Goal: Transaction & Acquisition: Purchase product/service

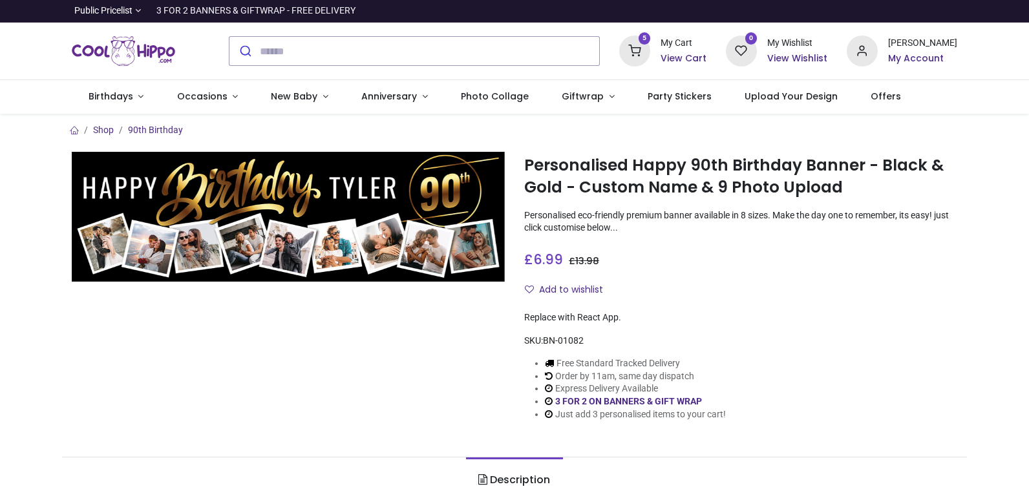
type input "**********"
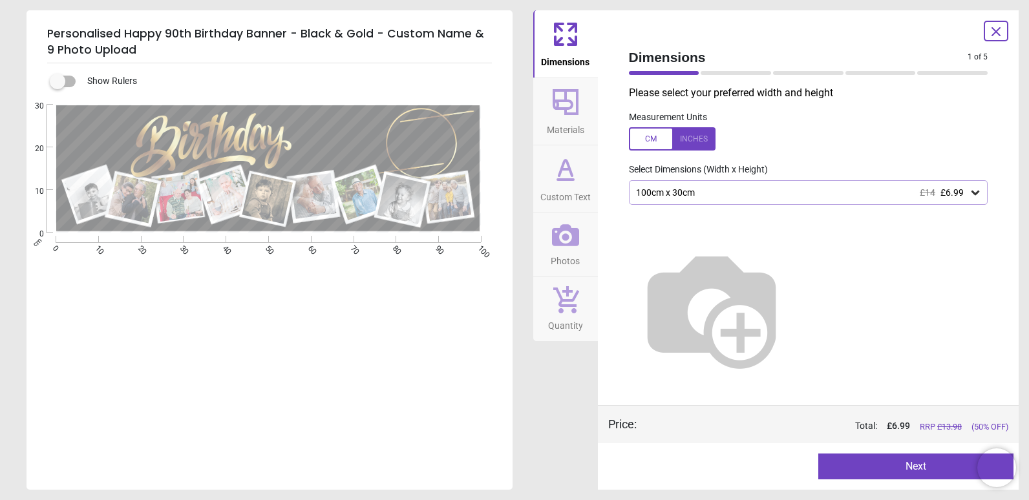
type textarea "*****"
type textarea "**"
type textarea "*****"
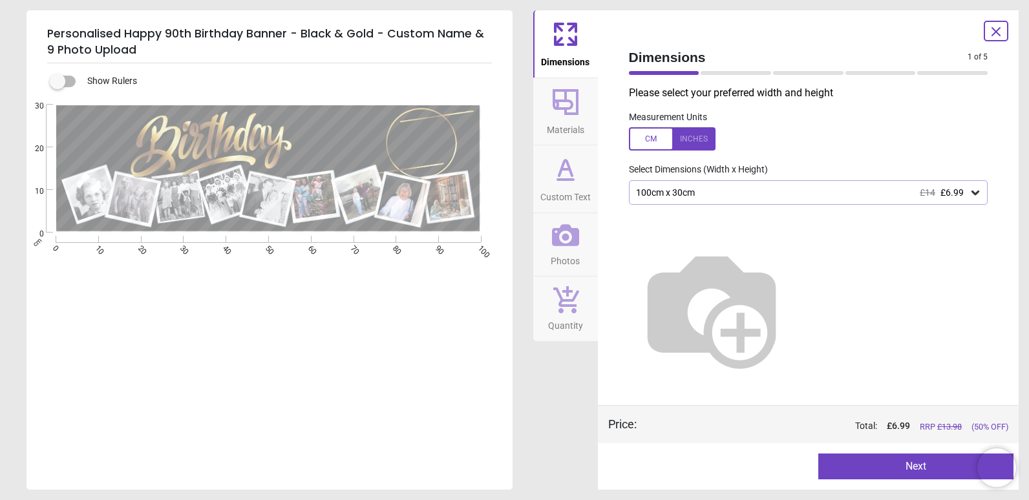
click at [891, 471] on button "Next" at bounding box center [915, 467] width 195 height 26
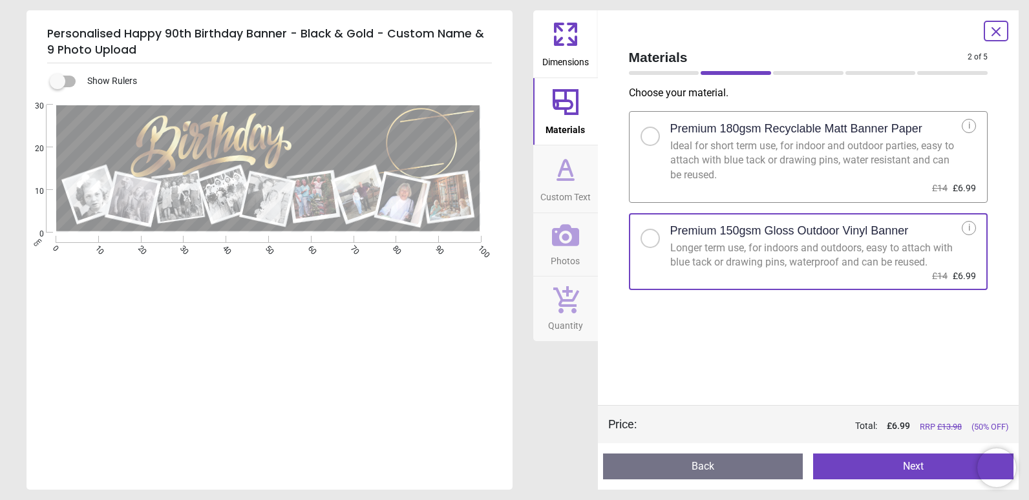
click at [891, 471] on button "Next" at bounding box center [913, 467] width 200 height 26
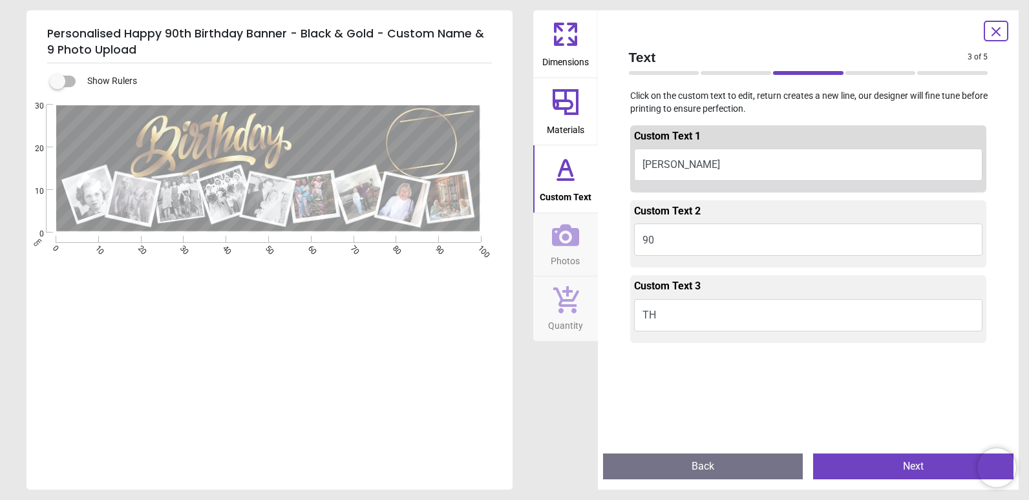
click at [895, 465] on button "Next" at bounding box center [913, 467] width 200 height 26
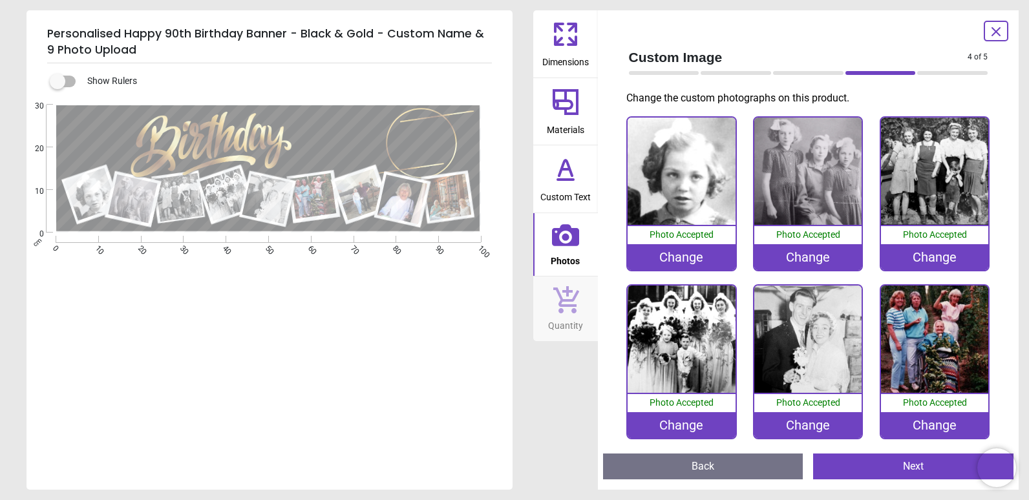
click at [805, 255] on div "Change" at bounding box center [807, 257] width 107 height 26
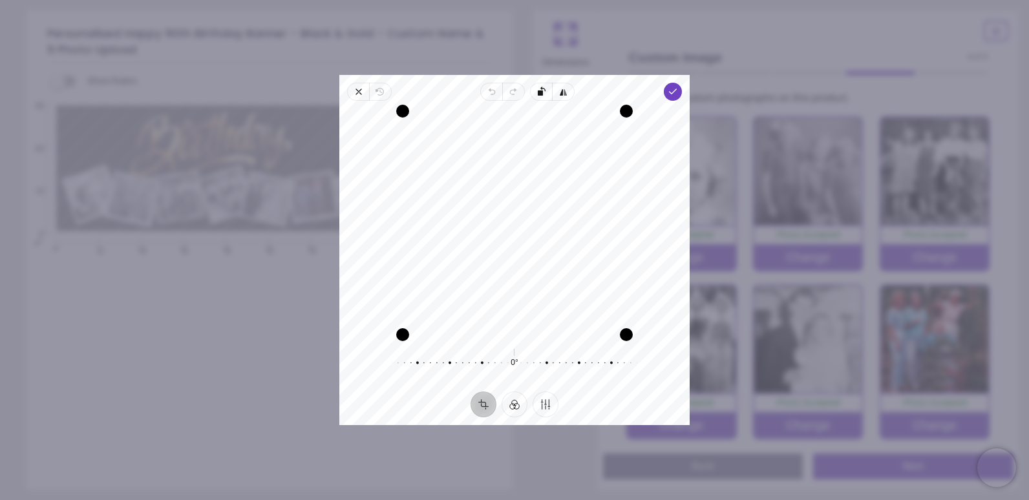
click at [449, 279] on div "Recenter" at bounding box center [515, 223] width 330 height 224
drag, startPoint x: 585, startPoint y: 268, endPoint x: 574, endPoint y: 266, distance: 11.2
click at [574, 266] on div "Recenter" at bounding box center [515, 223] width 330 height 224
click at [458, 271] on div "Recenter" at bounding box center [515, 223] width 330 height 224
click at [550, 405] on button "Finetune" at bounding box center [546, 405] width 26 height 26
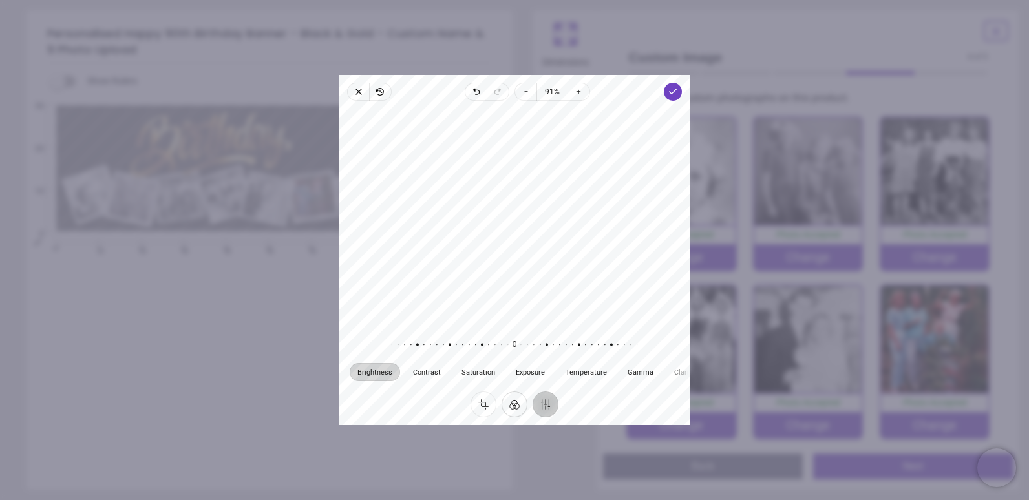
click at [512, 407] on button "Filter" at bounding box center [515, 405] width 26 height 26
click at [561, 356] on div at bounding box center [564, 352] width 30 height 36
click at [592, 361] on div at bounding box center [594, 352] width 30 height 36
click at [566, 356] on div at bounding box center [564, 352] width 30 height 36
click at [674, 95] on icon "button" at bounding box center [673, 92] width 10 height 10
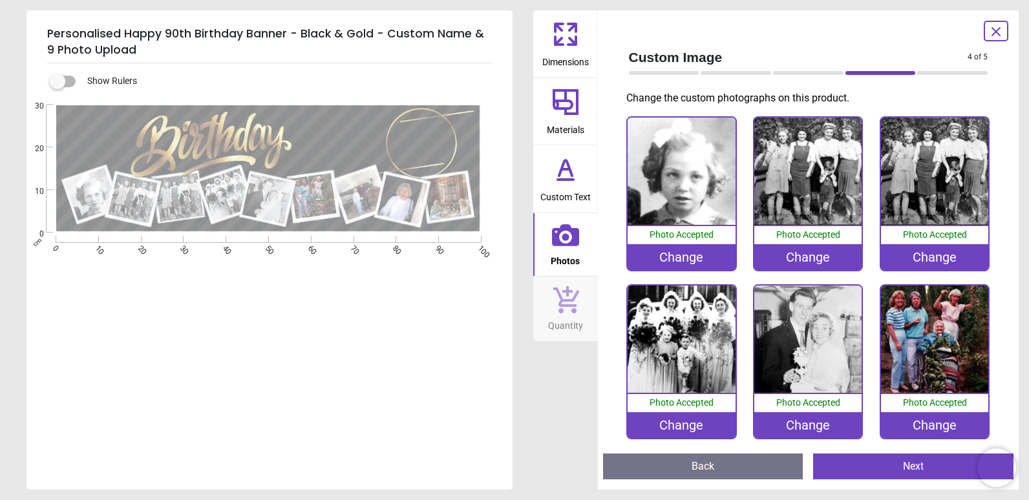
click at [905, 258] on div "Change" at bounding box center [934, 257] width 107 height 26
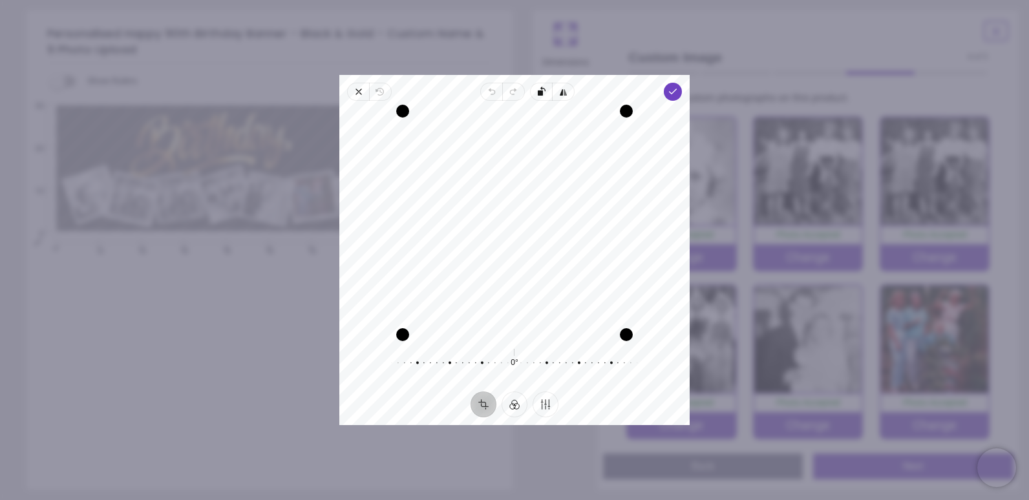
drag, startPoint x: 472, startPoint y: 250, endPoint x: 466, endPoint y: 246, distance: 7.0
click at [466, 246] on div "Recenter" at bounding box center [515, 223] width 330 height 224
click at [546, 397] on button "Finetune" at bounding box center [546, 405] width 26 height 26
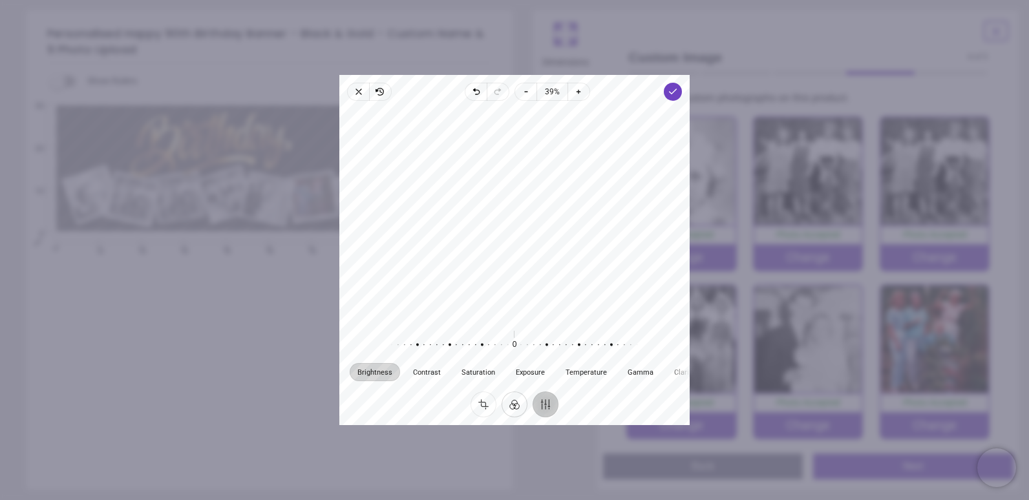
click at [517, 401] on button "Filter" at bounding box center [515, 405] width 26 height 26
click at [562, 359] on div at bounding box center [564, 352] width 30 height 36
click at [593, 359] on div at bounding box center [594, 352] width 30 height 36
click at [570, 364] on div at bounding box center [564, 352] width 30 height 36
click at [592, 363] on div at bounding box center [594, 352] width 30 height 36
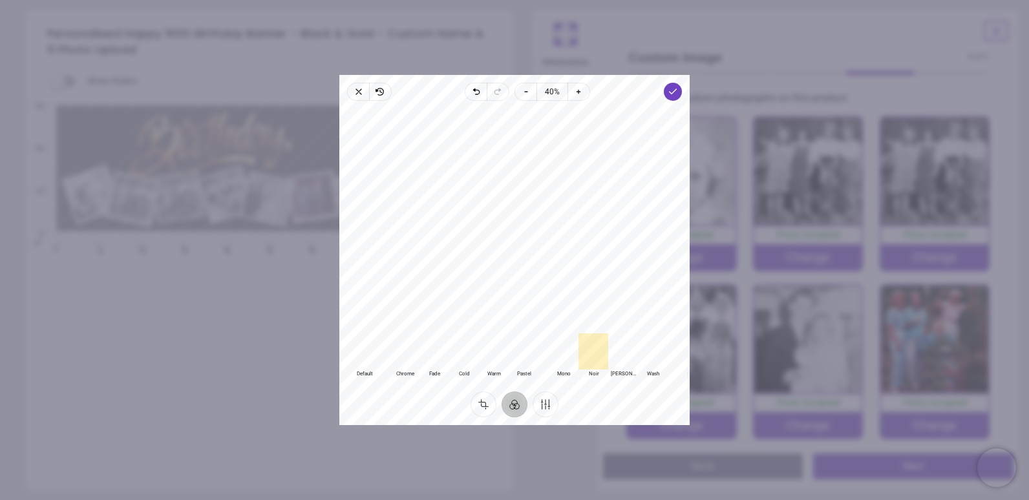
click at [570, 363] on div at bounding box center [564, 352] width 30 height 36
click at [673, 89] on icon "button" at bounding box center [673, 92] width 10 height 10
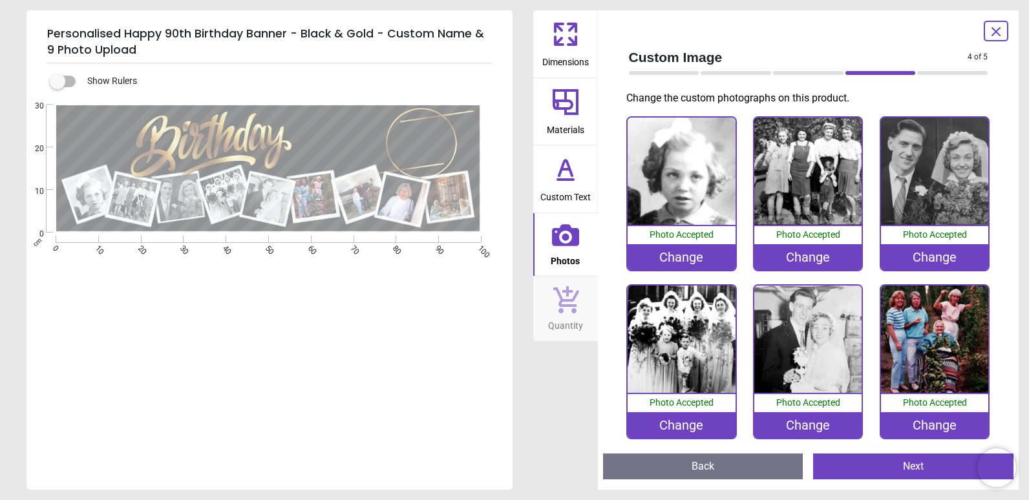
click at [931, 260] on div "Change" at bounding box center [934, 257] width 107 height 26
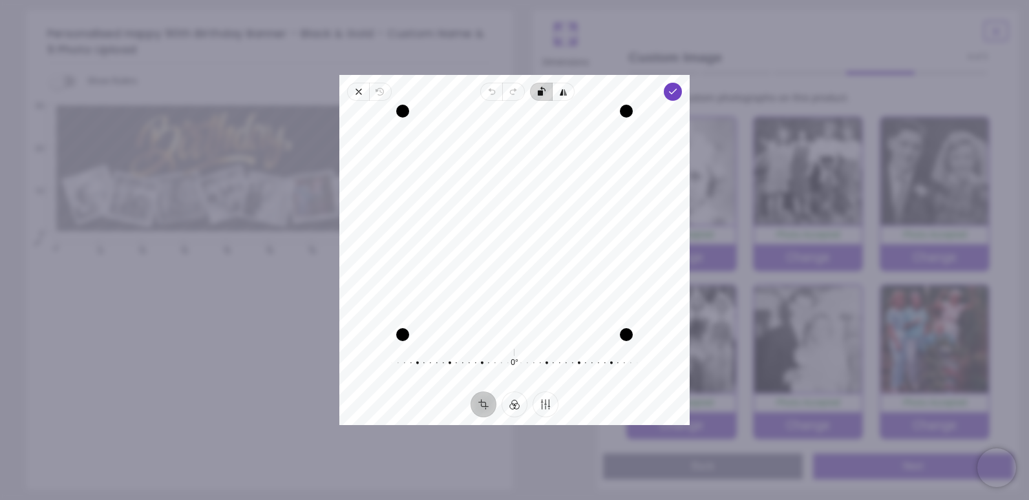
click at [546, 96] on icon "button" at bounding box center [662, 172] width 251 height 173
click at [551, 404] on button "Finetune" at bounding box center [546, 405] width 26 height 26
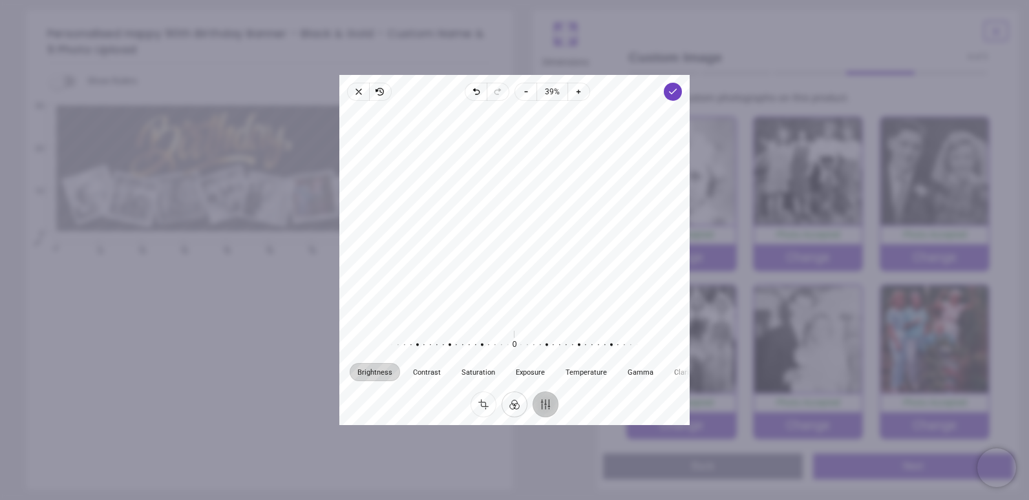
click at [511, 404] on button "Filter" at bounding box center [515, 405] width 26 height 26
click at [561, 363] on div at bounding box center [564, 352] width 30 height 36
click at [588, 360] on div at bounding box center [594, 352] width 30 height 36
click at [568, 358] on div at bounding box center [564, 352] width 30 height 36
click at [487, 401] on button "Crop" at bounding box center [484, 405] width 26 height 26
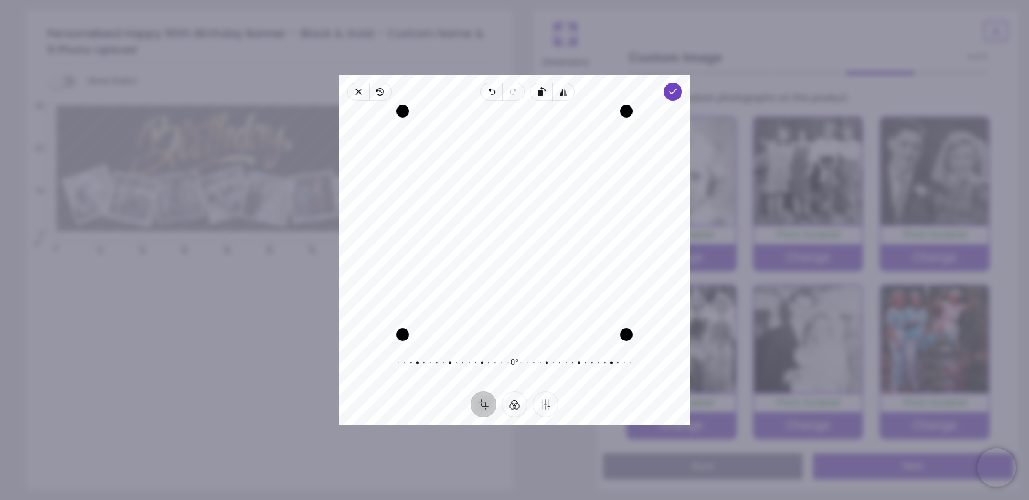
drag, startPoint x: 509, startPoint y: 295, endPoint x: 504, endPoint y: 321, distance: 25.6
click at [504, 321] on div "Recenter" at bounding box center [515, 223] width 330 height 224
drag, startPoint x: 405, startPoint y: 338, endPoint x: 444, endPoint y: 326, distance: 40.5
click at [444, 326] on div "Recenter" at bounding box center [515, 223] width 330 height 224
drag, startPoint x: 429, startPoint y: 312, endPoint x: 438, endPoint y: 306, distance: 10.4
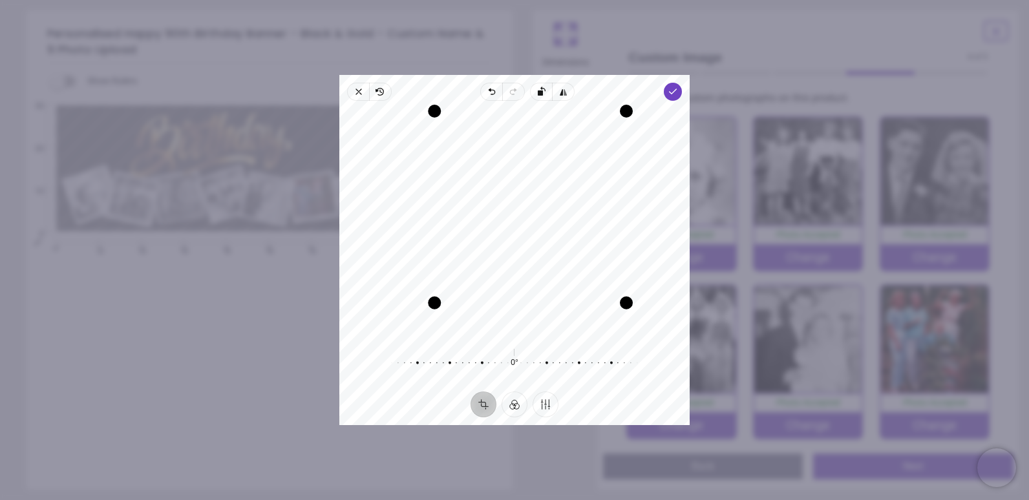
click at [438, 306] on div "Drag corner bl" at bounding box center [434, 303] width 13 height 13
click at [509, 276] on div "Recenter" at bounding box center [515, 223] width 330 height 224
click at [668, 96] on icon "button" at bounding box center [673, 92] width 10 height 10
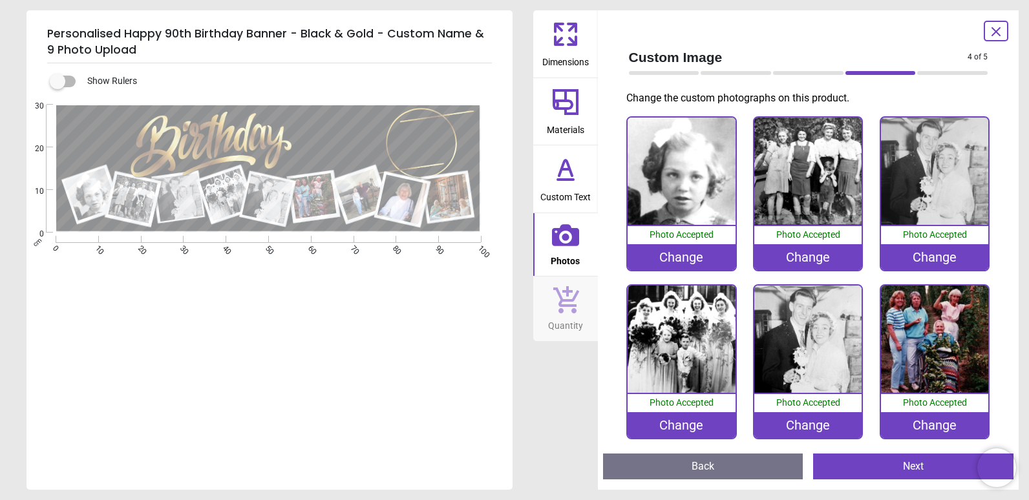
click at [891, 253] on div "Change" at bounding box center [934, 257] width 107 height 26
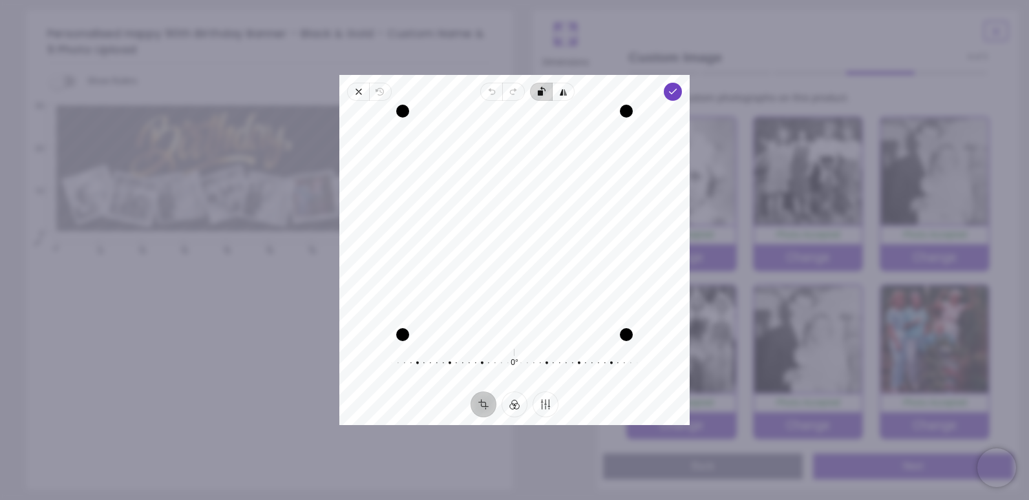
click at [547, 92] on icon "button" at bounding box center [662, 172] width 251 height 173
click at [539, 403] on button "Finetune" at bounding box center [546, 405] width 26 height 26
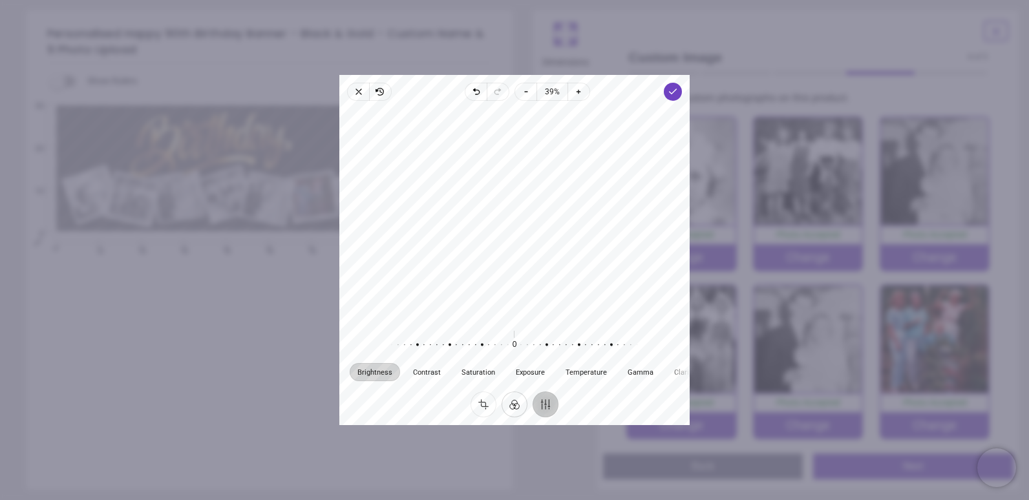
click at [518, 404] on button "Filter" at bounding box center [515, 405] width 26 height 26
click at [559, 363] on div at bounding box center [564, 352] width 30 height 36
click at [586, 358] on div at bounding box center [594, 352] width 30 height 36
click at [563, 359] on div at bounding box center [564, 352] width 30 height 36
click at [588, 350] on div at bounding box center [594, 352] width 30 height 36
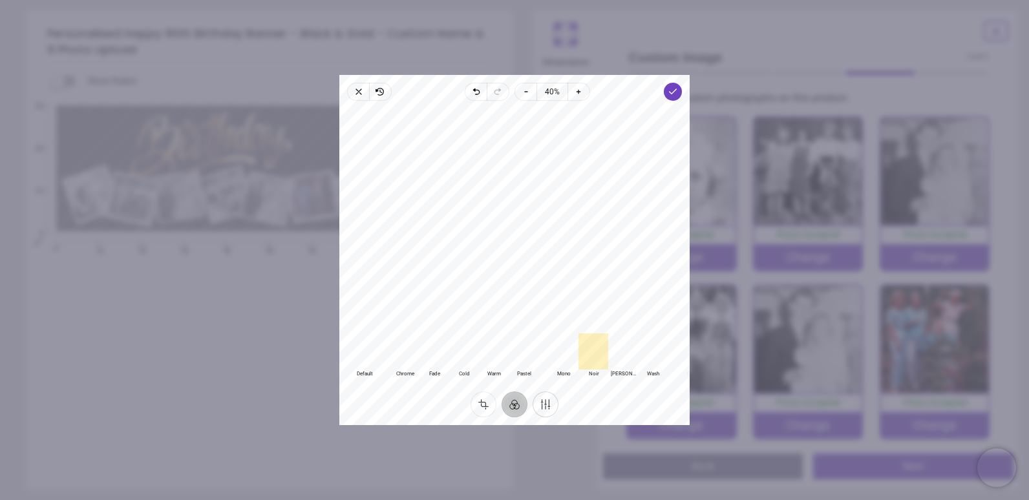
click at [551, 405] on button "Finetune" at bounding box center [546, 405] width 26 height 26
drag, startPoint x: 514, startPoint y: 345, endPoint x: 528, endPoint y: 344, distance: 13.6
click at [528, 344] on div at bounding box center [522, 345] width 248 height 36
click at [489, 402] on button "Crop" at bounding box center [484, 405] width 26 height 26
drag, startPoint x: 518, startPoint y: 315, endPoint x: 509, endPoint y: 343, distance: 29.2
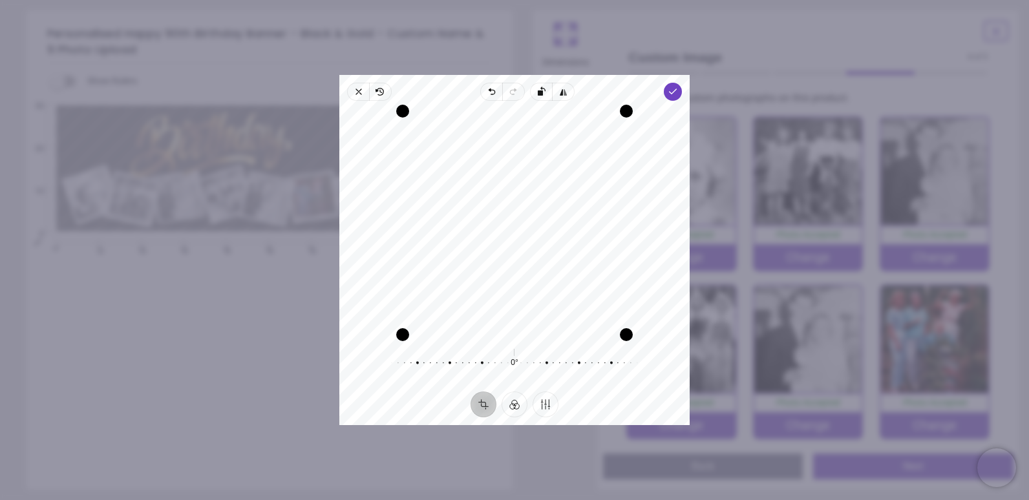
click at [509, 343] on div "Recenter 0° Reset" at bounding box center [514, 246] width 350 height 291
drag, startPoint x: 625, startPoint y: 335, endPoint x: 599, endPoint y: 322, distance: 28.3
click at [601, 322] on div "Drag corner br" at bounding box center [607, 316] width 13 height 13
drag, startPoint x: 574, startPoint y: 285, endPoint x: 552, endPoint y: 282, distance: 22.2
click at [552, 282] on div "Recenter" at bounding box center [515, 223] width 330 height 224
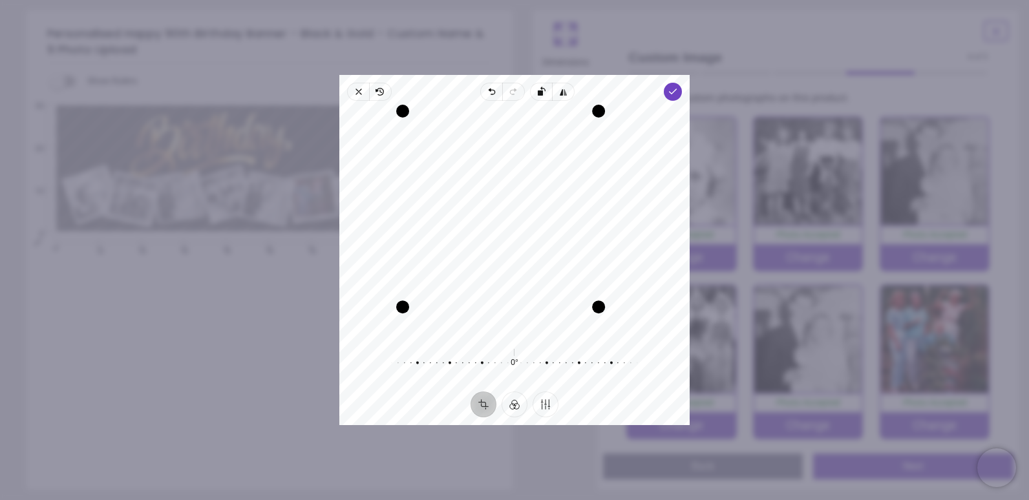
drag, startPoint x: 605, startPoint y: 317, endPoint x: 595, endPoint y: 310, distance: 12.6
click at [595, 310] on div "Drag corner br" at bounding box center [598, 307] width 13 height 13
click at [550, 286] on div "Recenter" at bounding box center [515, 223] width 330 height 224
click at [674, 92] on polyline "button" at bounding box center [673, 91] width 7 height 5
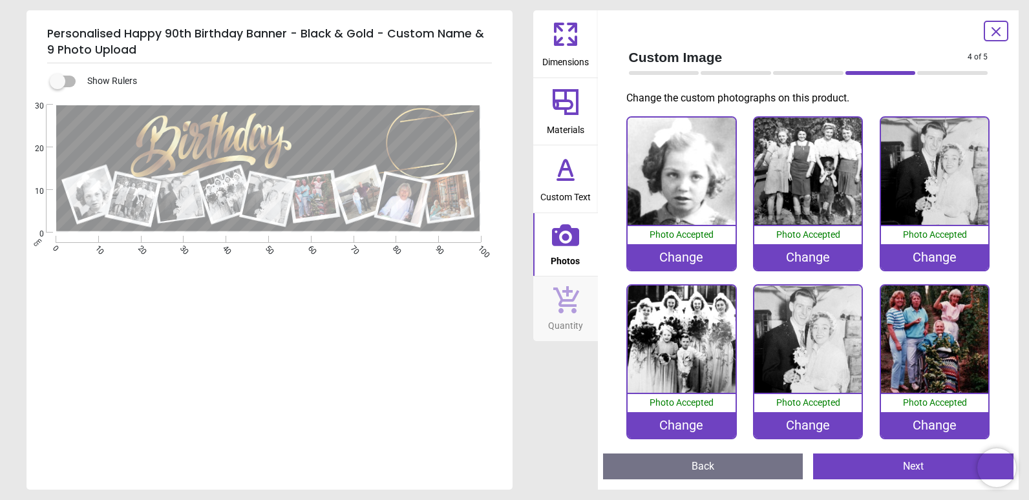
click at [902, 259] on div "Change" at bounding box center [934, 257] width 107 height 26
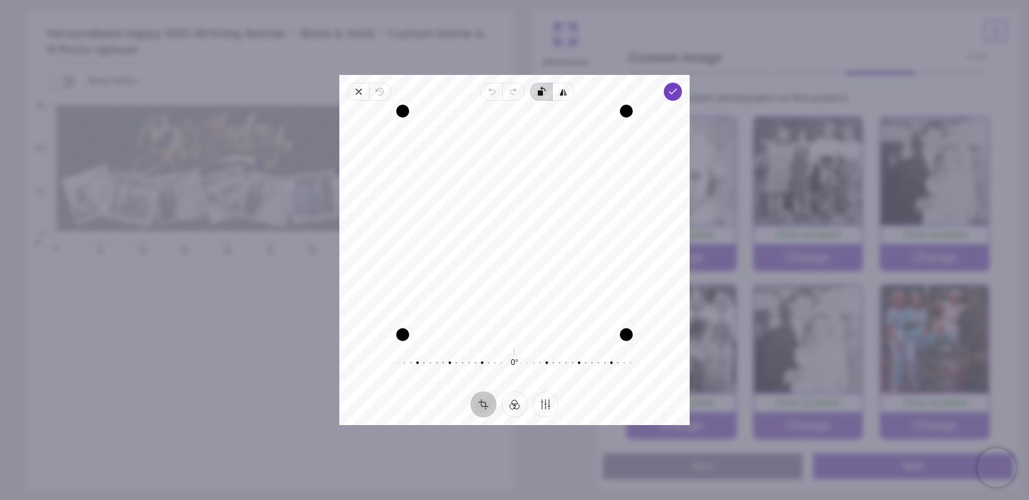
click at [537, 89] on icon "button" at bounding box center [662, 172] width 251 height 173
click at [541, 408] on button "Finetune" at bounding box center [546, 405] width 26 height 26
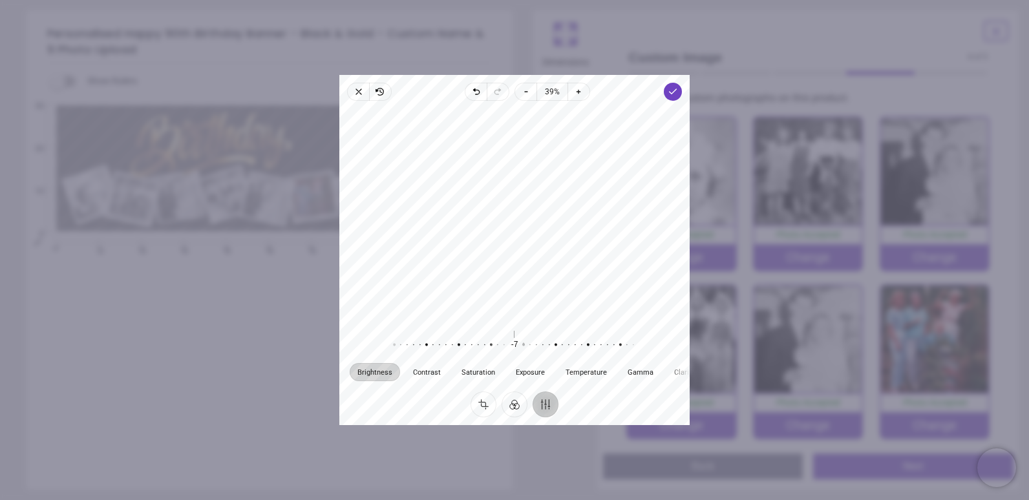
drag, startPoint x: 515, startPoint y: 346, endPoint x: 524, endPoint y: 343, distance: 9.6
click at [524, 343] on div at bounding box center [517, 345] width 248 height 36
click at [519, 403] on button "Filter" at bounding box center [515, 405] width 26 height 26
click at [594, 367] on div at bounding box center [594, 352] width 30 height 36
click at [568, 358] on div at bounding box center [564, 352] width 30 height 36
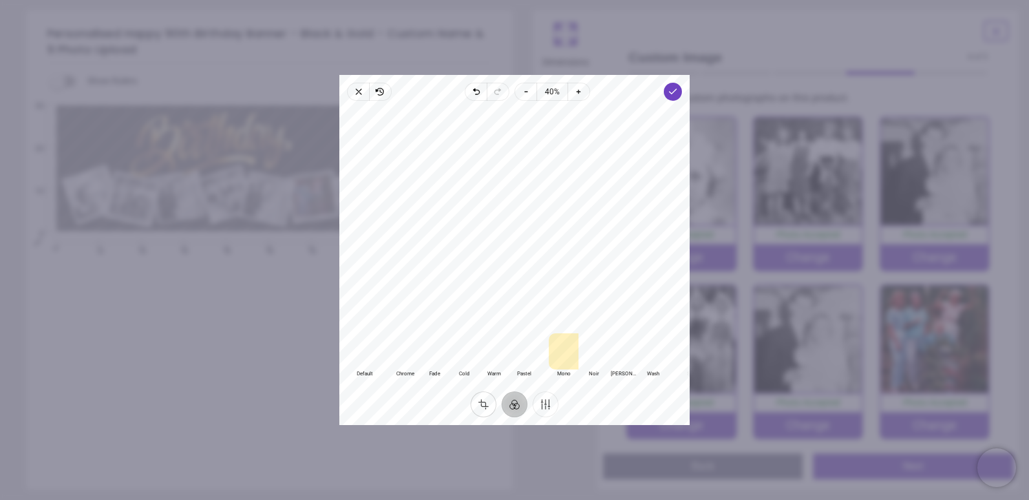
click at [486, 402] on button "Crop" at bounding box center [484, 405] width 26 height 26
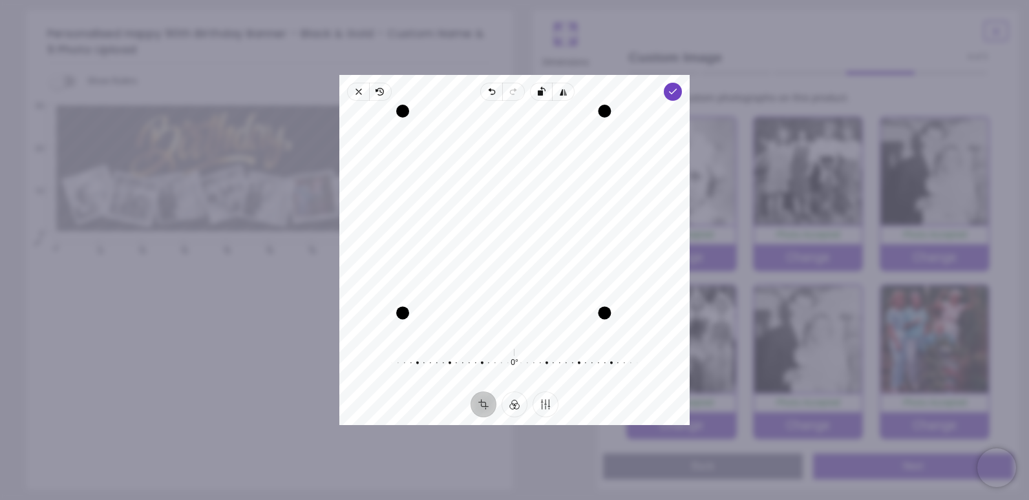
drag, startPoint x: 629, startPoint y: 336, endPoint x: 597, endPoint y: 325, distance: 34.4
click at [597, 325] on div "Recenter" at bounding box center [515, 223] width 330 height 224
drag, startPoint x: 403, startPoint y: 317, endPoint x: 426, endPoint y: 308, distance: 24.4
click at [426, 308] on div "Recenter" at bounding box center [515, 223] width 330 height 224
drag, startPoint x: 499, startPoint y: 269, endPoint x: 498, endPoint y: 291, distance: 22.0
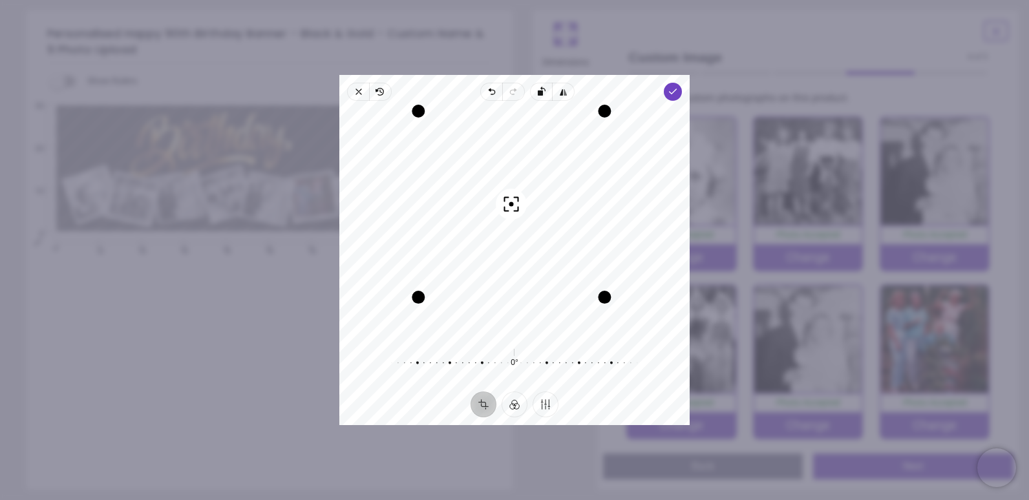
click at [498, 291] on div "Recenter" at bounding box center [515, 223] width 330 height 224
click at [426, 298] on div "Drag corner bl" at bounding box center [422, 292] width 13 height 13
click at [488, 266] on div "Recenter" at bounding box center [515, 223] width 330 height 224
click at [672, 95] on icon "button" at bounding box center [673, 92] width 10 height 10
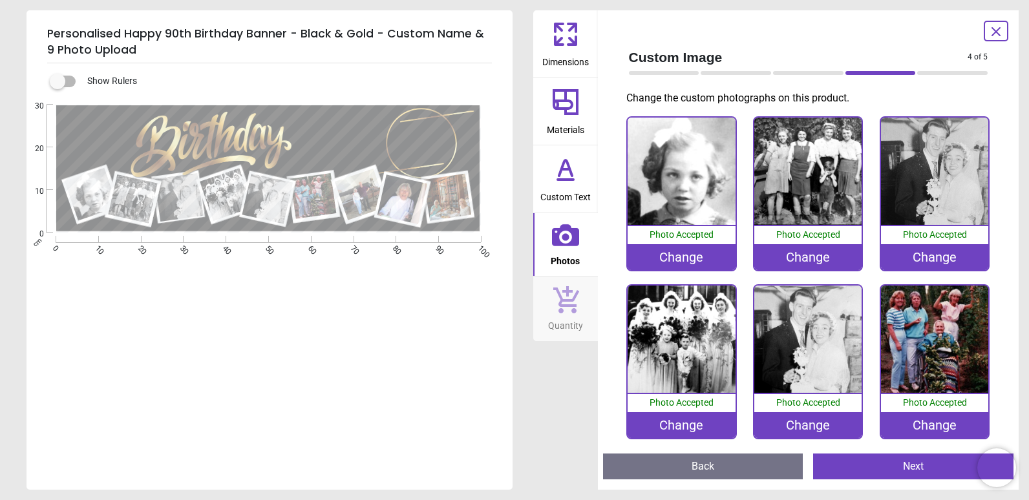
click at [901, 256] on div "Change" at bounding box center [934, 257] width 107 height 26
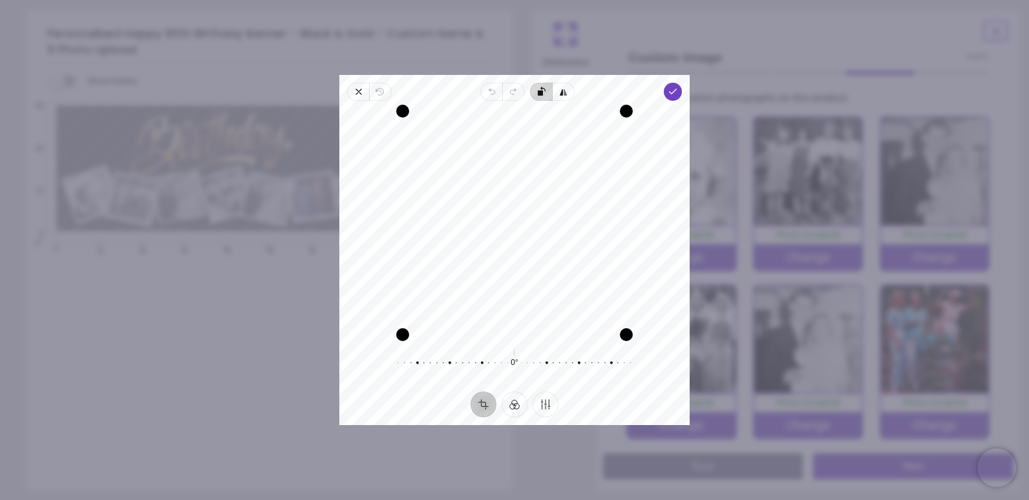
click at [537, 98] on span "Rotate left" at bounding box center [541, 92] width 22 height 18
click at [550, 406] on button "Finetune" at bounding box center [546, 405] width 26 height 26
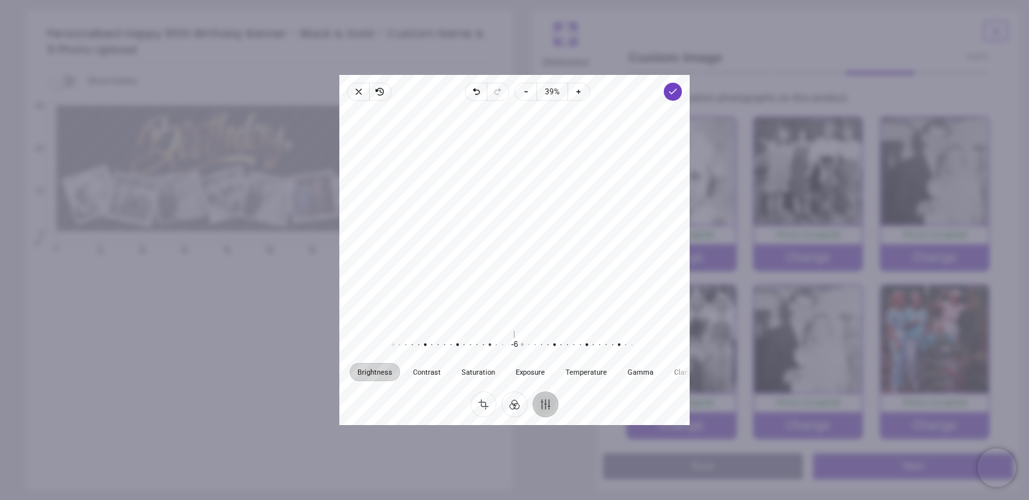
drag, startPoint x: 518, startPoint y: 345, endPoint x: 526, endPoint y: 346, distance: 7.9
click at [526, 346] on div at bounding box center [516, 345] width 248 height 36
click at [521, 345] on div at bounding box center [521, 345] width 248 height 36
click at [516, 408] on button "Filter" at bounding box center [515, 405] width 26 height 26
click at [555, 357] on div at bounding box center [564, 352] width 30 height 36
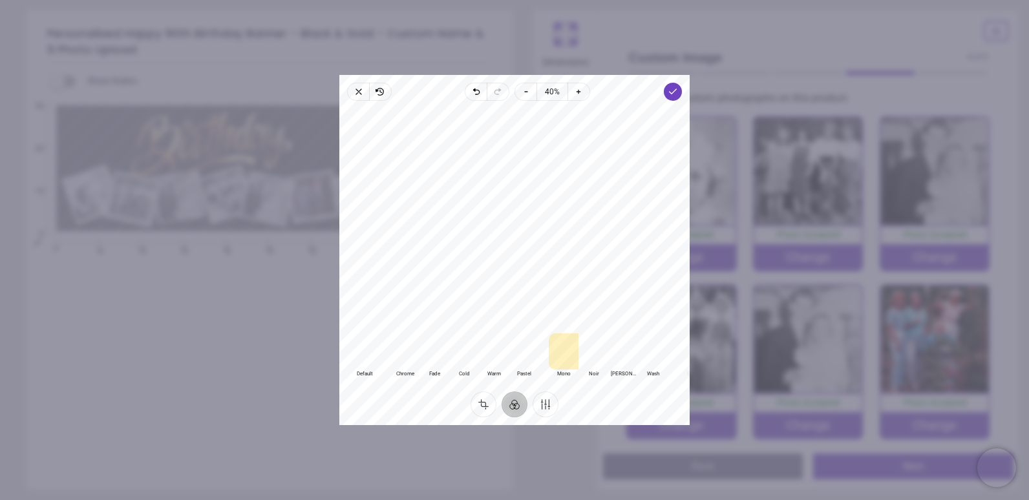
click at [586, 354] on div at bounding box center [594, 352] width 30 height 36
click at [559, 357] on div at bounding box center [564, 352] width 30 height 36
click at [490, 402] on button "Crop" at bounding box center [484, 405] width 26 height 26
drag, startPoint x: 405, startPoint y: 337, endPoint x: 456, endPoint y: 305, distance: 60.4
click at [456, 305] on div "Recenter" at bounding box center [515, 223] width 330 height 224
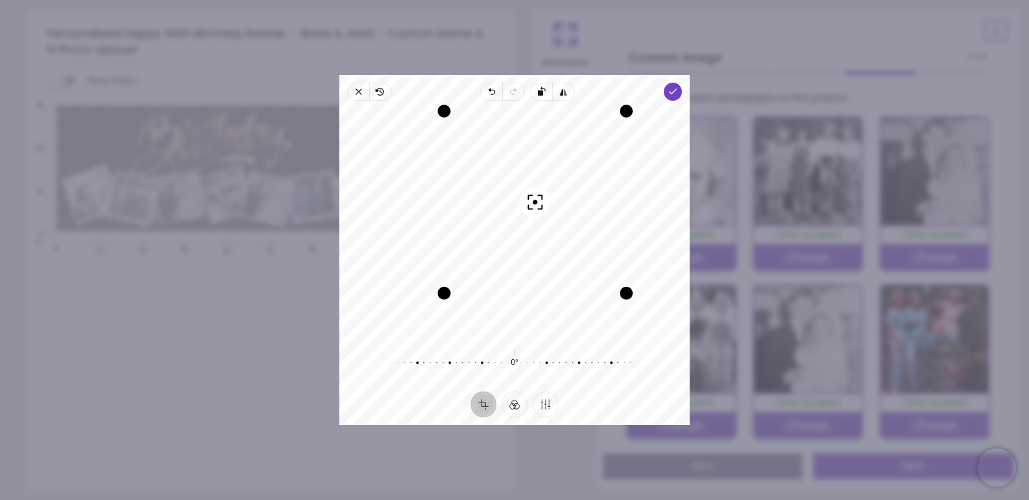
drag, startPoint x: 550, startPoint y: 271, endPoint x: 561, endPoint y: 289, distance: 20.8
click at [561, 289] on div "Recenter" at bounding box center [515, 223] width 330 height 224
drag, startPoint x: 623, startPoint y: 292, endPoint x: 614, endPoint y: 290, distance: 10.0
click at [614, 290] on div "Drag corner br" at bounding box center [620, 287] width 13 height 13
drag, startPoint x: 442, startPoint y: 294, endPoint x: 449, endPoint y: 287, distance: 9.6
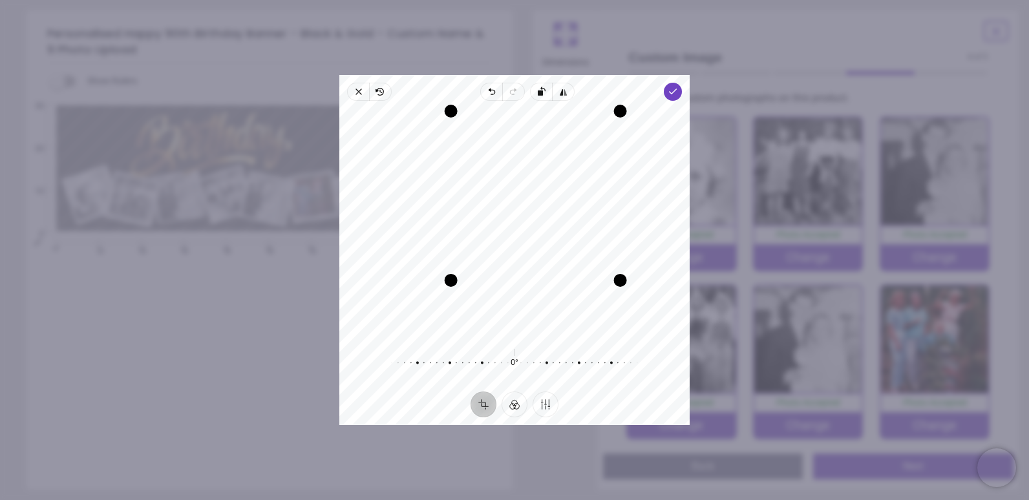
click at [449, 287] on div "Drag corner bl" at bounding box center [451, 280] width 13 height 13
click at [519, 270] on div "Recenter" at bounding box center [515, 223] width 330 height 224
click at [668, 85] on span "Done" at bounding box center [673, 92] width 18 height 18
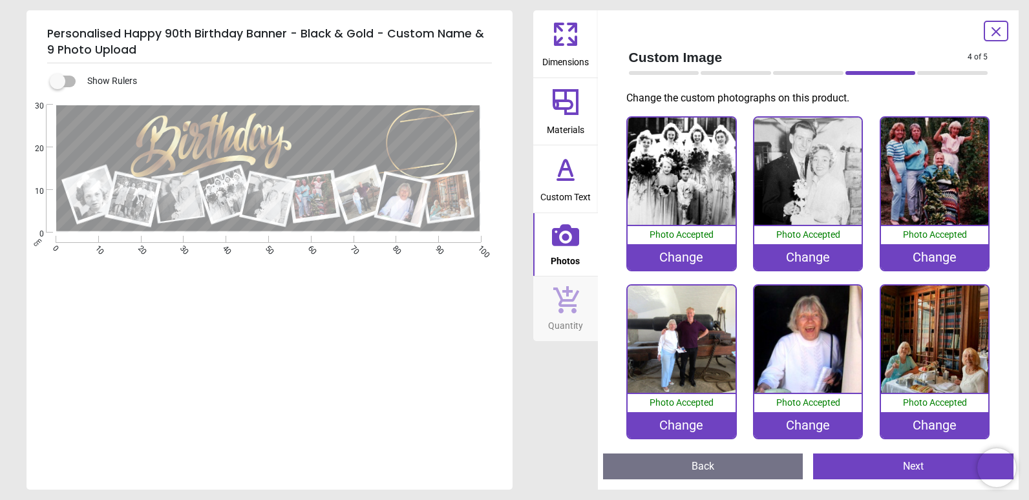
scroll to position [171, 0]
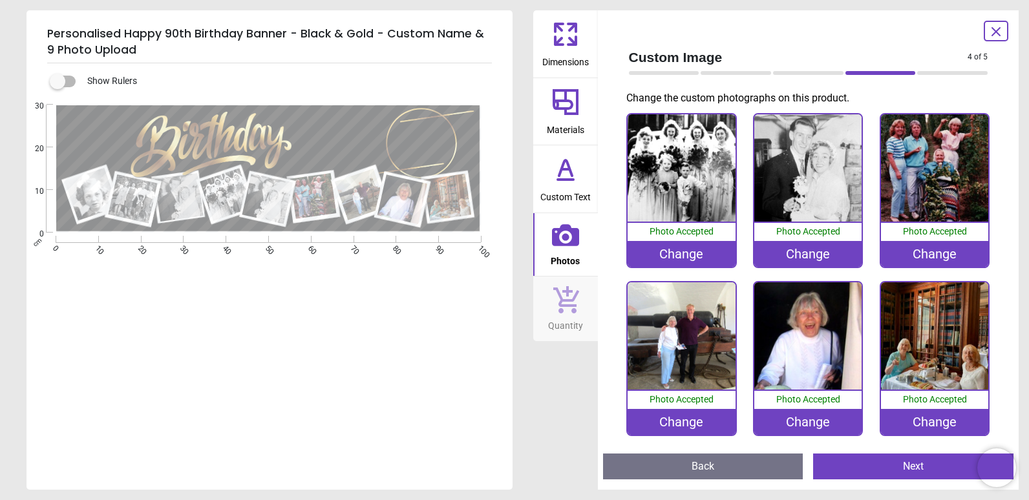
click at [918, 421] on div "Change" at bounding box center [934, 422] width 107 height 26
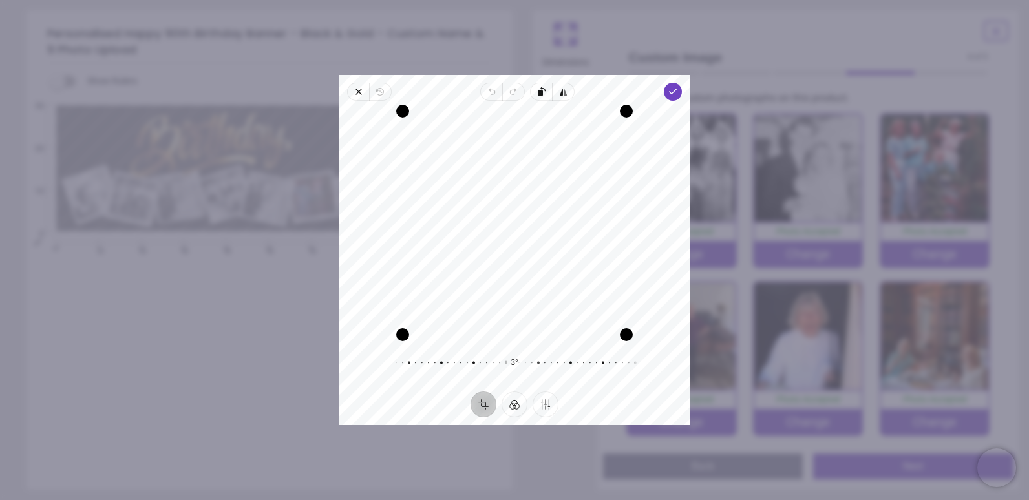
drag, startPoint x: 513, startPoint y: 364, endPoint x: 504, endPoint y: 358, distance: 10.2
click at [504, 358] on div "3° Reset" at bounding box center [514, 363] width 248 height 36
click at [520, 356] on button "Reset" at bounding box center [514, 353] width 21 height 12
click at [515, 361] on div at bounding box center [508, 363] width 248 height 36
click at [543, 407] on button "Finetune" at bounding box center [546, 405] width 26 height 26
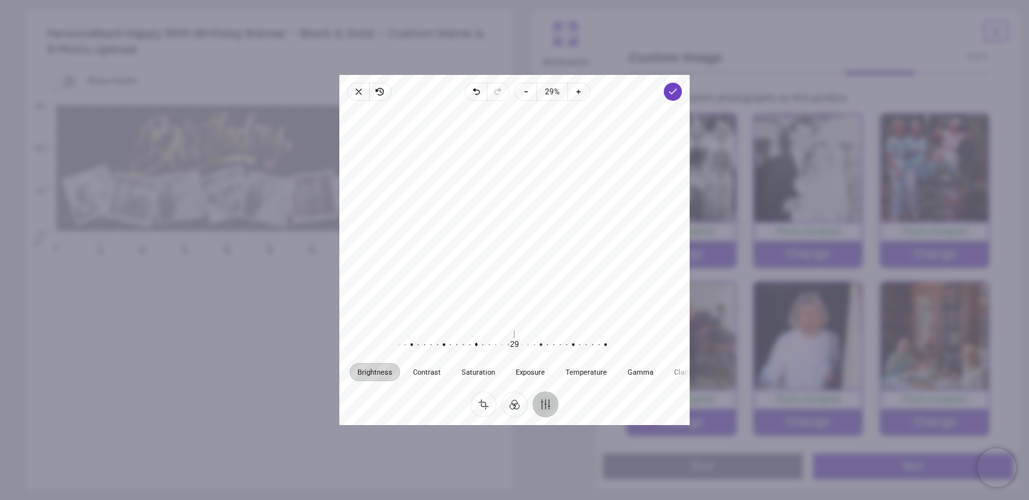
drag, startPoint x: 515, startPoint y: 345, endPoint x: 476, endPoint y: 345, distance: 38.1
click at [476, 345] on div at bounding box center [470, 345] width 248 height 36
click at [489, 399] on button "Crop" at bounding box center [484, 405] width 26 height 26
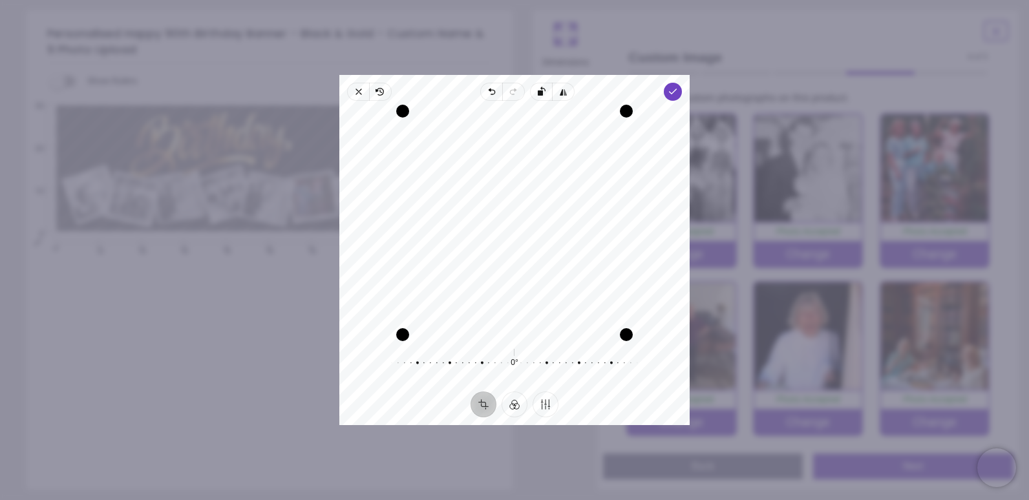
drag, startPoint x: 528, startPoint y: 272, endPoint x: 527, endPoint y: 291, distance: 19.4
click at [527, 291] on div "Recenter" at bounding box center [515, 223] width 330 height 224
drag, startPoint x: 406, startPoint y: 329, endPoint x: 422, endPoint y: 320, distance: 18.0
click at [422, 320] on div "Drag corner bl" at bounding box center [415, 322] width 13 height 13
click at [487, 296] on div "Recenter" at bounding box center [515, 223] width 330 height 224
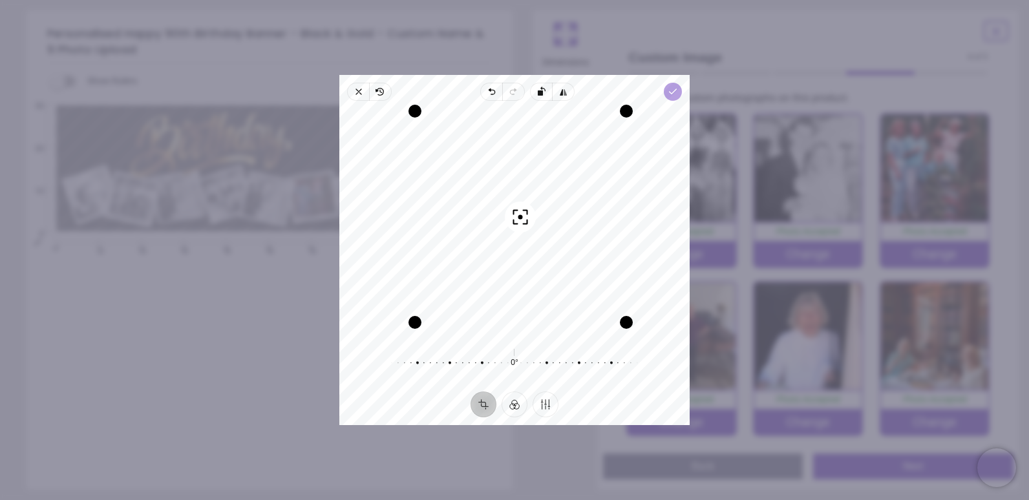
click at [668, 94] on icon "button" at bounding box center [673, 92] width 10 height 10
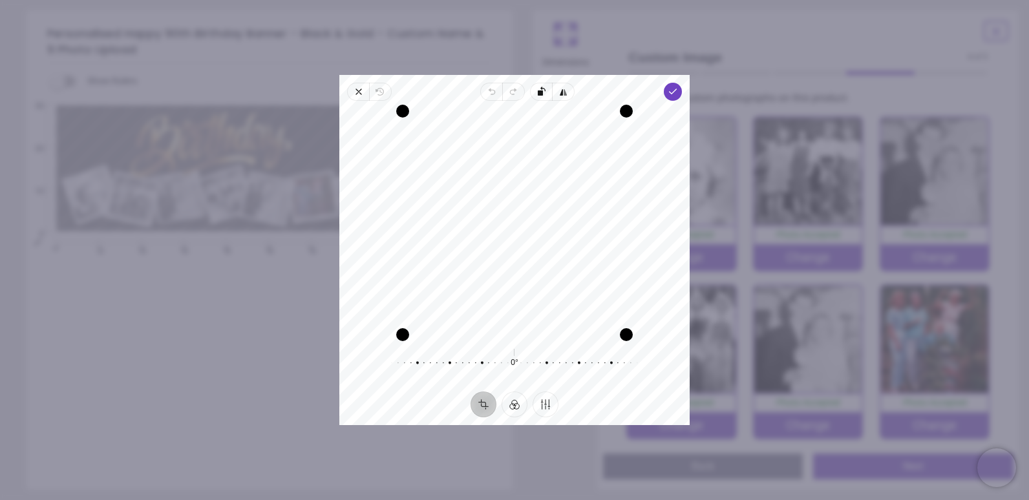
scroll to position [171, 0]
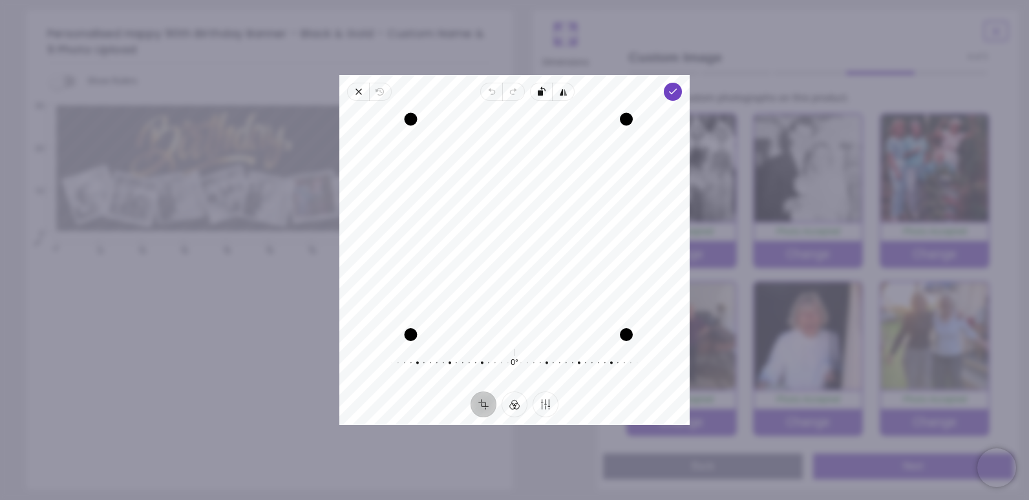
drag, startPoint x: 403, startPoint y: 109, endPoint x: 400, endPoint y: 129, distance: 21.0
click at [400, 129] on div "Recenter" at bounding box center [515, 223] width 330 height 224
click at [672, 93] on polyline "button" at bounding box center [673, 91] width 7 height 5
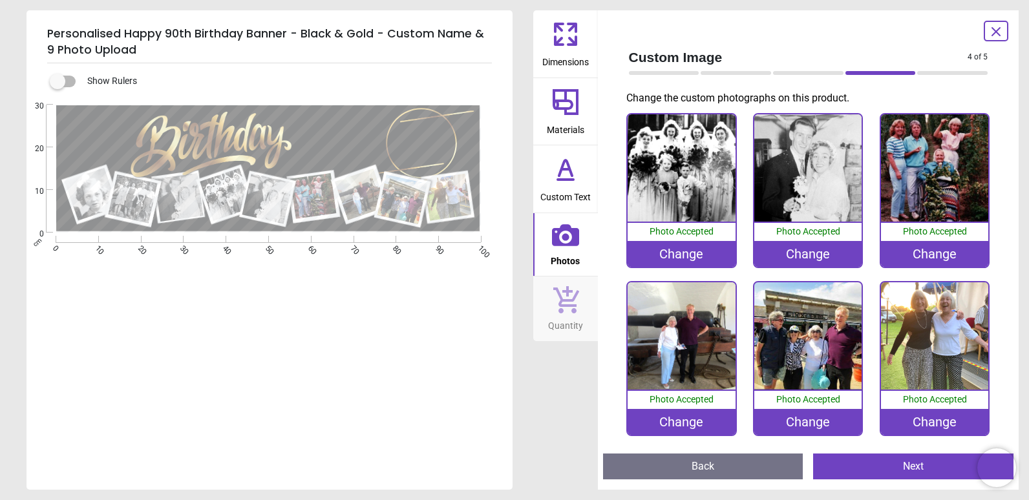
click at [824, 416] on div "Change" at bounding box center [807, 422] width 107 height 26
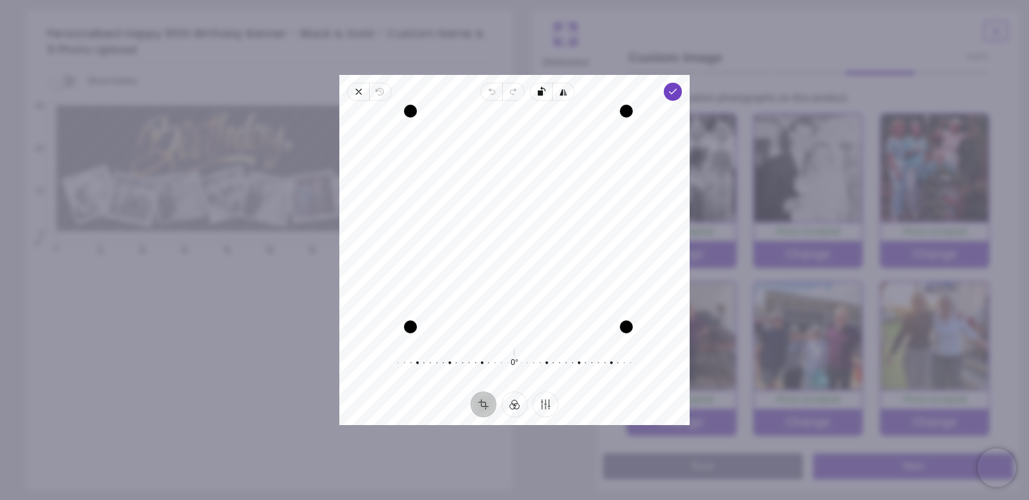
drag, startPoint x: 402, startPoint y: 331, endPoint x: 411, endPoint y: 324, distance: 11.0
click at [411, 324] on div "Drag corner bl" at bounding box center [410, 327] width 13 height 13
drag, startPoint x: 415, startPoint y: 114, endPoint x: 422, endPoint y: 138, distance: 25.0
click at [422, 133] on div "Drag corner tl" at bounding box center [426, 126] width 13 height 13
drag, startPoint x: 476, startPoint y: 238, endPoint x: 484, endPoint y: 238, distance: 7.8
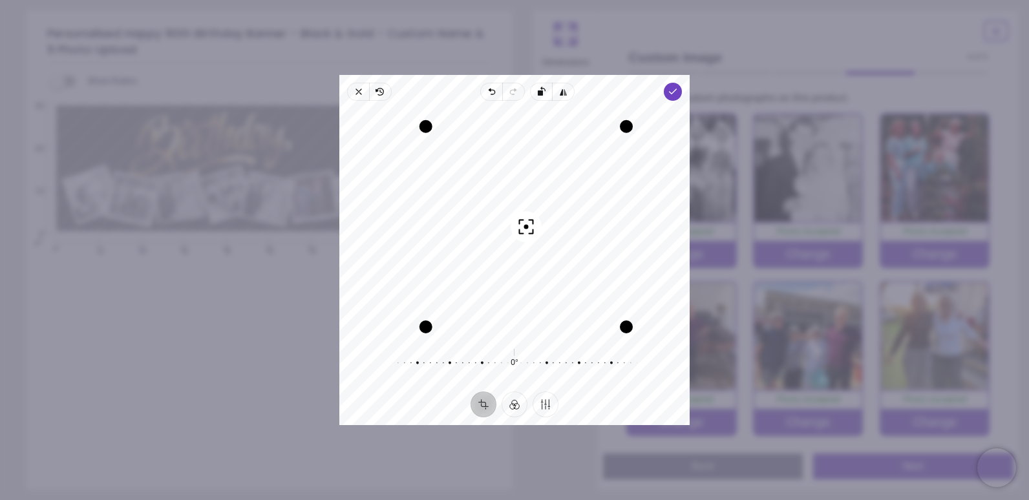
click at [484, 238] on div "Recenter" at bounding box center [515, 223] width 330 height 224
drag, startPoint x: 429, startPoint y: 328, endPoint x: 422, endPoint y: 332, distance: 9.0
click at [422, 332] on div "Drag corner bl" at bounding box center [419, 333] width 13 height 13
drag, startPoint x: 625, startPoint y: 330, endPoint x: 637, endPoint y: 353, distance: 25.7
click at [641, 359] on div "Recenter 0° Reset" at bounding box center [514, 246] width 350 height 291
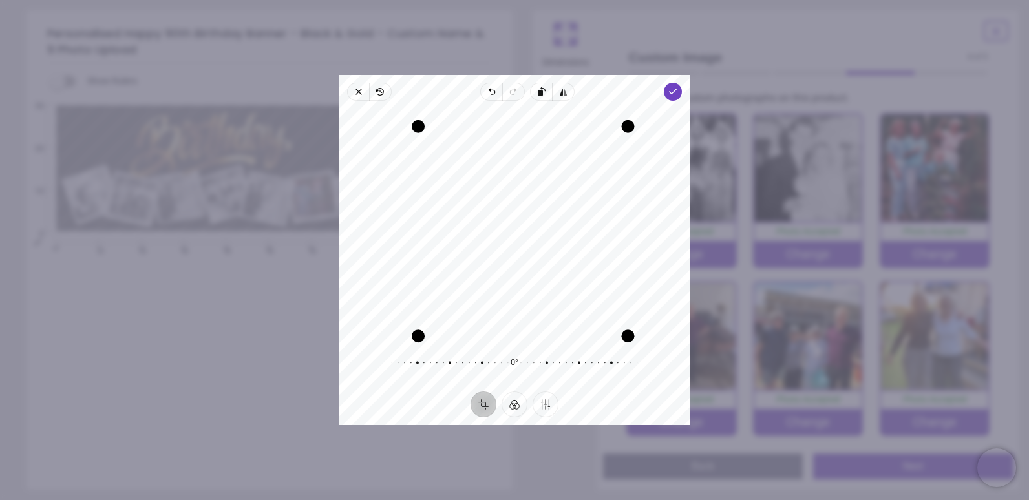
drag, startPoint x: 422, startPoint y: 337, endPoint x: 416, endPoint y: 339, distance: 6.7
click at [416, 339] on div "Drag corner bl" at bounding box center [418, 336] width 13 height 13
drag, startPoint x: 631, startPoint y: 334, endPoint x: 643, endPoint y: 342, distance: 14.0
click at [643, 342] on div "Recenter 0° Reset" at bounding box center [514, 246] width 350 height 291
click at [679, 234] on div "Recenter" at bounding box center [514, 223] width 350 height 234
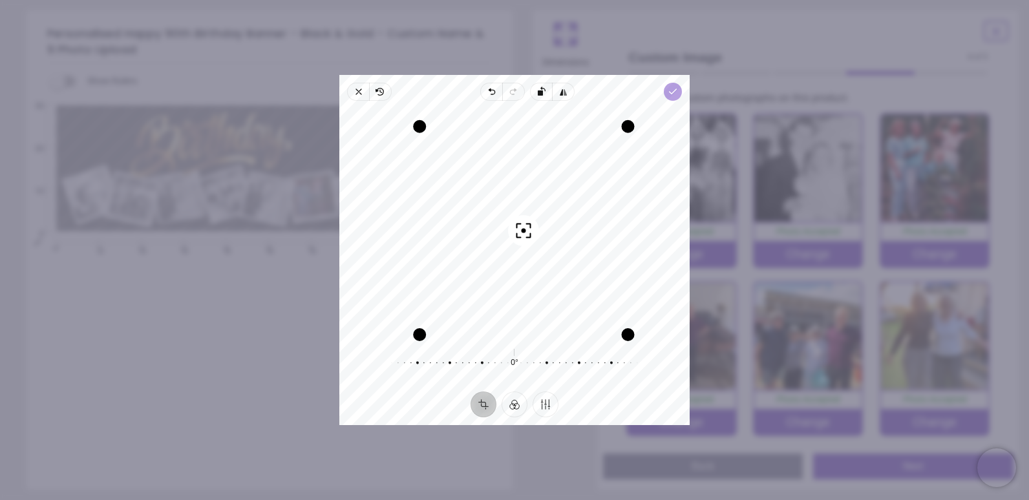
click at [672, 91] on icon "button" at bounding box center [673, 92] width 10 height 10
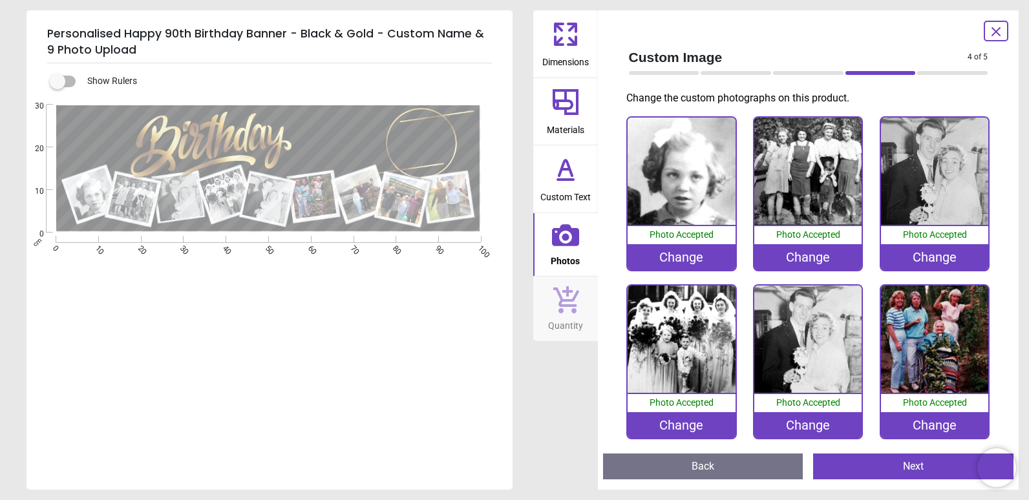
scroll to position [171, 0]
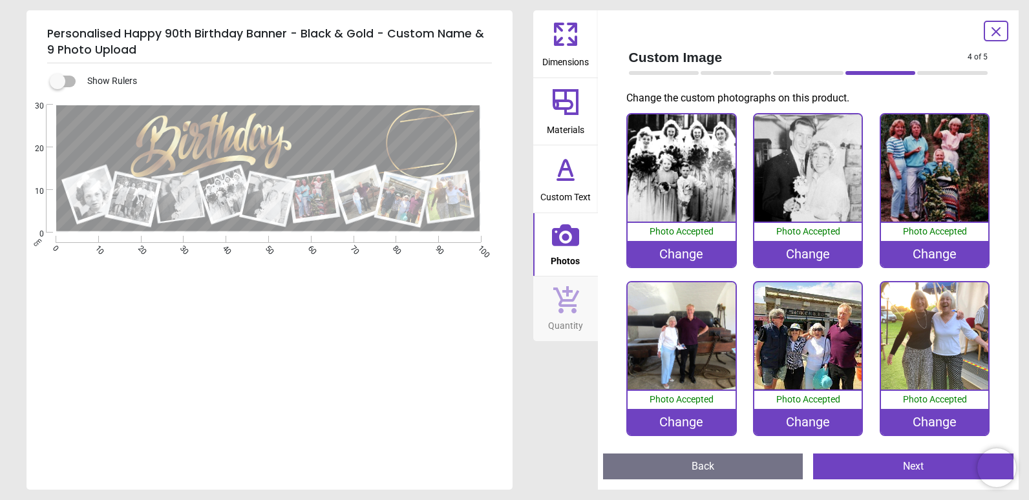
click at [673, 412] on div "Change" at bounding box center [681, 422] width 107 height 26
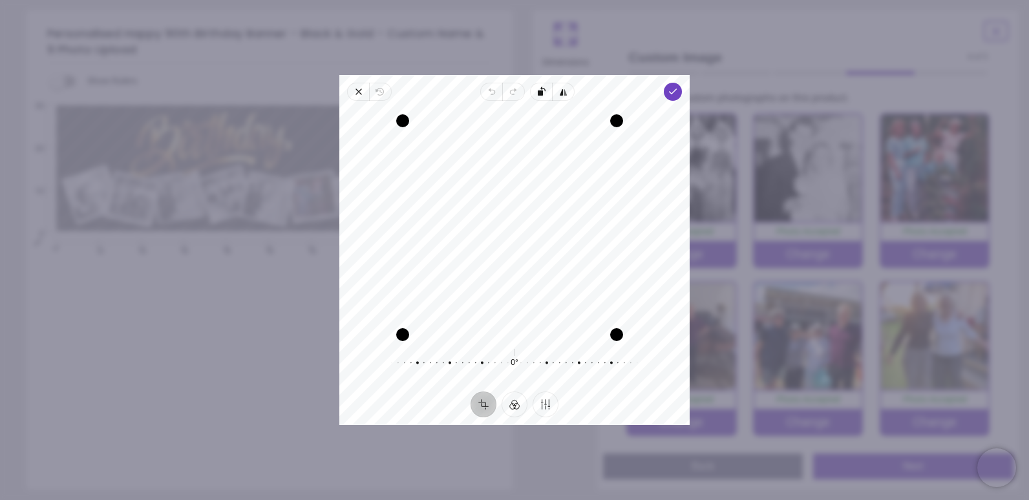
drag, startPoint x: 627, startPoint y: 114, endPoint x: 615, endPoint y: 121, distance: 14.2
click at [615, 121] on div "Drag corner tr" at bounding box center [616, 120] width 13 height 13
click at [561, 219] on div "Recenter" at bounding box center [515, 223] width 330 height 224
click at [668, 90] on icon "button" at bounding box center [673, 92] width 10 height 10
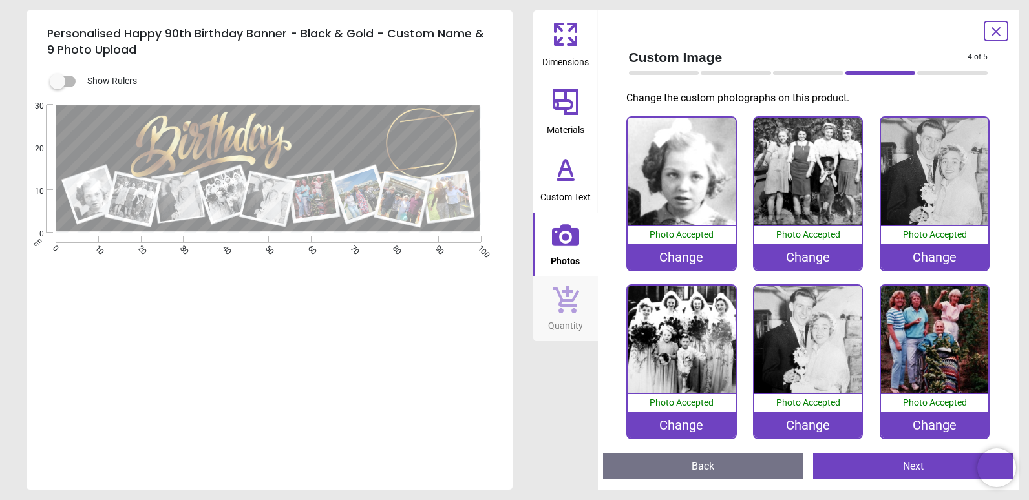
scroll to position [171, 0]
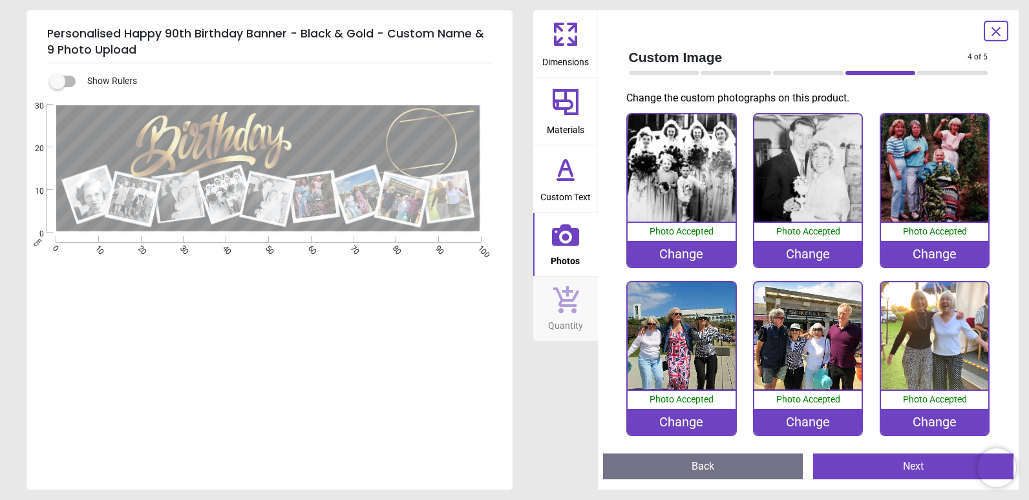
click at [227, 199] on image at bounding box center [226, 194] width 53 height 53
click at [691, 251] on div "Change" at bounding box center [681, 254] width 107 height 26
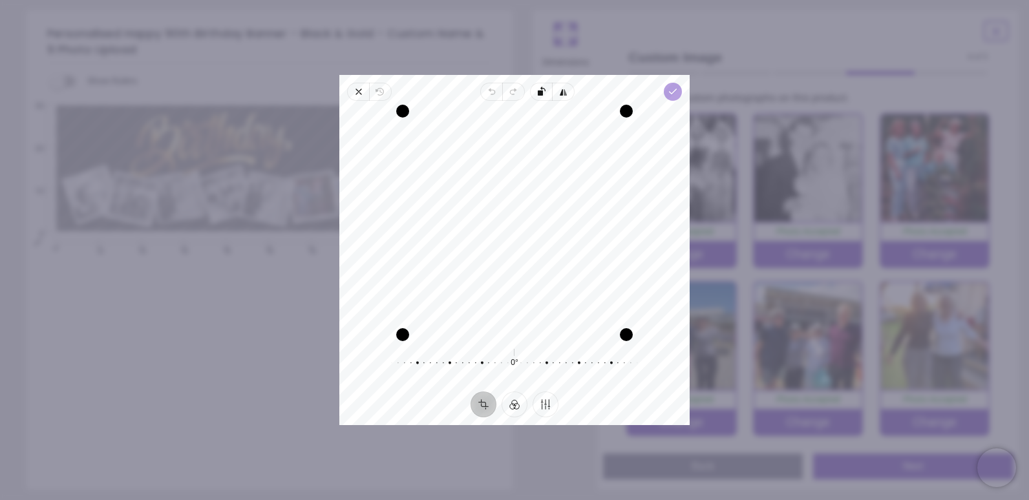
click at [667, 93] on span "Done" at bounding box center [673, 92] width 18 height 18
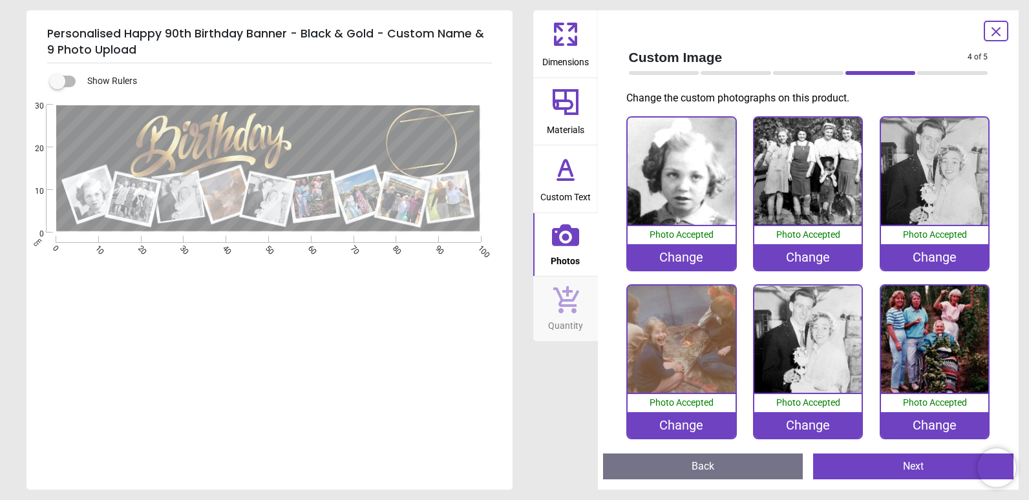
scroll to position [107, 0]
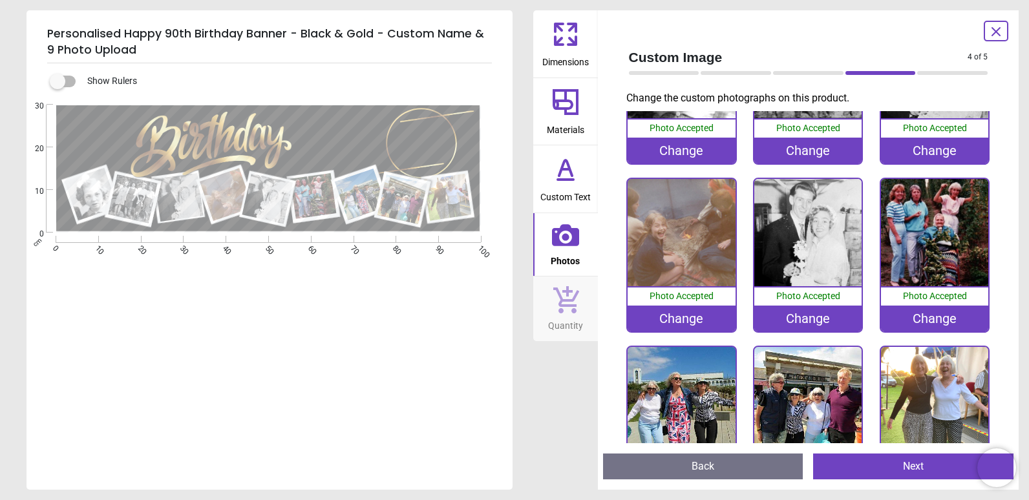
click at [668, 317] on div "Change" at bounding box center [681, 319] width 107 height 26
click at [802, 314] on div "Change" at bounding box center [807, 319] width 107 height 26
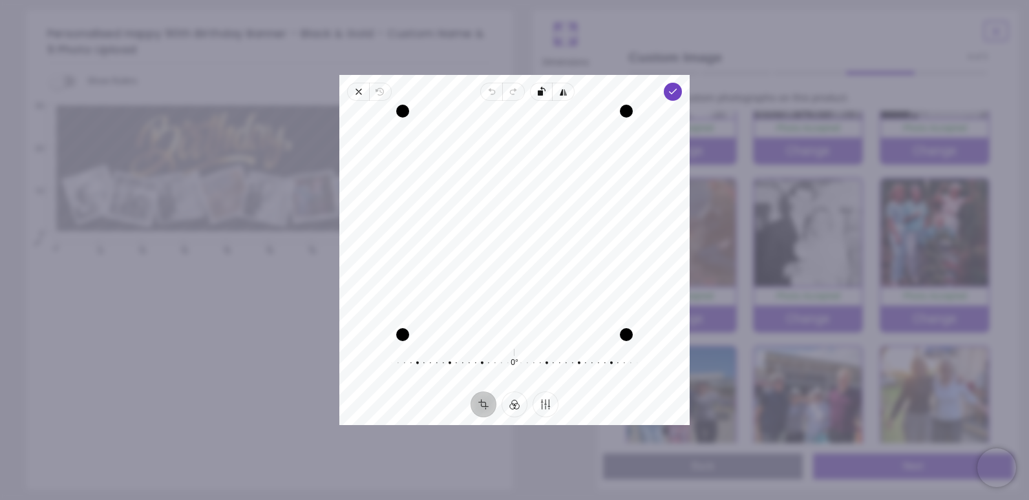
drag, startPoint x: 425, startPoint y: 251, endPoint x: 438, endPoint y: 251, distance: 12.3
click at [438, 251] on div "Recenter" at bounding box center [515, 223] width 330 height 224
click at [670, 92] on polyline "button" at bounding box center [673, 91] width 7 height 5
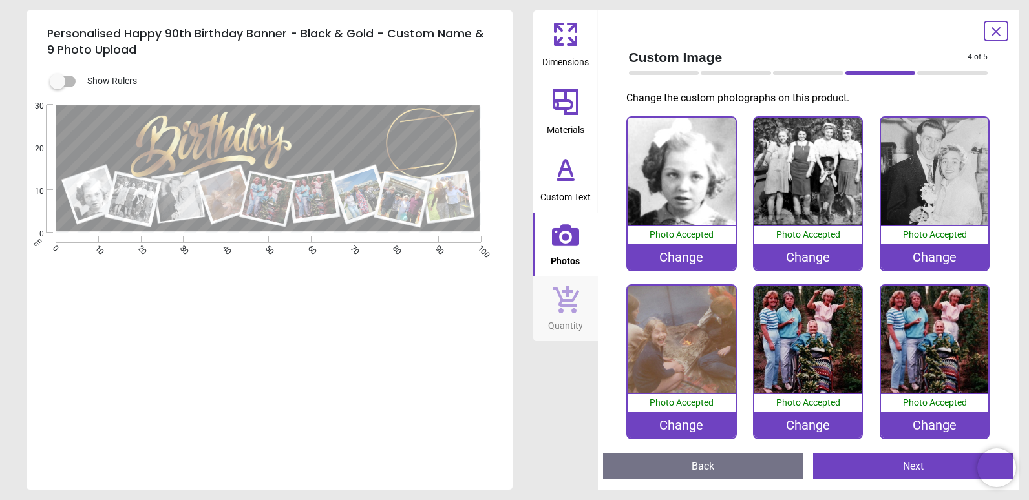
scroll to position [107, 0]
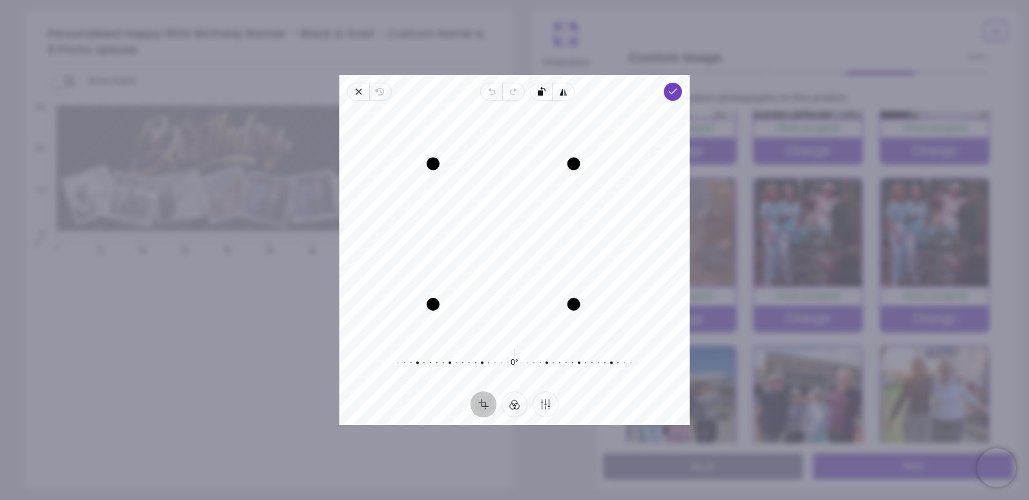
drag, startPoint x: 594, startPoint y: 147, endPoint x: 569, endPoint y: 167, distance: 31.8
click at [569, 167] on div "Drag corner tr" at bounding box center [574, 164] width 13 height 13
drag, startPoint x: 521, startPoint y: 242, endPoint x: 488, endPoint y: 239, distance: 33.1
click at [488, 239] on div "Recenter" at bounding box center [515, 223] width 330 height 224
drag, startPoint x: 578, startPoint y: 162, endPoint x: 568, endPoint y: 177, distance: 17.8
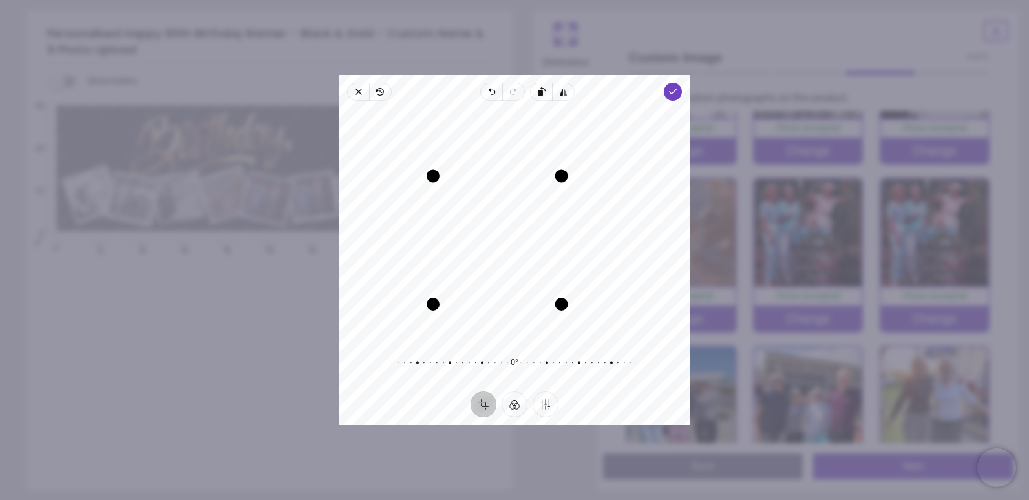
click at [568, 177] on div "Drag corner tr" at bounding box center [561, 176] width 13 height 13
drag, startPoint x: 524, startPoint y: 244, endPoint x: 510, endPoint y: 242, distance: 13.8
click at [510, 242] on div "Recenter" at bounding box center [515, 223] width 330 height 224
click at [434, 297] on div "Drag corner bl" at bounding box center [434, 303] width 13 height 13
click at [539, 286] on div "Recenter" at bounding box center [515, 223] width 330 height 224
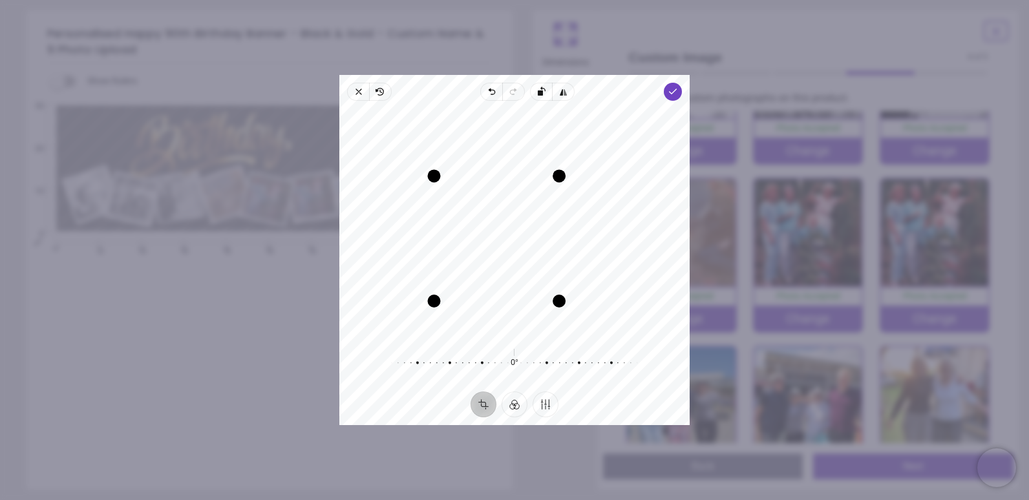
click at [557, 298] on div "Drag corner br" at bounding box center [559, 301] width 13 height 13
click at [538, 283] on div "Recenter" at bounding box center [515, 223] width 330 height 224
click at [668, 89] on icon "button" at bounding box center [673, 92] width 10 height 10
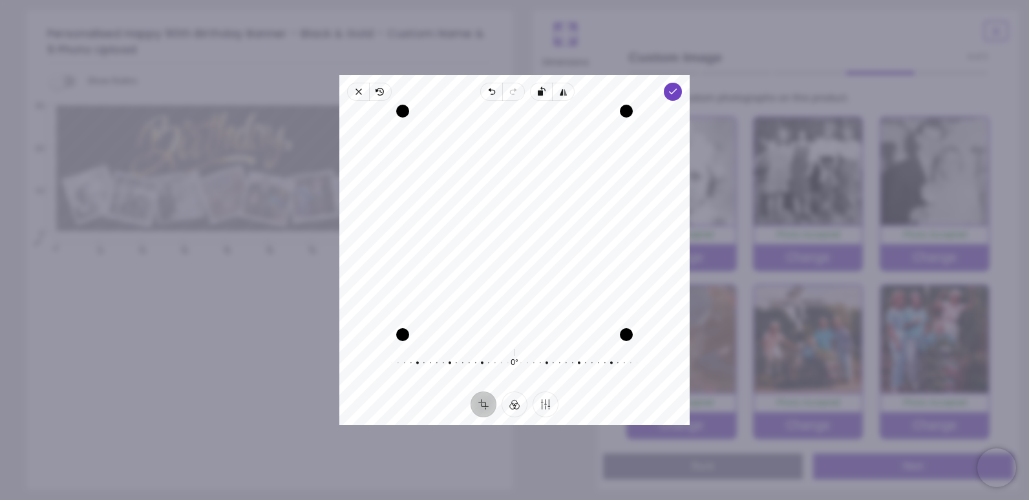
scroll to position [107, 0]
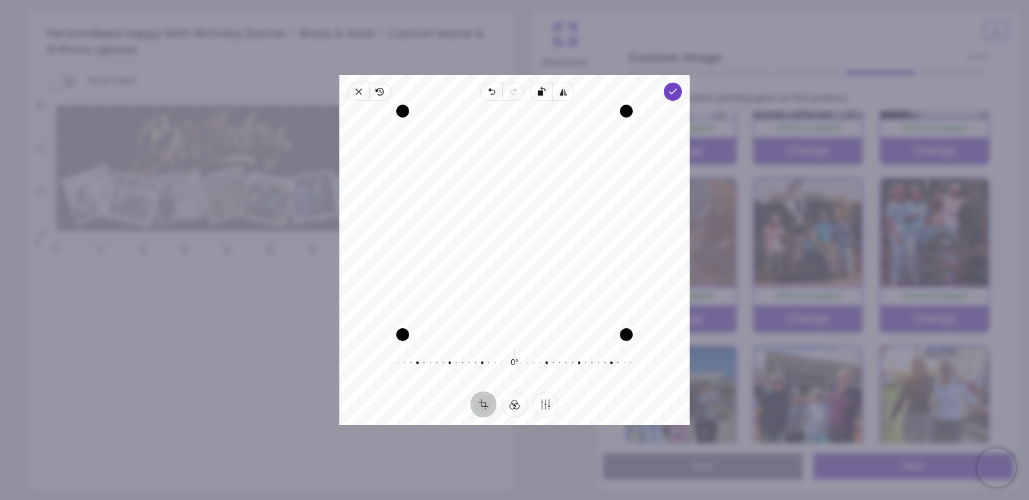
click at [428, 273] on div "Recenter" at bounding box center [515, 223] width 330 height 224
click at [670, 97] on span "Done" at bounding box center [673, 92] width 18 height 18
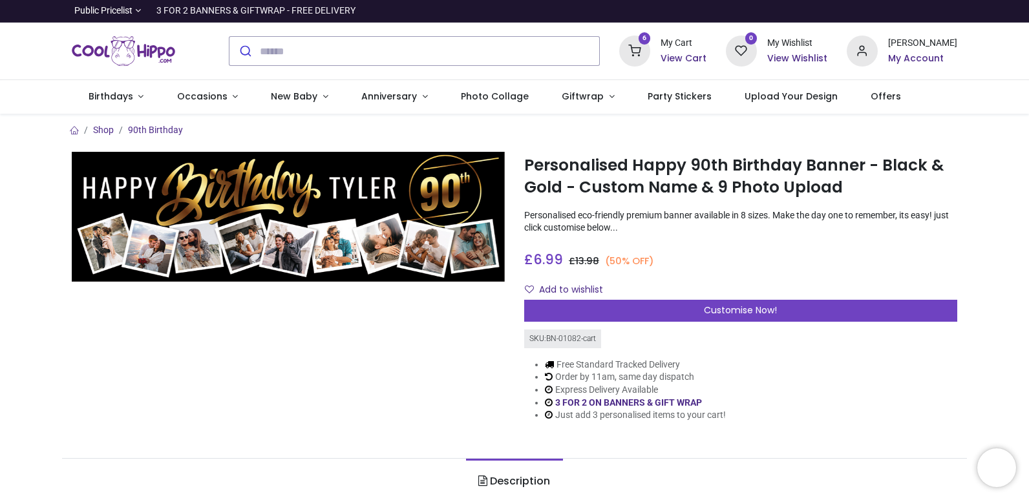
click at [696, 61] on h6 "View Cart" at bounding box center [684, 58] width 46 height 13
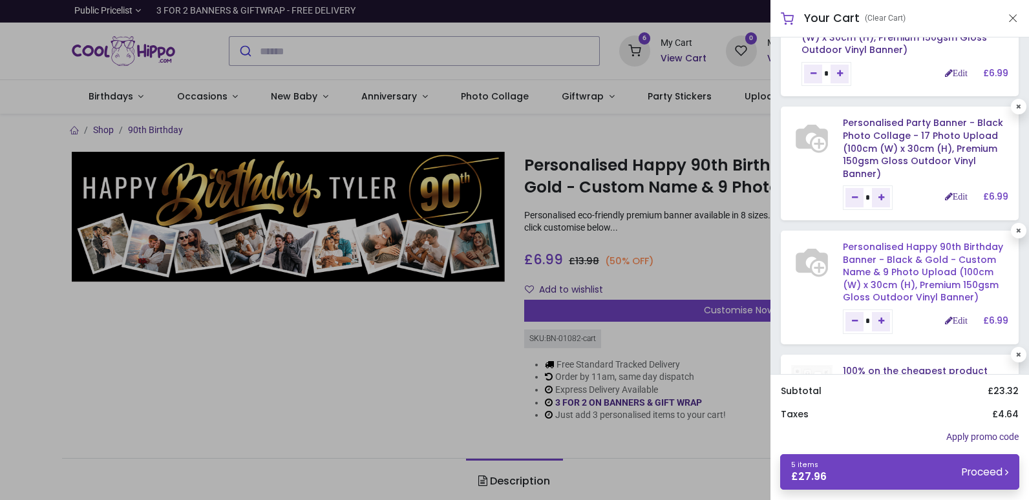
scroll to position [233, 0]
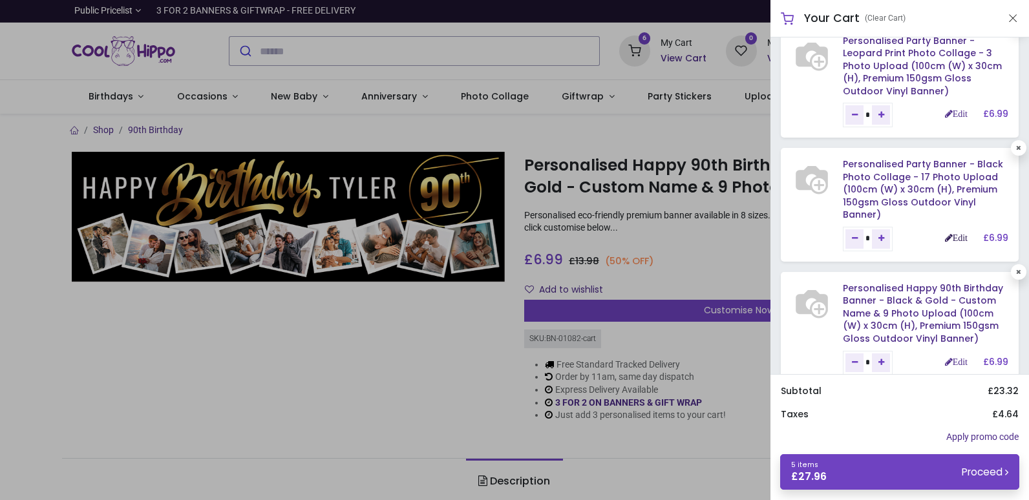
click at [956, 242] on link "Edit" at bounding box center [956, 237] width 23 height 9
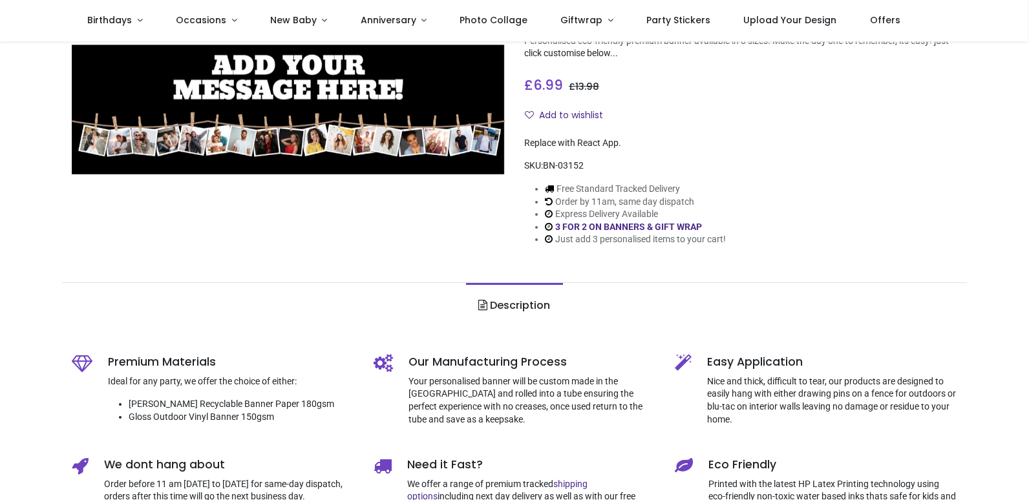
type input "**********"
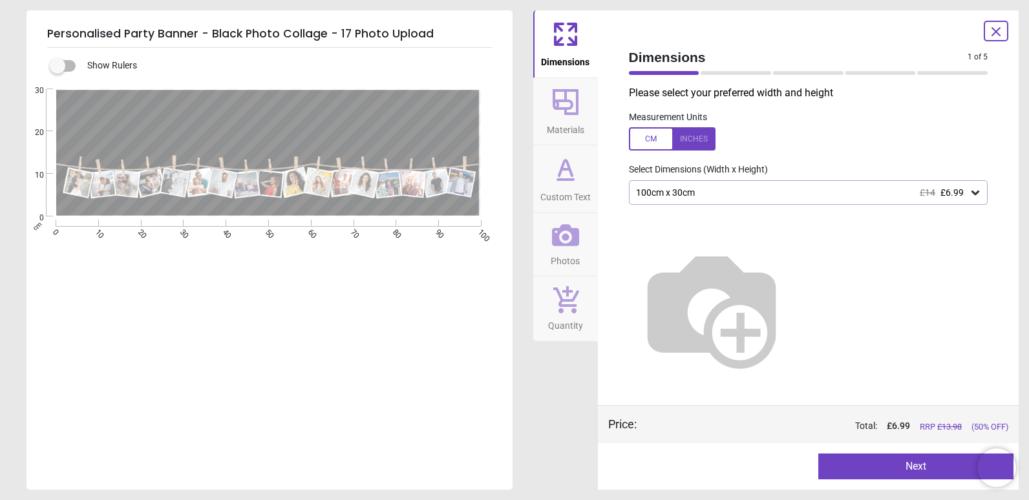
click at [908, 464] on button "Next" at bounding box center [915, 467] width 195 height 26
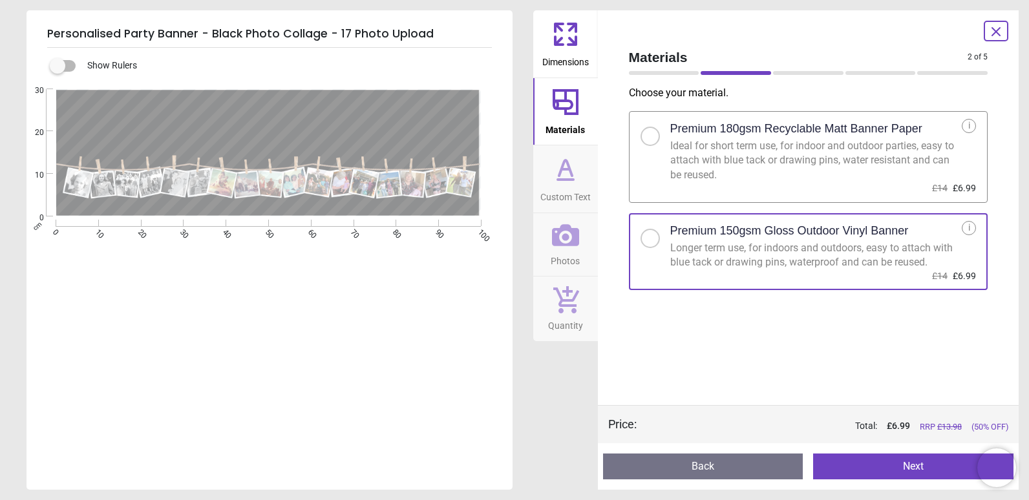
click at [886, 466] on button "Next" at bounding box center [913, 467] width 200 height 26
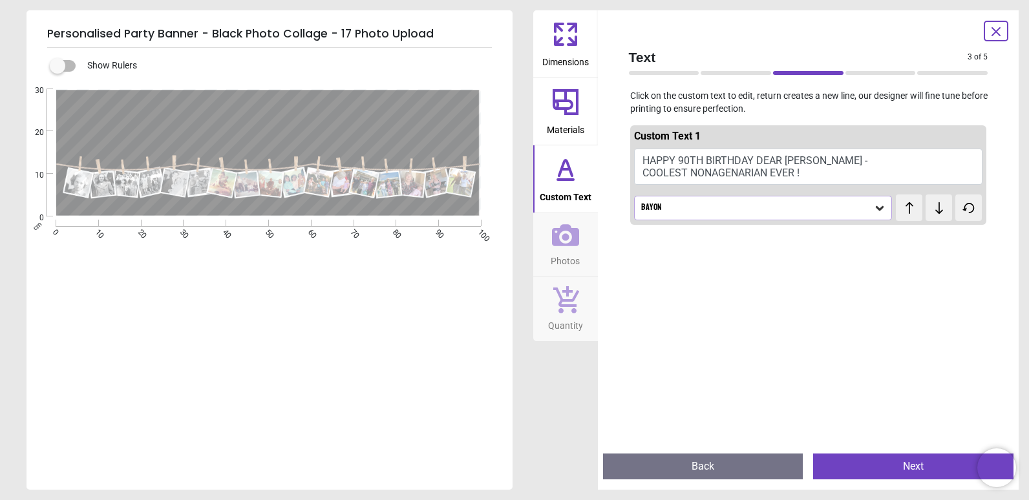
click at [882, 462] on button "Next" at bounding box center [913, 467] width 200 height 26
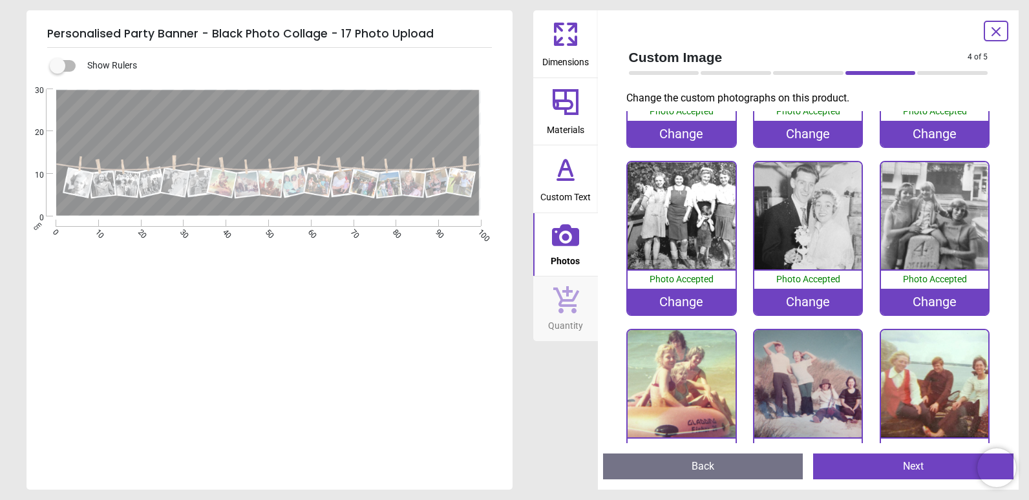
scroll to position [88, 0]
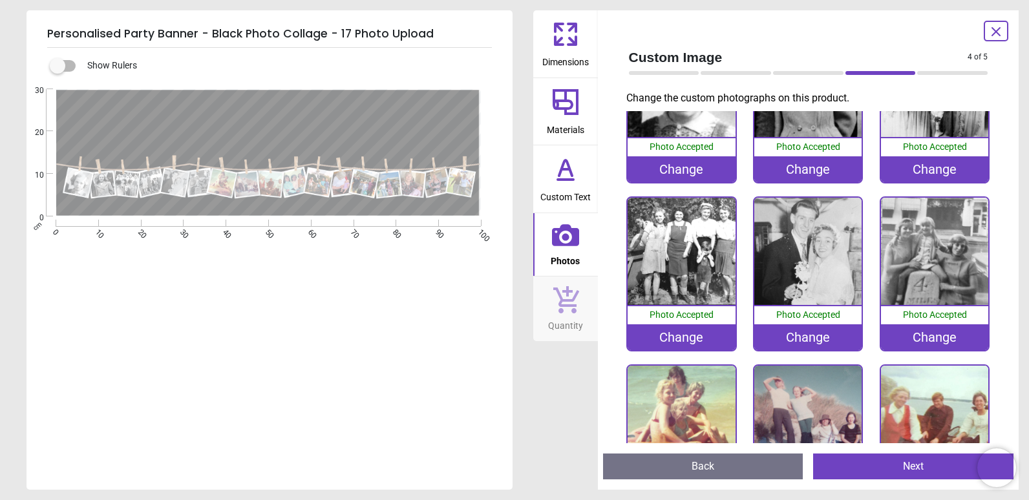
click at [991, 33] on icon at bounding box center [997, 32] width 16 height 16
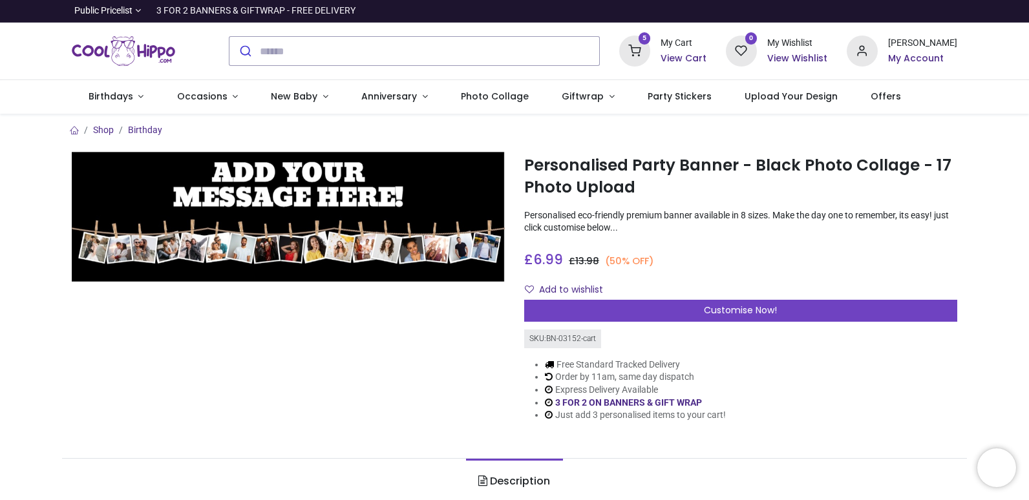
click at [650, 48] on icon at bounding box center [634, 51] width 31 height 31
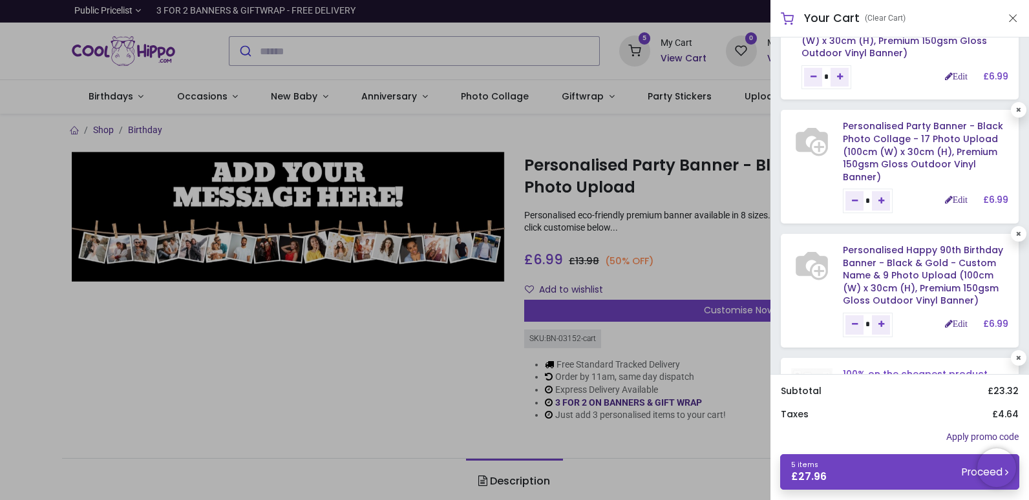
scroll to position [323, 0]
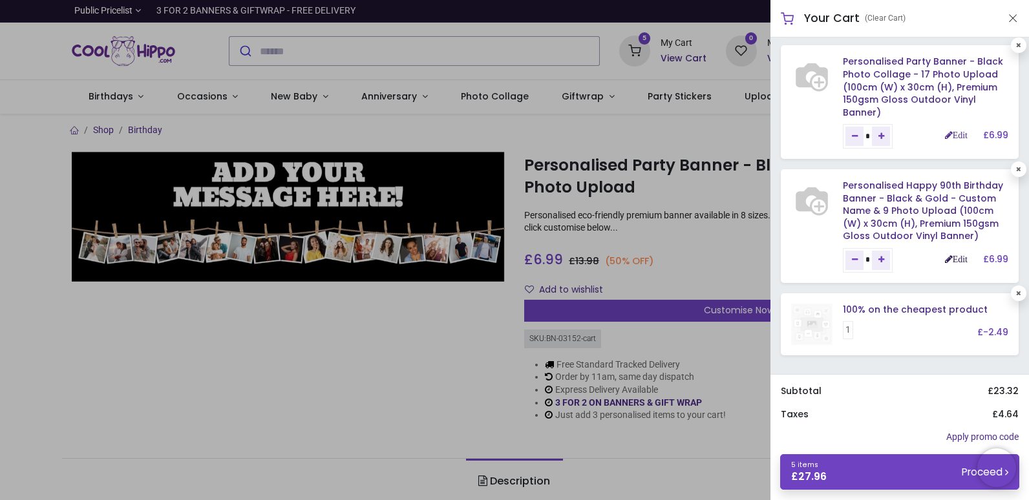
click at [948, 264] on link "Edit" at bounding box center [956, 259] width 23 height 9
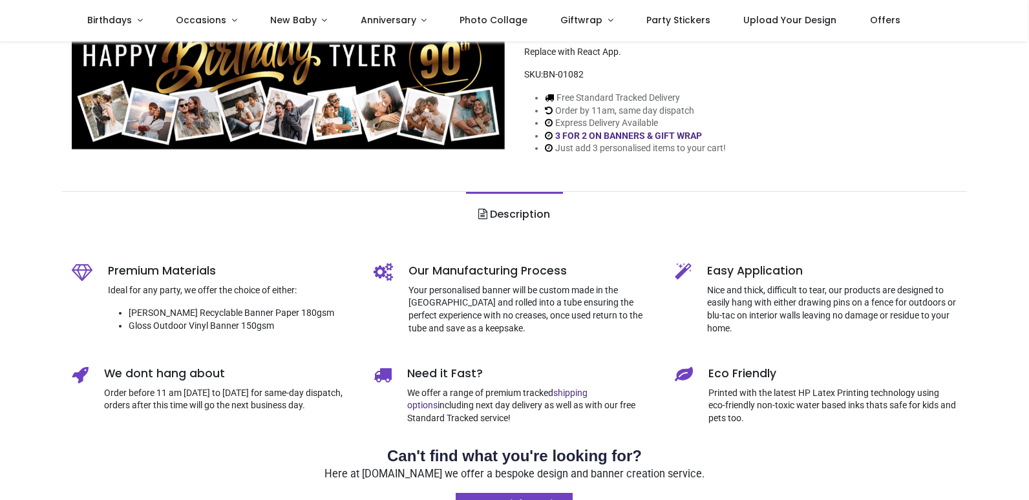
type input "**********"
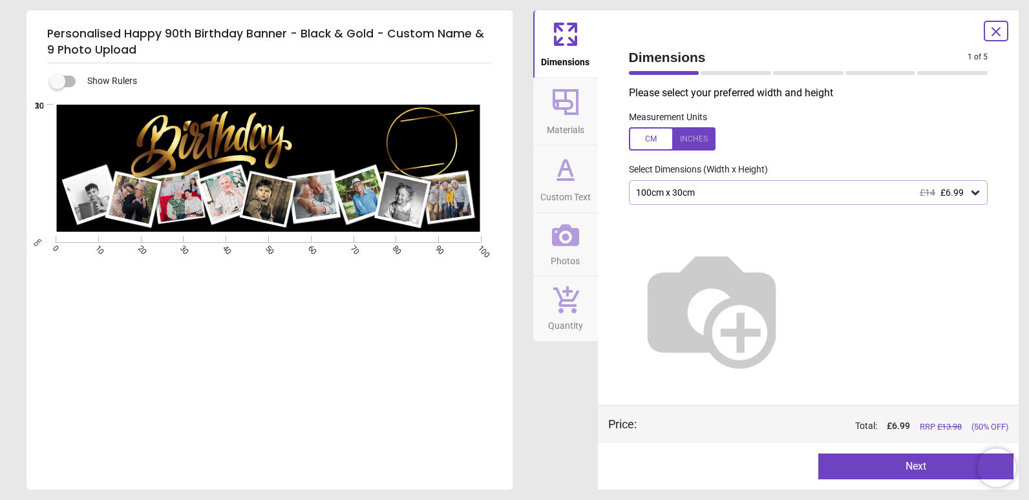
scroll to position [547, 0]
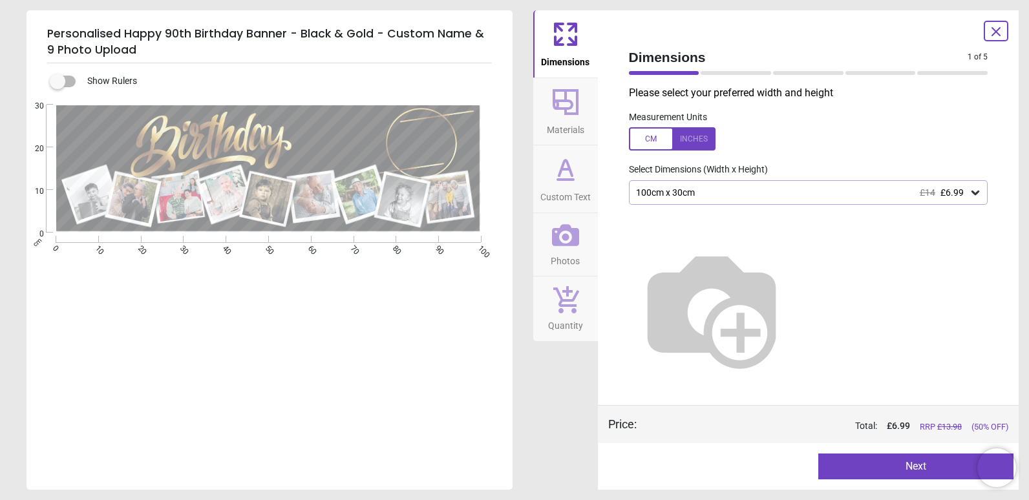
type textarea "*****"
type textarea "**"
type textarea "*****"
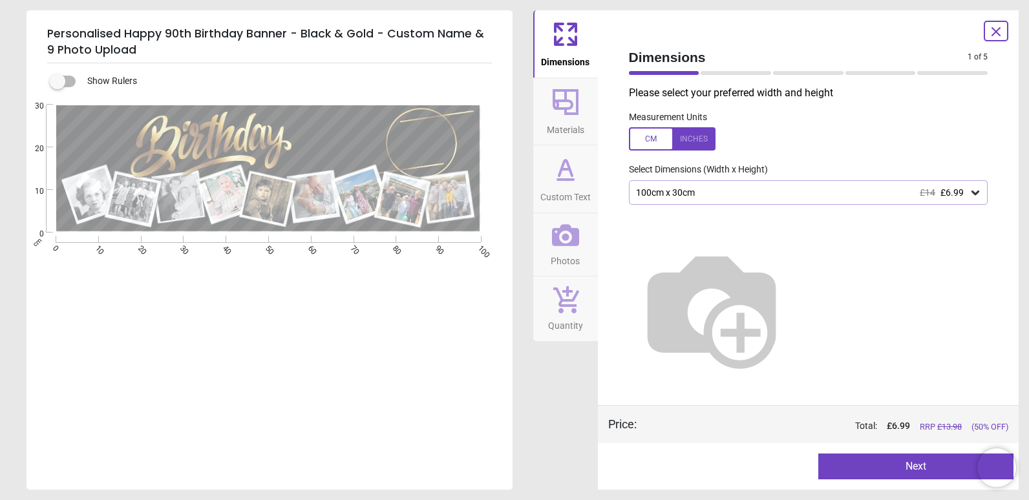
click at [915, 467] on button "Next" at bounding box center [915, 467] width 195 height 26
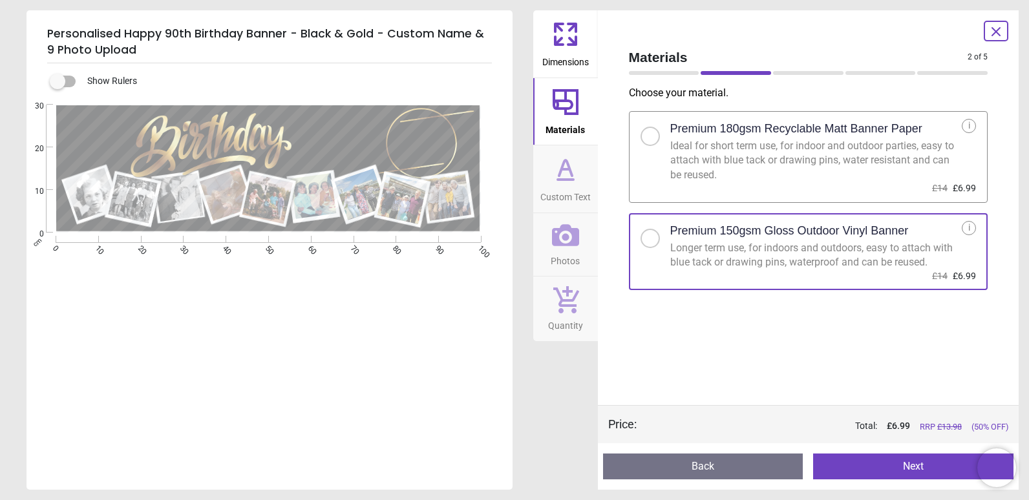
click at [908, 462] on button "Next" at bounding box center [913, 467] width 200 height 26
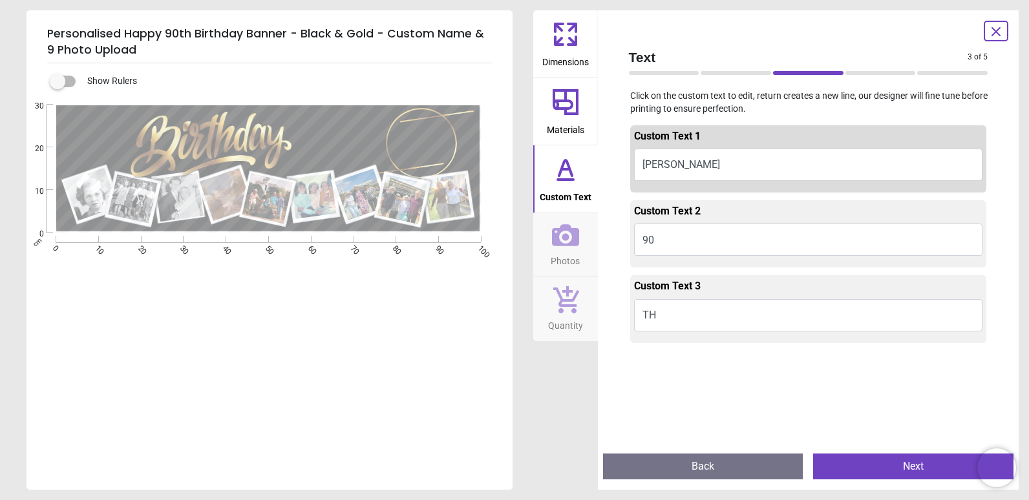
click at [908, 466] on button "Next" at bounding box center [913, 467] width 200 height 26
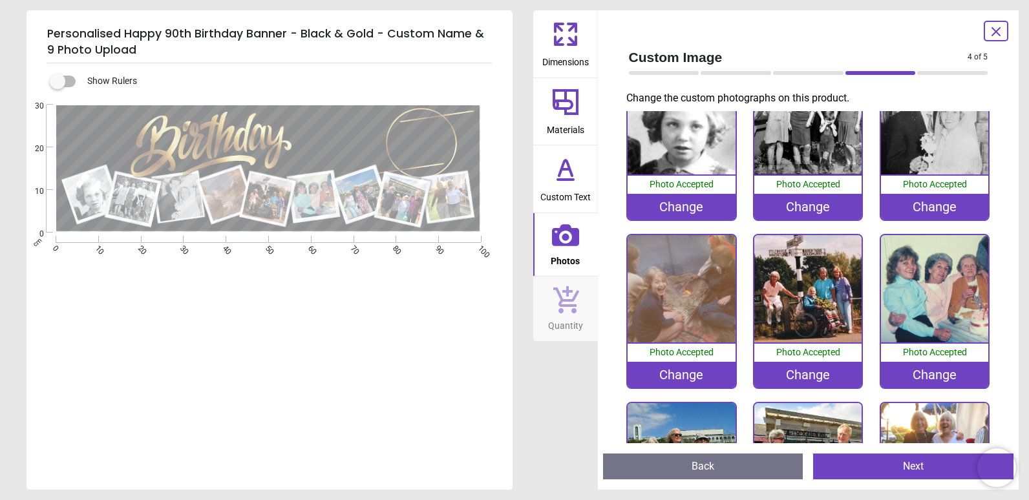
scroll to position [42, 0]
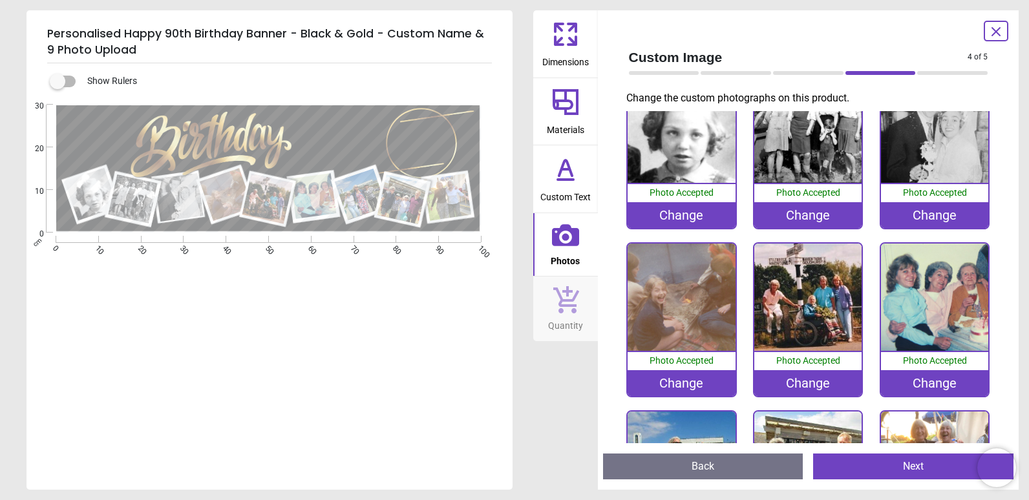
click at [701, 387] on div "Change" at bounding box center [681, 383] width 107 height 26
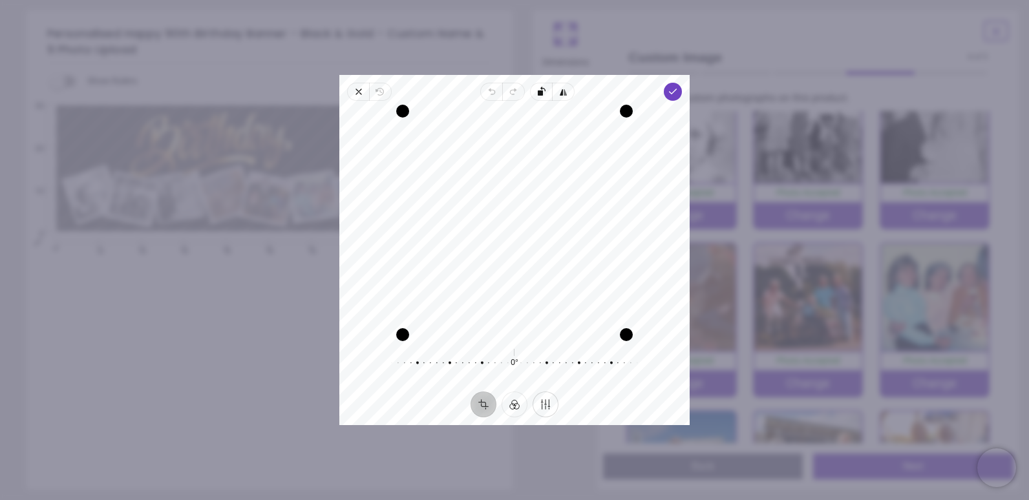
click at [544, 400] on button "Finetune" at bounding box center [546, 405] width 26 height 26
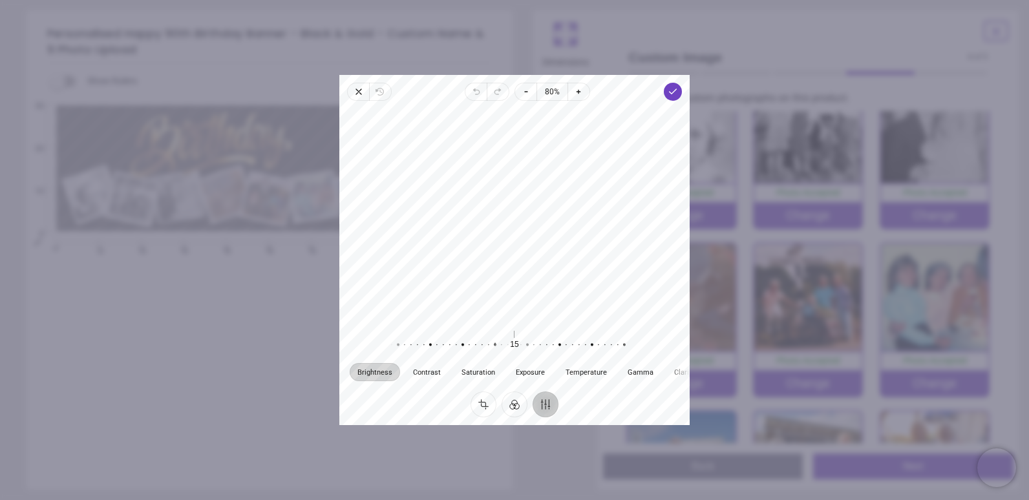
drag, startPoint x: 516, startPoint y: 345, endPoint x: 496, endPoint y: 345, distance: 20.0
click at [496, 345] on div at bounding box center [489, 345] width 248 height 36
drag, startPoint x: 496, startPoint y: 345, endPoint x: 439, endPoint y: 370, distance: 62.2
click at [439, 370] on div "Brightness Contrast Saturation Exposure Temperature Gamma Clarity Vignette 55 R…" at bounding box center [514, 354] width 350 height 54
drag, startPoint x: 515, startPoint y: 346, endPoint x: 603, endPoint y: 367, distance: 91.1
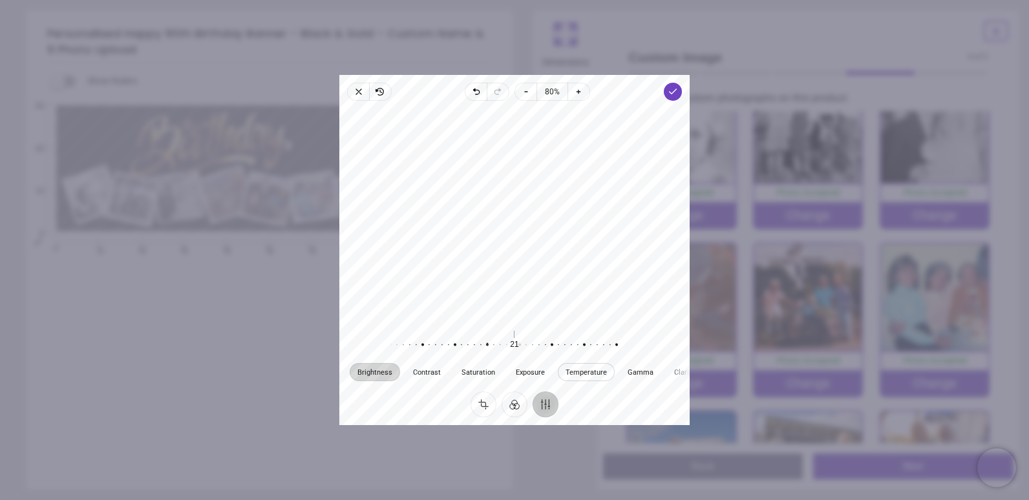
click at [603, 367] on div "Brightness Contrast Saturation Exposure Temperature Gamma Clarity Vignette 21 R…" at bounding box center [514, 354] width 350 height 54
click at [670, 100] on span "Done" at bounding box center [673, 92] width 18 height 18
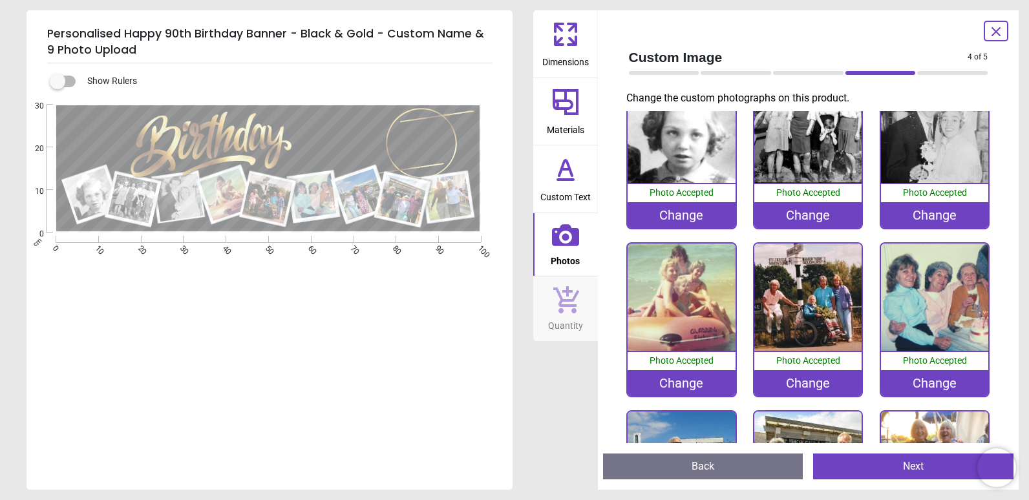
click at [690, 387] on div "Change" at bounding box center [681, 383] width 107 height 26
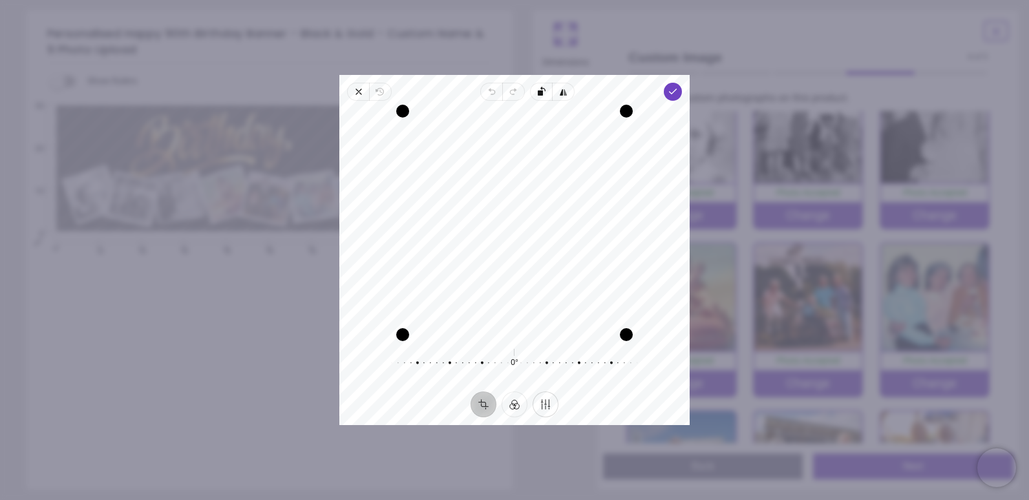
click at [547, 398] on button "Finetune" at bounding box center [546, 405] width 26 height 26
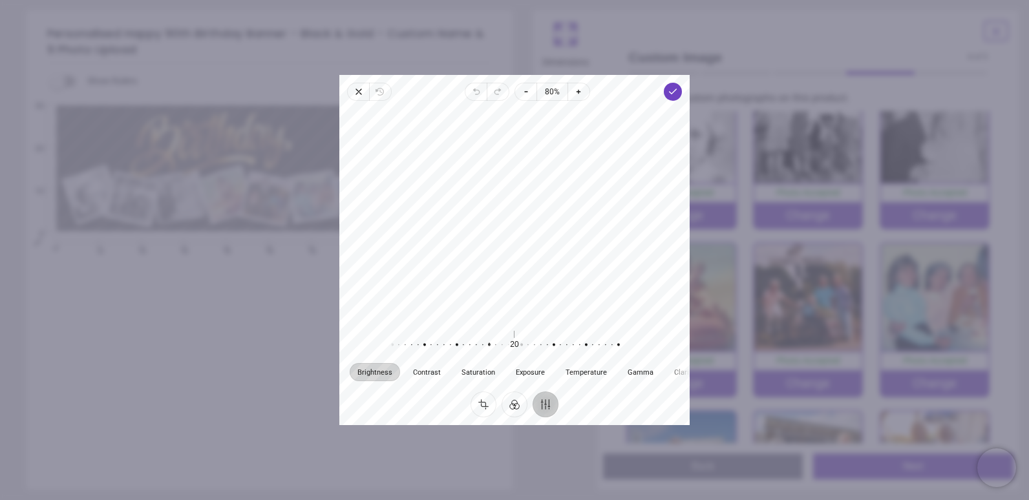
drag, startPoint x: 513, startPoint y: 343, endPoint x: 488, endPoint y: 339, distance: 25.6
click at [488, 339] on div at bounding box center [483, 345] width 248 height 36
drag, startPoint x: 517, startPoint y: 342, endPoint x: 481, endPoint y: 353, distance: 37.8
click at [481, 353] on div at bounding box center [447, 345] width 248 height 36
click at [483, 404] on button "Crop" at bounding box center [484, 405] width 26 height 26
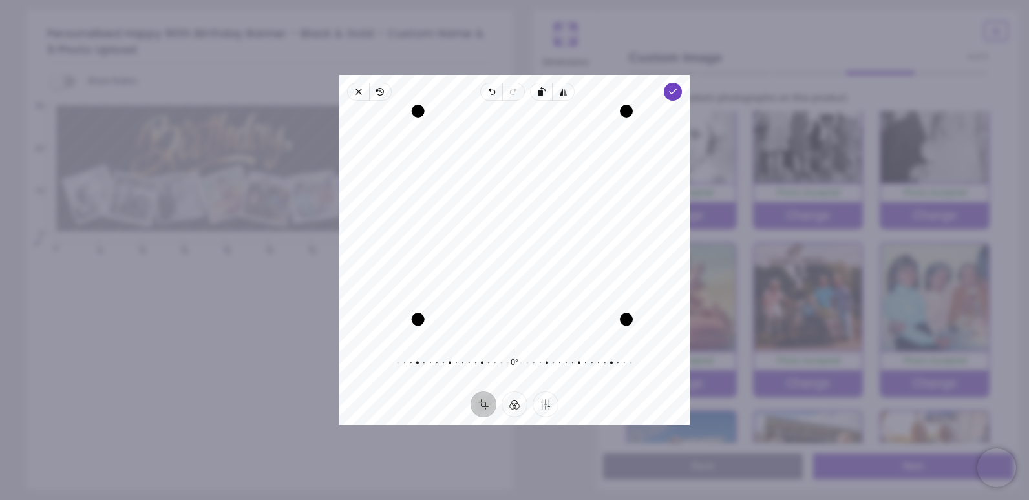
drag, startPoint x: 399, startPoint y: 336, endPoint x: 423, endPoint y: 330, distance: 25.4
click at [423, 326] on div "Drag corner bl" at bounding box center [418, 319] width 13 height 13
click at [488, 296] on div "Recenter" at bounding box center [515, 223] width 330 height 224
click at [668, 96] on icon "button" at bounding box center [673, 92] width 10 height 10
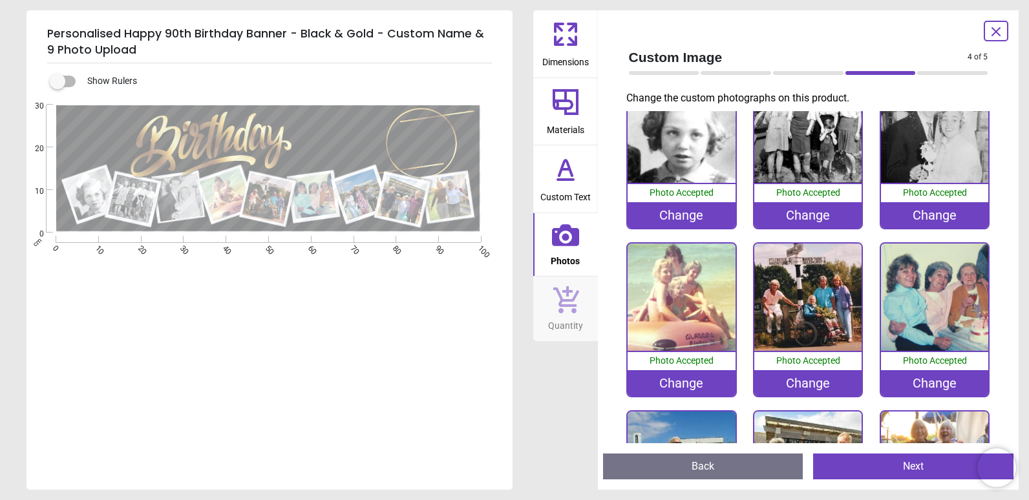
click at [675, 385] on div "Change" at bounding box center [681, 383] width 107 height 26
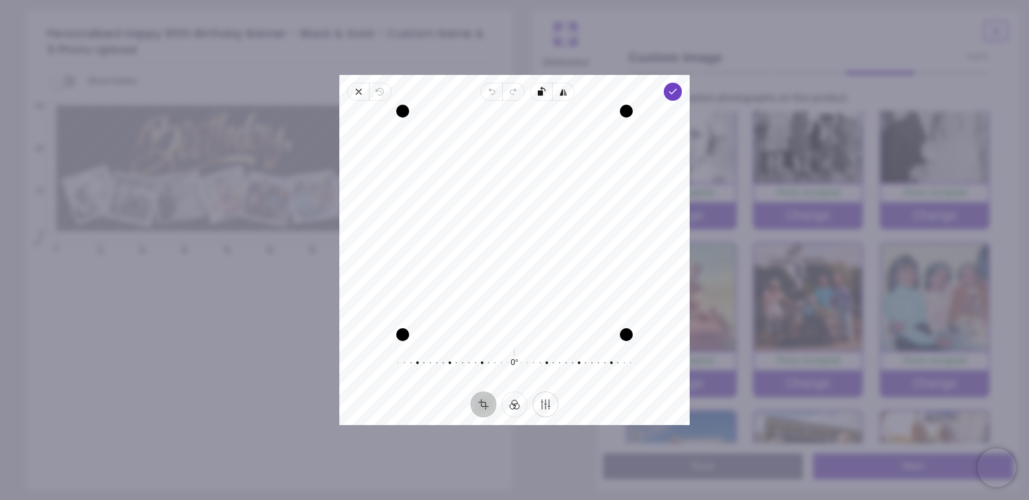
click at [544, 402] on button "Finetune" at bounding box center [546, 405] width 26 height 26
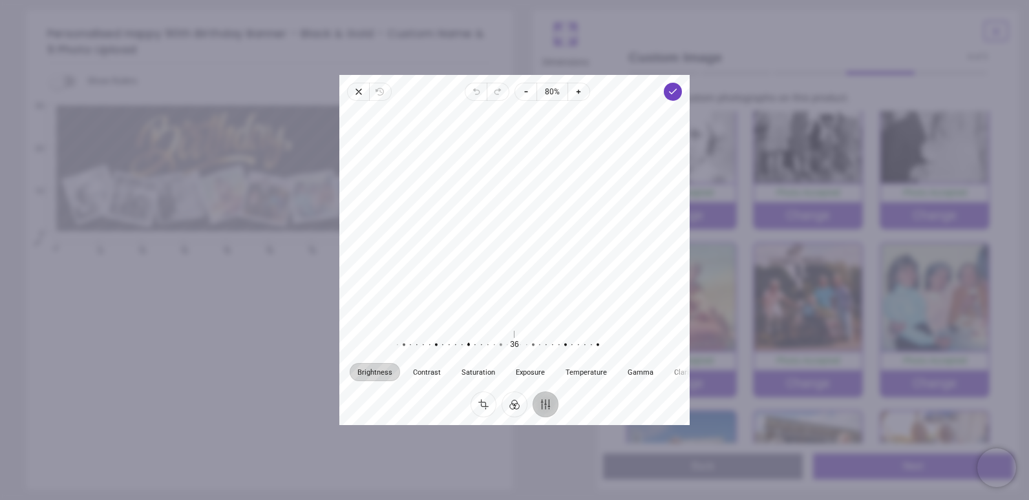
drag, startPoint x: 513, startPoint y: 346, endPoint x: 468, endPoint y: 334, distance: 46.7
click at [468, 334] on div at bounding box center [462, 345] width 248 height 36
click at [486, 405] on button "Crop" at bounding box center [484, 405] width 26 height 26
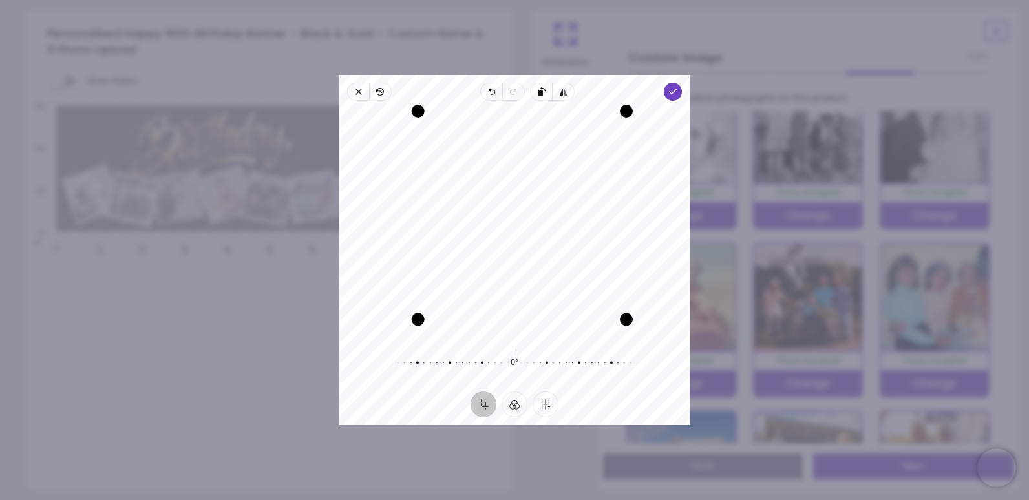
drag, startPoint x: 403, startPoint y: 337, endPoint x: 427, endPoint y: 330, distance: 25.4
click at [427, 330] on div "Recenter" at bounding box center [515, 223] width 330 height 224
drag, startPoint x: 495, startPoint y: 305, endPoint x: 489, endPoint y: 299, distance: 7.3
click at [489, 299] on div "Recenter" at bounding box center [515, 223] width 330 height 224
click at [665, 92] on span "Done" at bounding box center [673, 92] width 18 height 18
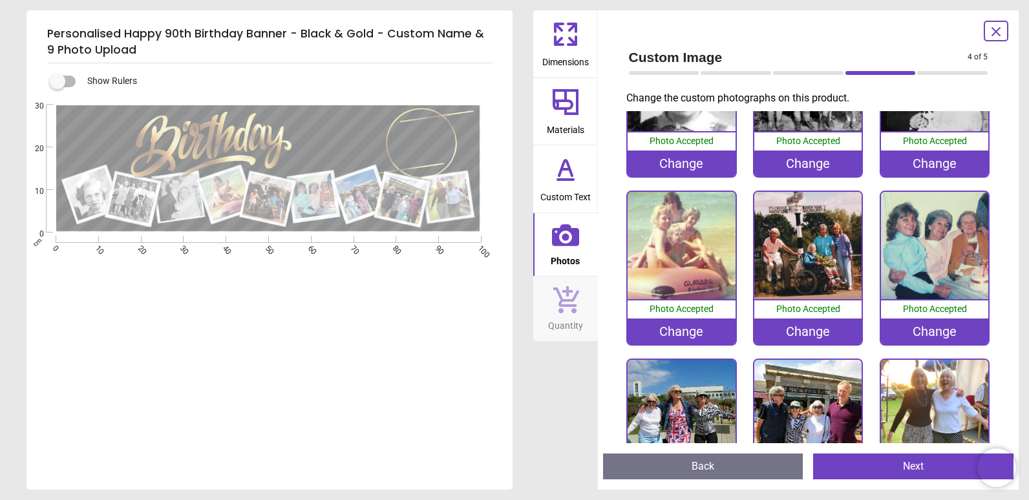
scroll to position [107, 0]
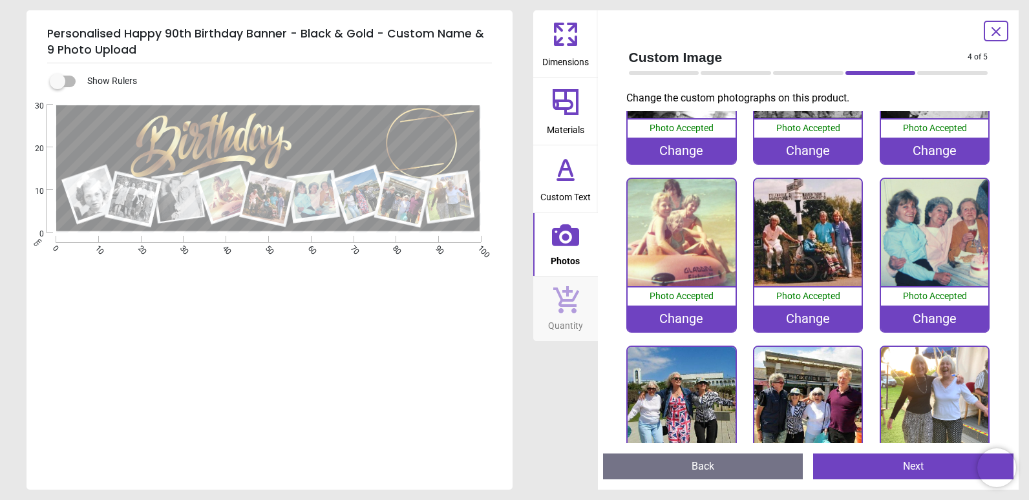
click at [928, 428] on img at bounding box center [934, 400] width 107 height 107
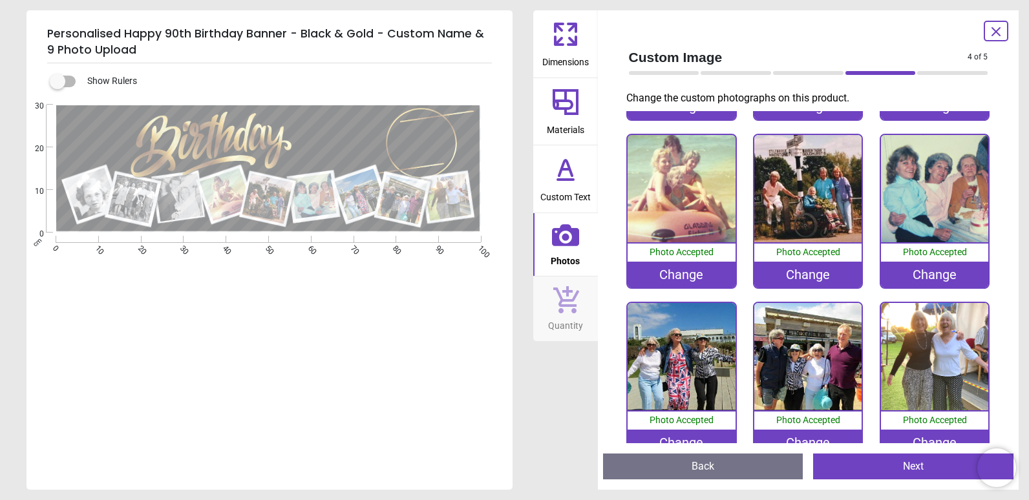
scroll to position [171, 0]
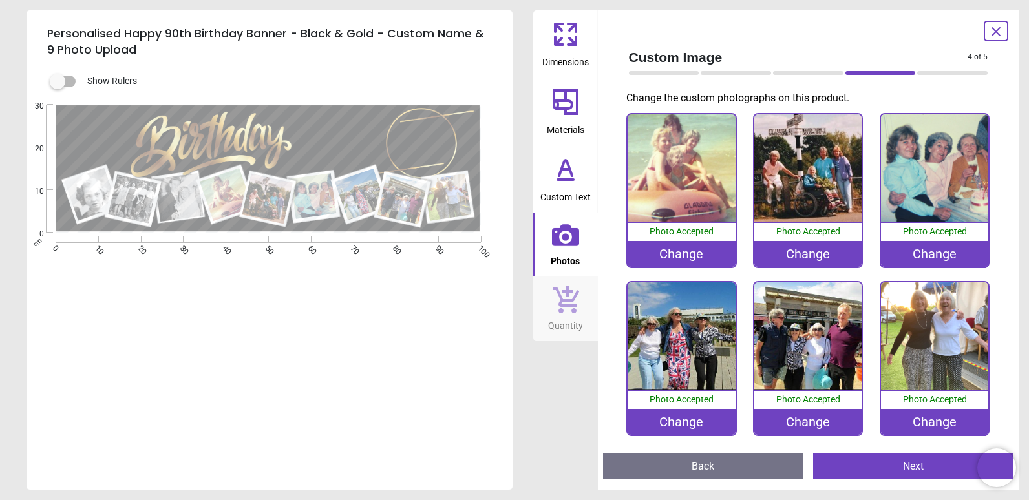
click at [938, 420] on div "Change" at bounding box center [934, 422] width 107 height 26
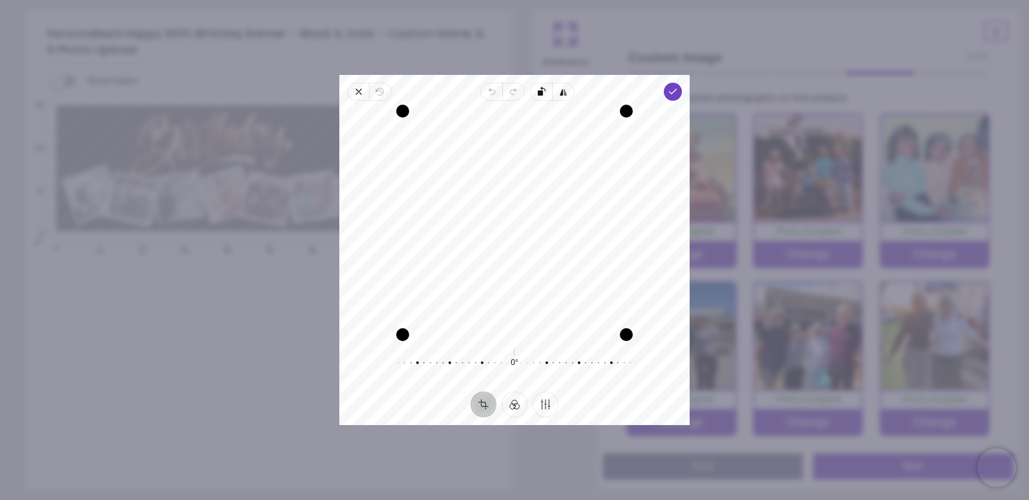
click at [444, 206] on div "Recenter" at bounding box center [515, 223] width 330 height 224
drag, startPoint x: 444, startPoint y: 206, endPoint x: 443, endPoint y: 213, distance: 7.2
click at [443, 213] on div "Recenter" at bounding box center [515, 223] width 330 height 224
click at [672, 87] on icon "button" at bounding box center [673, 92] width 10 height 10
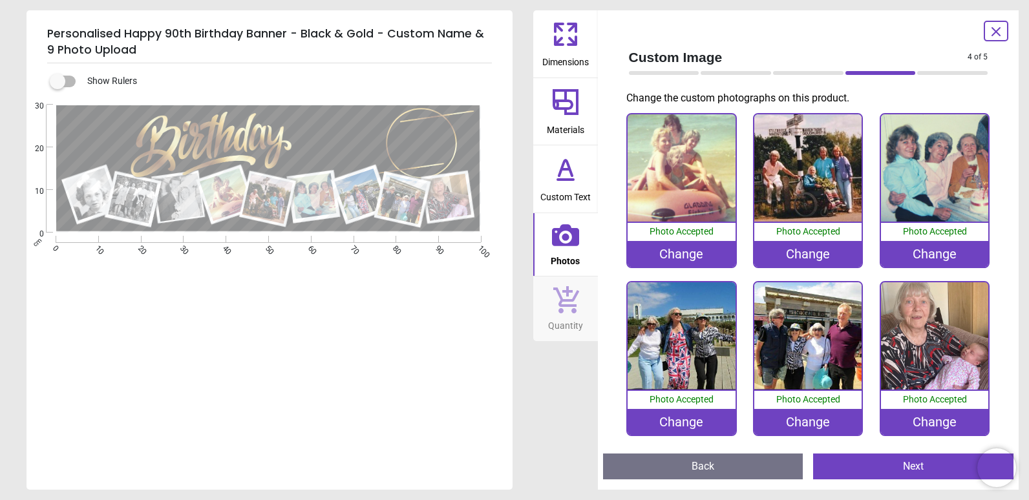
click at [961, 418] on div "Change" at bounding box center [934, 422] width 107 height 26
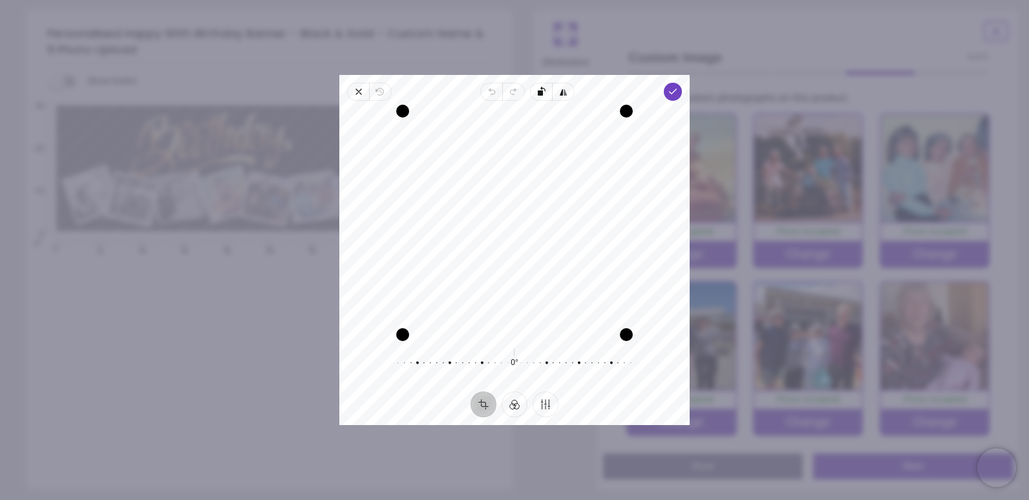
click at [474, 249] on div "Recenter" at bounding box center [515, 223] width 330 height 224
drag, startPoint x: 404, startPoint y: 333, endPoint x: 375, endPoint y: 363, distance: 42.1
click at [375, 363] on div "Recenter 0° Reset" at bounding box center [514, 246] width 350 height 291
drag, startPoint x: 504, startPoint y: 246, endPoint x: 506, endPoint y: 253, distance: 7.4
click at [506, 253] on div "Recenter" at bounding box center [515, 223] width 330 height 224
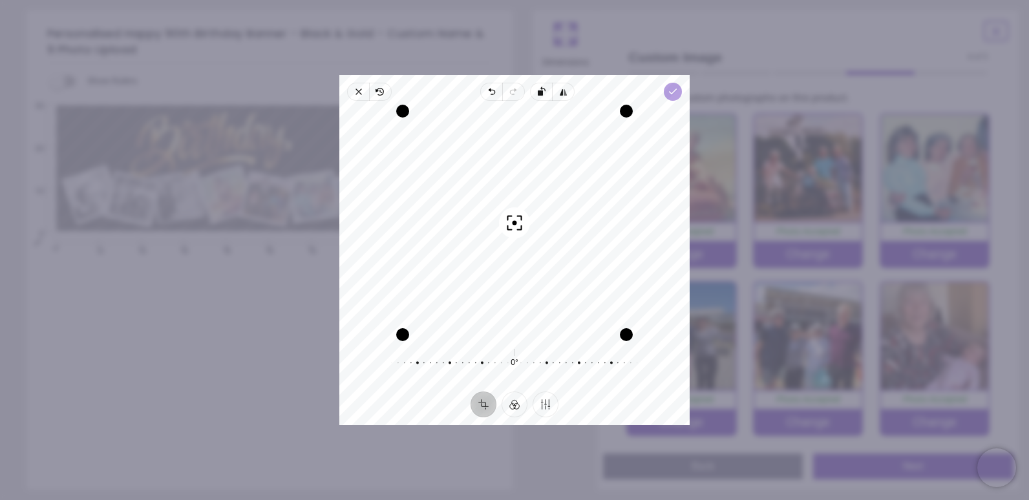
click at [668, 87] on icon "button" at bounding box center [673, 92] width 10 height 10
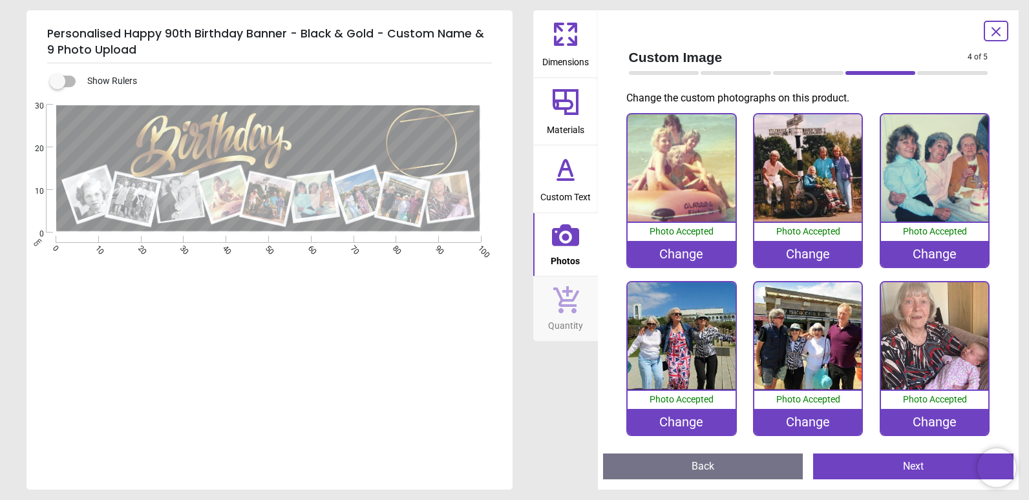
click at [797, 251] on div "Change" at bounding box center [807, 254] width 107 height 26
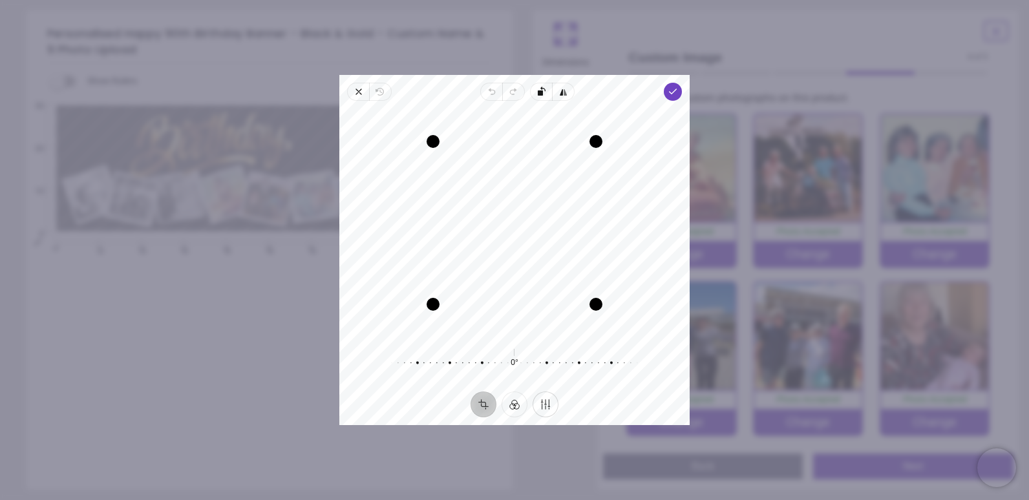
click at [539, 405] on button "Finetune" at bounding box center [546, 405] width 26 height 26
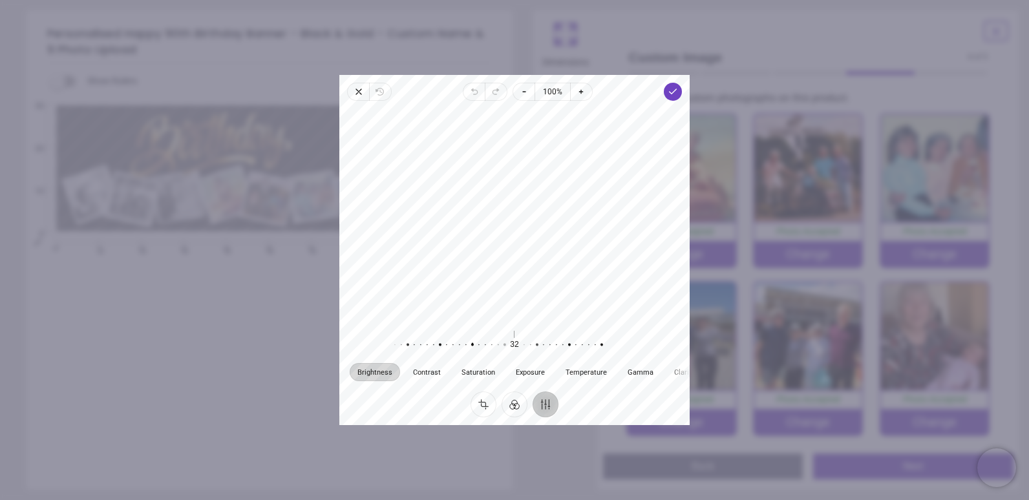
drag, startPoint x: 515, startPoint y: 344, endPoint x: 473, endPoint y: 348, distance: 42.2
click at [473, 348] on div at bounding box center [466, 345] width 248 height 36
click at [478, 400] on button "Crop" at bounding box center [484, 405] width 26 height 26
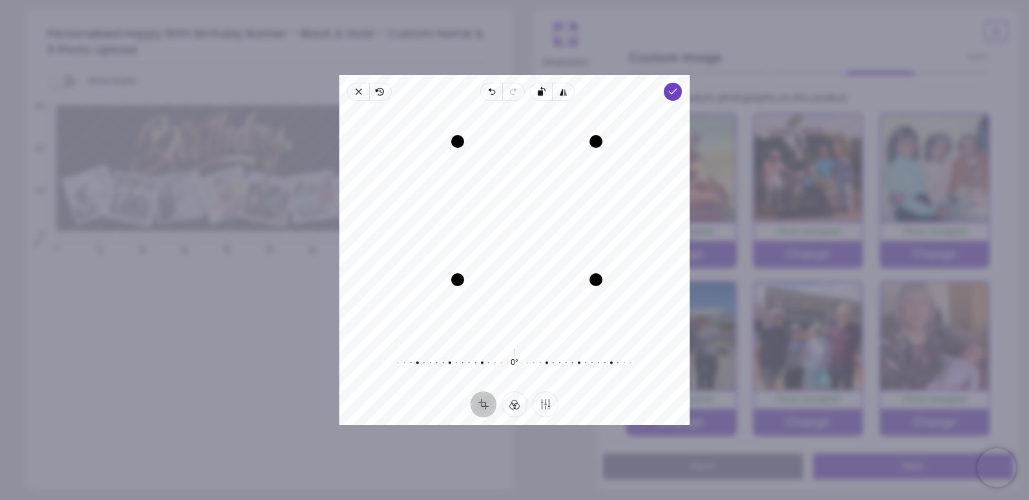
drag, startPoint x: 433, startPoint y: 307, endPoint x: 478, endPoint y: 300, distance: 45.2
click at [478, 300] on div "Recenter" at bounding box center [515, 223] width 330 height 224
drag, startPoint x: 528, startPoint y: 248, endPoint x: 522, endPoint y: 222, distance: 25.9
click at [522, 222] on div "Recenter" at bounding box center [515, 223] width 330 height 224
drag, startPoint x: 595, startPoint y: 282, endPoint x: 586, endPoint y: 276, distance: 10.2
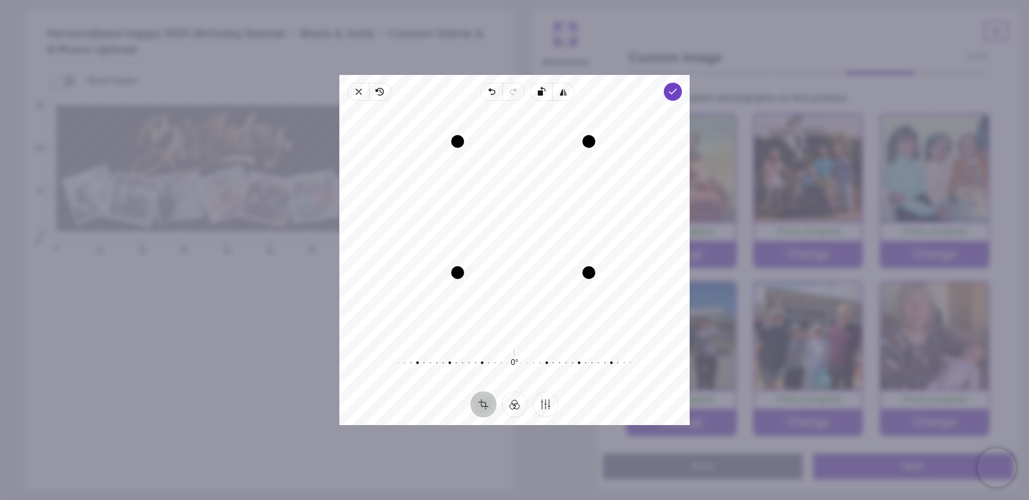
click at [586, 276] on div "Drag corner br" at bounding box center [588, 272] width 13 height 13
drag, startPoint x: 555, startPoint y: 255, endPoint x: 548, endPoint y: 238, distance: 18.0
click at [548, 238] on div "Recenter" at bounding box center [515, 223] width 330 height 224
click at [465, 269] on div "Drag corner bl" at bounding box center [462, 268] width 13 height 13
drag, startPoint x: 589, startPoint y: 271, endPoint x: 580, endPoint y: 267, distance: 9.8
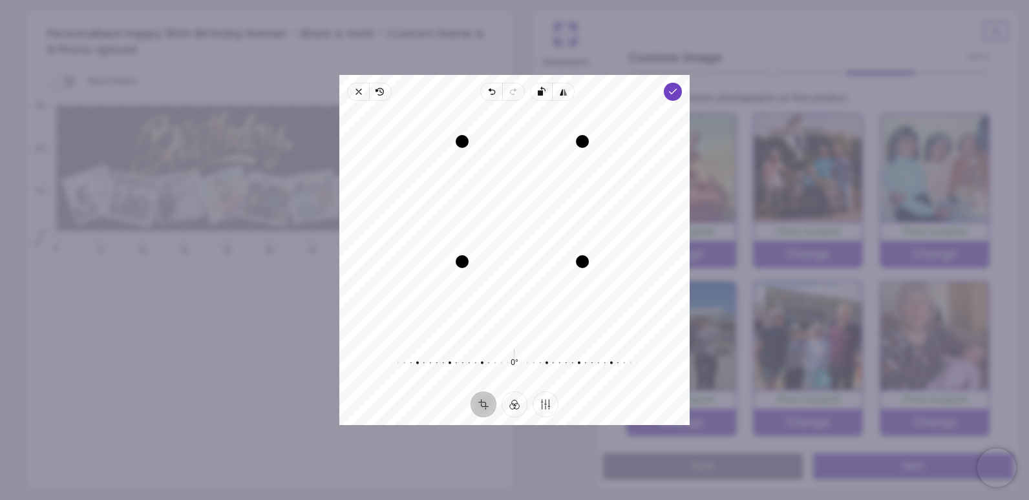
click at [580, 267] on div "Drag corner br" at bounding box center [582, 261] width 13 height 13
drag, startPoint x: 550, startPoint y: 244, endPoint x: 550, endPoint y: 234, distance: 9.7
click at [550, 234] on div "Recenter" at bounding box center [515, 223] width 330 height 224
click at [540, 230] on div "Recenter" at bounding box center [515, 223] width 330 height 224
click at [471, 257] on div "Drag corner bl" at bounding box center [465, 258] width 13 height 13
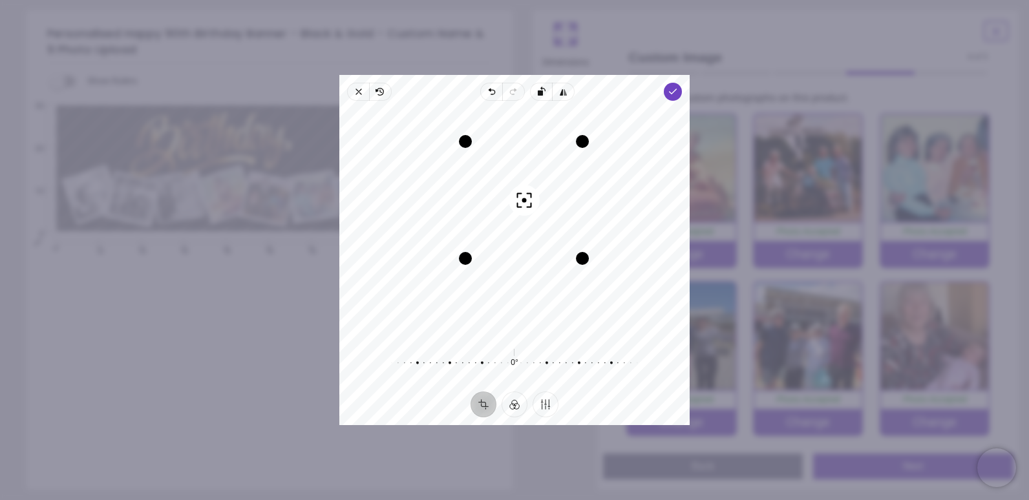
click at [505, 240] on div "Recenter" at bounding box center [515, 223] width 330 height 224
click at [664, 96] on span "Done" at bounding box center [673, 92] width 18 height 18
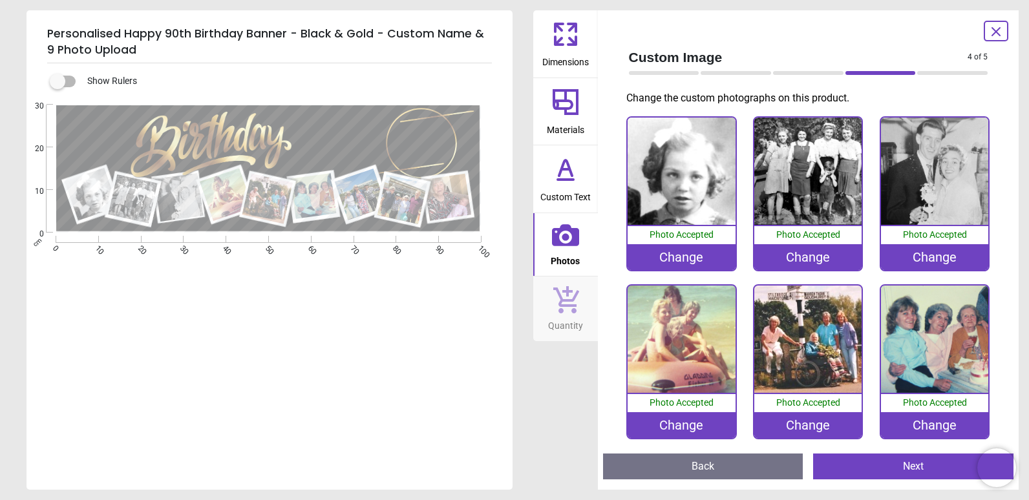
scroll to position [171, 0]
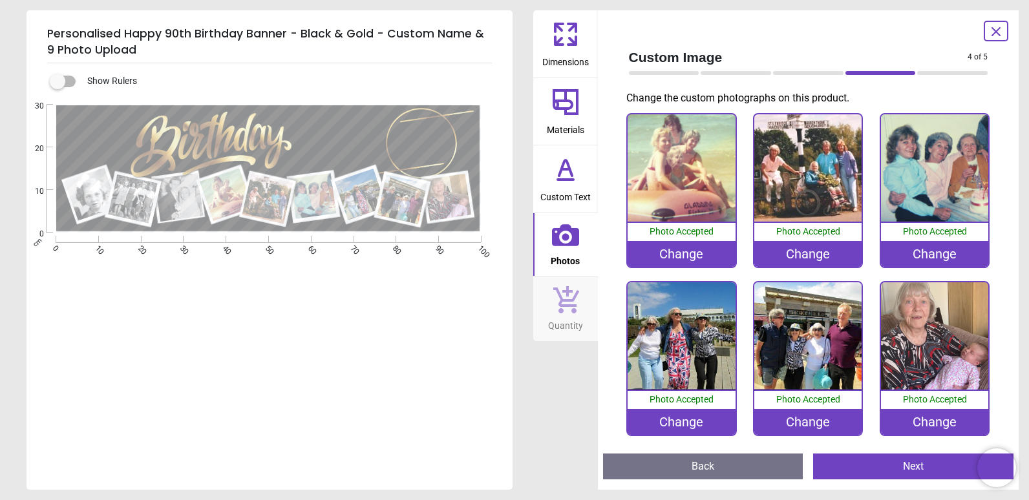
click at [910, 246] on div "Change" at bounding box center [934, 254] width 107 height 26
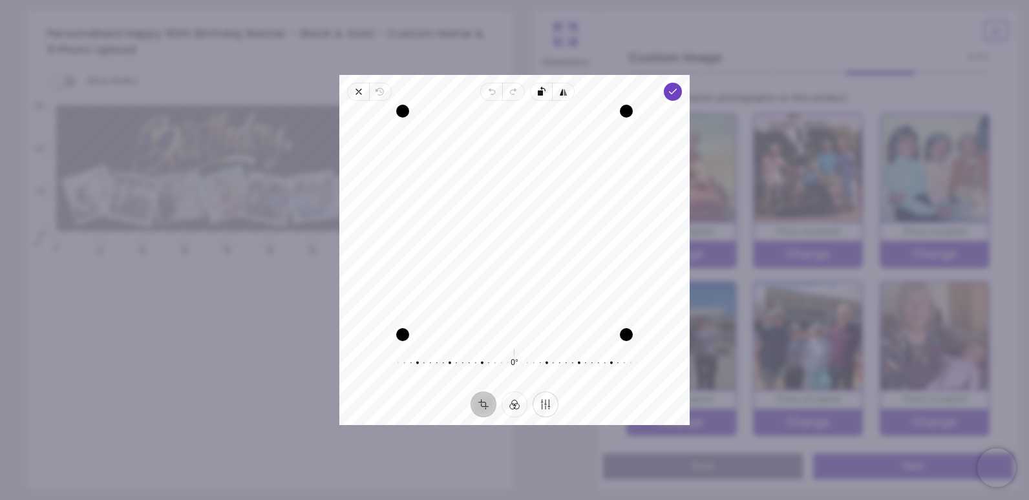
click at [544, 408] on button "Finetune" at bounding box center [546, 405] width 26 height 26
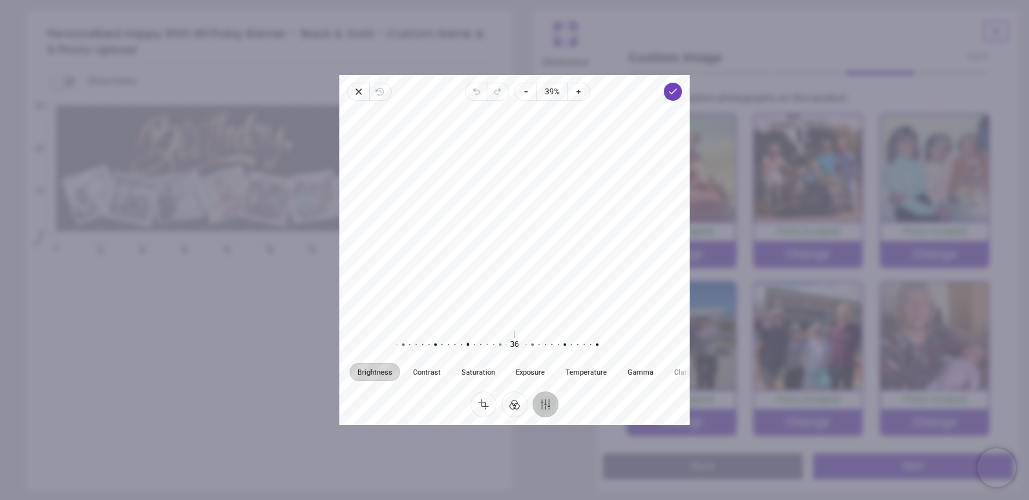
drag, startPoint x: 515, startPoint y: 347, endPoint x: 467, endPoint y: 336, distance: 49.2
click at [467, 336] on div at bounding box center [461, 345] width 248 height 36
drag, startPoint x: 517, startPoint y: 345, endPoint x: 566, endPoint y: 345, distance: 49.8
click at [566, 345] on div at bounding box center [501, 345] width 248 height 36
click at [517, 343] on div at bounding box center [506, 345] width 248 height 36
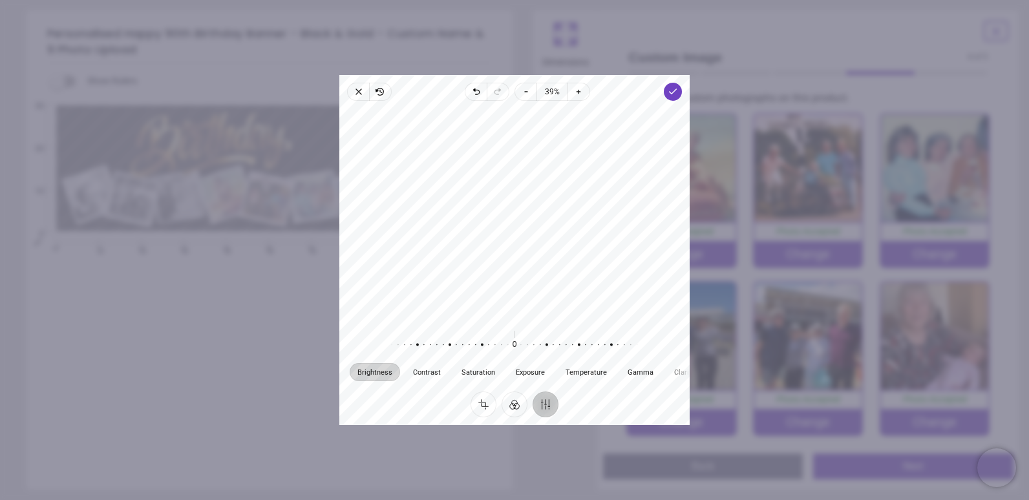
click at [517, 343] on div at bounding box center [508, 345] width 248 height 36
click at [482, 401] on button "Crop" at bounding box center [484, 405] width 26 height 26
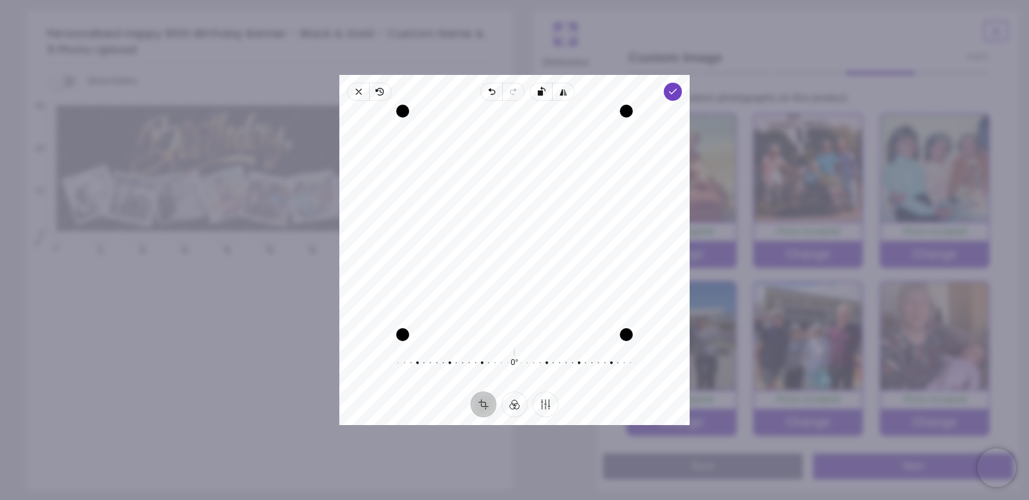
drag, startPoint x: 424, startPoint y: 312, endPoint x: 432, endPoint y: 312, distance: 7.8
click at [432, 312] on div "Recenter" at bounding box center [515, 223] width 330 height 224
click at [672, 91] on polyline "button" at bounding box center [673, 91] width 7 height 5
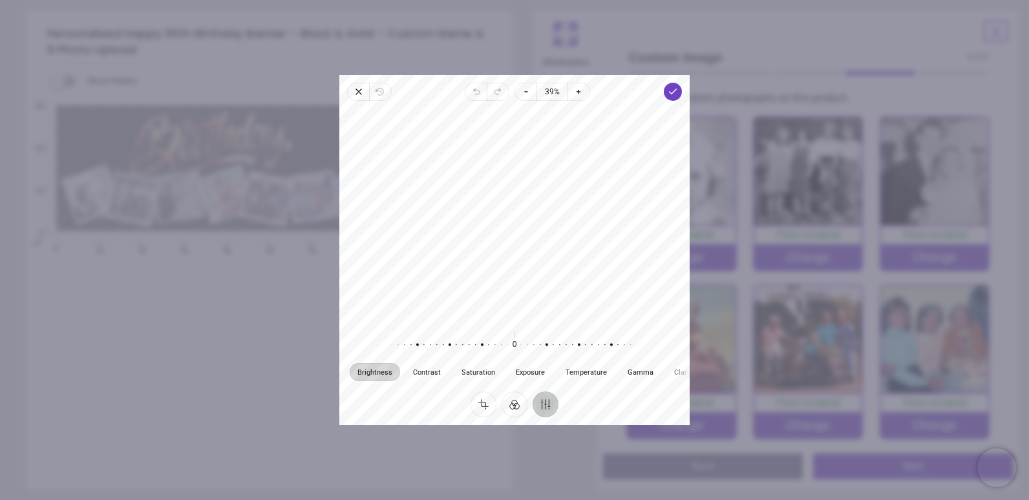
scroll to position [171, 0]
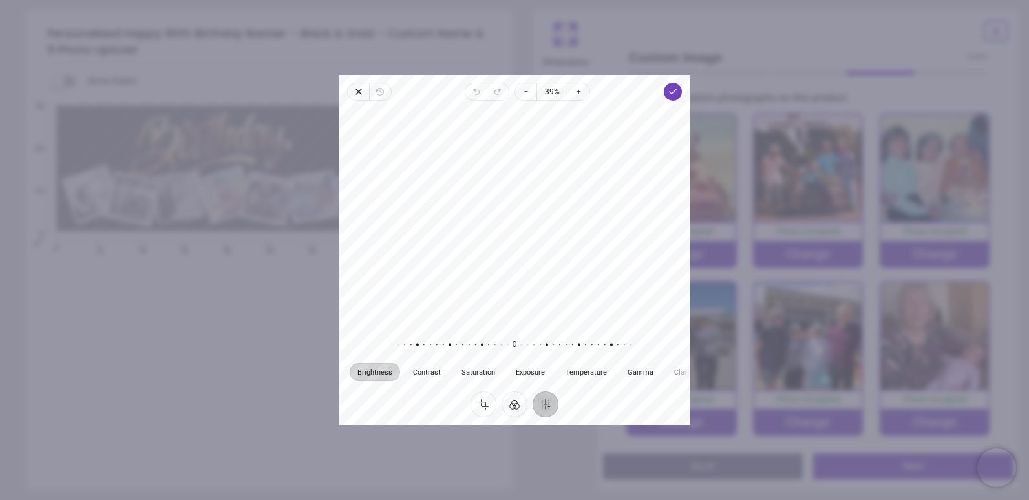
click at [546, 403] on button "Finetune" at bounding box center [546, 405] width 26 height 26
click at [667, 91] on span "Done" at bounding box center [673, 92] width 18 height 18
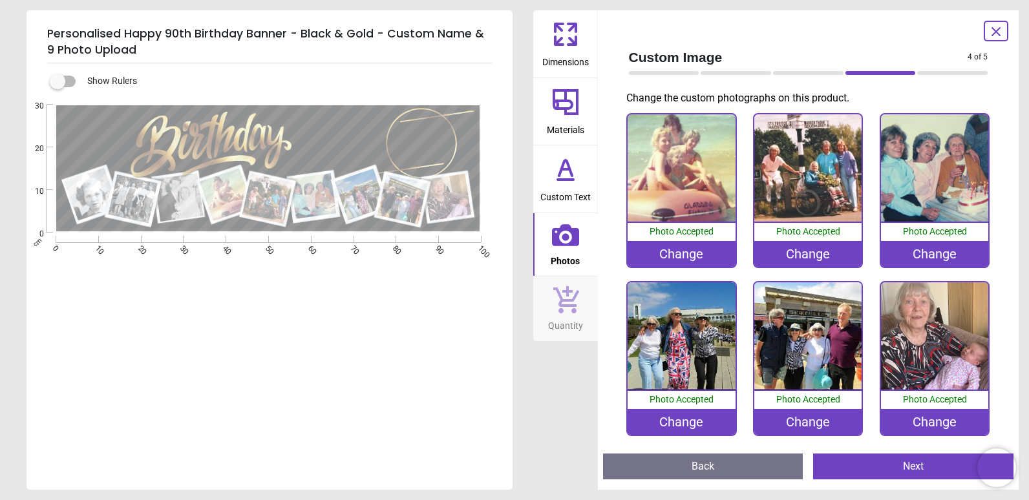
click at [928, 250] on div "Change" at bounding box center [934, 254] width 107 height 26
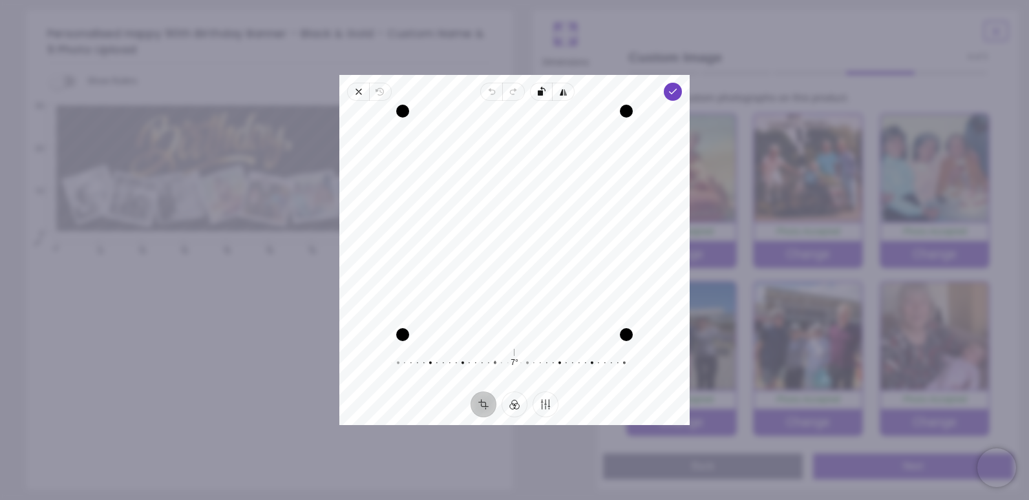
drag, startPoint x: 513, startPoint y: 361, endPoint x: 493, endPoint y: 340, distance: 28.8
click at [493, 340] on div "Recenter 7° Reset" at bounding box center [514, 246] width 350 height 291
click at [515, 300] on div "Recenter" at bounding box center [515, 223] width 330 height 224
click at [487, 396] on button "Crop" at bounding box center [484, 405] width 26 height 26
drag, startPoint x: 498, startPoint y: 294, endPoint x: 513, endPoint y: 299, distance: 16.4
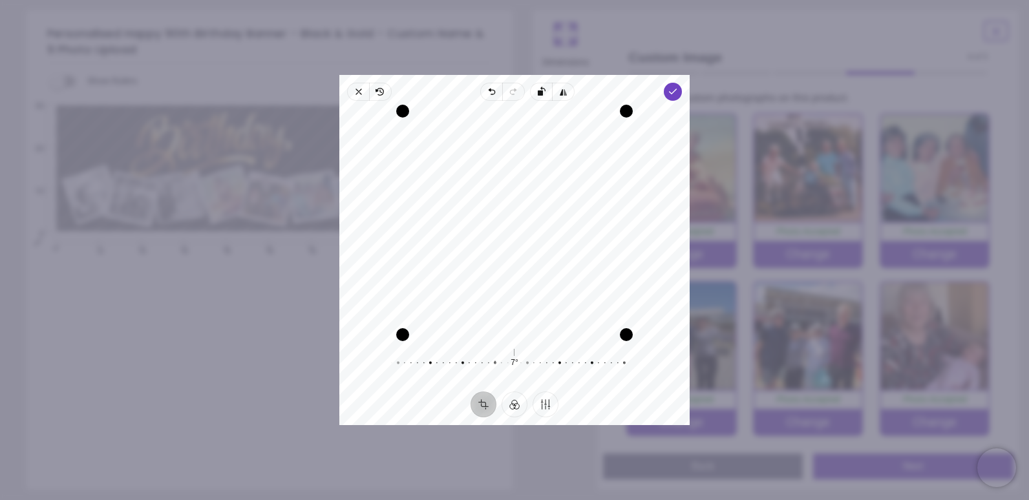
click at [513, 299] on div "Recenter" at bounding box center [515, 223] width 330 height 224
click at [544, 410] on button "Finetune" at bounding box center [546, 405] width 26 height 26
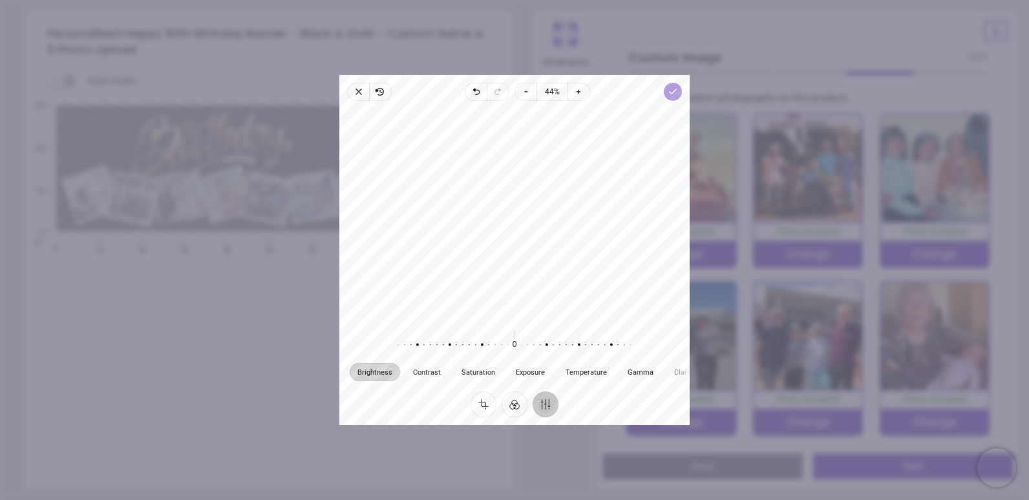
click at [678, 98] on span "Done" at bounding box center [673, 92] width 18 height 18
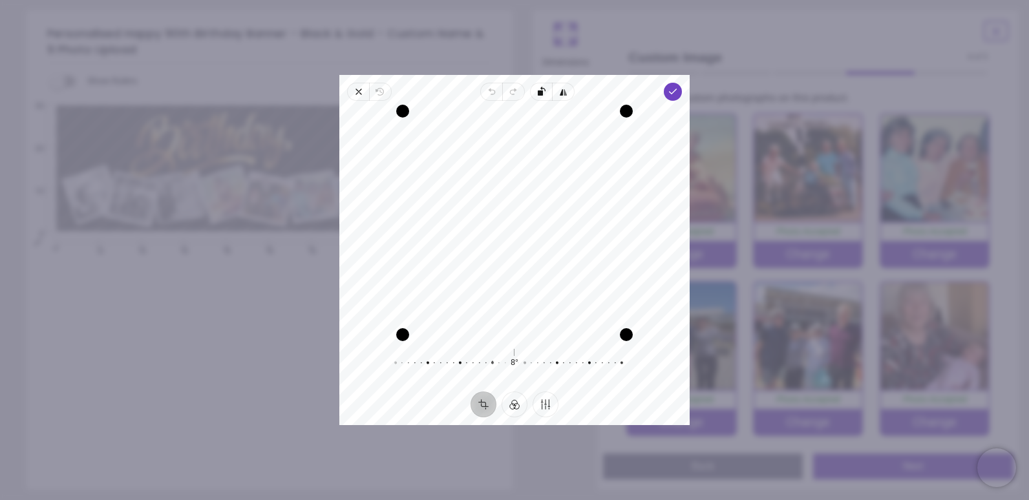
click at [491, 354] on div at bounding box center [486, 363] width 248 height 36
drag, startPoint x: 509, startPoint y: 360, endPoint x: 495, endPoint y: 351, distance: 17.4
click at [495, 351] on div at bounding box center [471, 363] width 248 height 36
click at [524, 305] on div "Recenter" at bounding box center [515, 223] width 330 height 224
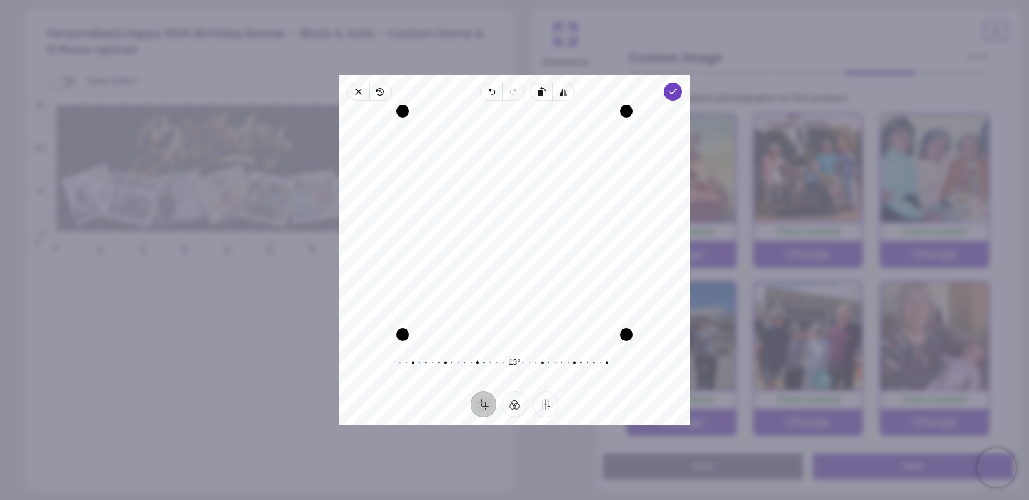
click at [491, 400] on button "Crop" at bounding box center [484, 405] width 26 height 26
click at [487, 399] on button "Crop" at bounding box center [484, 405] width 26 height 26
drag, startPoint x: 490, startPoint y: 287, endPoint x: 513, endPoint y: 317, distance: 37.4
click at [513, 317] on div "Recenter" at bounding box center [515, 223] width 330 height 224
click at [384, 91] on icon "button" at bounding box center [380, 92] width 10 height 10
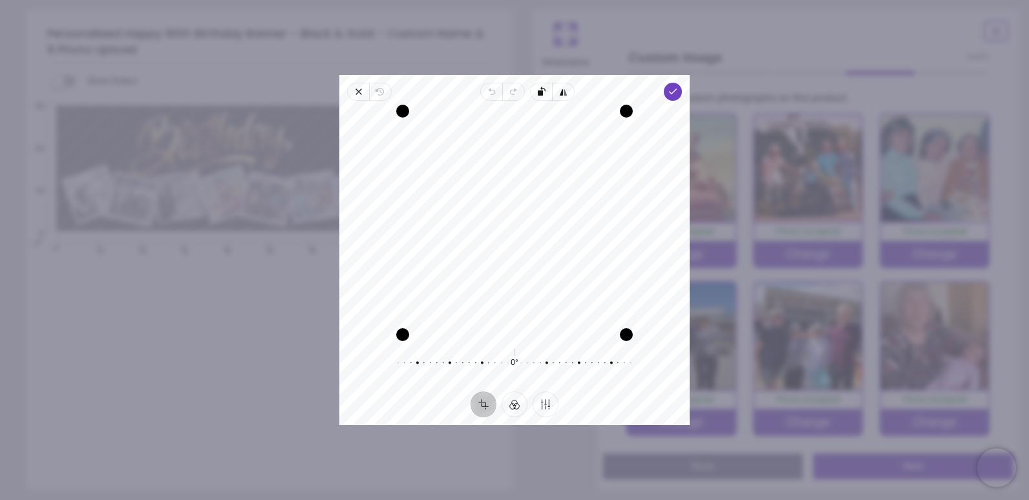
drag, startPoint x: 432, startPoint y: 303, endPoint x: 453, endPoint y: 303, distance: 21.3
click at [453, 303] on div "Recenter" at bounding box center [515, 223] width 330 height 224
click at [670, 94] on icon "button" at bounding box center [673, 92] width 10 height 10
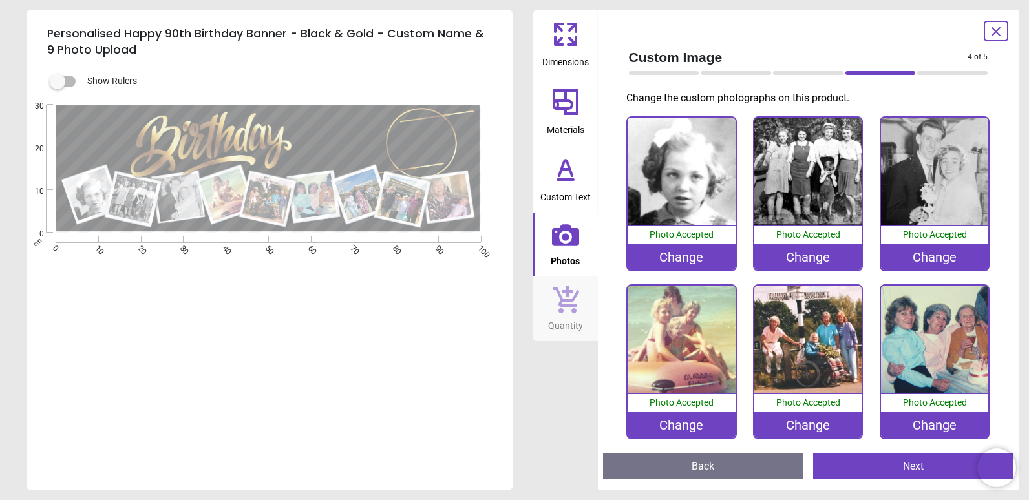
click at [696, 257] on div "Change" at bounding box center [681, 257] width 107 height 26
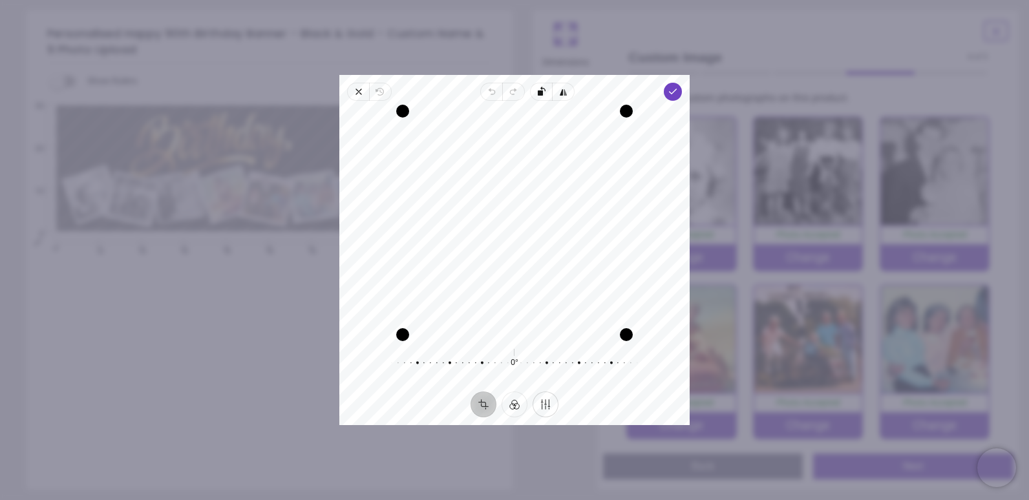
click at [544, 405] on button "Finetune" at bounding box center [546, 405] width 26 height 26
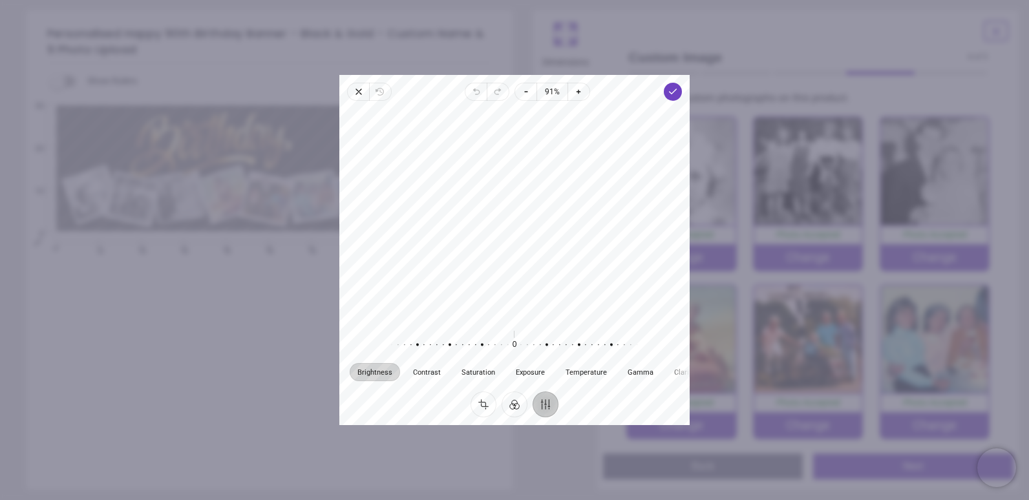
click at [544, 406] on button "Finetune" at bounding box center [546, 405] width 26 height 26
drag, startPoint x: 513, startPoint y: 345, endPoint x: 496, endPoint y: 345, distance: 17.5
click at [496, 345] on div at bounding box center [491, 345] width 248 height 36
click at [520, 346] on div at bounding box center [493, 345] width 248 height 36
drag, startPoint x: 515, startPoint y: 345, endPoint x: 522, endPoint y: 343, distance: 6.7
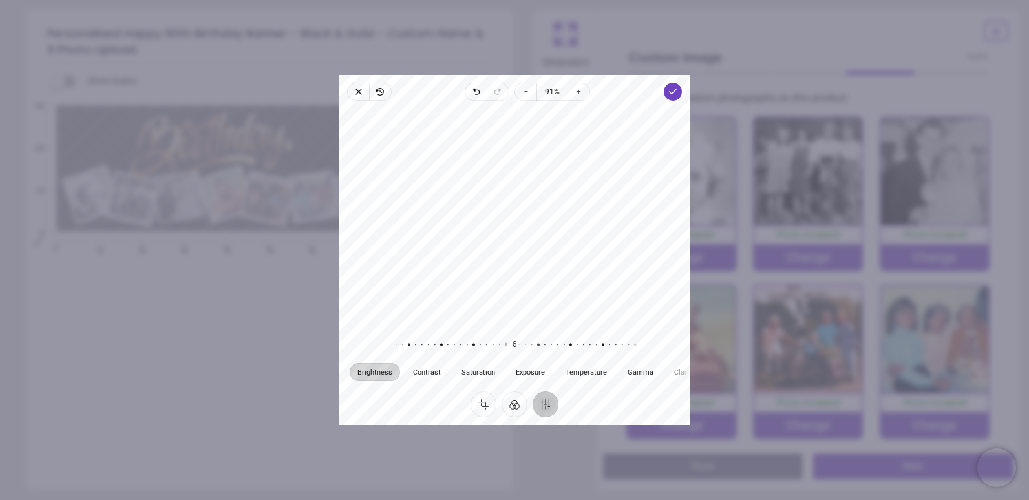
click at [522, 343] on div at bounding box center [500, 345] width 248 height 36
click at [511, 404] on button "Filter" at bounding box center [515, 405] width 26 height 26
click at [566, 363] on div at bounding box center [564, 352] width 30 height 36
click at [589, 359] on div at bounding box center [594, 352] width 30 height 36
click at [568, 361] on div at bounding box center [564, 352] width 30 height 36
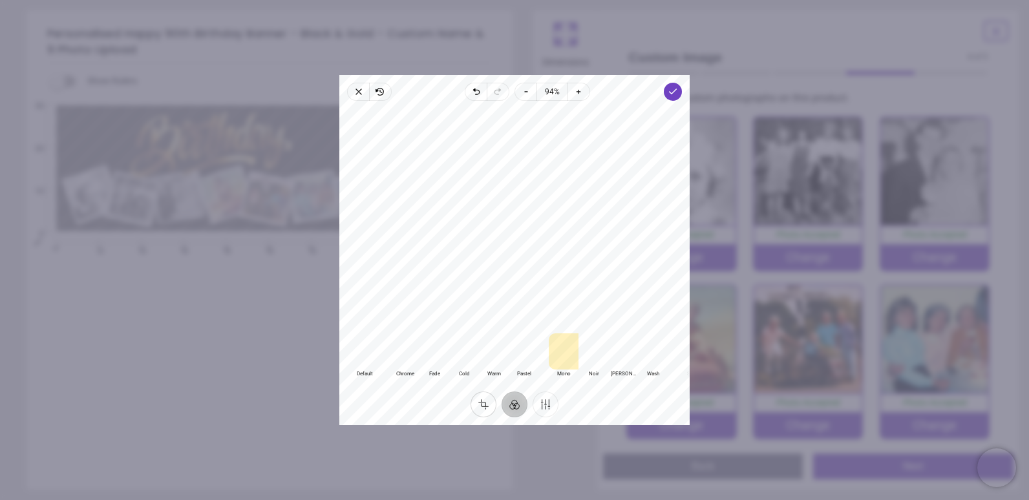
click at [484, 400] on button "Crop" at bounding box center [484, 405] width 26 height 26
drag, startPoint x: 582, startPoint y: 299, endPoint x: 543, endPoint y: 301, distance: 39.5
click at [543, 301] on div "Recenter" at bounding box center [515, 223] width 330 height 224
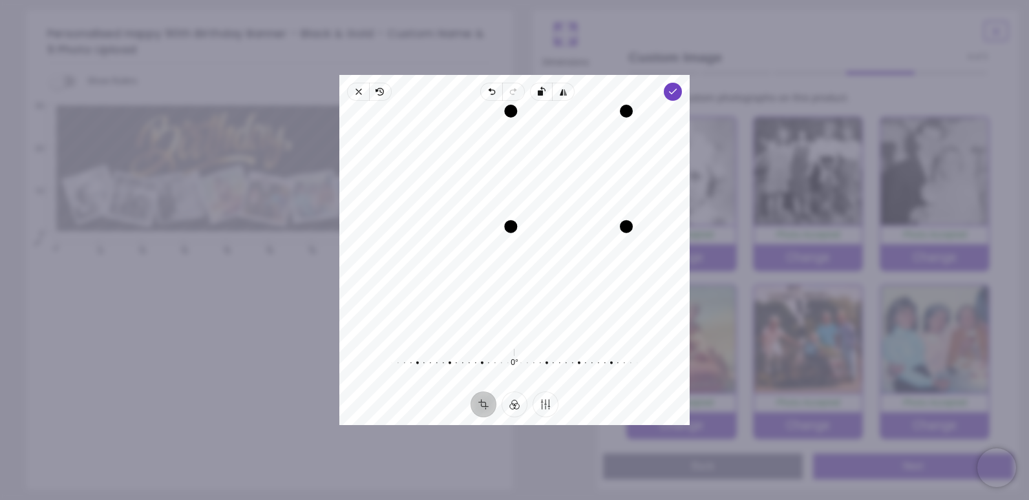
drag, startPoint x: 409, startPoint y: 332, endPoint x: 577, endPoint y: 268, distance: 180.7
click at [577, 268] on div "Recenter" at bounding box center [515, 223] width 330 height 224
drag, startPoint x: 565, startPoint y: 199, endPoint x: 557, endPoint y: 153, distance: 47.3
click at [557, 153] on div "Recenter" at bounding box center [515, 223] width 330 height 224
drag, startPoint x: 509, startPoint y: 228, endPoint x: 526, endPoint y: 220, distance: 17.9
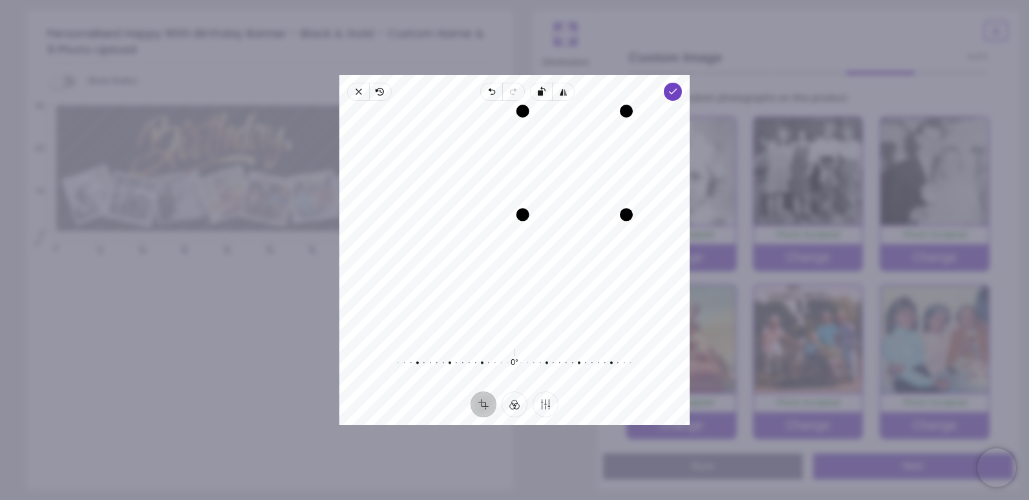
click at [526, 220] on div "Drag corner bl" at bounding box center [523, 214] width 13 height 13
click at [557, 186] on div "Recenter" at bounding box center [515, 223] width 330 height 224
click at [528, 215] on div "Drag corner bl" at bounding box center [523, 214] width 13 height 13
click at [551, 189] on div "Recenter" at bounding box center [515, 223] width 330 height 224
click at [588, 184] on div "Recenter" at bounding box center [515, 223] width 330 height 224
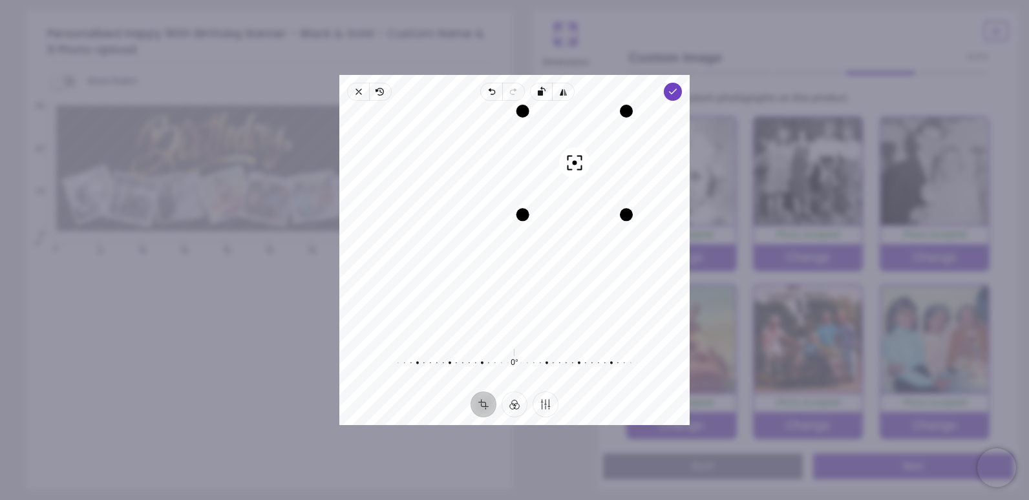
click at [665, 156] on div "Recenter" at bounding box center [515, 223] width 330 height 224
click at [675, 91] on polyline "button" at bounding box center [673, 91] width 7 height 5
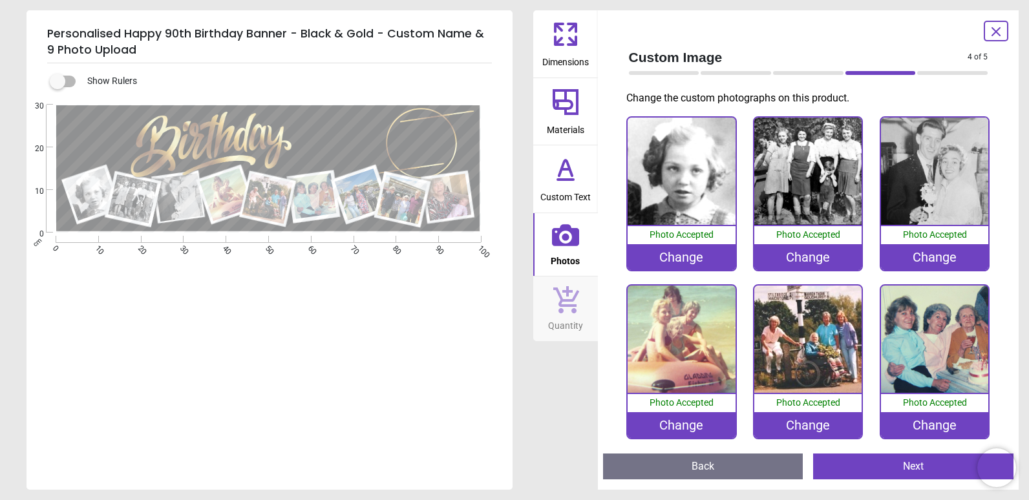
scroll to position [171, 0]
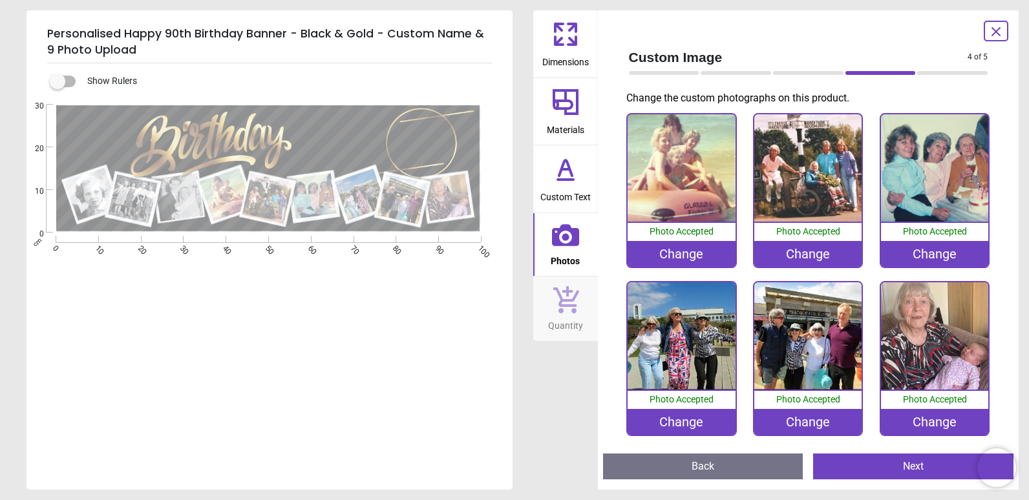
click at [702, 417] on div "Change" at bounding box center [681, 422] width 107 height 26
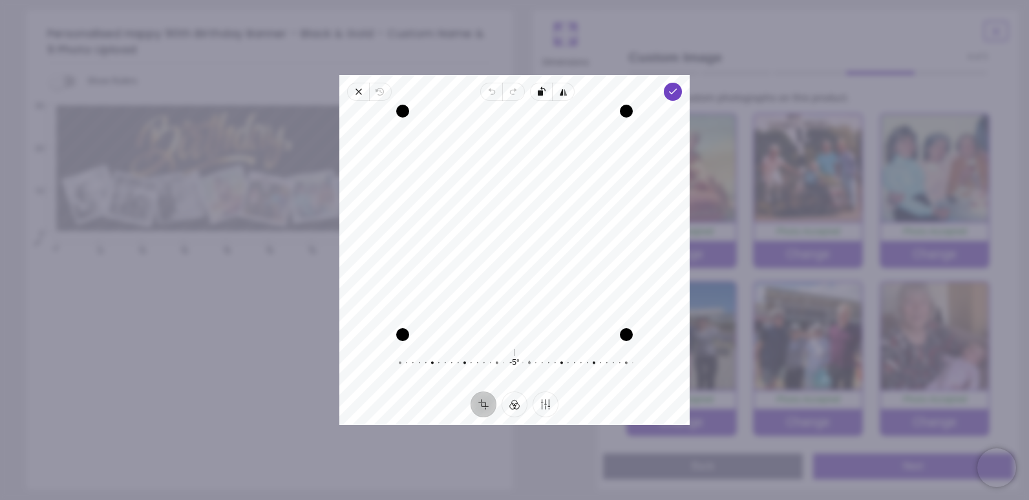
drag, startPoint x: 515, startPoint y: 363, endPoint x: 529, endPoint y: 364, distance: 14.9
click at [529, 364] on div at bounding box center [523, 363] width 248 height 36
click at [544, 403] on button "Finetune" at bounding box center [546, 405] width 26 height 26
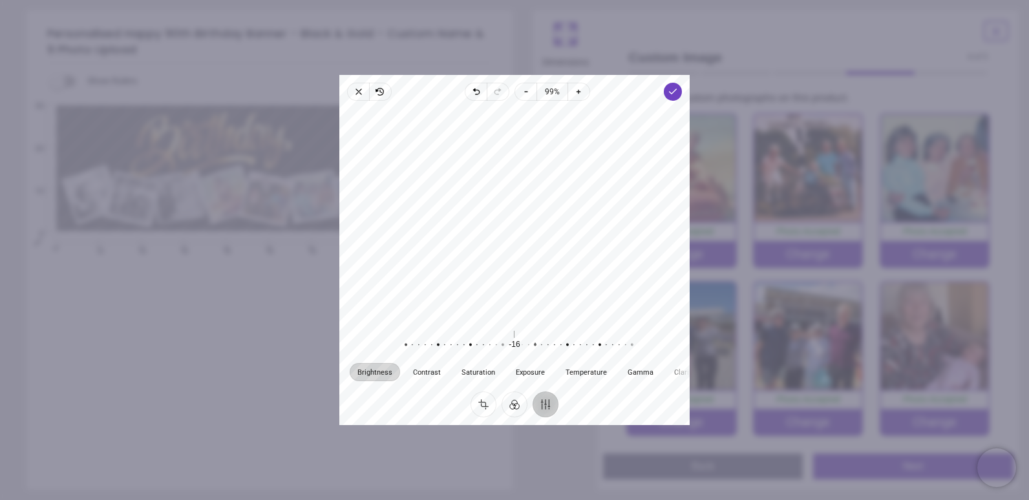
drag, startPoint x: 514, startPoint y: 343, endPoint x: 535, endPoint y: 354, distance: 23.1
click at [535, 354] on div at bounding box center [529, 345] width 248 height 36
drag, startPoint x: 517, startPoint y: 341, endPoint x: 533, endPoint y: 338, distance: 16.5
click at [533, 338] on div "-16 Reset" at bounding box center [514, 345] width 248 height 36
drag, startPoint x: 518, startPoint y: 345, endPoint x: 493, endPoint y: 340, distance: 25.1
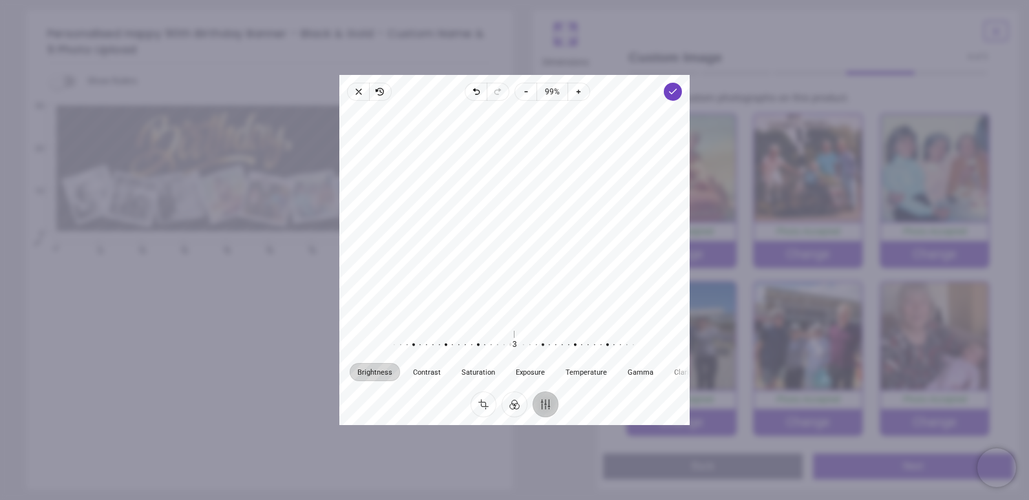
click at [493, 340] on div at bounding box center [504, 345] width 248 height 36
click at [486, 403] on button "Crop" at bounding box center [484, 405] width 26 height 26
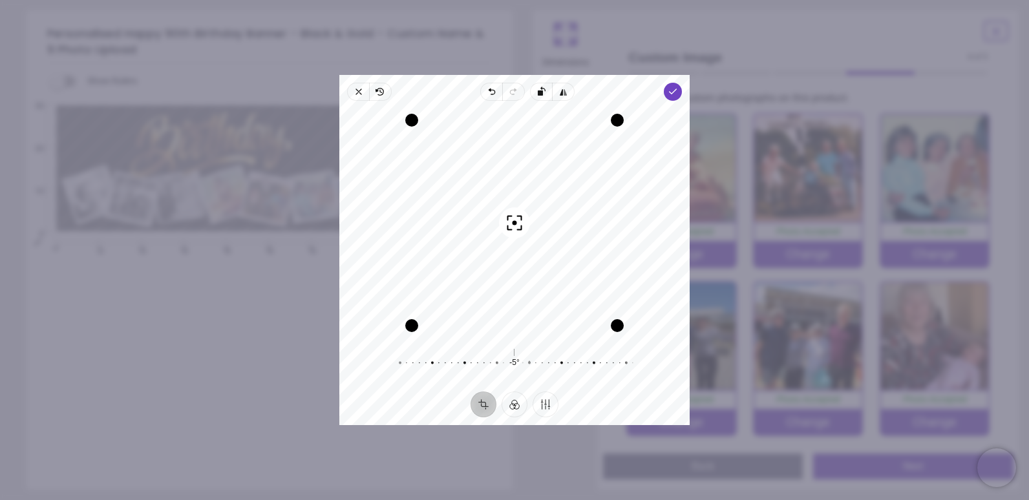
click at [529, 308] on div "Recenter" at bounding box center [515, 223] width 330 height 224
click at [671, 94] on icon "button" at bounding box center [673, 92] width 10 height 10
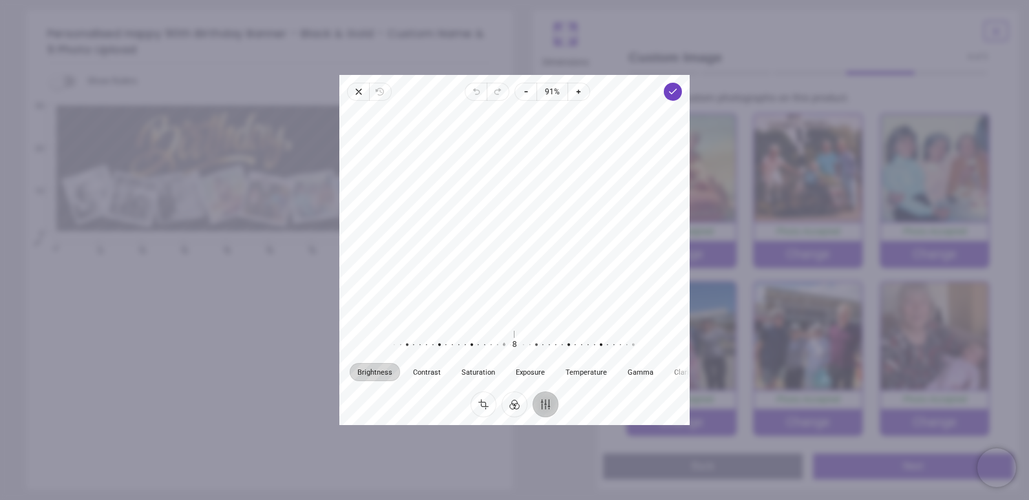
click at [504, 347] on div at bounding box center [498, 345] width 248 height 36
click at [484, 401] on button "Crop" at bounding box center [484, 405] width 26 height 26
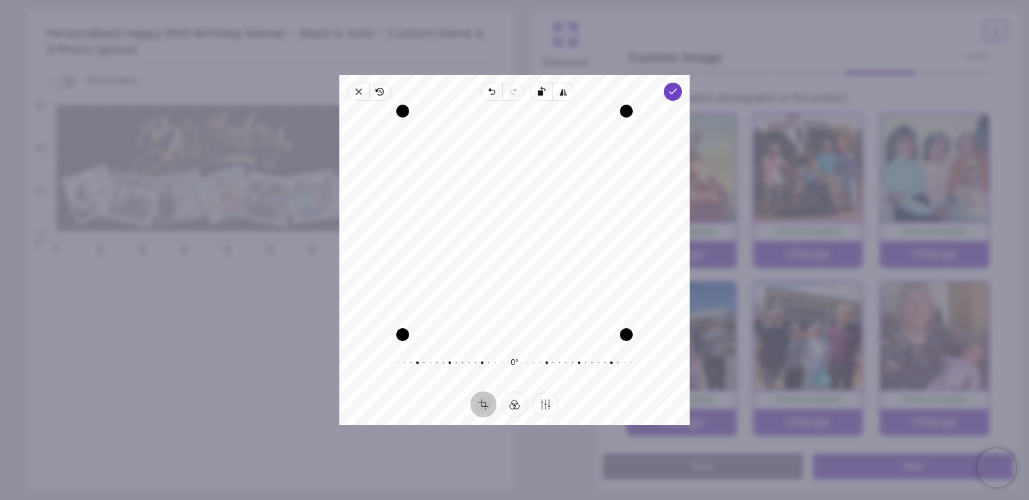
click at [524, 316] on div "Recenter" at bounding box center [515, 223] width 330 height 224
drag, startPoint x: 406, startPoint y: 114, endPoint x: 411, endPoint y: 136, distance: 23.2
click at [411, 136] on div "Recenter" at bounding box center [515, 223] width 330 height 224
click at [464, 255] on div "Recenter" at bounding box center [515, 223] width 330 height 224
click at [674, 94] on icon "button" at bounding box center [673, 92] width 10 height 10
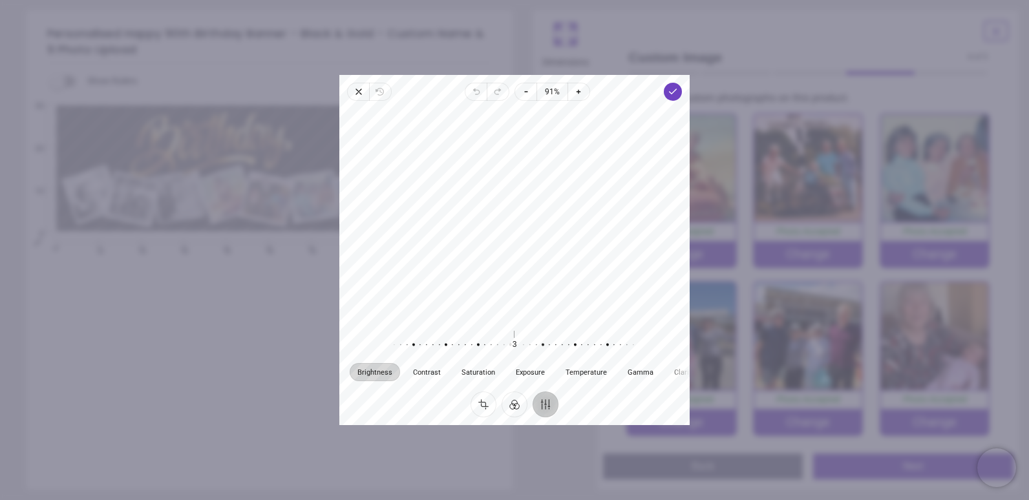
click at [511, 346] on div at bounding box center [504, 345] width 248 height 36
click at [514, 405] on button "Filter" at bounding box center [515, 405] width 26 height 26
click at [481, 401] on button "Crop" at bounding box center [484, 405] width 26 height 26
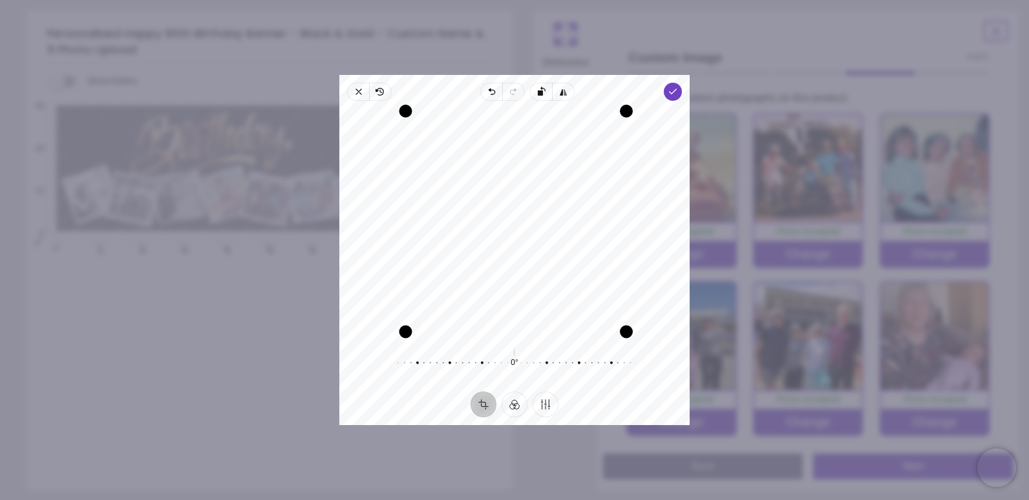
click at [409, 335] on div "Drag corner bl" at bounding box center [406, 332] width 13 height 13
click at [471, 280] on div "Recenter" at bounding box center [515, 223] width 330 height 224
click at [529, 312] on div "Recenter" at bounding box center [515, 223] width 330 height 224
click at [674, 98] on span "Done" at bounding box center [673, 92] width 18 height 18
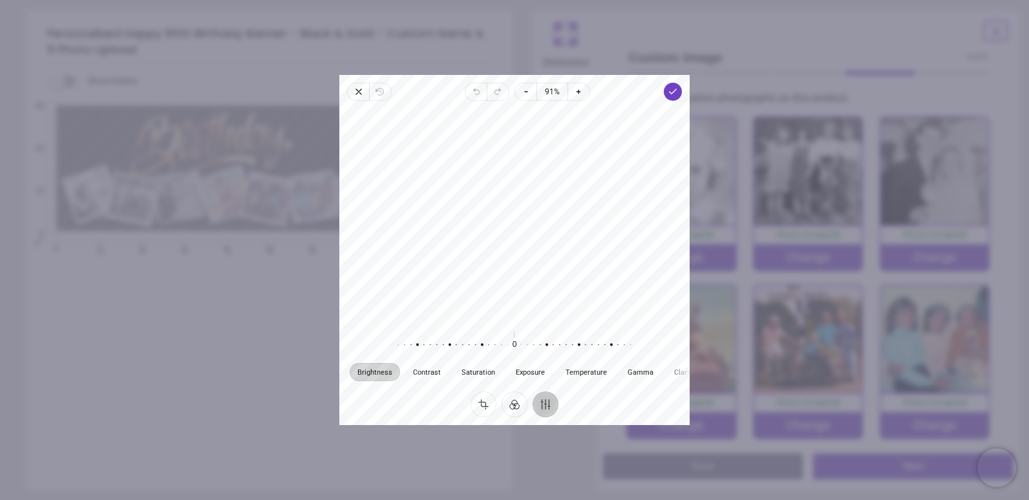
scroll to position [171, 0]
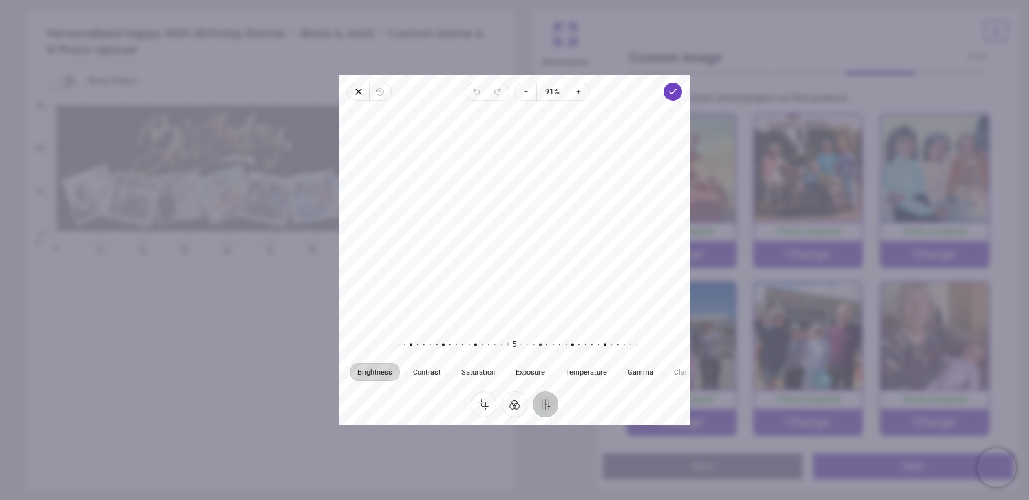
drag, startPoint x: 0, startPoint y: 0, endPoint x: 507, endPoint y: 348, distance: 614.7
click at [507, 348] on div at bounding box center [502, 345] width 248 height 36
click at [487, 401] on button "Crop" at bounding box center [484, 405] width 26 height 26
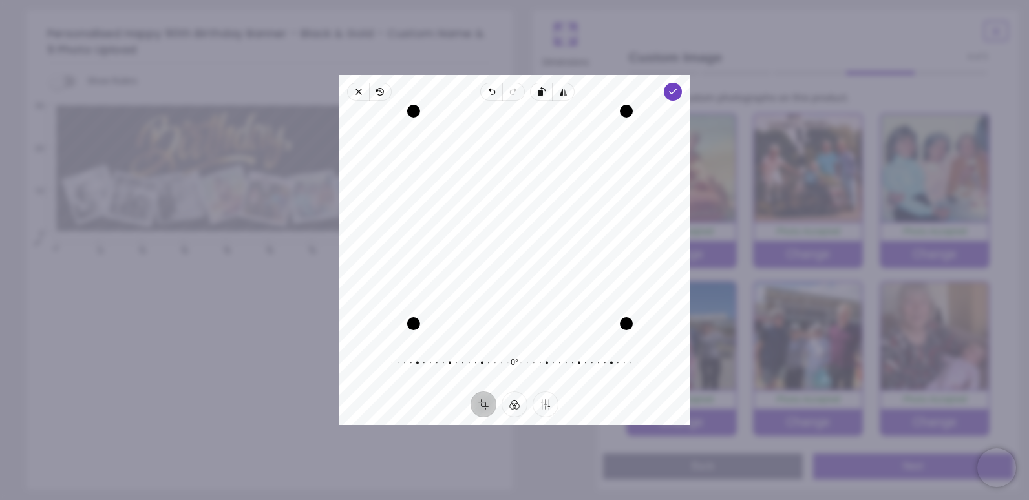
drag, startPoint x: 409, startPoint y: 332, endPoint x: 425, endPoint y: 327, distance: 17.6
click at [425, 327] on div "Recenter" at bounding box center [515, 223] width 330 height 224
click at [453, 289] on div "Recenter" at bounding box center [515, 223] width 330 height 224
drag, startPoint x: 623, startPoint y: 110, endPoint x: 619, endPoint y: 120, distance: 11.3
click at [619, 120] on div "Drag corner tr" at bounding box center [619, 118] width 13 height 13
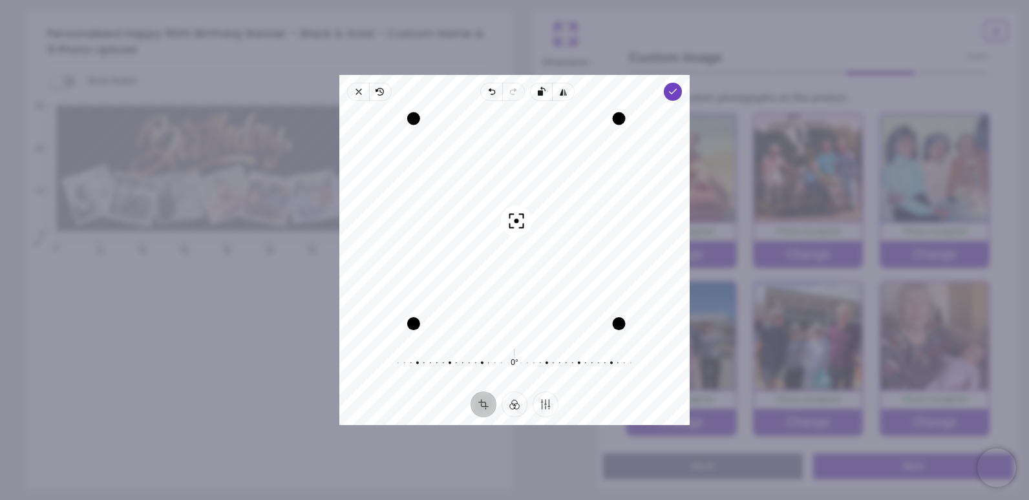
drag, startPoint x: 588, startPoint y: 222, endPoint x: 589, endPoint y: 211, distance: 10.4
click at [589, 211] on div "Recenter" at bounding box center [515, 223] width 330 height 224
click at [534, 240] on div "Recenter" at bounding box center [515, 223] width 330 height 224
click at [668, 94] on icon "button" at bounding box center [673, 92] width 10 height 10
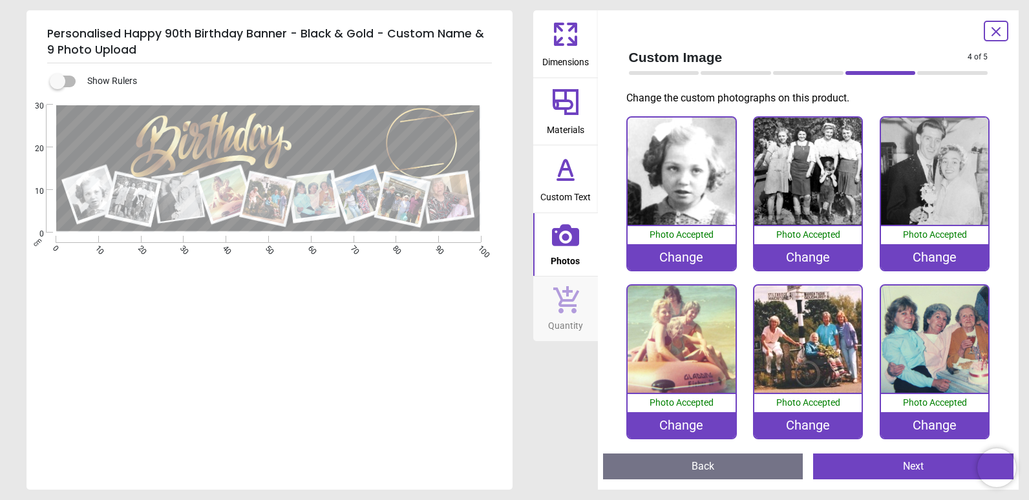
scroll to position [171, 0]
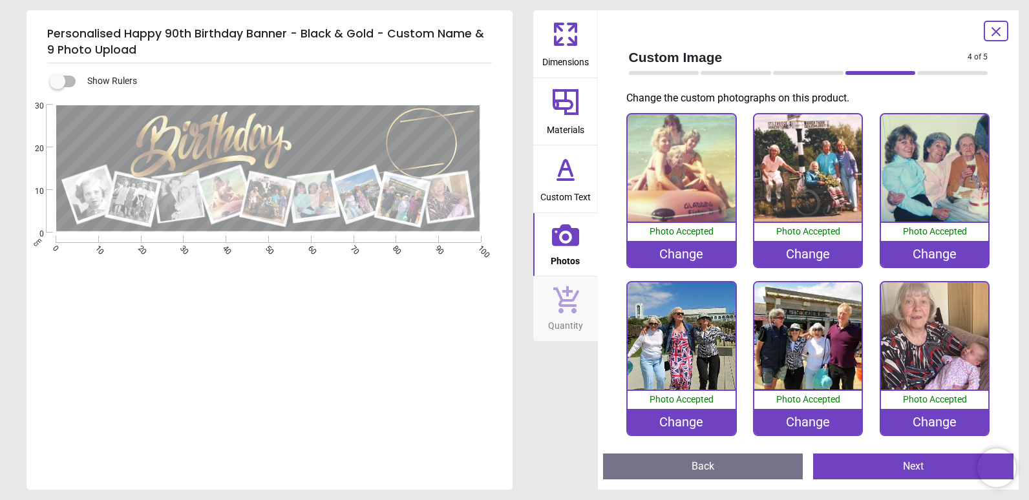
click at [846, 465] on button "Next" at bounding box center [913, 467] width 200 height 26
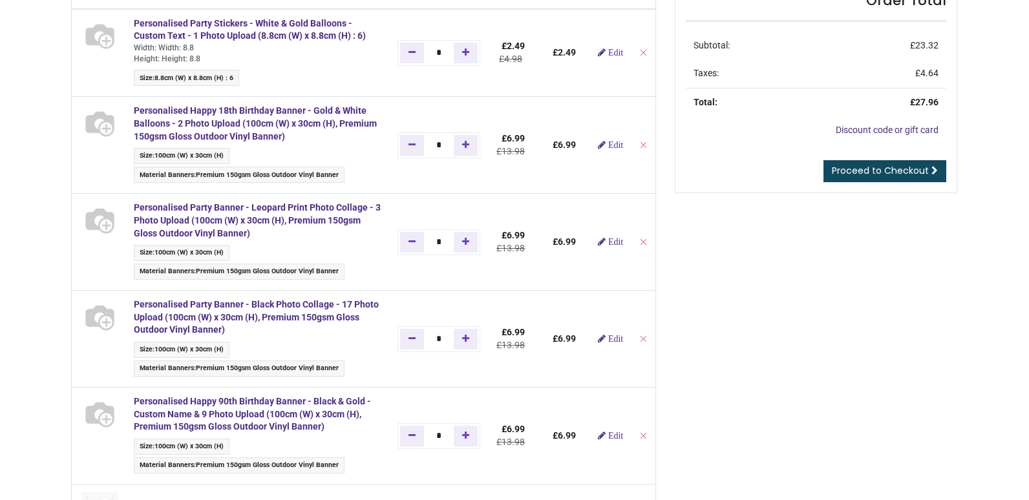
scroll to position [324, 0]
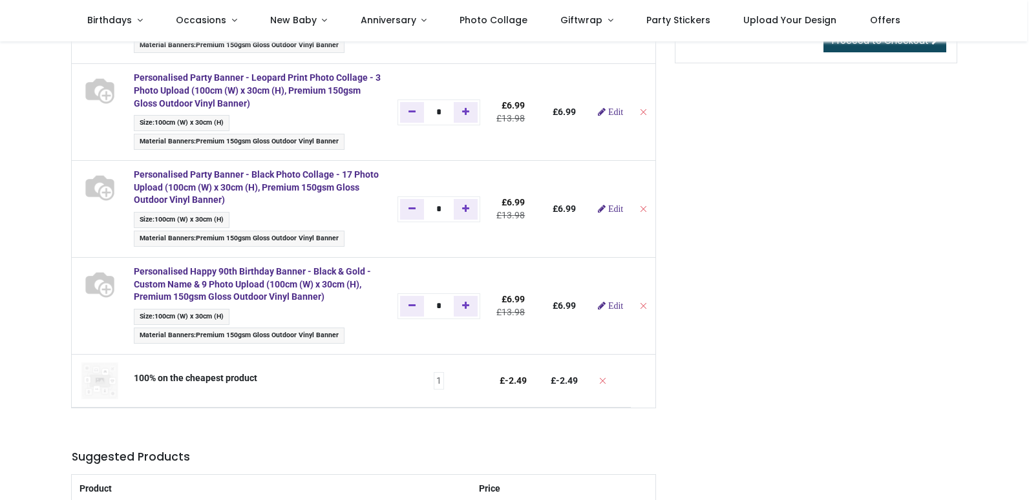
type input "**********"
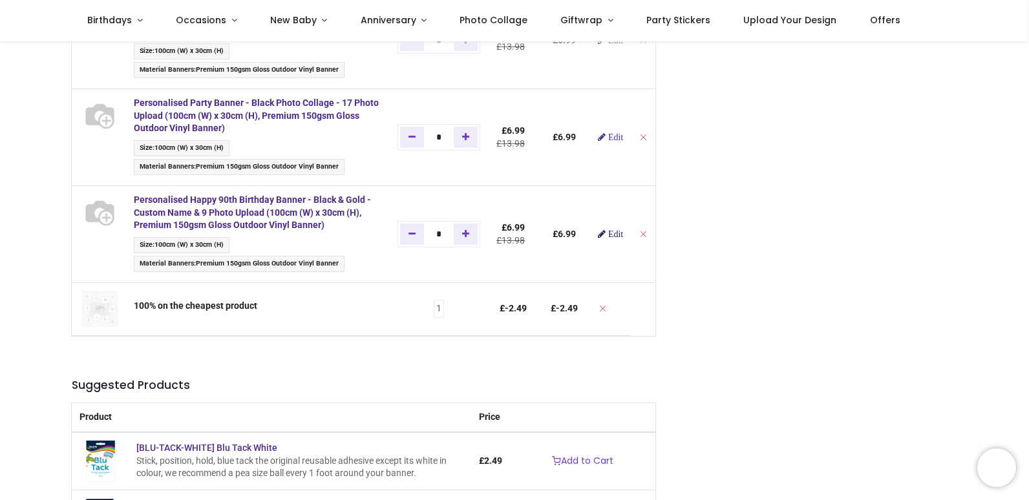
click at [618, 238] on span "Edit" at bounding box center [615, 234] width 15 height 9
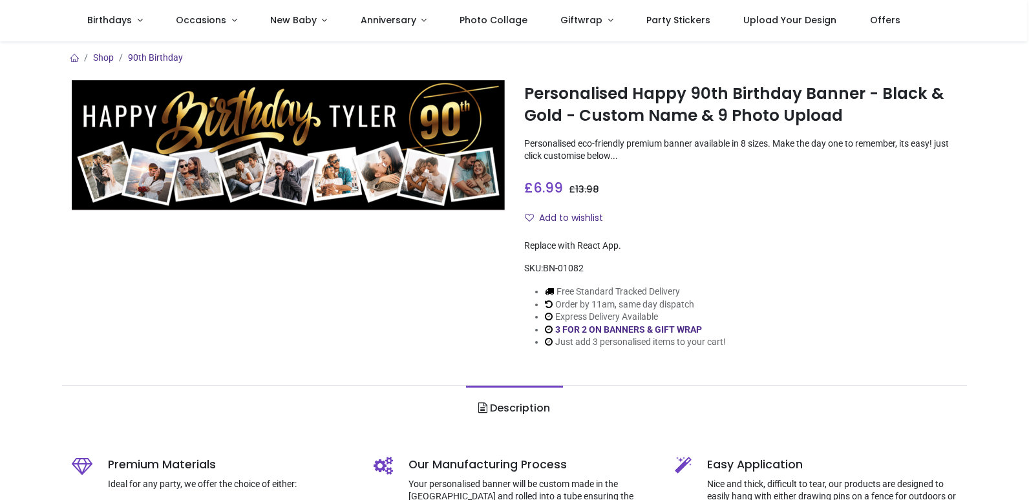
type input "**********"
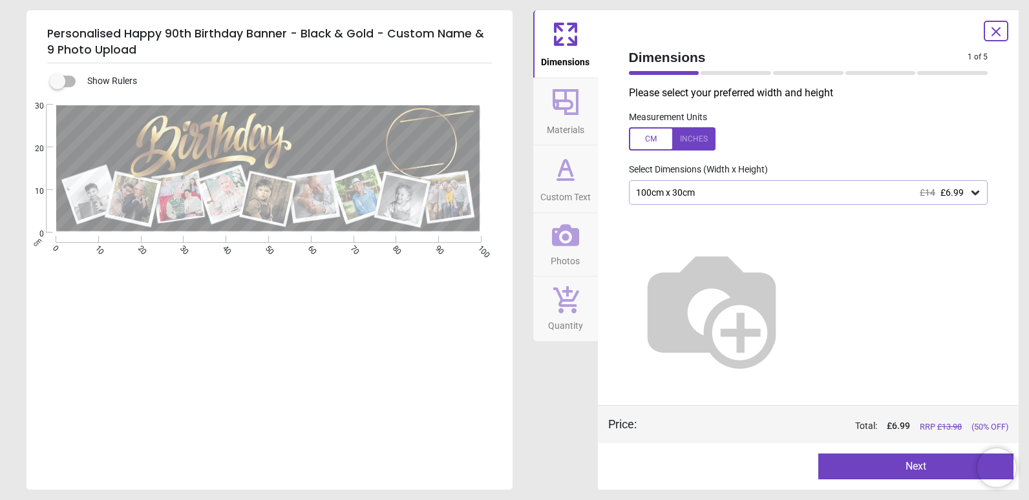
type textarea "*****"
type textarea "**"
type textarea "*****"
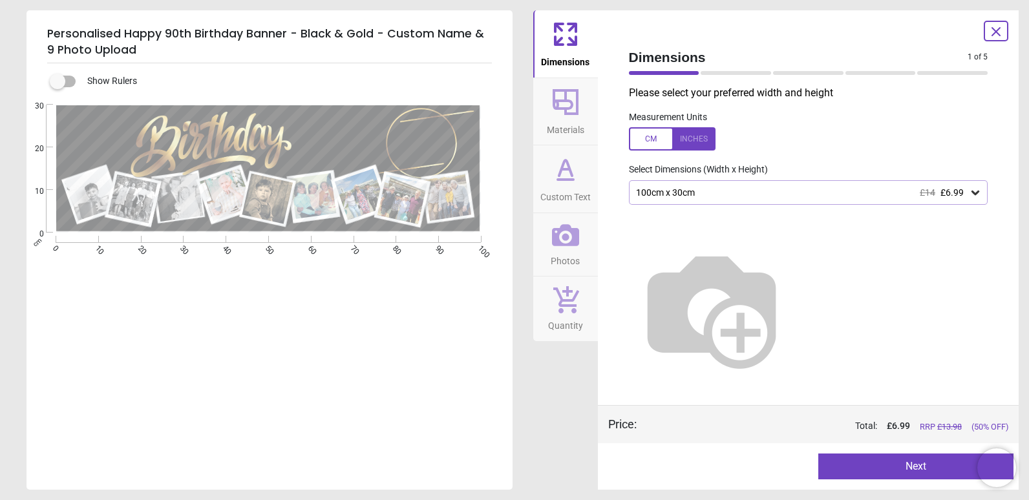
click at [873, 464] on button "Next" at bounding box center [915, 467] width 195 height 26
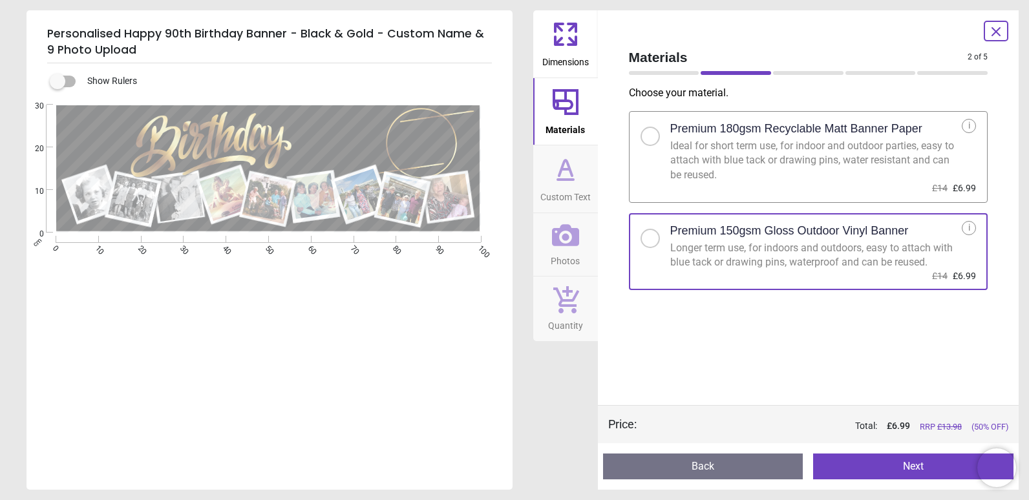
click at [873, 464] on button "Next" at bounding box center [913, 467] width 200 height 26
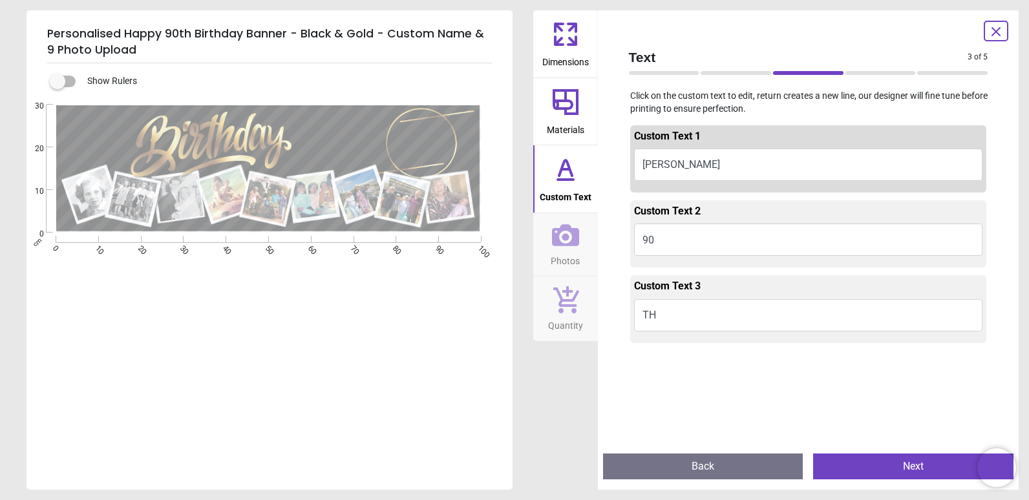
click at [873, 464] on button "Next" at bounding box center [913, 467] width 200 height 26
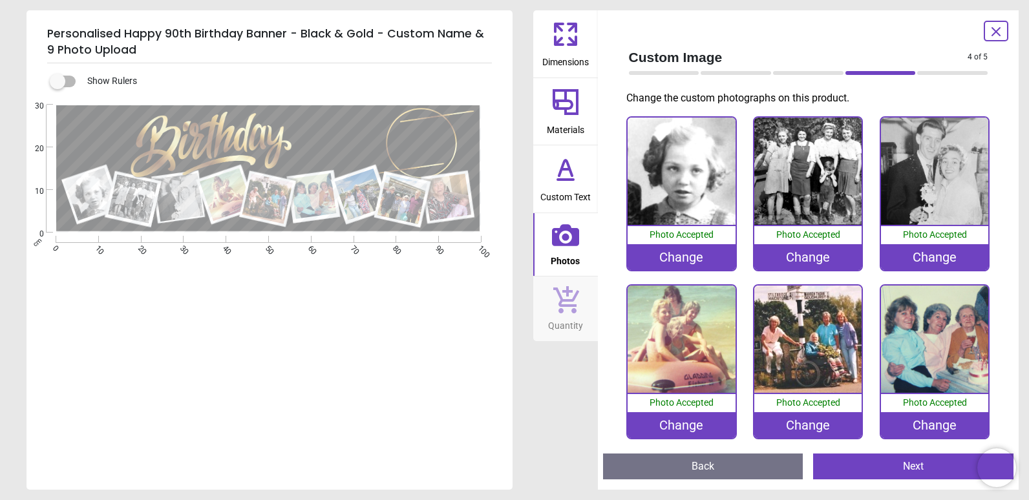
click at [932, 471] on button "Next" at bounding box center [913, 467] width 200 height 26
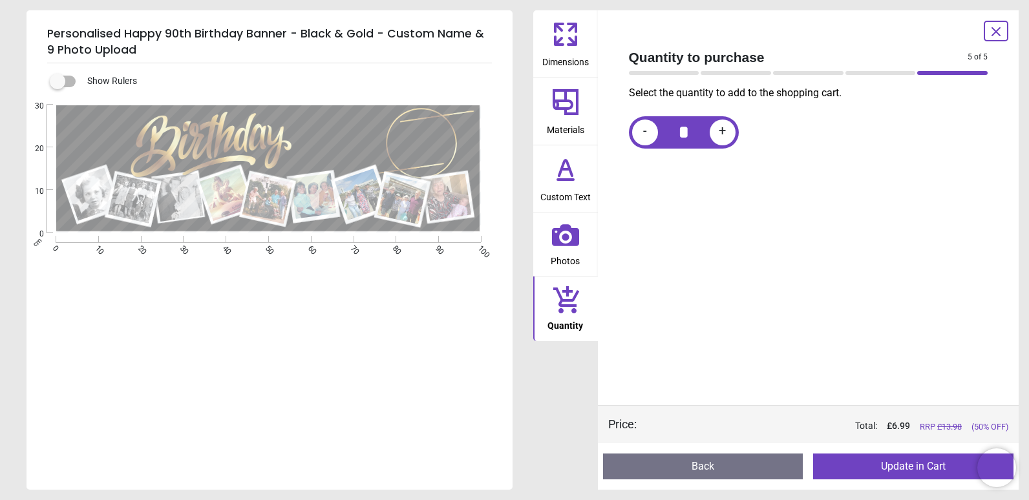
click at [928, 475] on button "Update in Cart" at bounding box center [913, 467] width 200 height 26
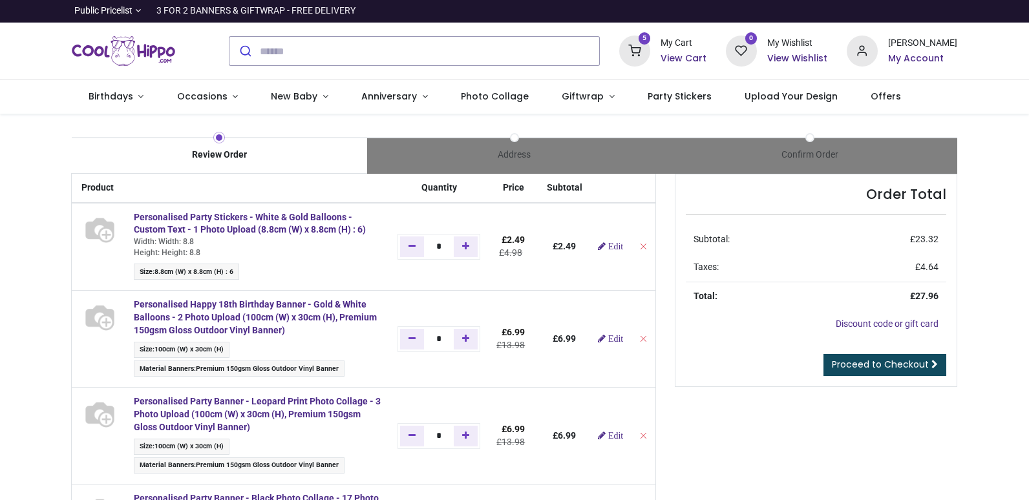
type input "**********"
click at [644, 340] on icon "Remove from cart" at bounding box center [643, 338] width 9 height 9
type input "*"
click at [644, 340] on icon "Remove from cart" at bounding box center [643, 338] width 9 height 9
type input "*"
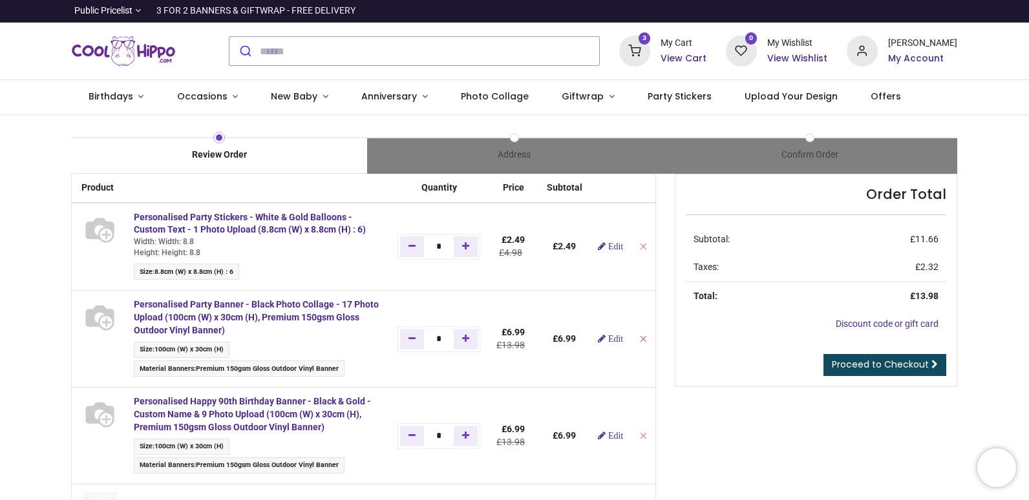
click at [643, 339] on icon "Remove from cart" at bounding box center [643, 338] width 9 height 9
type input "*"
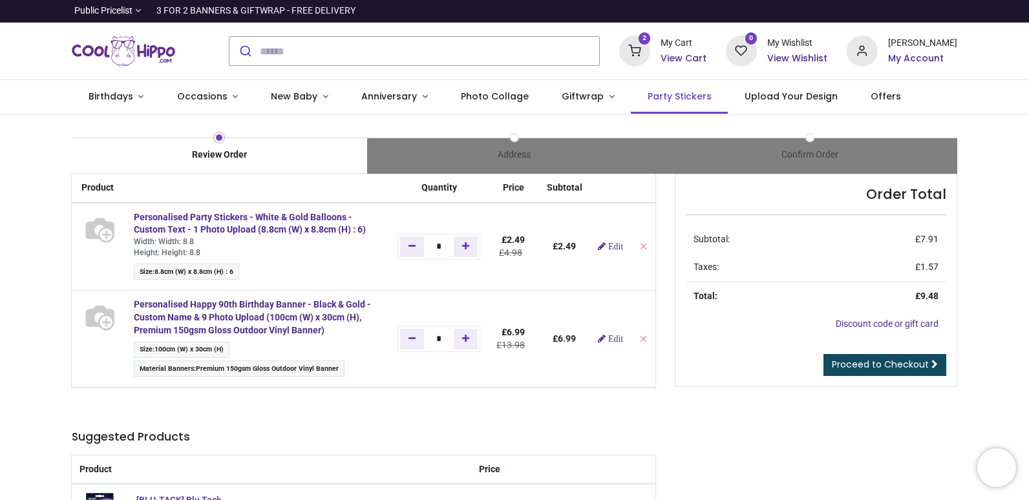
click at [648, 96] on span "Party Stickers" at bounding box center [680, 96] width 64 height 13
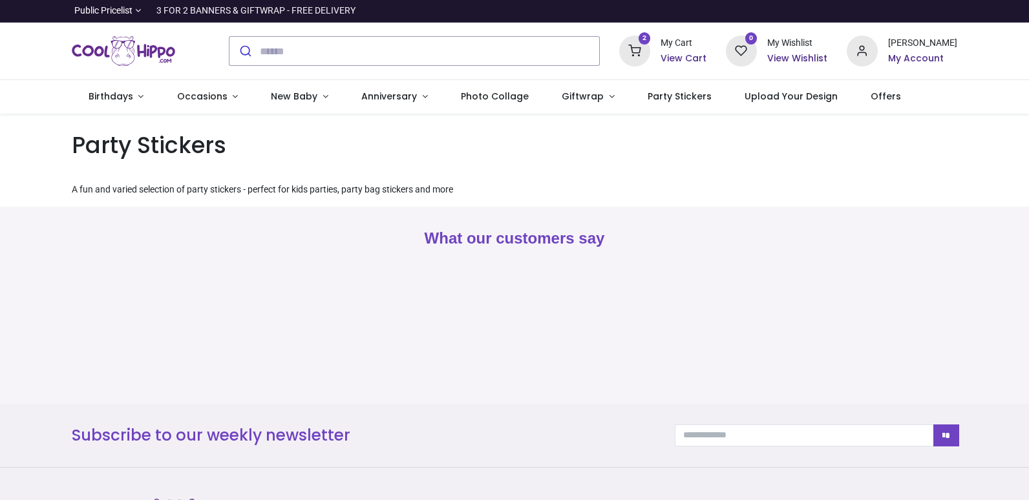
type input "**********"
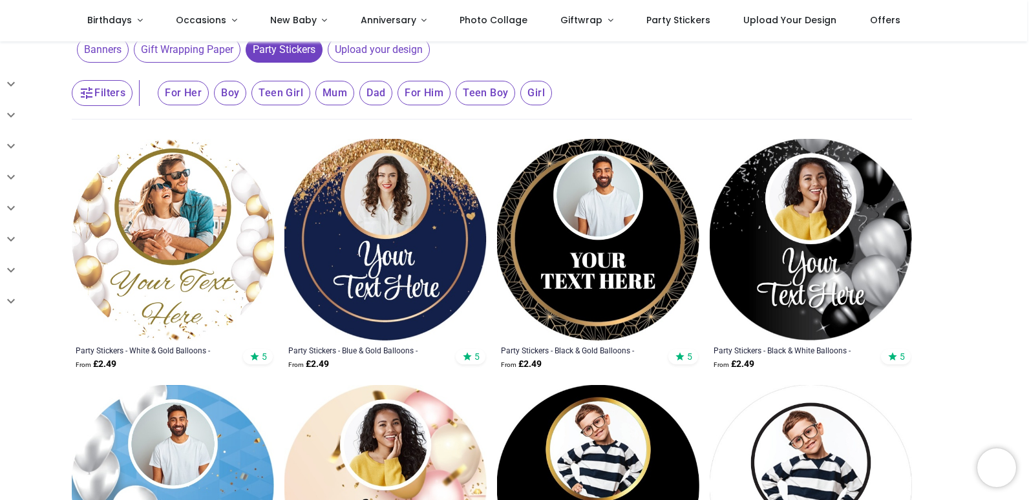
scroll to position [129, 0]
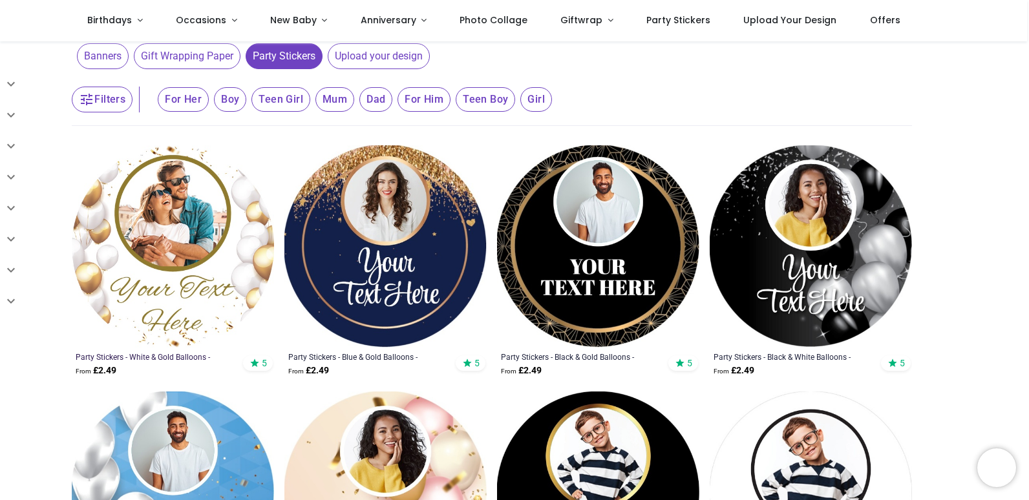
click at [191, 356] on div "Party Stickers - White & Gold Balloons - Custom Text" at bounding box center [154, 357] width 156 height 10
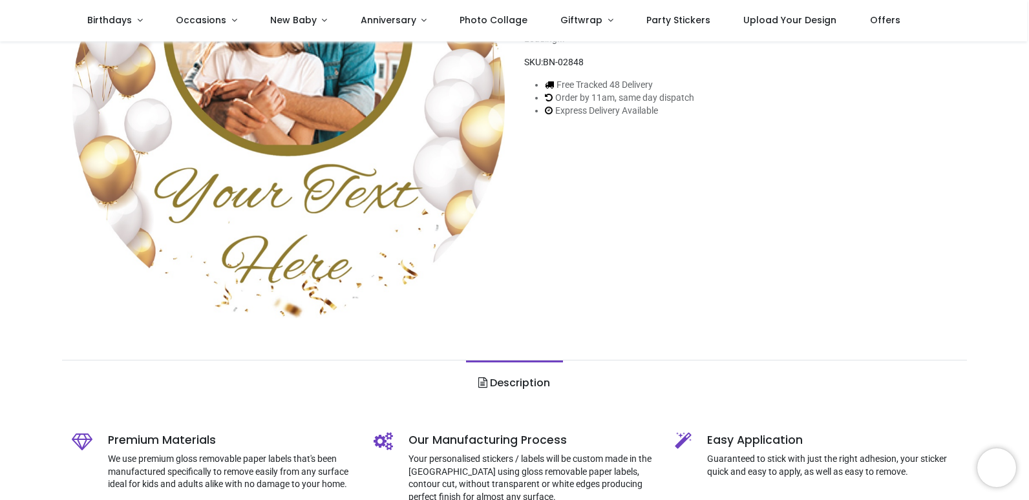
type input "**********"
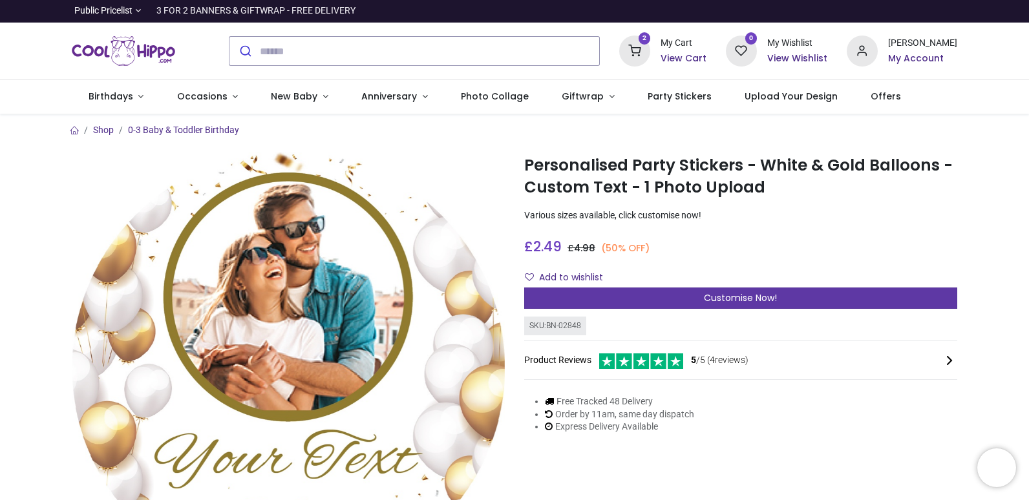
click at [623, 298] on div "Customise Now!" at bounding box center [740, 299] width 433 height 22
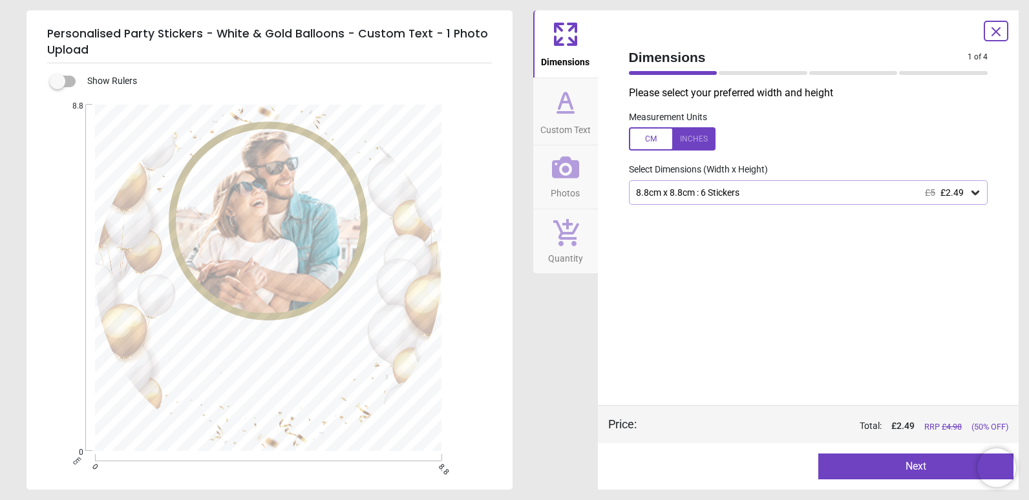
click at [905, 465] on button "Next" at bounding box center [915, 467] width 195 height 26
click at [640, 135] on div at bounding box center [672, 138] width 87 height 23
click at [885, 466] on button "Next" at bounding box center [915, 467] width 195 height 26
click at [712, 140] on div at bounding box center [672, 138] width 87 height 23
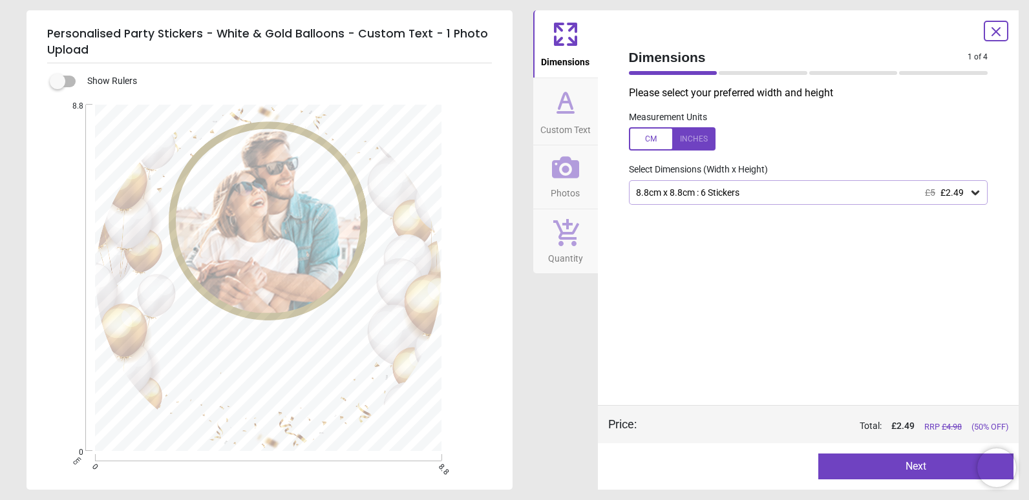
click at [899, 459] on button "Next" at bounding box center [915, 467] width 195 height 26
click at [659, 134] on div at bounding box center [672, 138] width 87 height 23
click at [578, 123] on span "Custom Text" at bounding box center [565, 127] width 50 height 19
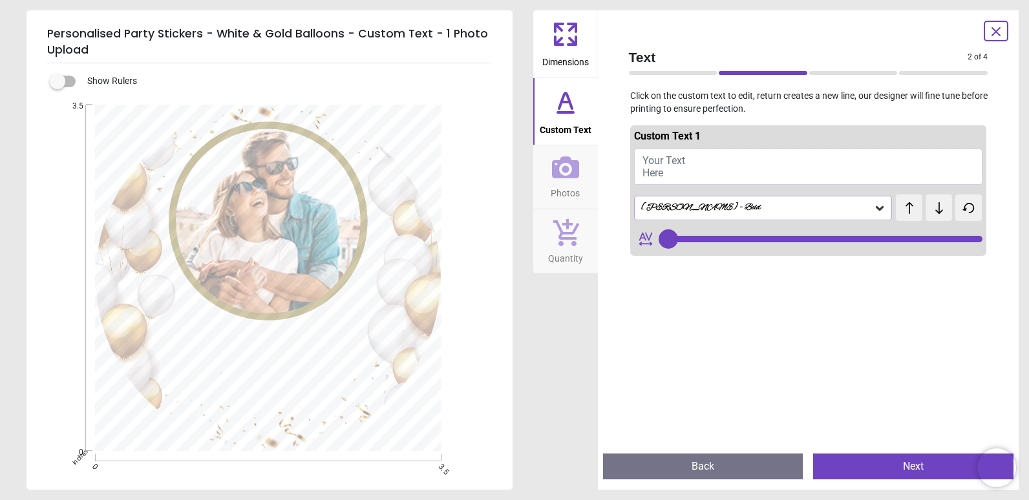
type input "**"
click at [657, 162] on span "Your Text Here" at bounding box center [664, 167] width 43 height 25
click at [688, 169] on button "Your Text Here" at bounding box center [808, 167] width 349 height 36
click at [685, 164] on button "Your Text Here" at bounding box center [808, 167] width 349 height 36
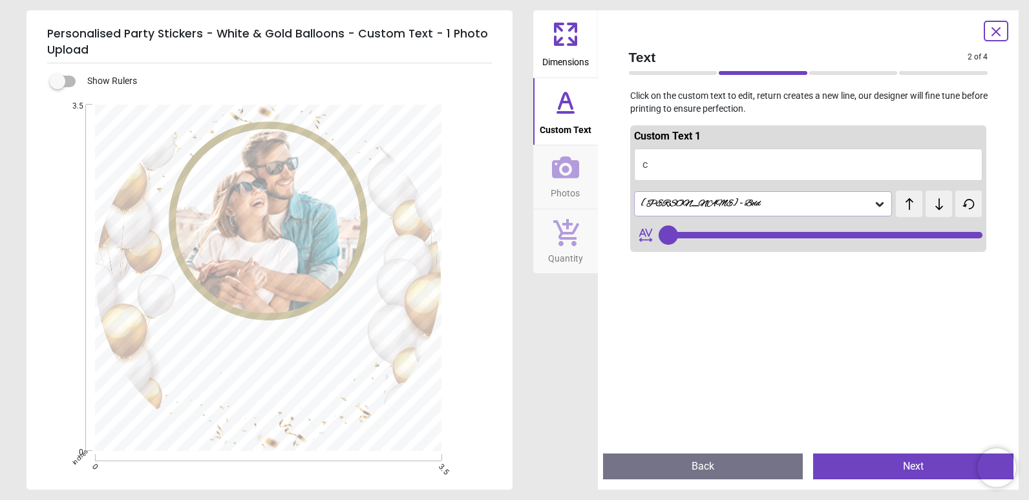
type textarea "**"
type input "***"
type textarea "***"
type input "***"
type textarea "***"
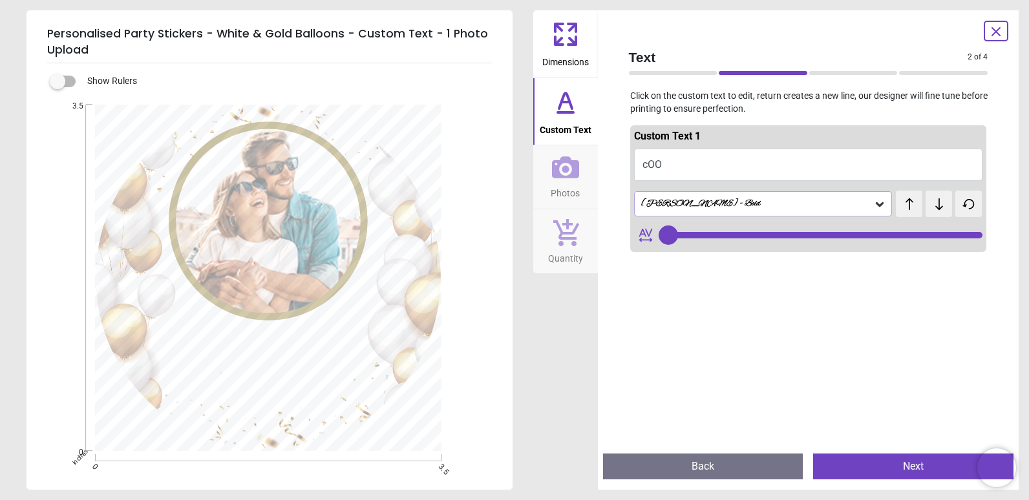
click at [672, 163] on button "cOO" at bounding box center [808, 165] width 349 height 32
drag, startPoint x: 203, startPoint y: 364, endPoint x: 323, endPoint y: 375, distance: 120.1
click at [323, 375] on textarea "***" at bounding box center [269, 373] width 184 height 83
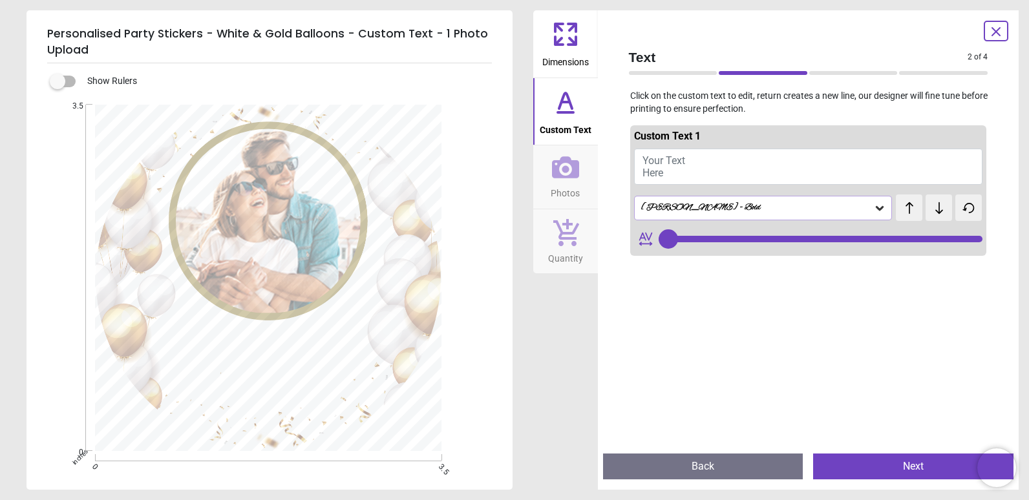
type input "**"
type textarea "*"
type input "***"
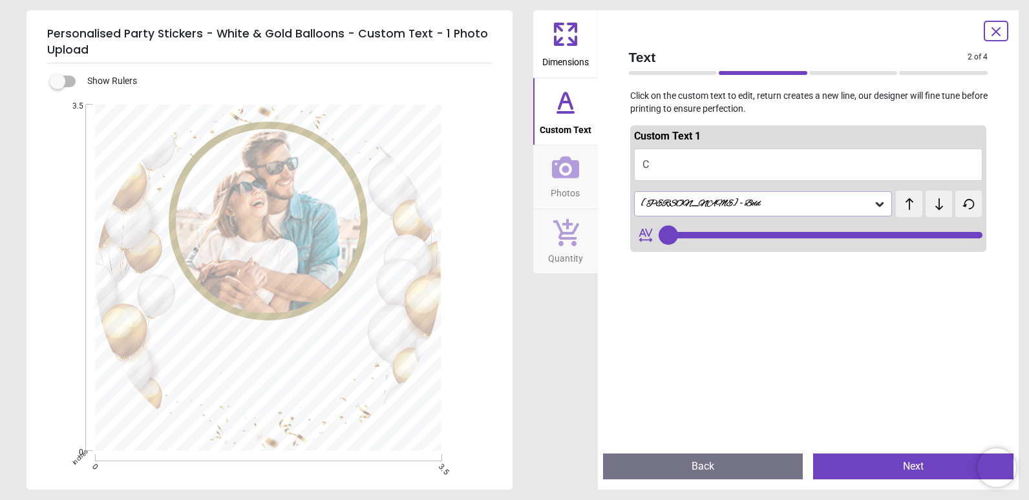
type textarea "**"
type input "***"
type textarea "*******"
type input "***"
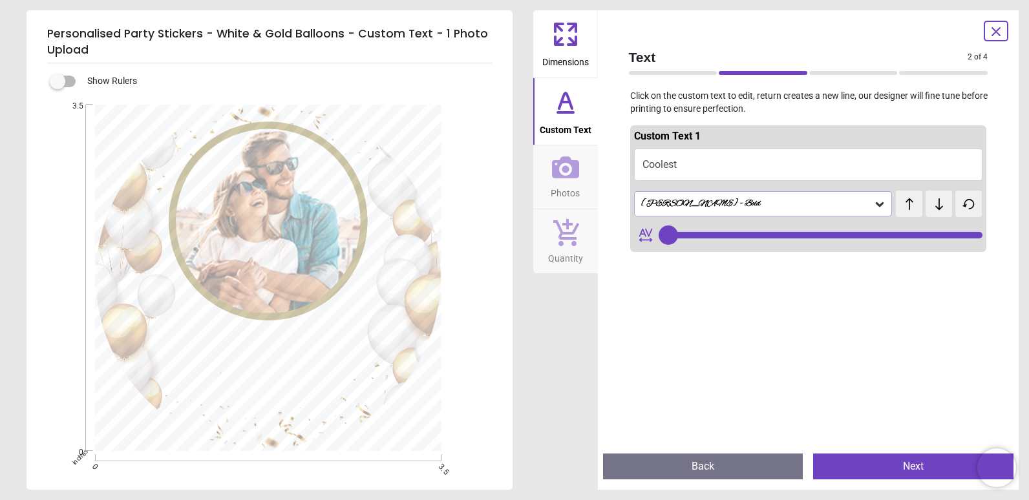
scroll to position [0, 0]
type textarea "*******"
type input "**"
type textarea "******* *"
type input "**"
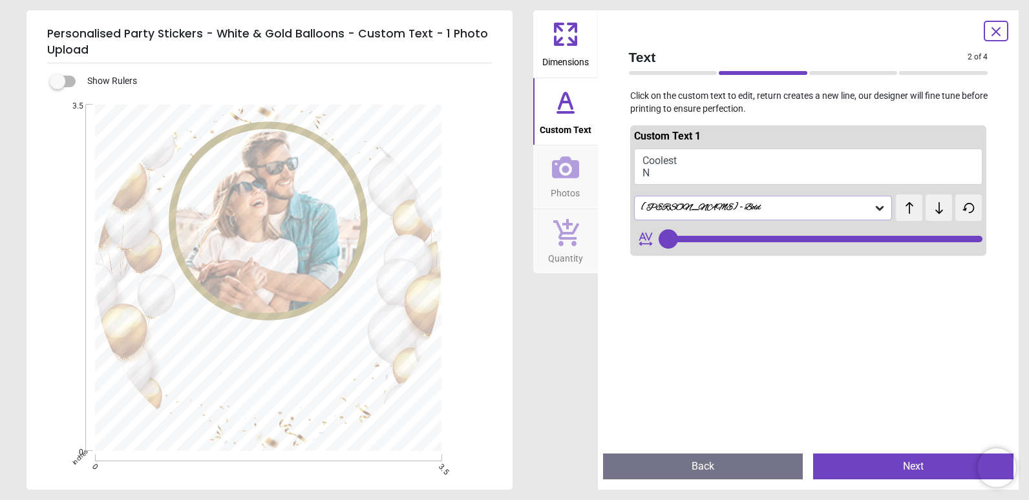
scroll to position [5, 0]
type textarea "**********"
type input "**"
type textarea "**********"
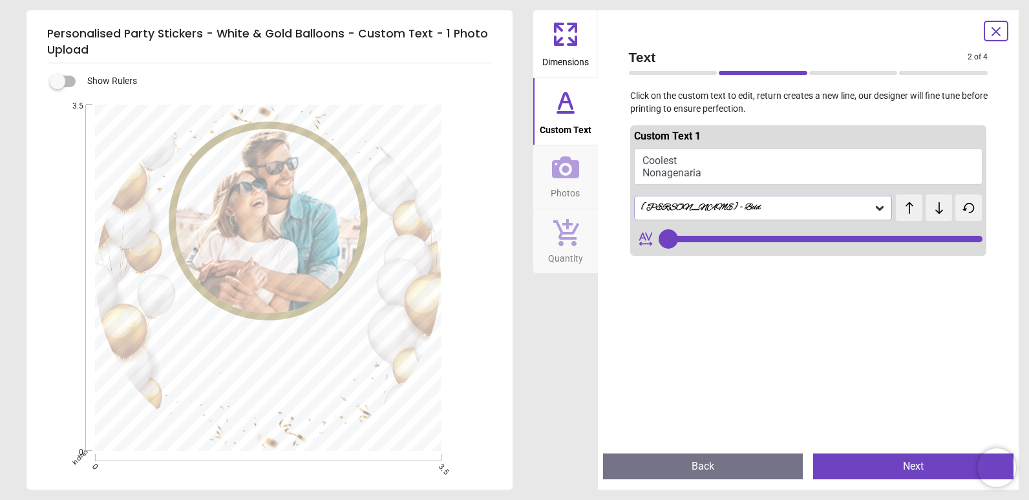
type input "**"
type textarea "**********"
type input "**"
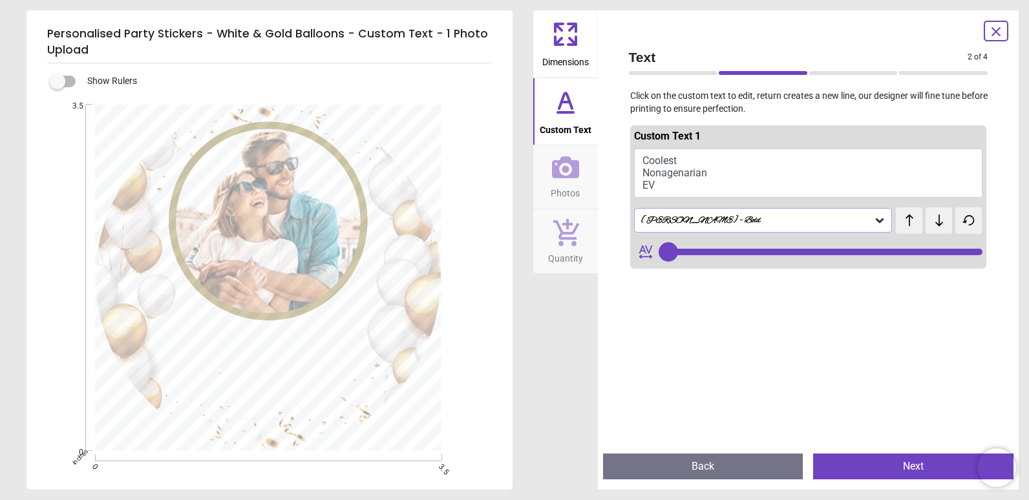
drag, startPoint x: 280, startPoint y: 392, endPoint x: 286, endPoint y: 396, distance: 7.5
click at [286, 396] on textarea "**********" at bounding box center [269, 371] width 184 height 82
drag, startPoint x: 297, startPoint y: 394, endPoint x: 282, endPoint y: 400, distance: 16.6
click at [282, 400] on textarea "**********" at bounding box center [269, 371] width 184 height 82
drag, startPoint x: 278, startPoint y: 394, endPoint x: 295, endPoint y: 398, distance: 18.0
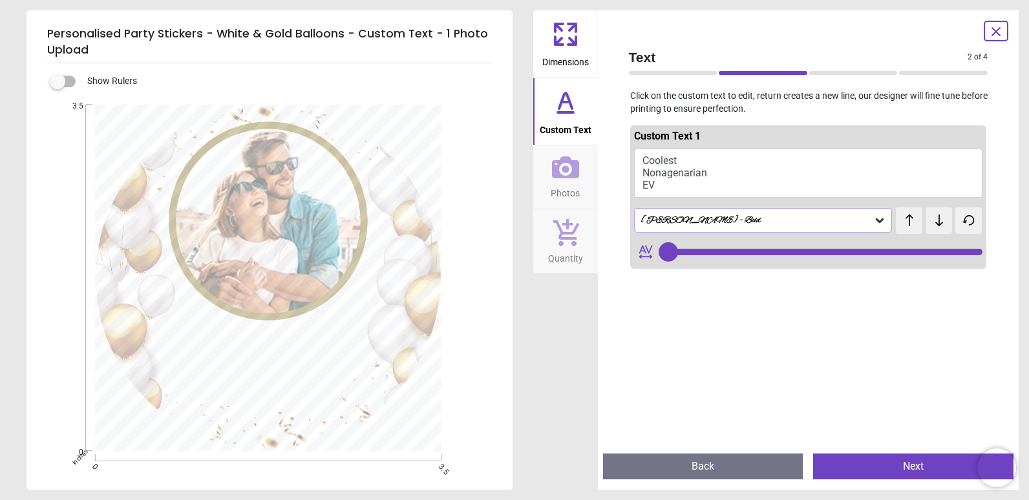
click at [295, 398] on textarea "**********" at bounding box center [269, 371] width 184 height 82
click at [351, 371] on textarea "**********" at bounding box center [269, 371] width 184 height 82
click at [339, 369] on textarea "**********" at bounding box center [269, 371] width 184 height 82
click at [336, 369] on textarea "**********" at bounding box center [269, 371] width 184 height 82
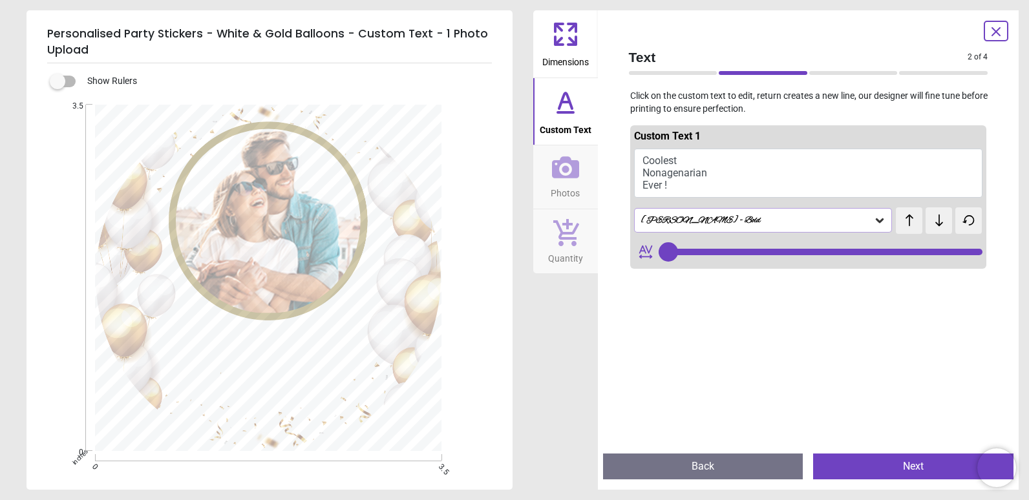
type textarea "**********"
type input "**"
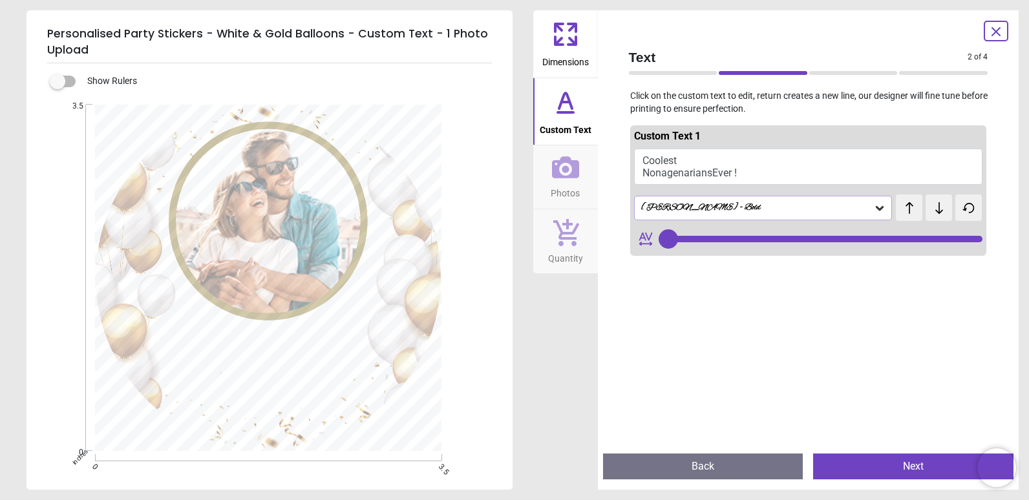
scroll to position [0, 0]
click at [311, 374] on textarea "**********" at bounding box center [269, 371] width 184 height 48
type textarea "**********"
type input "**"
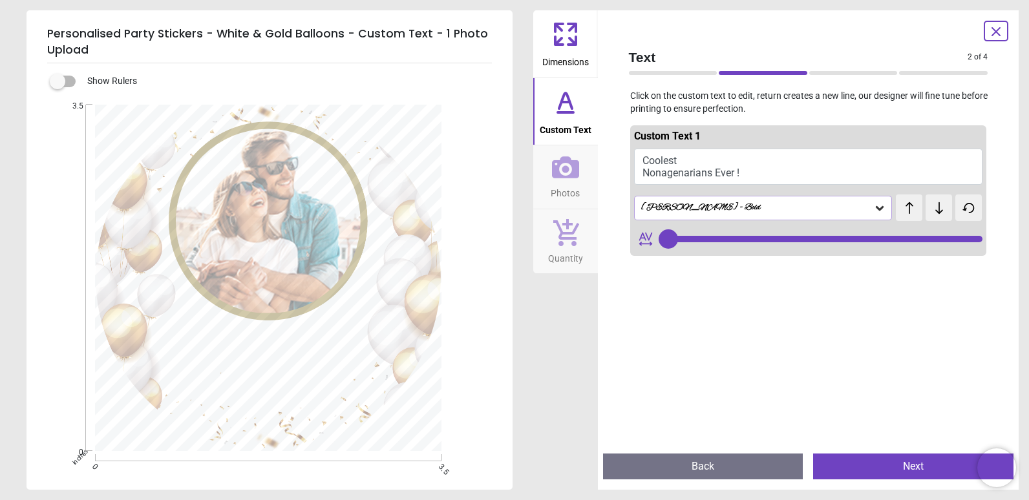
click at [245, 356] on textarea "**********" at bounding box center [269, 371] width 184 height 47
click at [273, 344] on textarea "**********" at bounding box center [269, 371] width 184 height 70
click at [263, 340] on textarea "**********" at bounding box center [269, 371] width 184 height 70
click at [245, 363] on textarea "**********" at bounding box center [269, 371] width 184 height 70
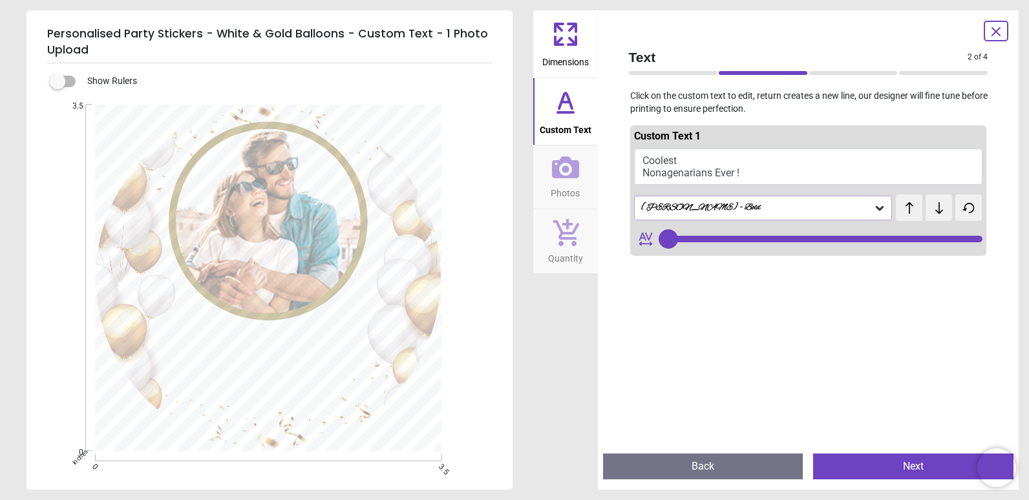
click at [295, 345] on textarea "**********" at bounding box center [269, 371] width 184 height 70
type textarea "**********"
click at [651, 154] on button "Coolest Nonagenarians Ever !" at bounding box center [808, 167] width 349 height 36
click at [271, 332] on div "**********" at bounding box center [269, 371] width 184 height 87
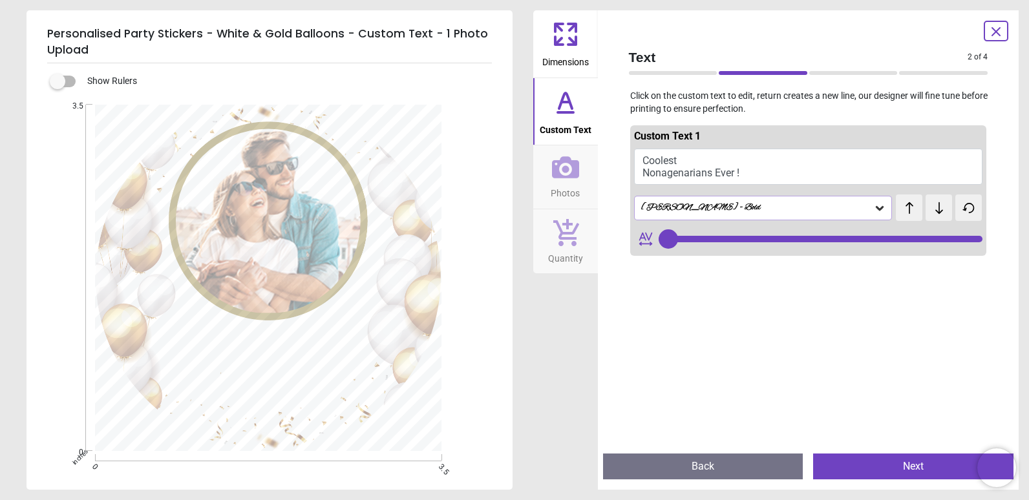
click at [664, 464] on button "Back" at bounding box center [703, 467] width 200 height 26
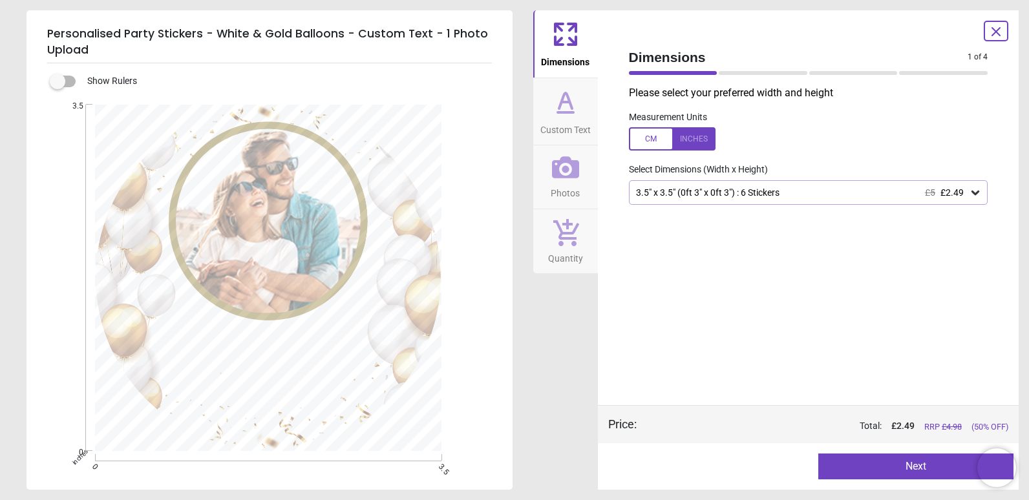
click at [654, 140] on div at bounding box center [672, 138] width 87 height 23
click at [906, 465] on button "Next" at bounding box center [915, 467] width 195 height 26
click at [907, 466] on button "Next" at bounding box center [915, 467] width 195 height 26
click at [570, 118] on span "Custom Text" at bounding box center [565, 127] width 50 height 19
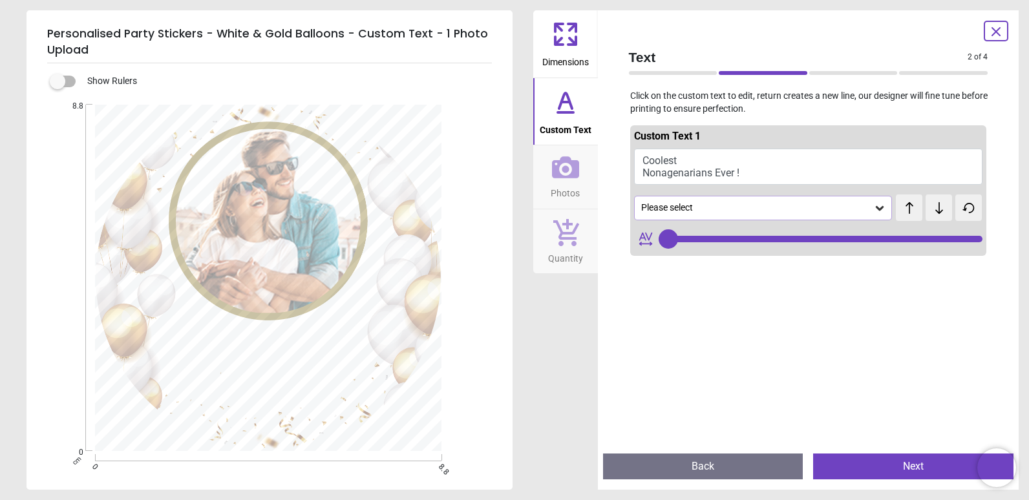
type input "**"
drag, startPoint x: 325, startPoint y: 368, endPoint x: 233, endPoint y: 365, distance: 91.2
click at [233, 365] on textarea "**********" at bounding box center [269, 371] width 184 height 70
type textarea "**********"
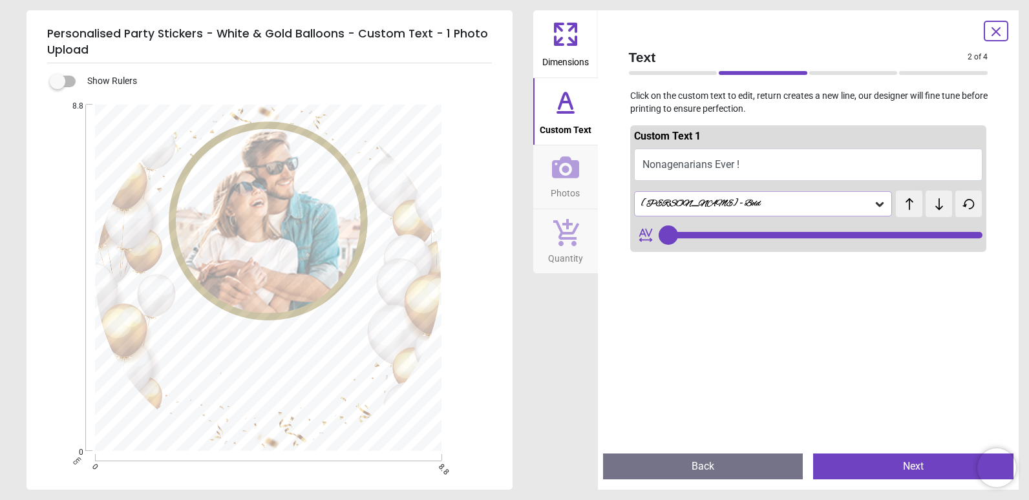
drag, startPoint x: 358, startPoint y: 392, endPoint x: 180, endPoint y: 385, distance: 177.9
click at [180, 385] on textarea "**********" at bounding box center [269, 371] width 184 height 70
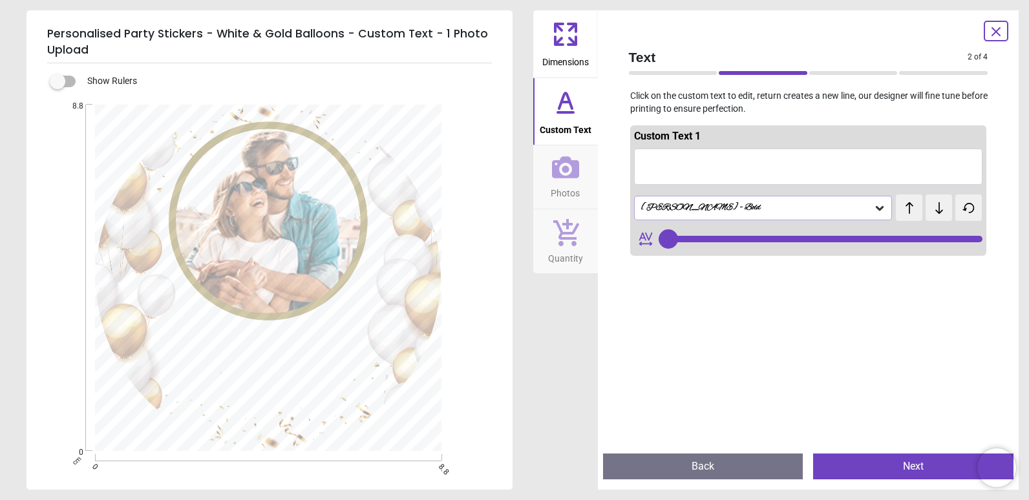
click at [230, 358] on textarea at bounding box center [269, 371] width 184 height 70
click at [334, 337] on textarea at bounding box center [269, 371] width 184 height 70
type textarea "*"
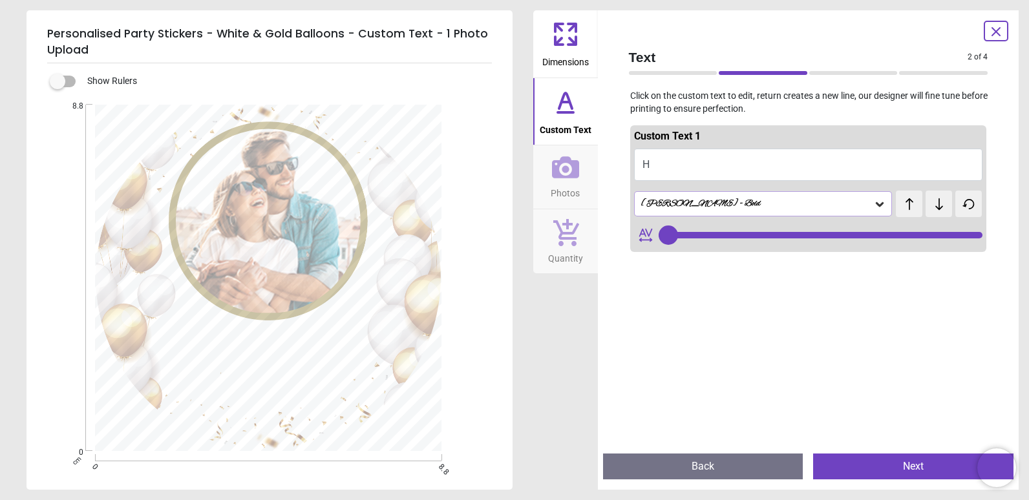
type input "**"
type textarea "**********"
type input "**"
click at [308, 368] on textarea "**********" at bounding box center [269, 370] width 184 height 81
click at [316, 340] on textarea "**********" at bounding box center [269, 370] width 184 height 81
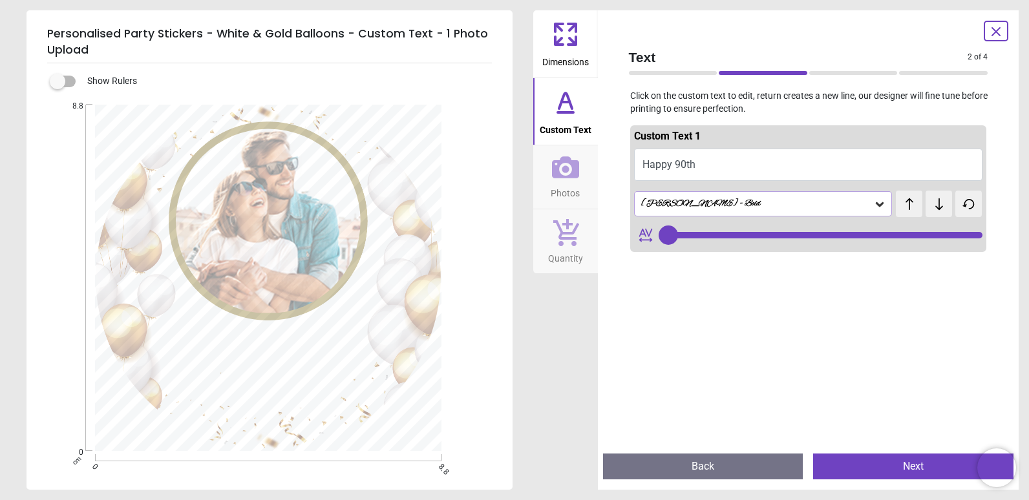
click at [296, 368] on textarea "**********" at bounding box center [269, 370] width 184 height 81
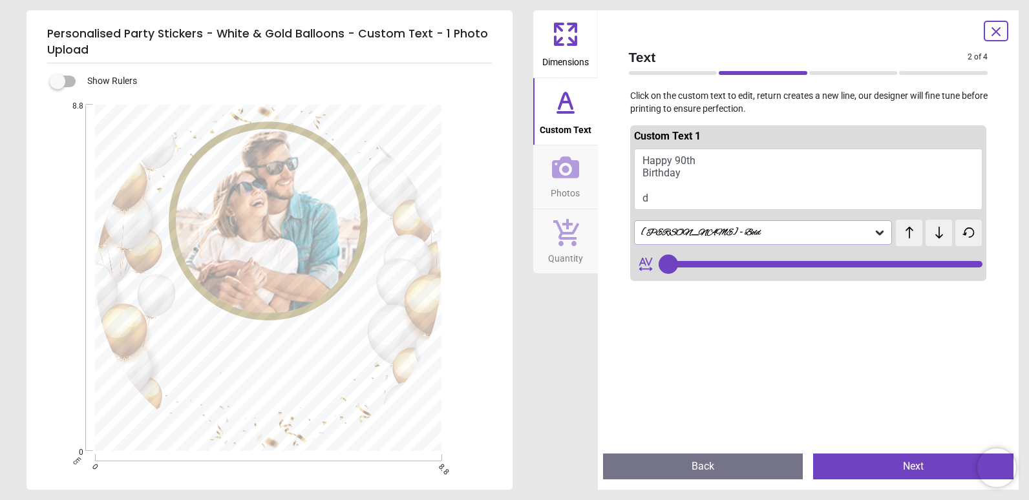
scroll to position [3, 0]
click at [304, 361] on textarea "**********" at bounding box center [269, 370] width 184 height 81
click at [284, 373] on textarea "**********" at bounding box center [269, 370] width 184 height 81
click at [304, 362] on textarea "**********" at bounding box center [269, 370] width 184 height 81
type textarea "**********"
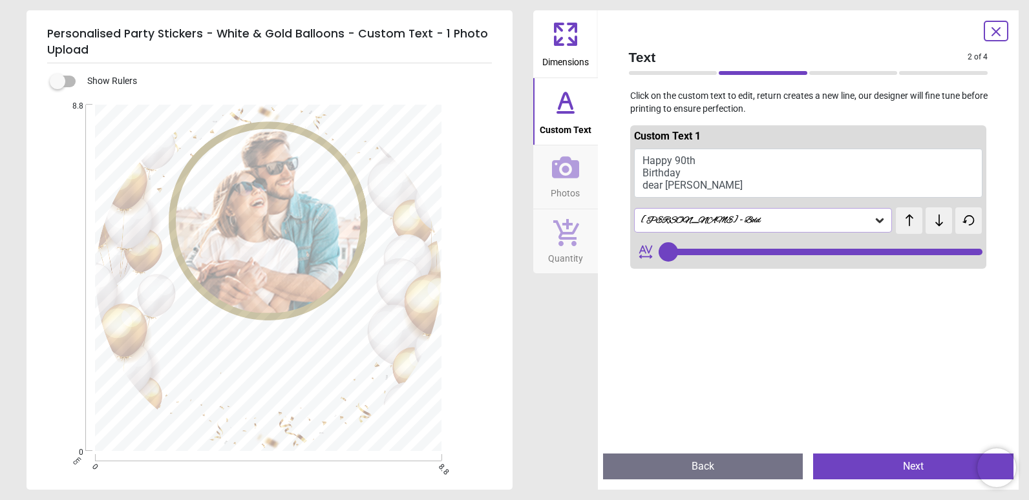
scroll to position [0, 0]
type input "**"
click at [324, 398] on textarea "**********" at bounding box center [269, 370] width 184 height 81
drag, startPoint x: 305, startPoint y: 398, endPoint x: 341, endPoint y: 399, distance: 36.2
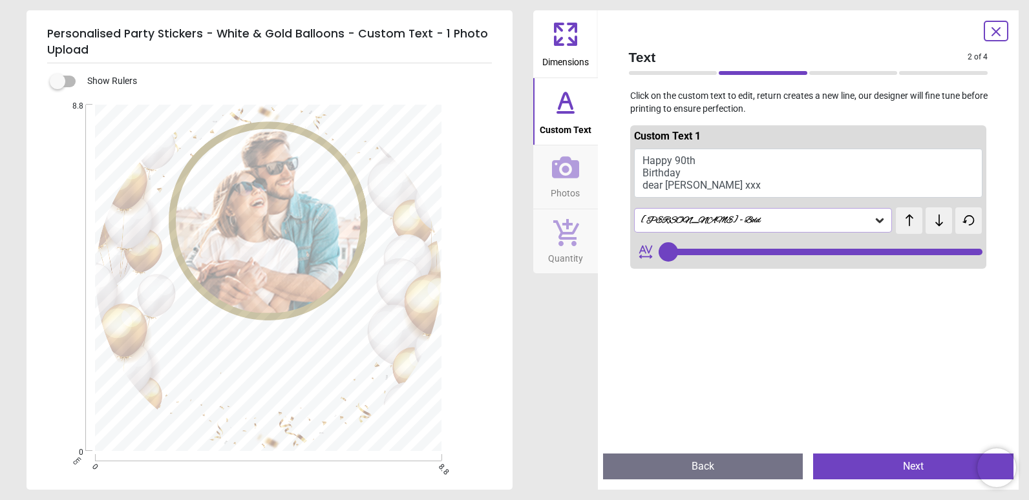
click at [341, 399] on textarea "**********" at bounding box center [269, 370] width 184 height 81
type textarea "**********"
click at [575, 201] on button "Photos" at bounding box center [565, 176] width 65 height 63
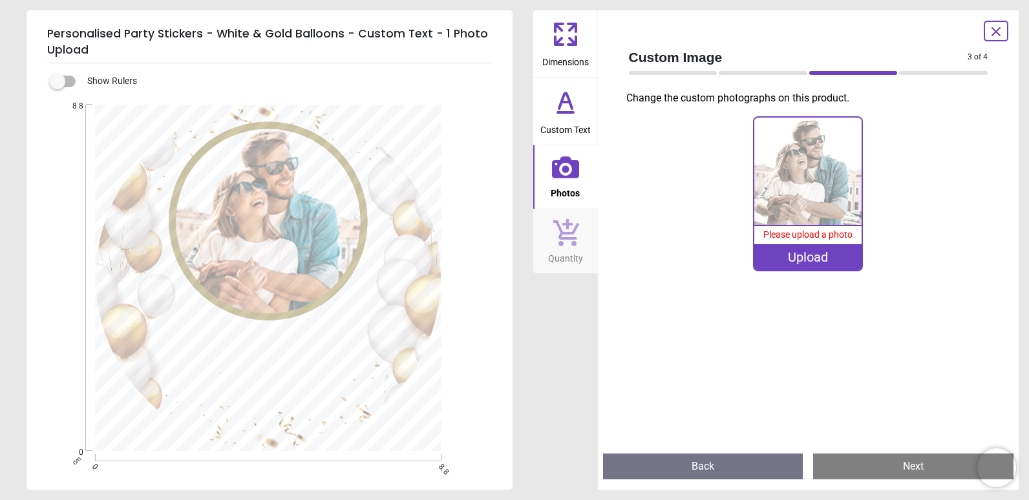
click at [775, 257] on div "Upload" at bounding box center [807, 257] width 107 height 26
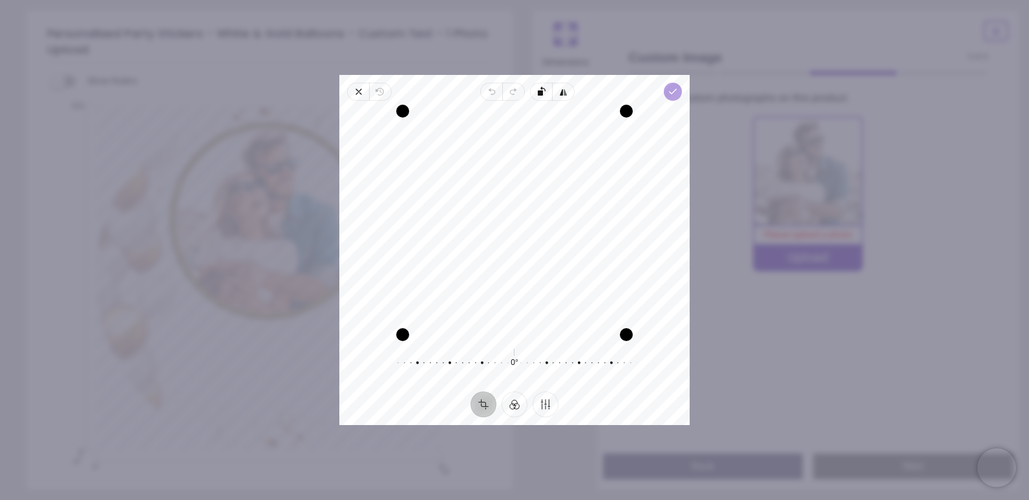
click at [674, 96] on icon "button" at bounding box center [673, 92] width 10 height 10
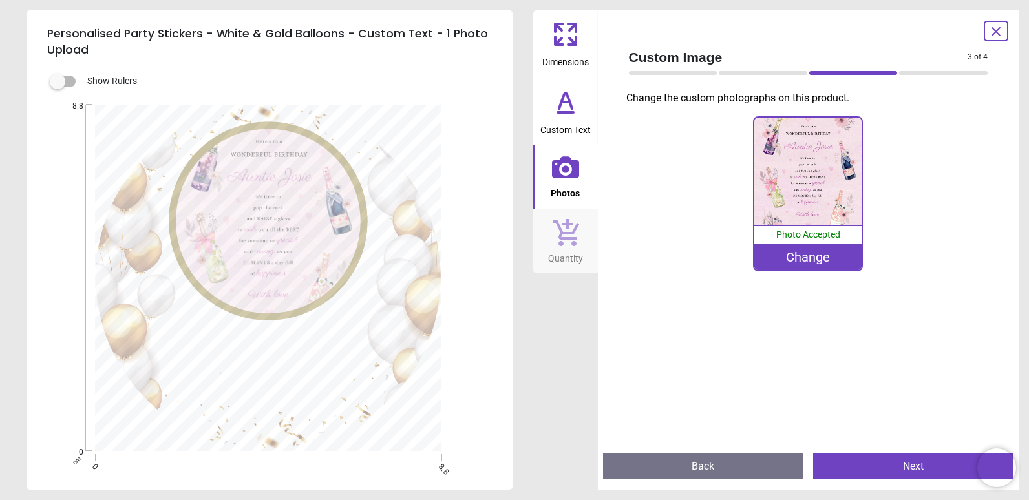
click at [790, 261] on div "Change" at bounding box center [807, 257] width 107 height 26
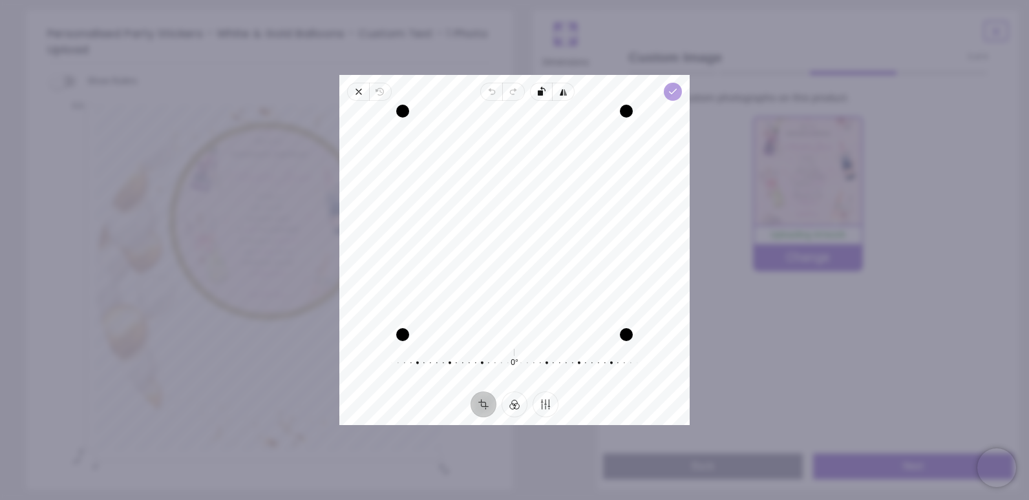
click at [678, 92] on icon "button" at bounding box center [673, 92] width 10 height 10
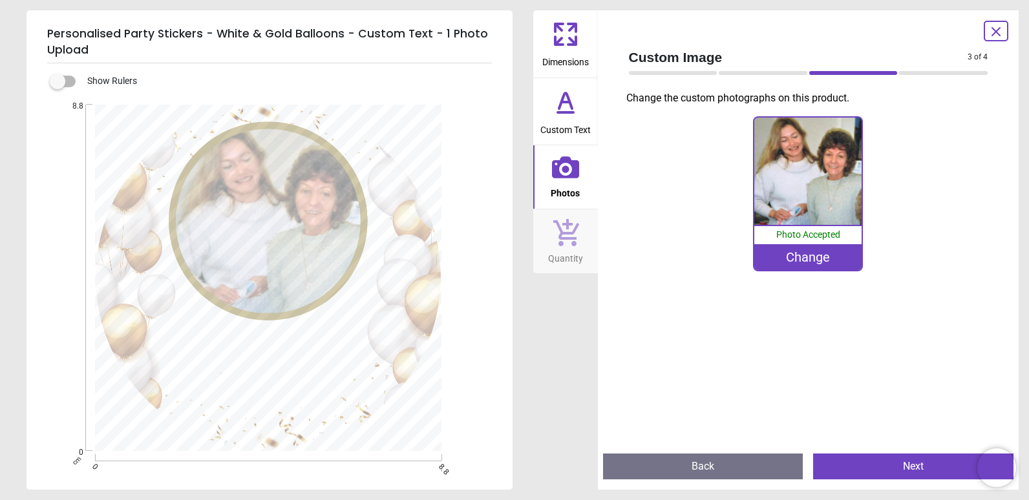
click at [800, 254] on div "Change" at bounding box center [807, 257] width 107 height 26
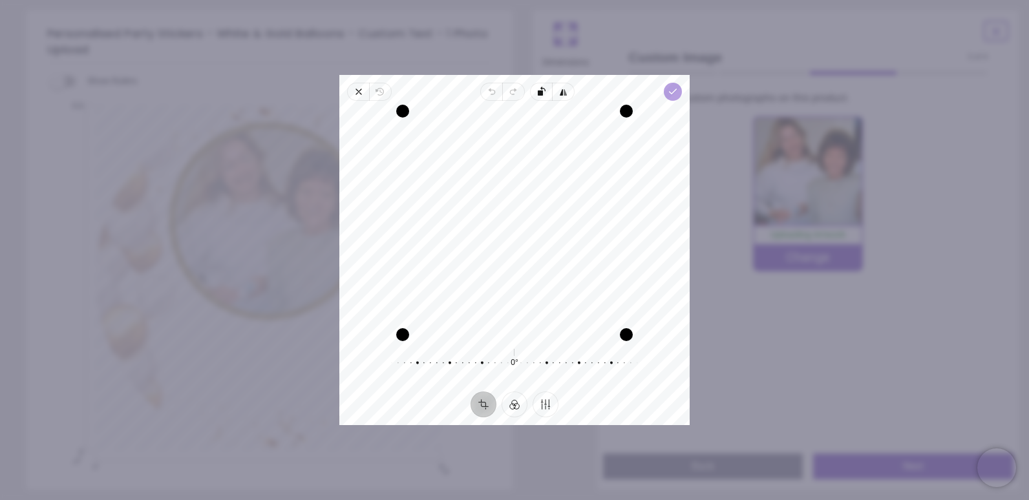
click at [668, 93] on icon "button" at bounding box center [673, 92] width 10 height 10
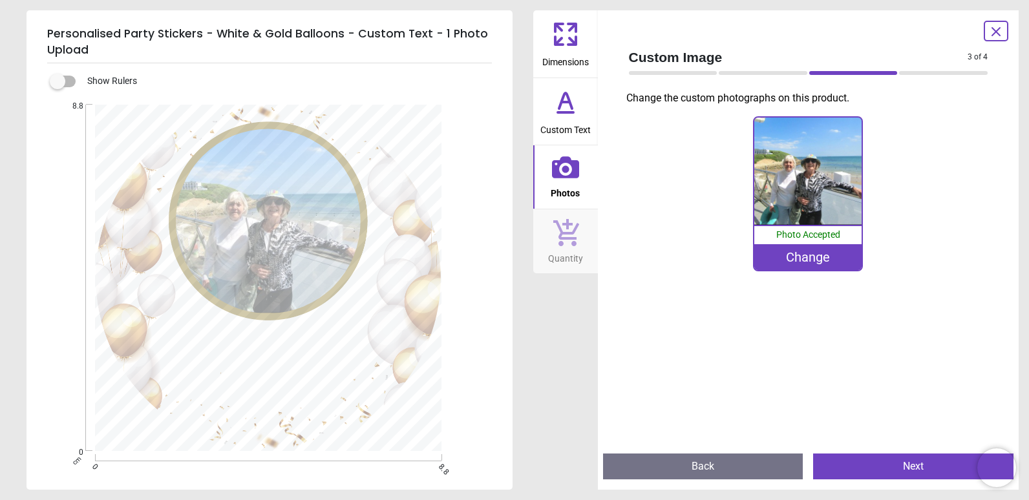
click at [784, 261] on div "Change" at bounding box center [807, 257] width 107 height 26
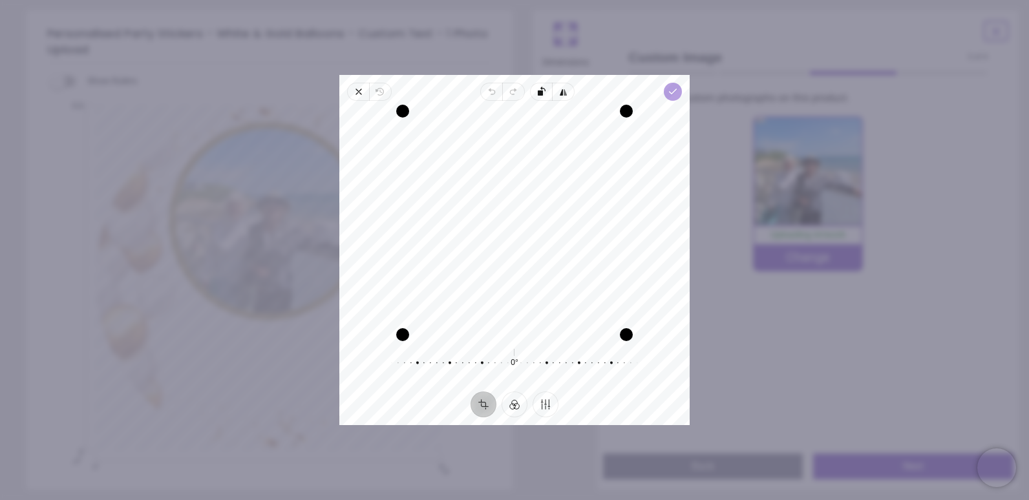
click at [672, 94] on icon "button" at bounding box center [673, 92] width 10 height 10
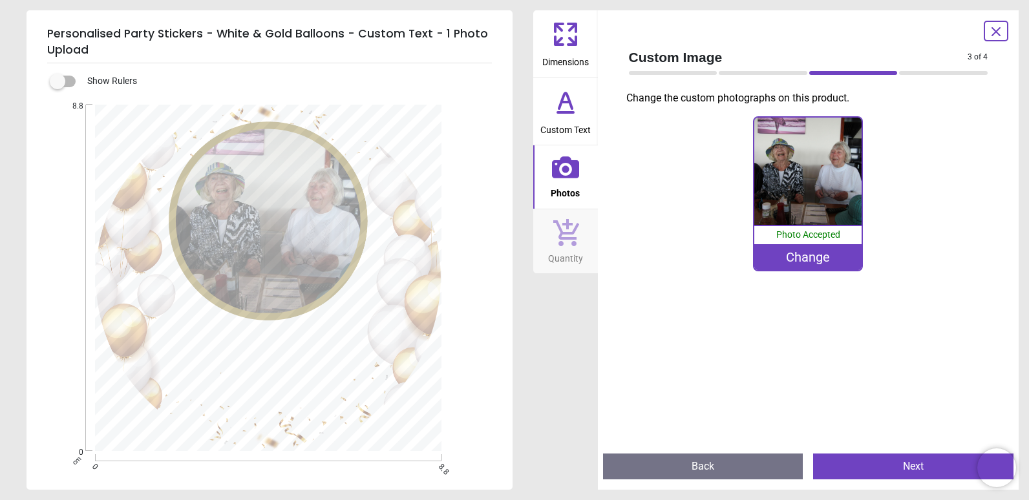
scroll to position [3, 0]
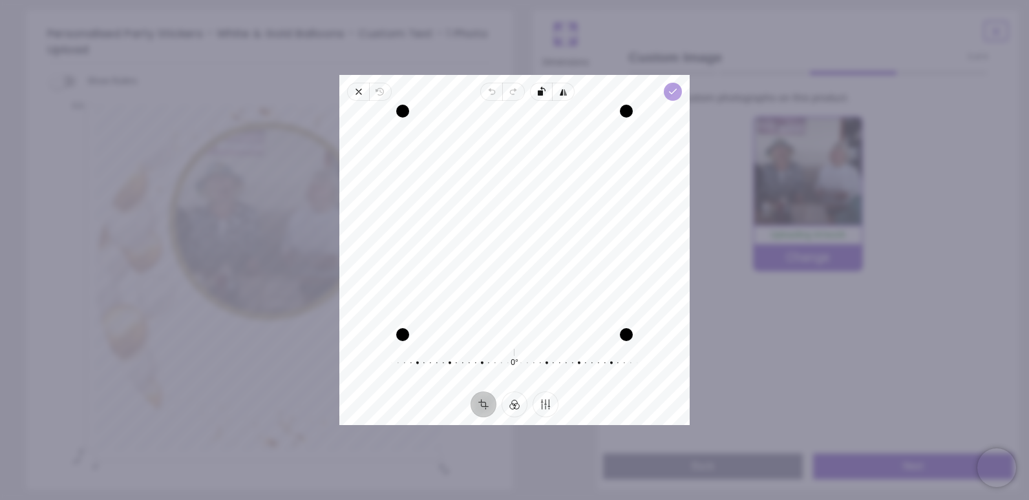
click at [679, 92] on span "Done" at bounding box center [673, 92] width 18 height 18
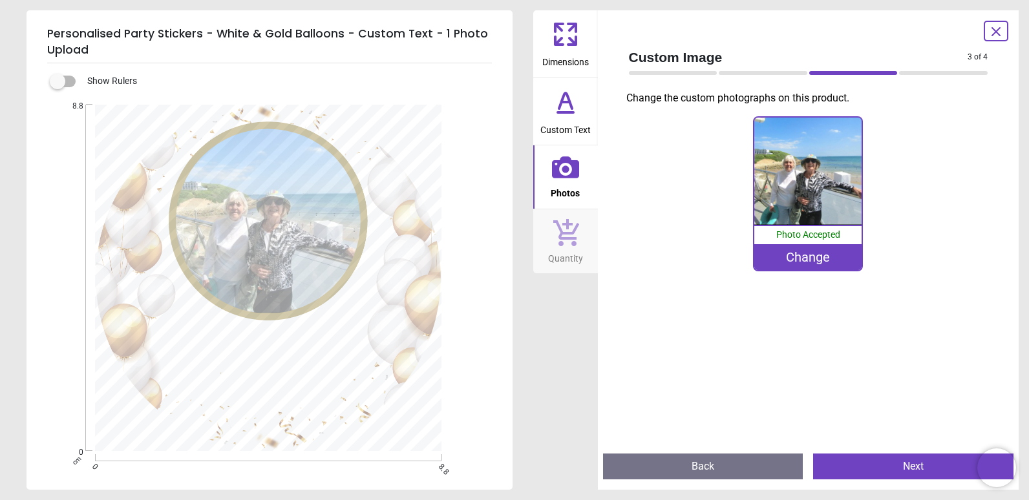
click at [836, 262] on div "Change" at bounding box center [807, 257] width 107 height 26
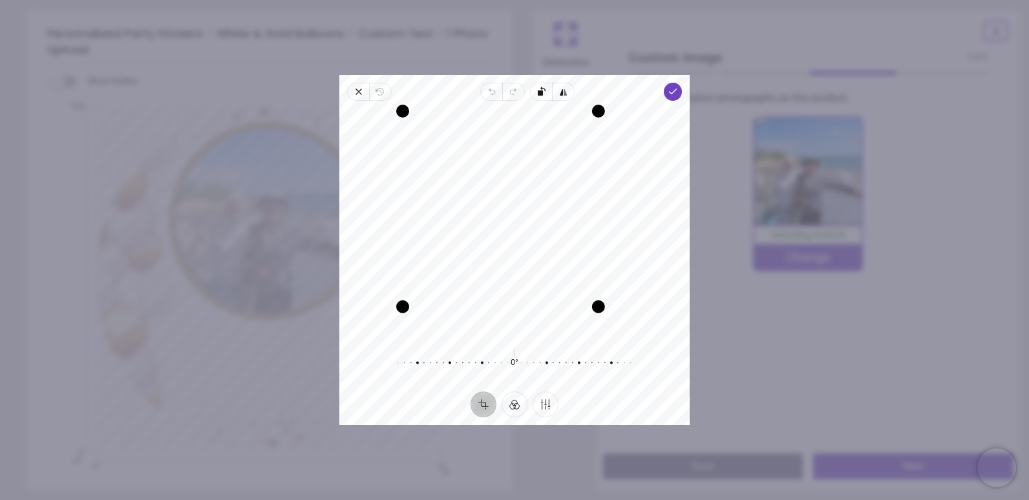
drag, startPoint x: 627, startPoint y: 334, endPoint x: 584, endPoint y: 320, distance: 45.0
click at [584, 320] on div "Recenter" at bounding box center [515, 223] width 330 height 224
drag, startPoint x: 564, startPoint y: 275, endPoint x: 566, endPoint y: 245, distance: 29.8
click at [566, 245] on div "Recenter" at bounding box center [515, 223] width 330 height 224
click at [675, 89] on icon "button" at bounding box center [673, 92] width 10 height 10
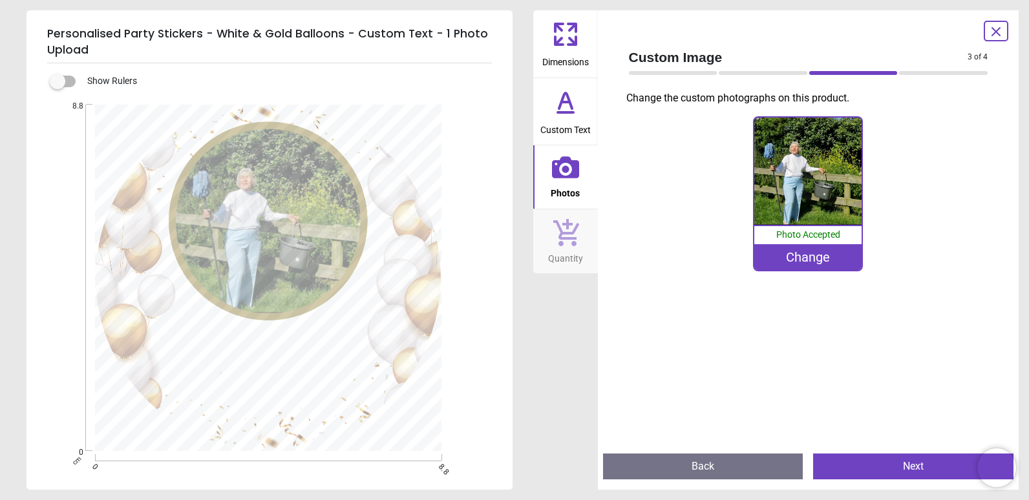
click at [787, 260] on div "Change" at bounding box center [807, 257] width 107 height 26
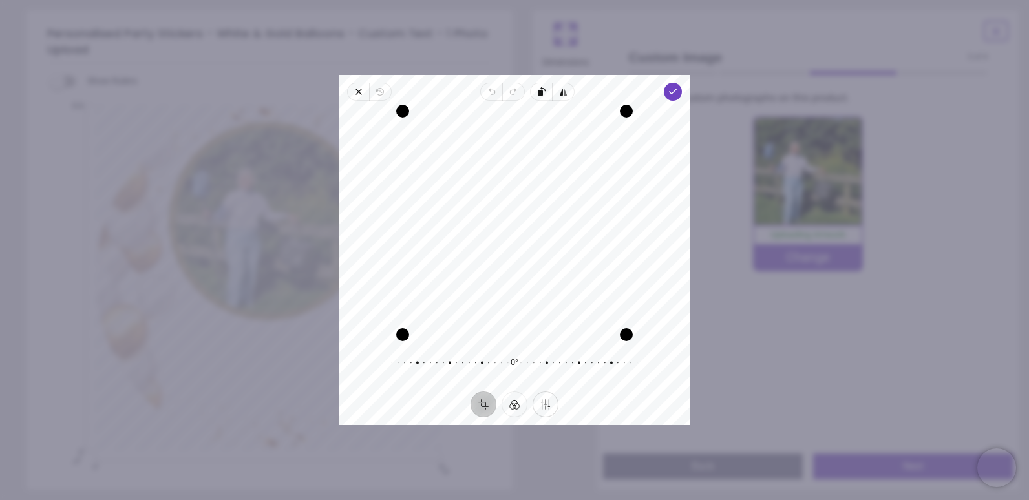
click at [542, 409] on button "Finetune" at bounding box center [546, 405] width 26 height 26
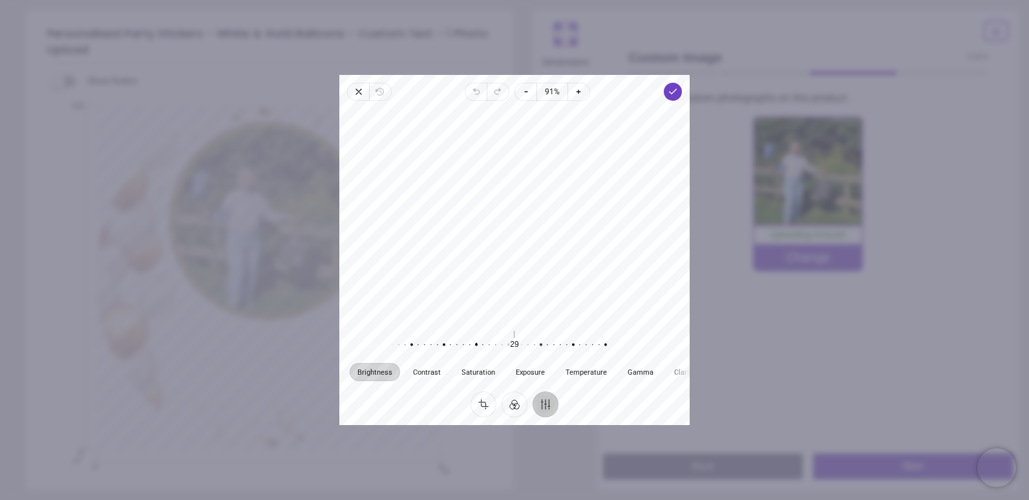
drag, startPoint x: 514, startPoint y: 347, endPoint x: 476, endPoint y: 336, distance: 39.5
click at [476, 336] on div at bounding box center [470, 345] width 248 height 36
click at [478, 407] on button "Crop" at bounding box center [484, 405] width 26 height 26
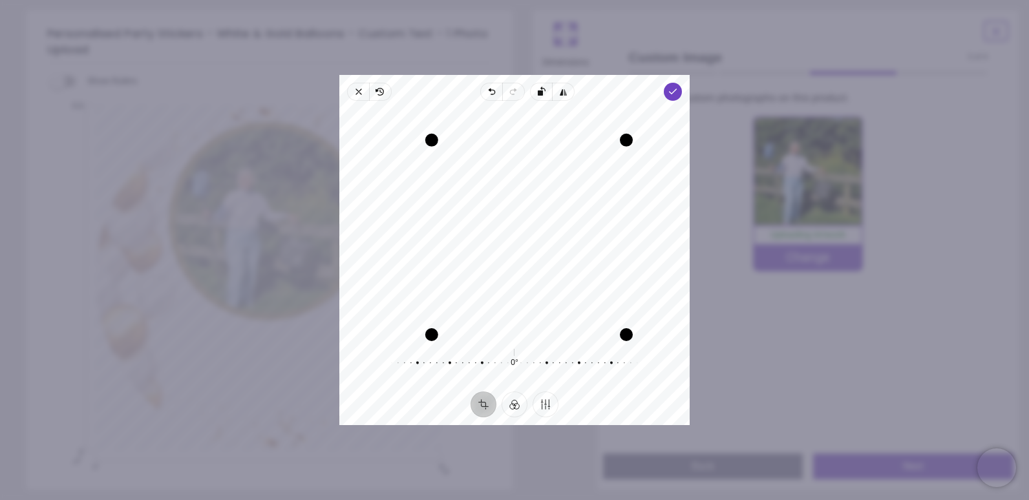
drag, startPoint x: 403, startPoint y: 105, endPoint x: 425, endPoint y: 141, distance: 42.1
click at [425, 141] on div "Drag corner tl" at bounding box center [431, 140] width 13 height 13
click at [668, 91] on icon "button" at bounding box center [673, 92] width 10 height 10
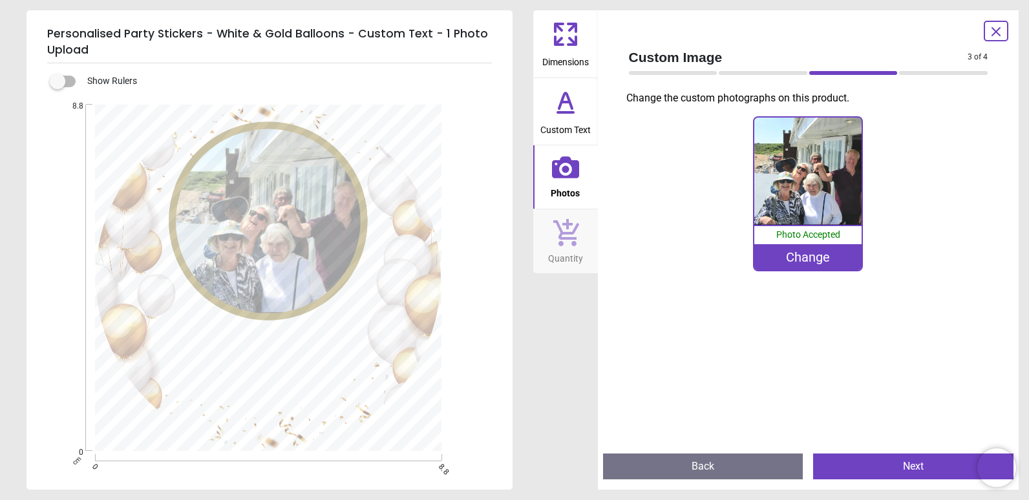
click at [802, 267] on div "Change" at bounding box center [807, 257] width 107 height 26
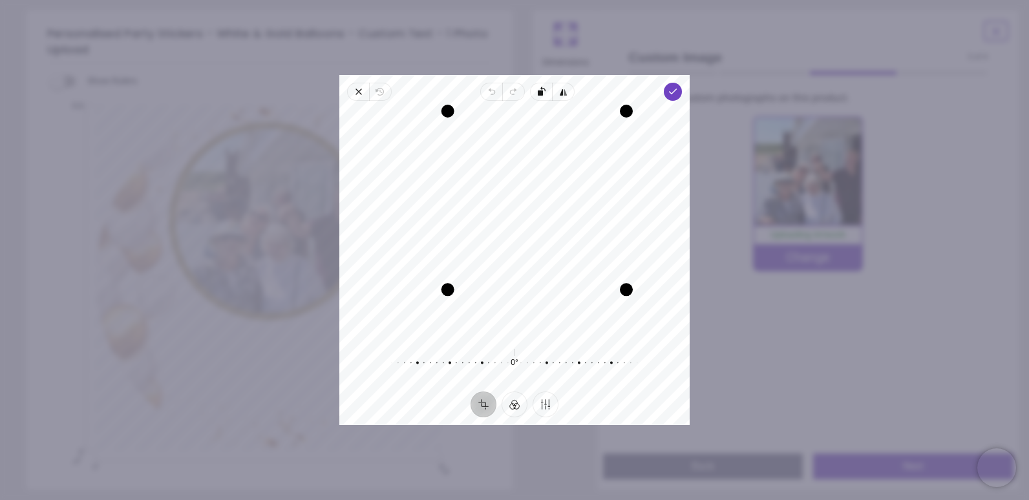
drag, startPoint x: 398, startPoint y: 334, endPoint x: 535, endPoint y: 345, distance: 136.9
click at [535, 345] on div "Recenter 0° Reset" at bounding box center [514, 246] width 350 height 291
click at [672, 86] on span "Done" at bounding box center [673, 92] width 18 height 18
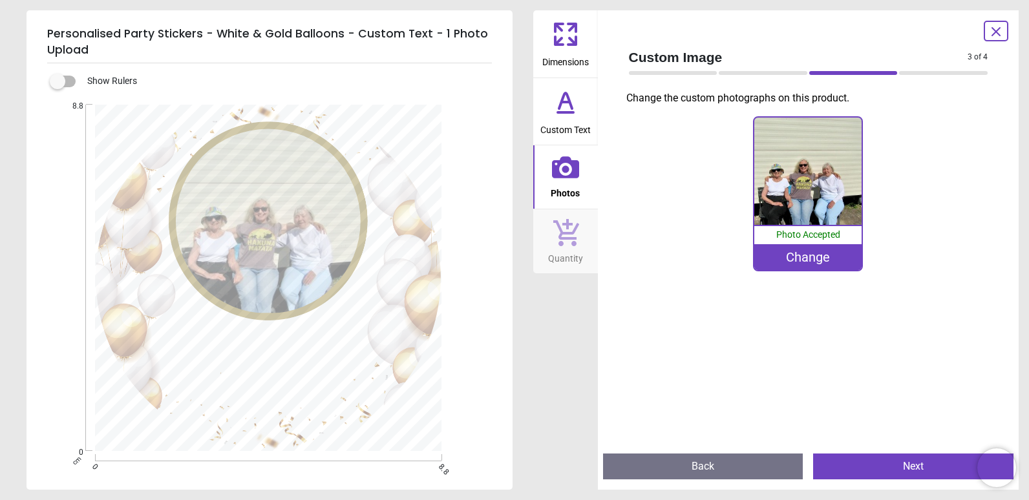
click at [811, 268] on div "Change" at bounding box center [807, 257] width 107 height 26
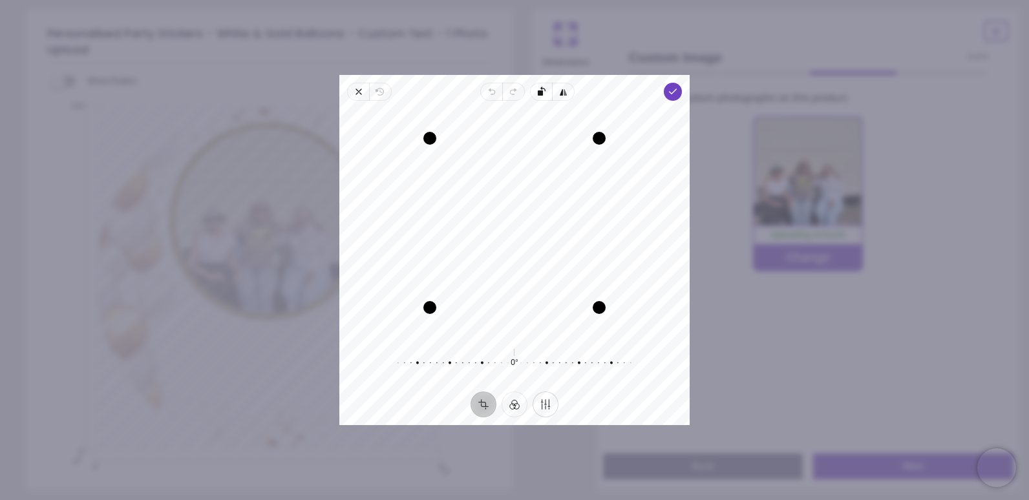
click at [547, 404] on button "Finetune" at bounding box center [546, 405] width 26 height 26
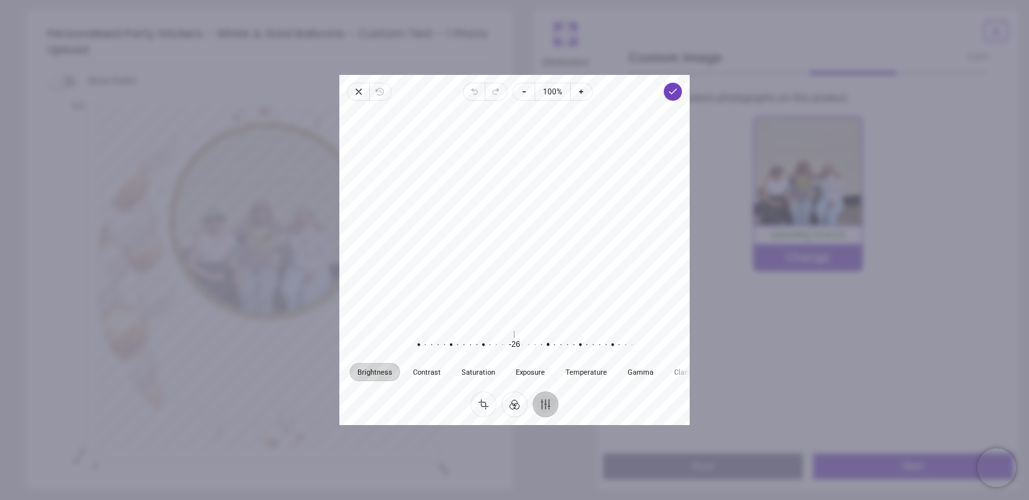
drag, startPoint x: 514, startPoint y: 347, endPoint x: 548, endPoint y: 352, distance: 34.0
click at [548, 352] on div at bounding box center [542, 345] width 248 height 36
click at [509, 403] on button "Filter" at bounding box center [515, 405] width 26 height 26
click at [484, 402] on button "Crop" at bounding box center [484, 405] width 26 height 26
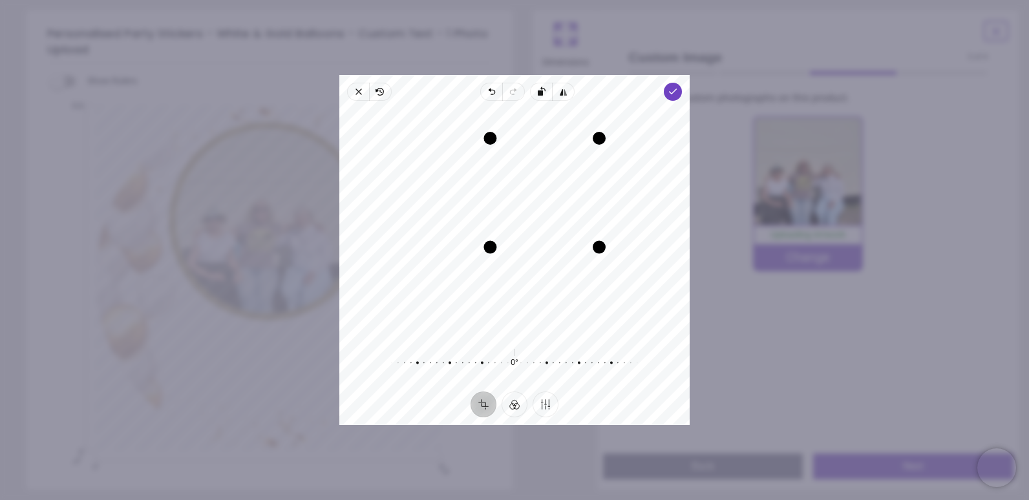
drag, startPoint x: 428, startPoint y: 308, endPoint x: 492, endPoint y: 251, distance: 85.6
click at [492, 251] on div "Drag corner bl" at bounding box center [490, 247] width 13 height 13
drag, startPoint x: 539, startPoint y: 239, endPoint x: 531, endPoint y: 238, distance: 7.8
click at [531, 238] on div "Recenter" at bounding box center [515, 223] width 330 height 224
drag, startPoint x: 531, startPoint y: 239, endPoint x: 542, endPoint y: 239, distance: 11.0
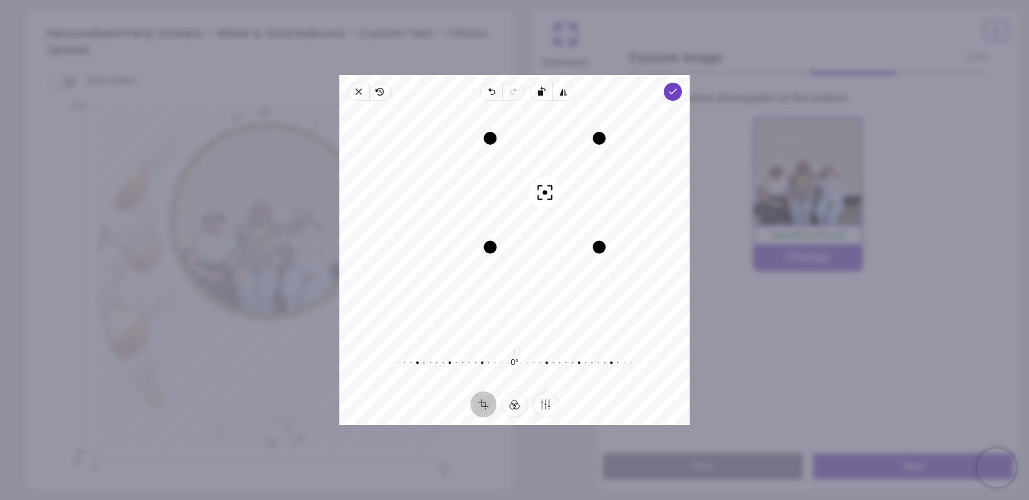
click at [542, 239] on div "Recenter" at bounding box center [515, 223] width 330 height 224
drag, startPoint x: 495, startPoint y: 142, endPoint x: 504, endPoint y: 163, distance: 22.9
click at [504, 160] on div "Drag corner tl" at bounding box center [505, 153] width 13 height 13
drag, startPoint x: 525, startPoint y: 212, endPoint x: 538, endPoint y: 211, distance: 13.0
click at [538, 211] on div "Recenter" at bounding box center [515, 223] width 330 height 224
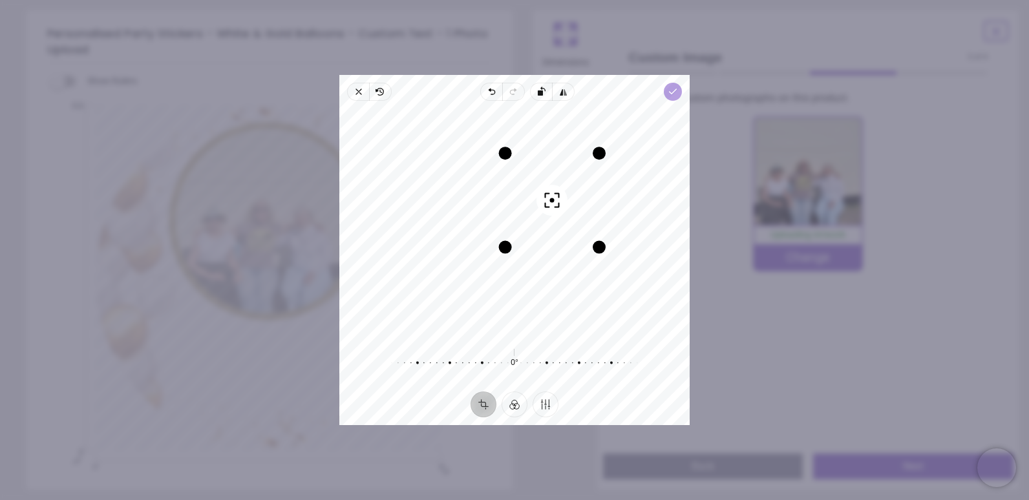
click at [668, 94] on icon "button" at bounding box center [673, 92] width 10 height 10
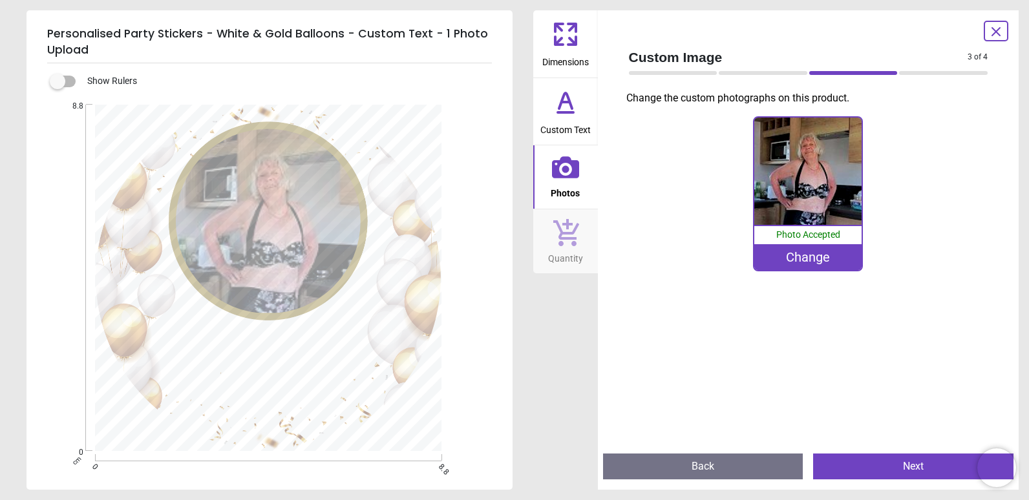
click at [784, 253] on div "Change" at bounding box center [807, 257] width 107 height 26
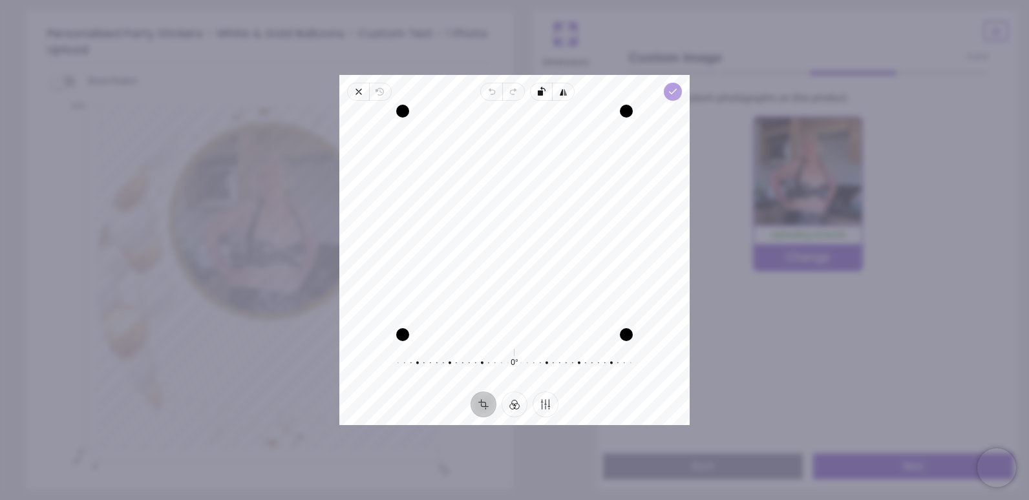
click at [667, 94] on span "Done" at bounding box center [673, 92] width 18 height 18
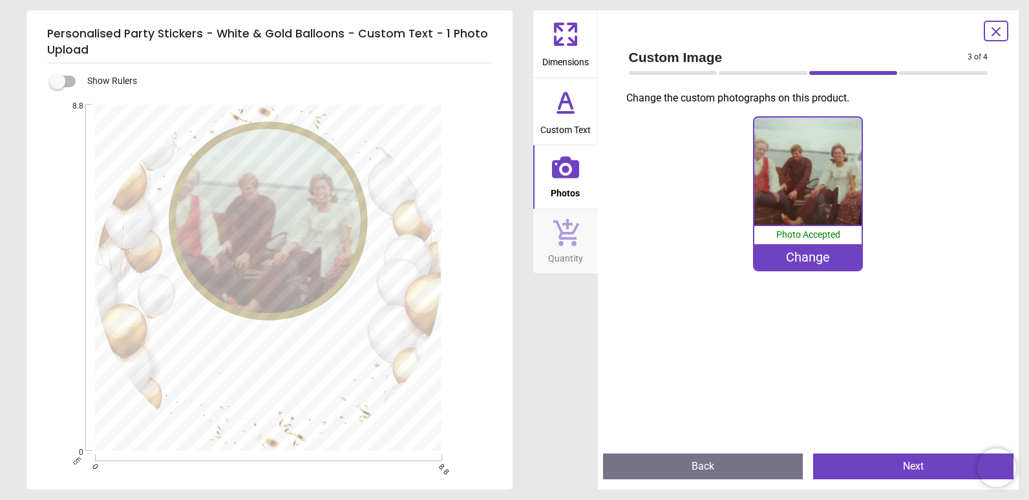
scroll to position [3, 0]
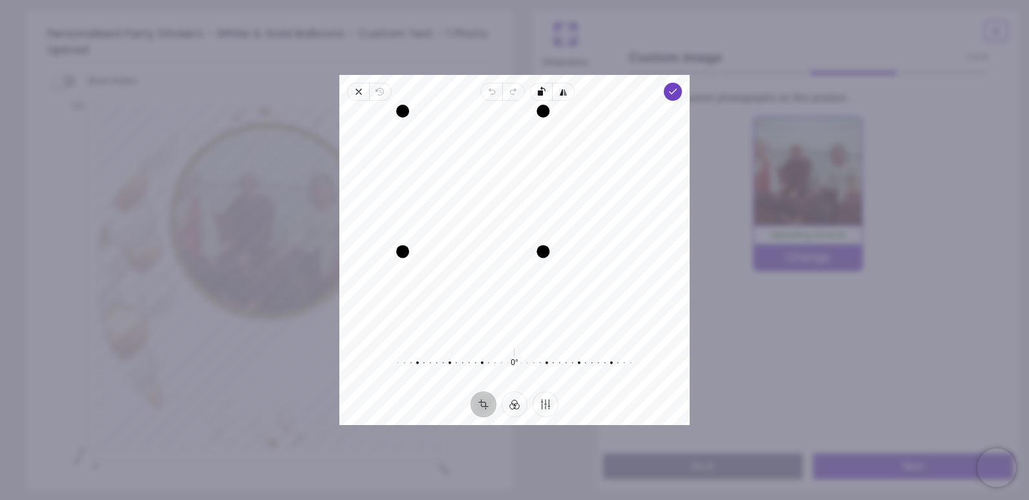
drag, startPoint x: 623, startPoint y: 332, endPoint x: 531, endPoint y: 257, distance: 118.5
click at [531, 257] on div "Recenter" at bounding box center [515, 223] width 330 height 224
drag, startPoint x: 507, startPoint y: 237, endPoint x: 508, endPoint y: 227, distance: 10.4
click at [508, 227] on div "Recenter" at bounding box center [515, 223] width 330 height 224
click at [678, 93] on span "Done" at bounding box center [673, 92] width 18 height 18
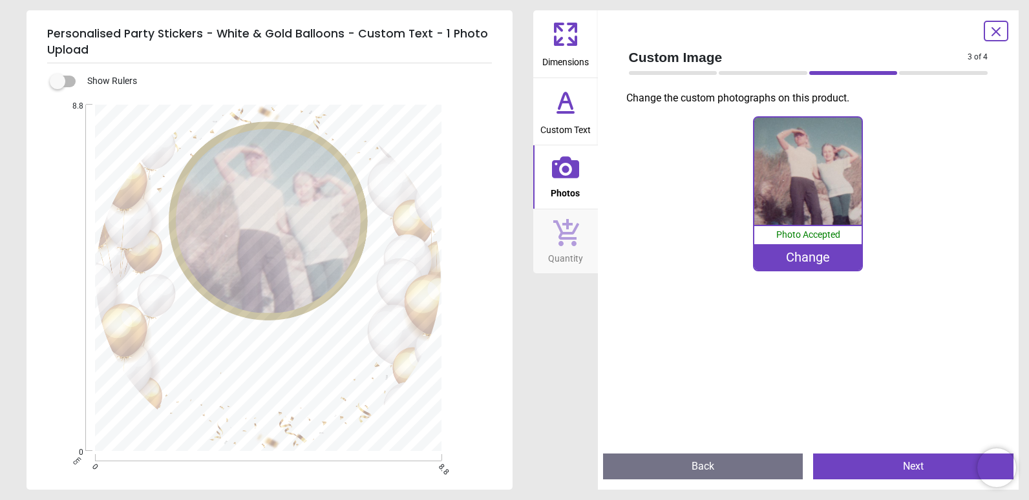
click at [824, 259] on div "Change" at bounding box center [807, 257] width 107 height 26
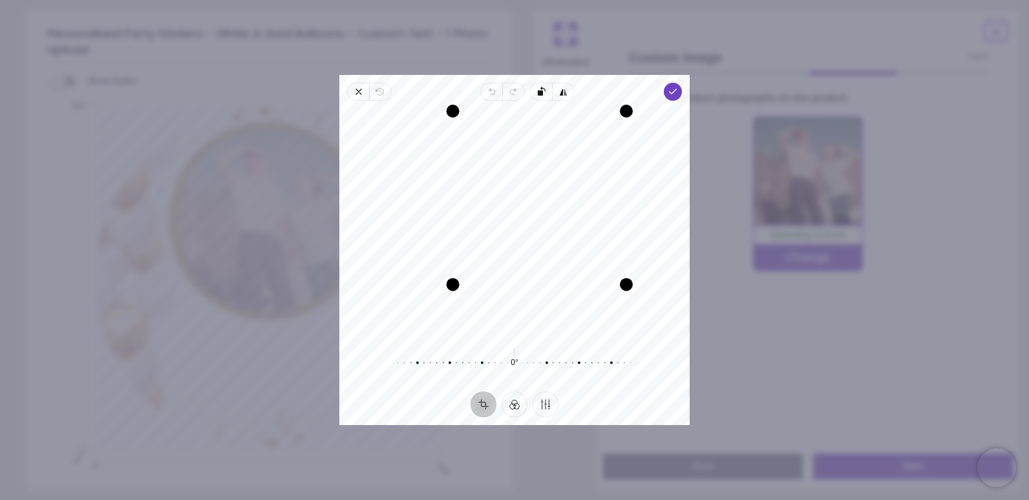
drag, startPoint x: 405, startPoint y: 334, endPoint x: 480, endPoint y: 306, distance: 80.2
click at [480, 306] on div "Recenter" at bounding box center [515, 223] width 330 height 224
drag, startPoint x: 529, startPoint y: 275, endPoint x: 526, endPoint y: 228, distance: 47.3
click at [526, 227] on div "Recenter" at bounding box center [515, 223] width 330 height 224
click at [669, 89] on icon "button" at bounding box center [673, 92] width 10 height 10
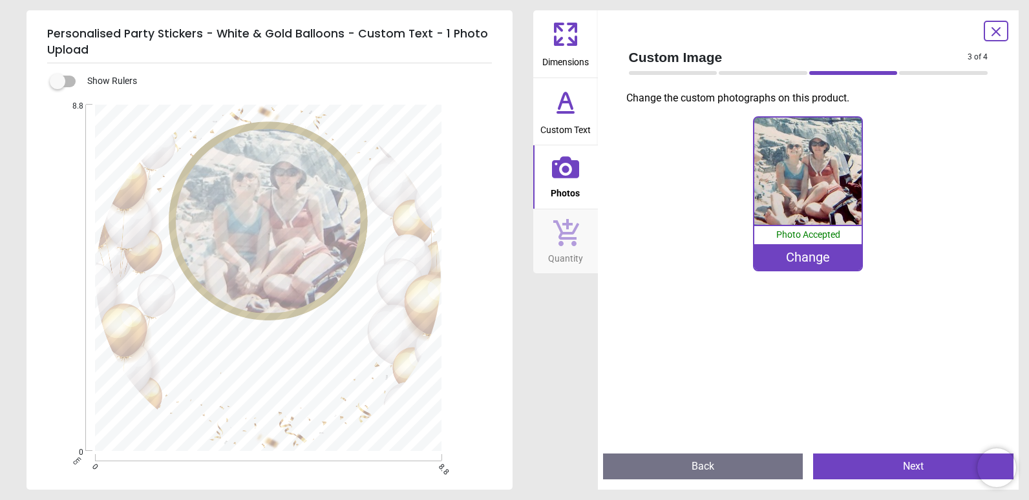
click at [266, 394] on div ".cls-1 { fill: none; stroke-width: 0px; } .cls-2 { clip-path: url(#clippath-1);…" at bounding box center [269, 278] width 484 height 347
click at [581, 121] on span "Custom Text" at bounding box center [565, 127] width 50 height 19
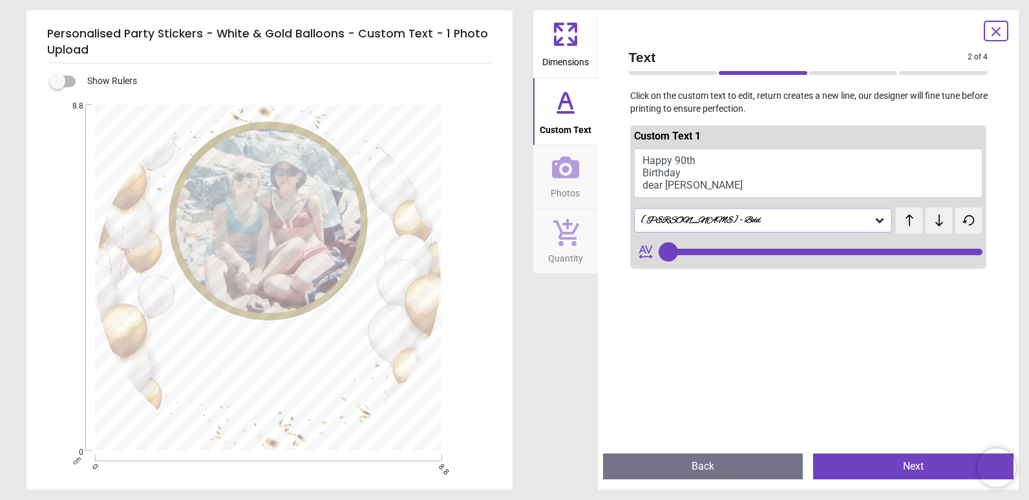
type input "**"
click at [666, 186] on button "Happy 90th Birthday dear Josie" at bounding box center [808, 173] width 349 height 49
click at [263, 395] on div ".cls-1 { fill: none; stroke-width: 0px; } .cls-2 { clip-path: url(#clippath-1);…" at bounding box center [269, 278] width 484 height 347
click at [264, 396] on div ".cls-1 { fill: none; stroke-width: 0px; } .cls-2 { clip-path: url(#clippath-1);…" at bounding box center [269, 278] width 484 height 347
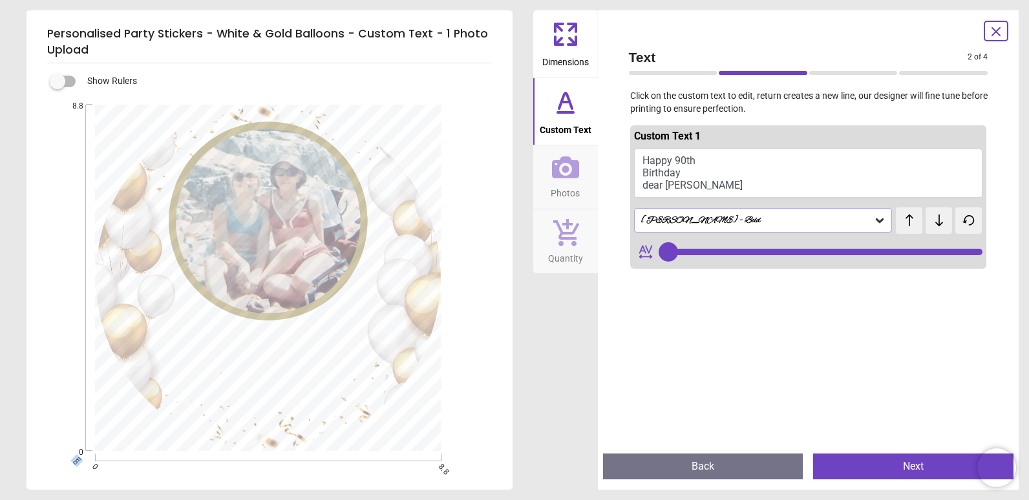
click at [264, 396] on div ".cls-1 { fill: none; stroke-width: 0px; } .cls-2 { clip-path: url(#clippath-1);…" at bounding box center [269, 278] width 484 height 347
click at [267, 400] on div ".cls-1 { fill: none; stroke-width: 0px; } .cls-2 { clip-path: url(#clippath-1);…" at bounding box center [269, 278] width 484 height 347
drag, startPoint x: 326, startPoint y: 400, endPoint x: 239, endPoint y: 394, distance: 87.4
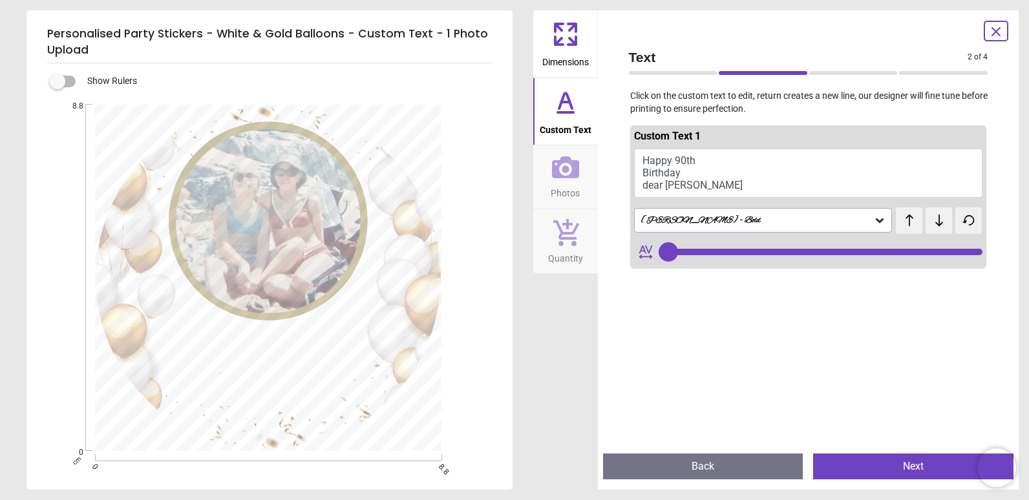
click at [239, 394] on div ".cls-1 { fill: none; stroke-width: 0px; } .cls-2 { clip-path: url(#clippath-1);…" at bounding box center [269, 278] width 484 height 347
click at [234, 394] on div ".cls-1 { fill: none; stroke-width: 0px; } .cls-2 { clip-path: url(#clippath-1);…" at bounding box center [269, 278] width 484 height 347
click at [555, 129] on span "Custom Text" at bounding box center [566, 127] width 52 height 19
drag, startPoint x: 221, startPoint y: 391, endPoint x: 336, endPoint y: 405, distance: 115.9
click at [327, 403] on div ".cls-1 { fill: none; stroke-width: 0px; } .cls-2 { clip-path: url(#clippath-1);…" at bounding box center [269, 278] width 484 height 347
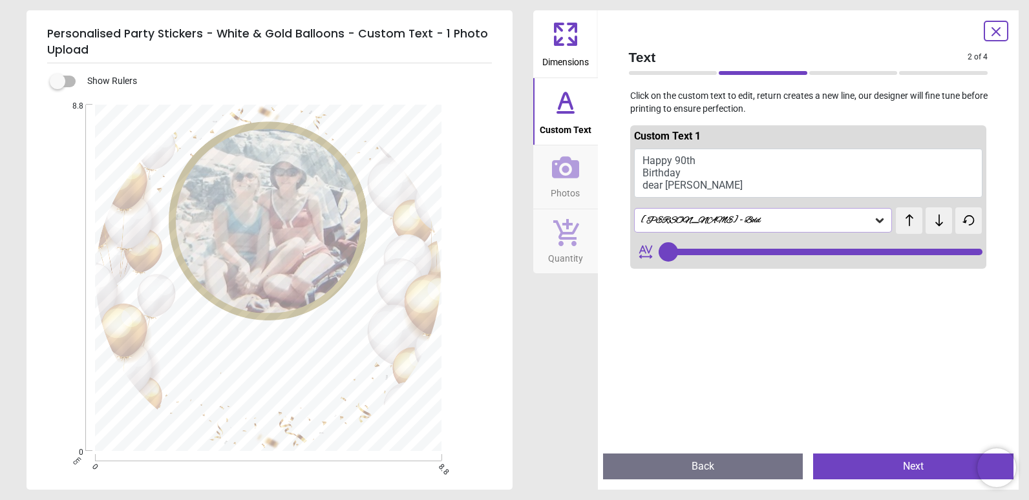
click at [290, 347] on div ".cls-1 { fill: none; stroke-width: 0px; } .cls-2 { clip-path: url(#clippath-1);…" at bounding box center [269, 278] width 484 height 347
drag, startPoint x: 213, startPoint y: 325, endPoint x: 300, endPoint y: 377, distance: 100.9
click at [300, 375] on div ".cls-1 { fill: none; stroke-width: 0px; } .cls-2 { clip-path: url(#clippath-1);…" at bounding box center [269, 278] width 484 height 347
click at [343, 401] on div ".cls-1 { fill: none; stroke-width: 0px; } .cls-2 { clip-path: url(#clippath-1);…" at bounding box center [269, 278] width 484 height 347
click at [577, 193] on span "Photos" at bounding box center [565, 190] width 29 height 19
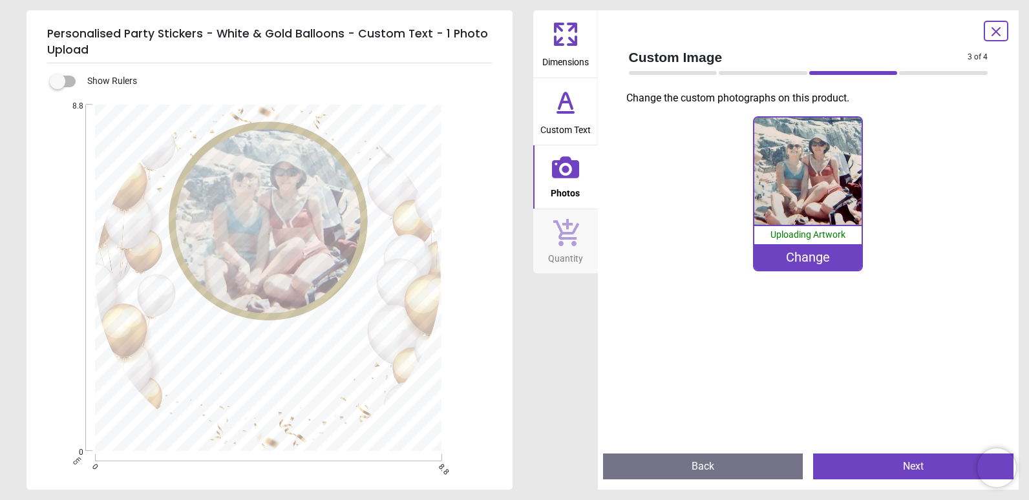
click at [570, 127] on span "Custom Text" at bounding box center [565, 127] width 50 height 19
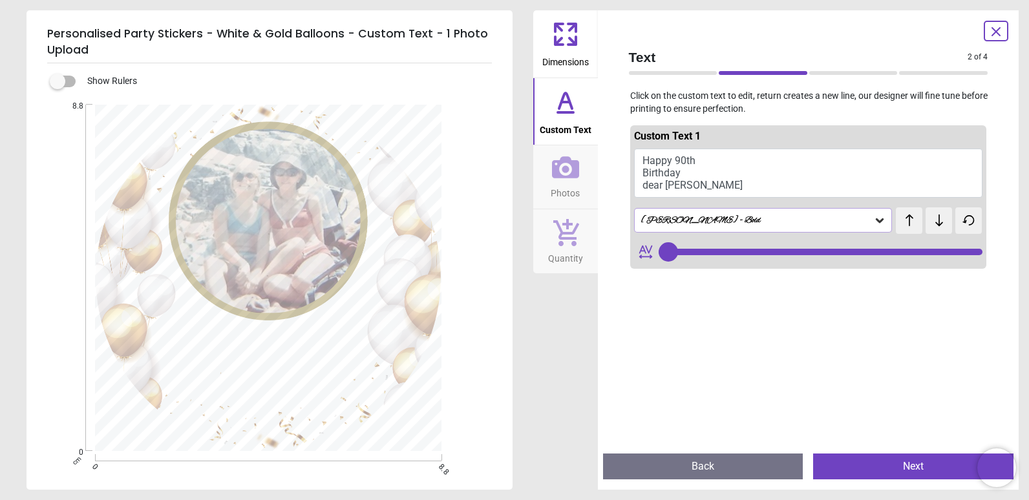
type input "**"
click at [661, 164] on button "Happy 90th Birthday dear Josie" at bounding box center [808, 173] width 349 height 49
click at [302, 367] on div ".cls-1 { fill: none; stroke-width: 0px; } .cls-2 { clip-path: url(#clippath-1);…" at bounding box center [269, 278] width 484 height 347
click at [314, 396] on div ".cls-1 { fill: none; stroke-width: 0px; } .cls-2 { clip-path: url(#clippath-1);…" at bounding box center [269, 278] width 484 height 347
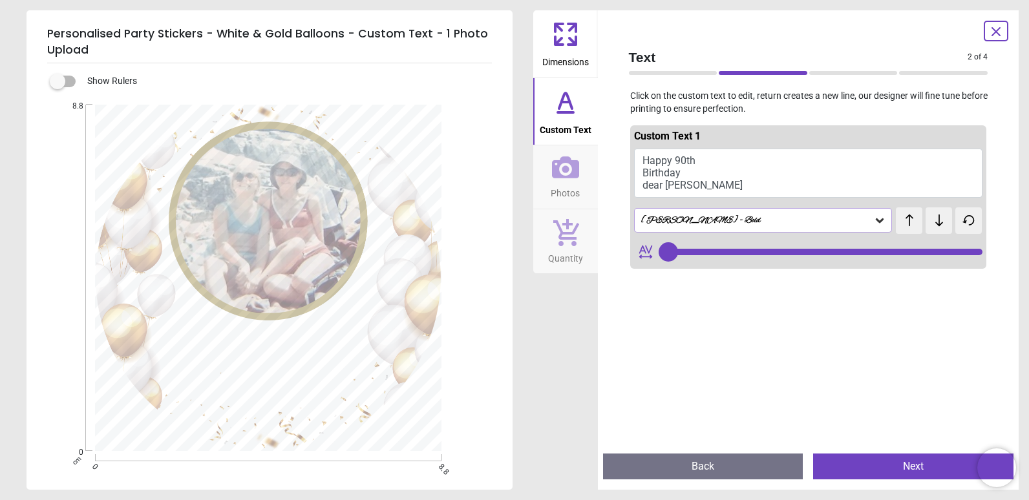
click at [882, 462] on button "Next" at bounding box center [913, 467] width 200 height 26
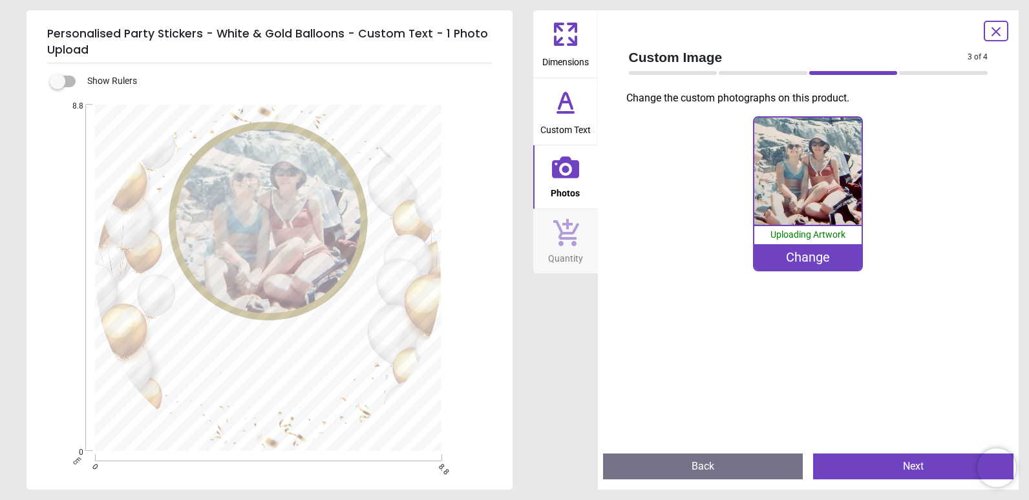
click at [882, 462] on button "Next" at bounding box center [913, 467] width 200 height 26
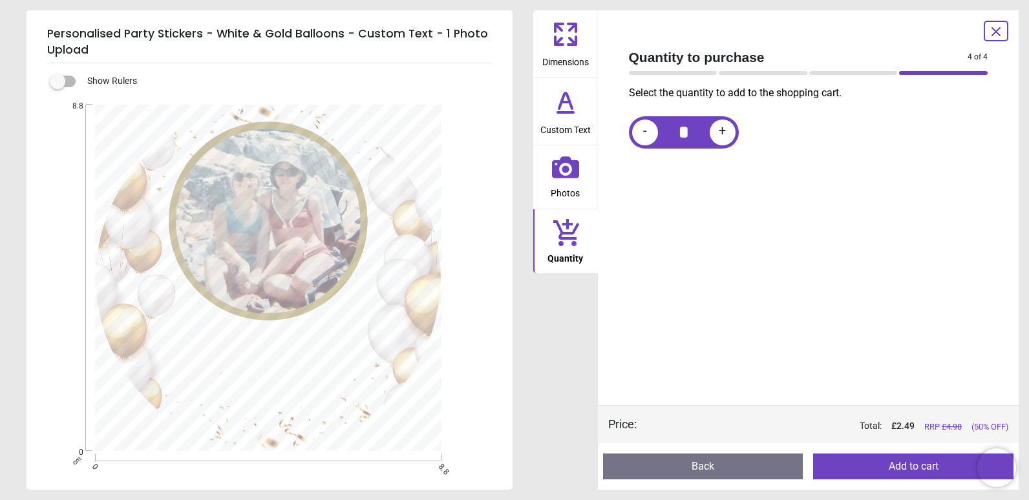
click at [927, 464] on button "Add to cart" at bounding box center [913, 467] width 200 height 26
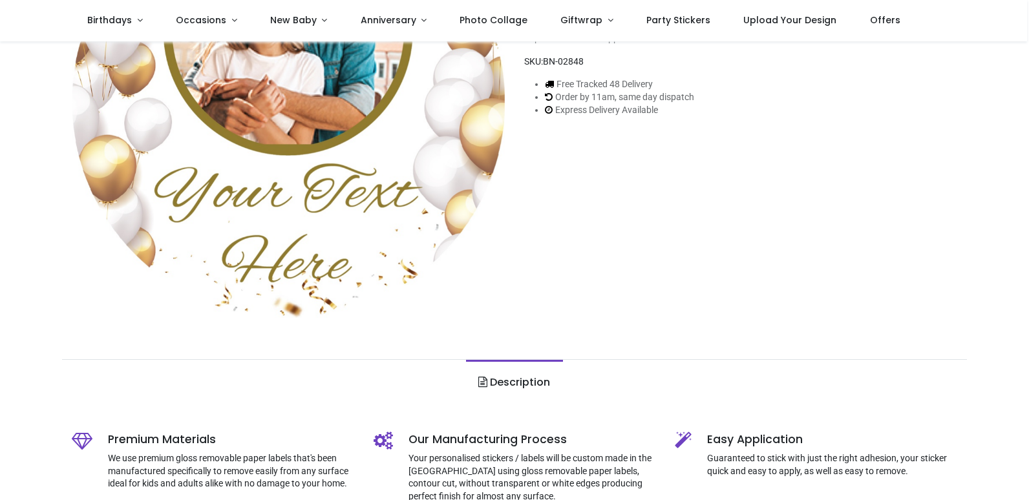
type input "**********"
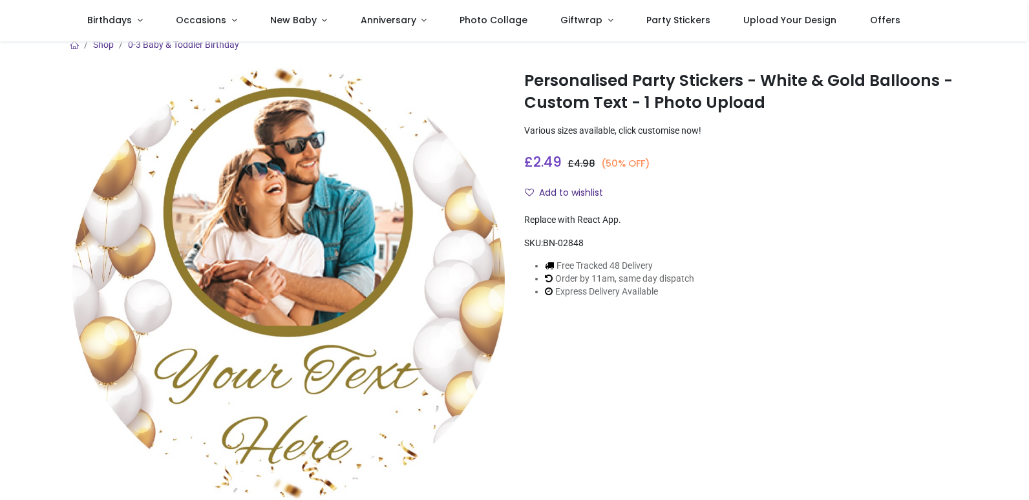
scroll to position [1, 0]
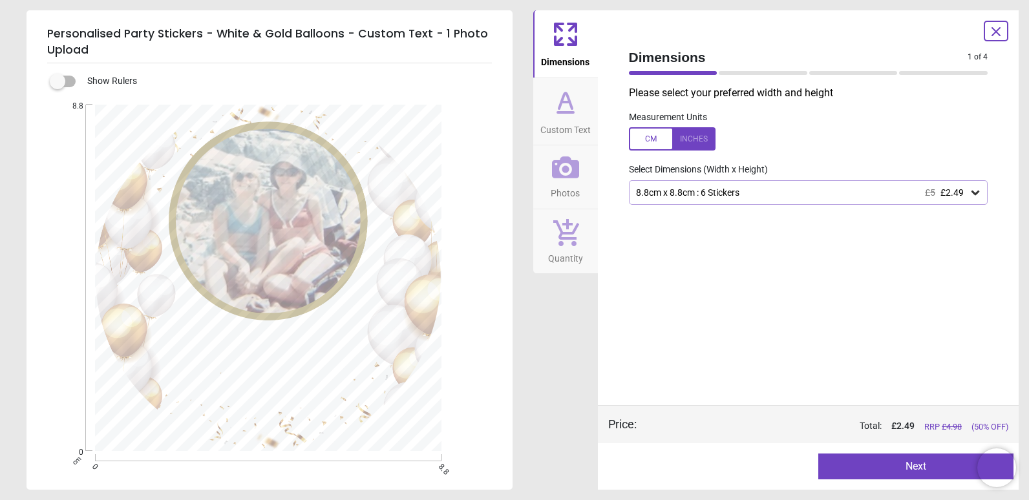
click at [561, 109] on icon at bounding box center [565, 102] width 31 height 31
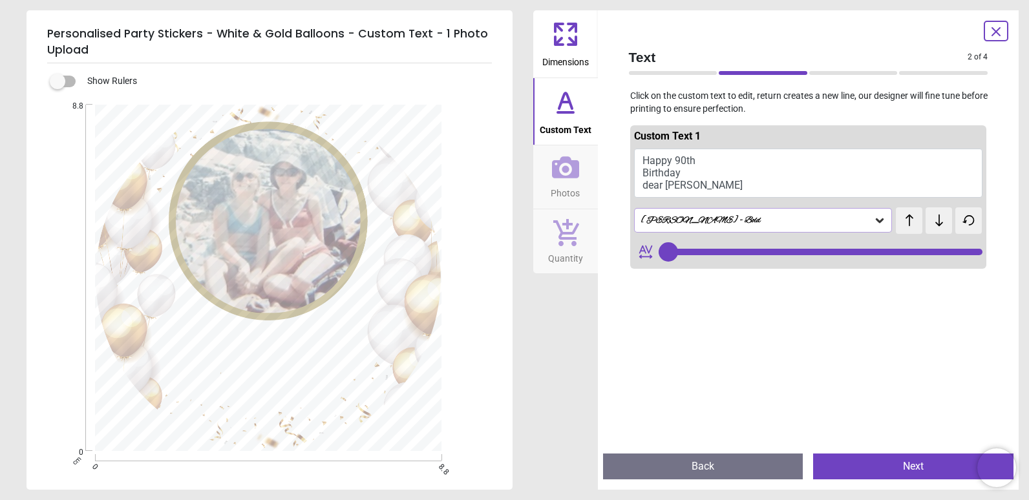
type input "**"
click at [333, 374] on textarea "**********" at bounding box center [269, 370] width 184 height 81
drag, startPoint x: 219, startPoint y: 392, endPoint x: 318, endPoint y: 404, distance: 99.6
click at [318, 404] on textarea "**********" at bounding box center [269, 370] width 184 height 81
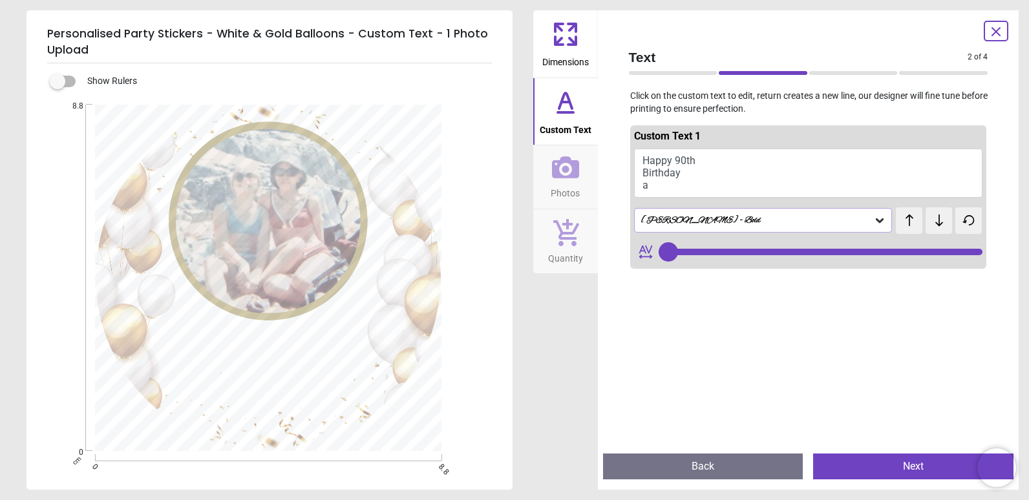
type textarea "**********"
type input "**"
drag, startPoint x: 330, startPoint y: 396, endPoint x: 226, endPoint y: 390, distance: 103.6
click at [226, 390] on textarea "**********" at bounding box center [269, 371] width 184 height 82
type textarea "**********"
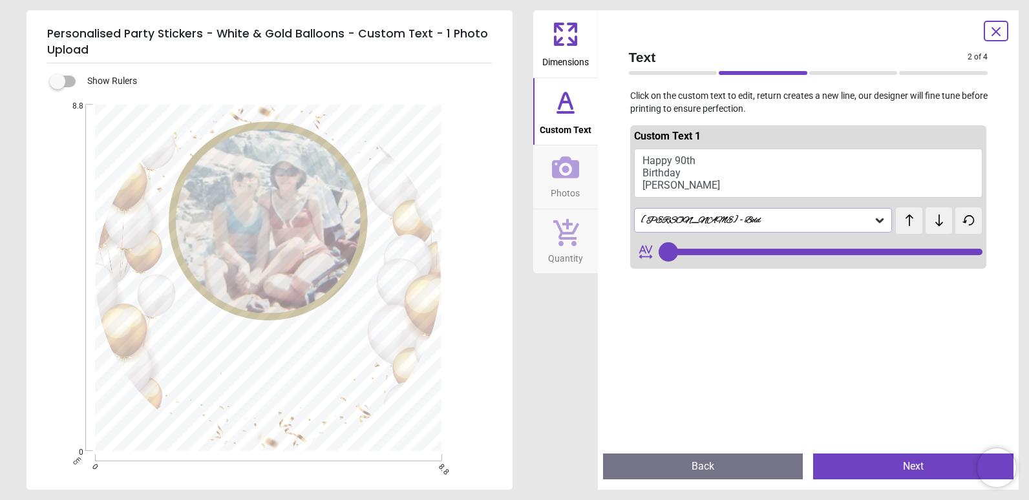
click at [898, 471] on button "Next" at bounding box center [913, 467] width 200 height 26
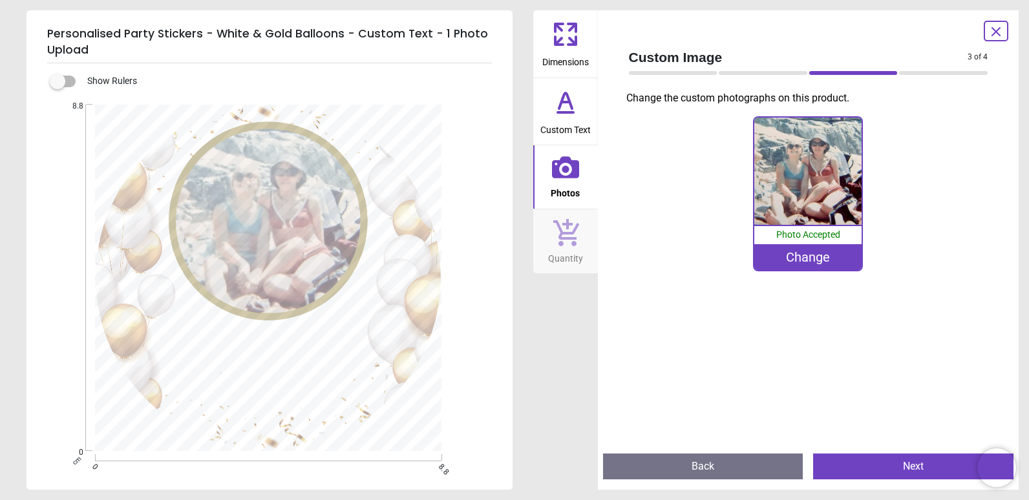
click at [898, 471] on button "Next" at bounding box center [913, 467] width 200 height 26
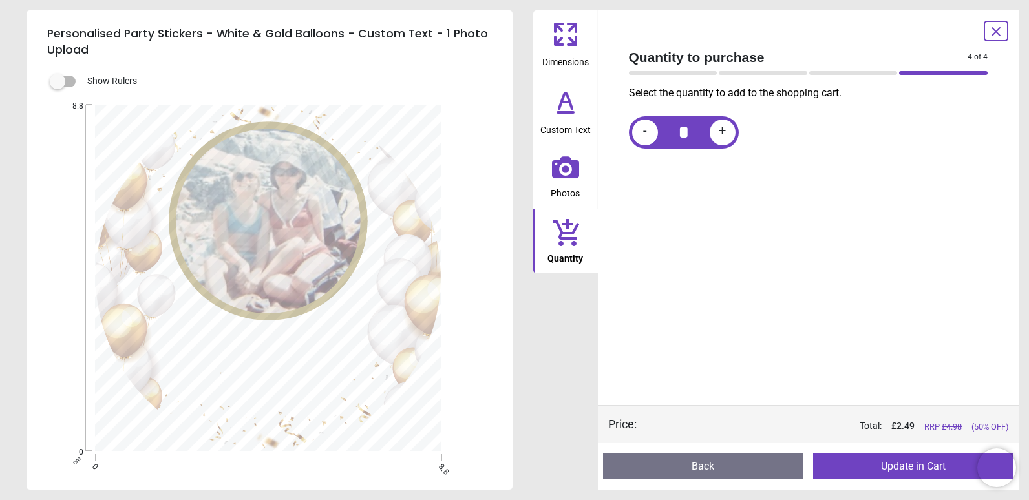
click at [898, 471] on button "Update in Cart" at bounding box center [913, 467] width 200 height 26
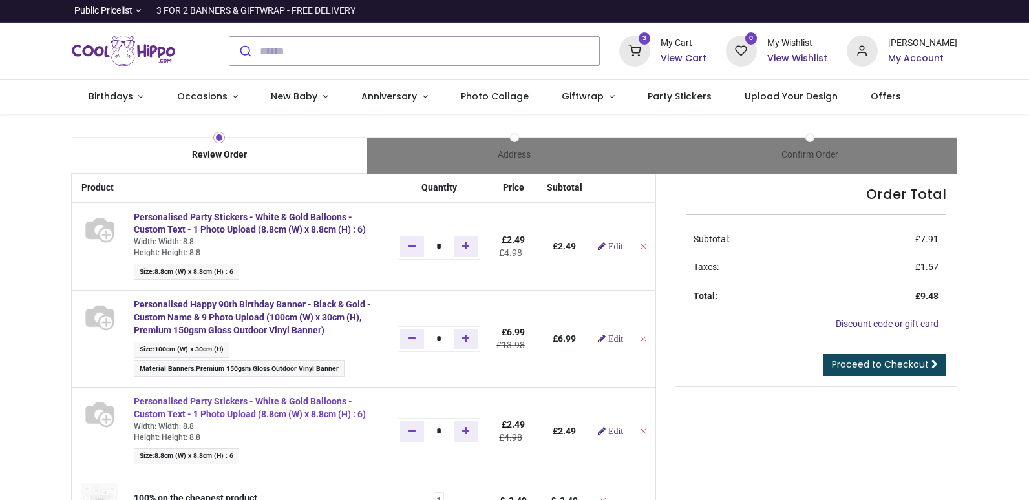
type input "**********"
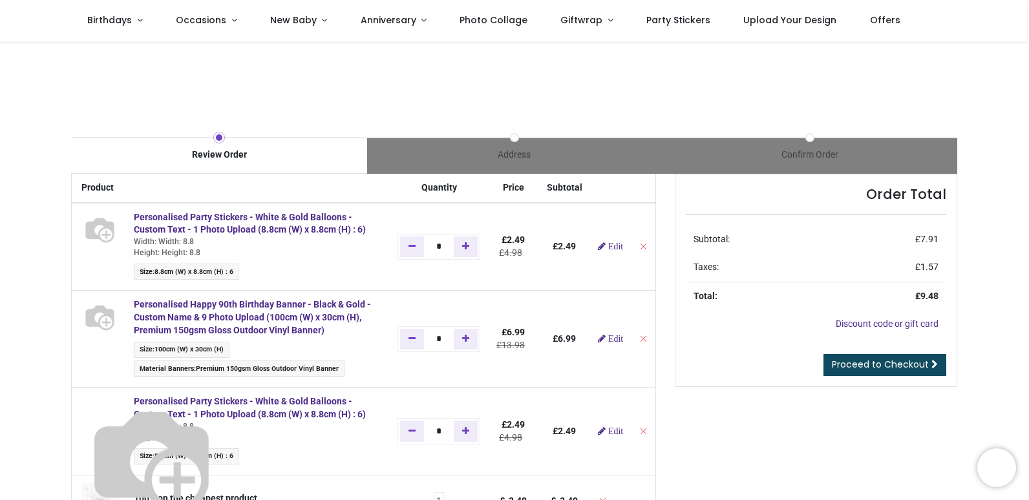
scroll to position [65, 0]
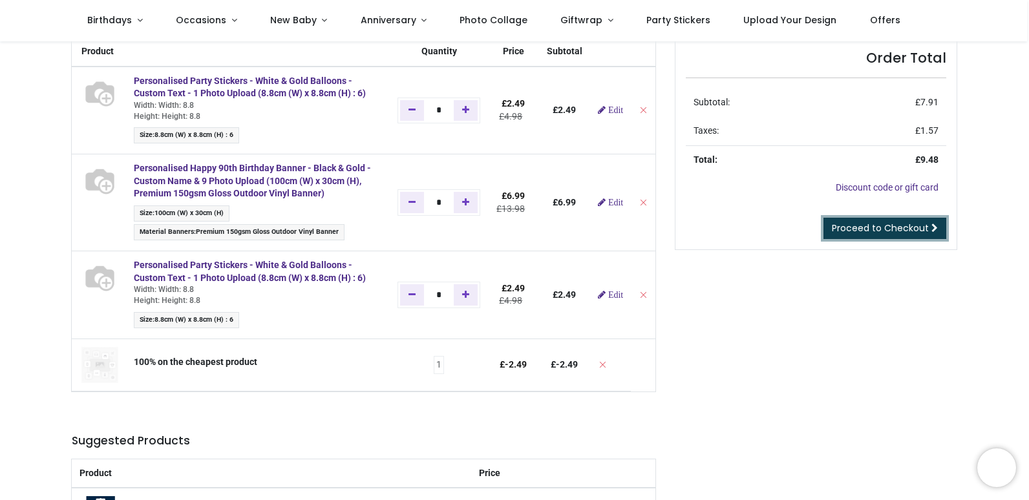
click at [864, 224] on span "Proceed to Checkout" at bounding box center [880, 228] width 97 height 13
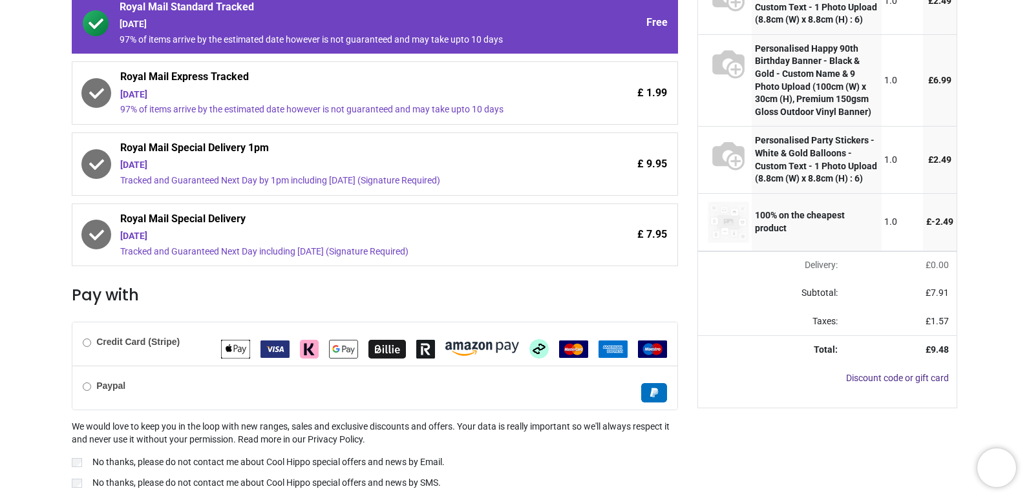
scroll to position [259, 0]
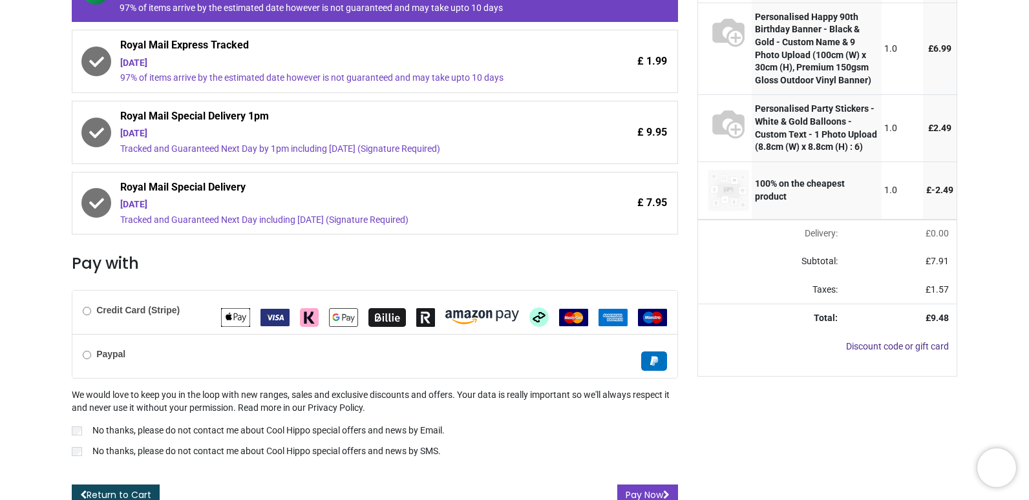
click at [210, 352] on div "Paypal" at bounding box center [374, 356] width 605 height 44
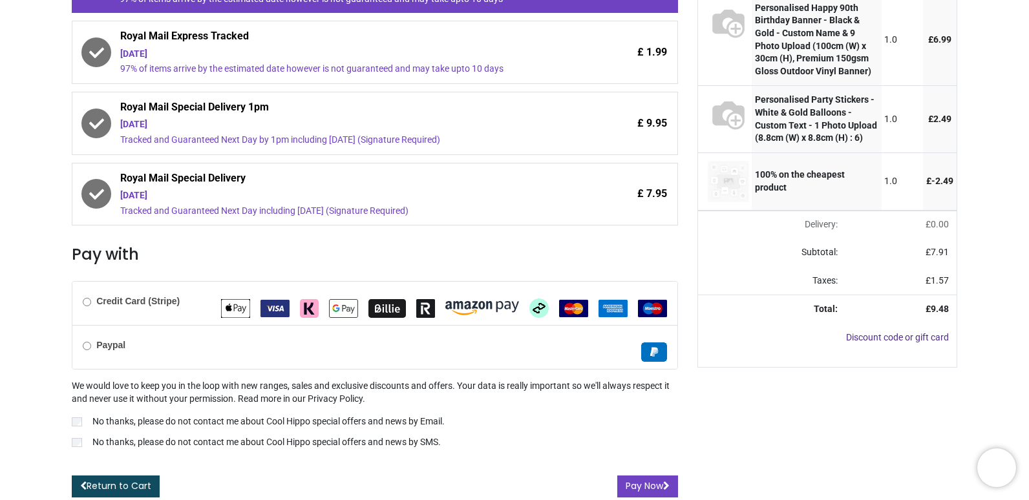
scroll to position [270, 0]
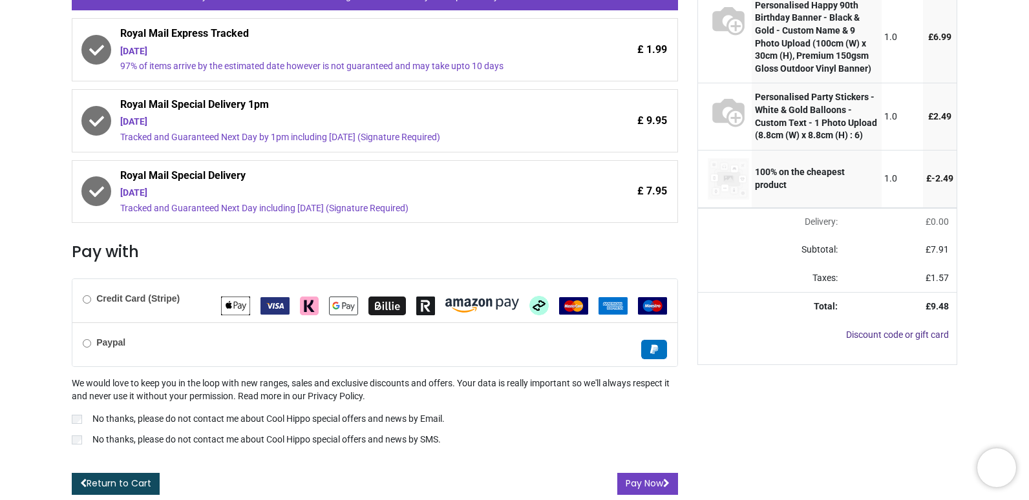
click at [230, 441] on p "No thanks, please do not contact me about Cool Hippo special offers and news by…" at bounding box center [266, 440] width 348 height 13
click at [661, 482] on button "Pay Now" at bounding box center [647, 484] width 61 height 22
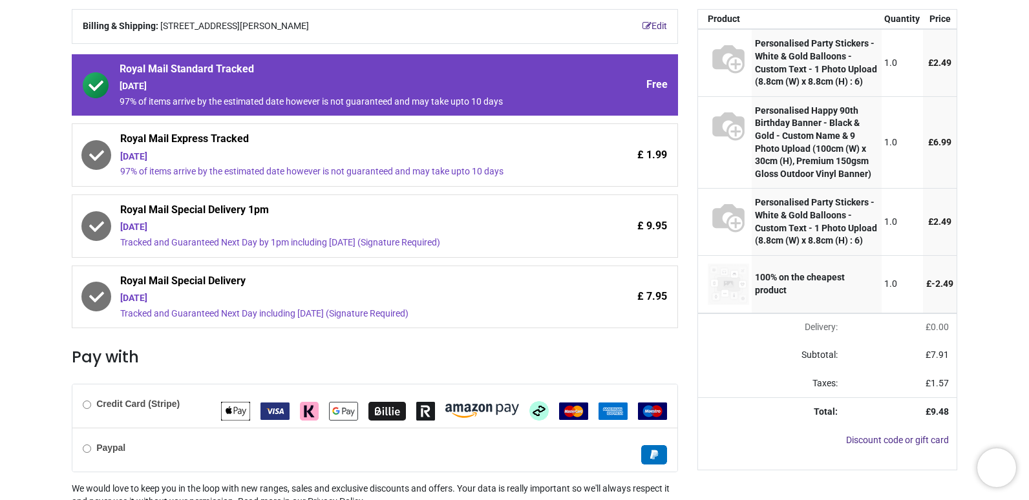
scroll to position [194, 0]
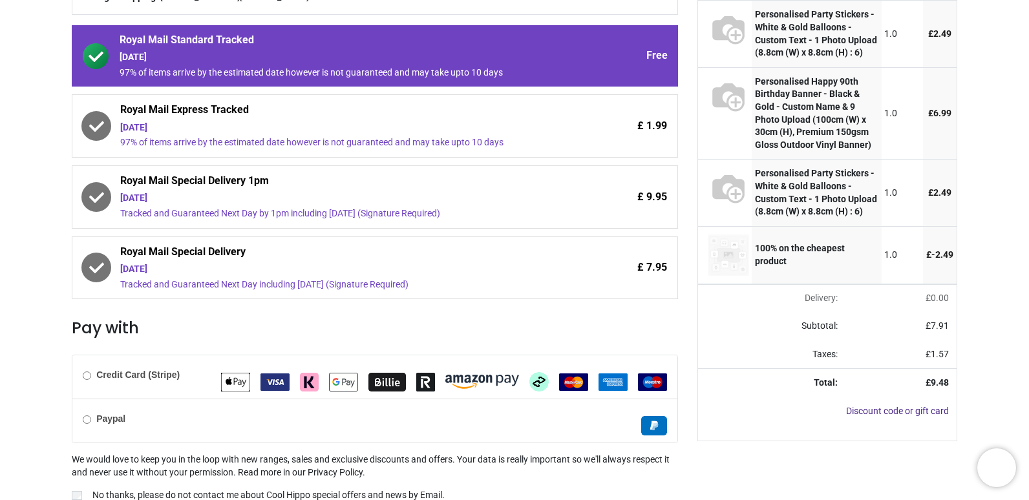
click at [149, 372] on b "Credit Card (Stripe)" at bounding box center [137, 375] width 83 height 10
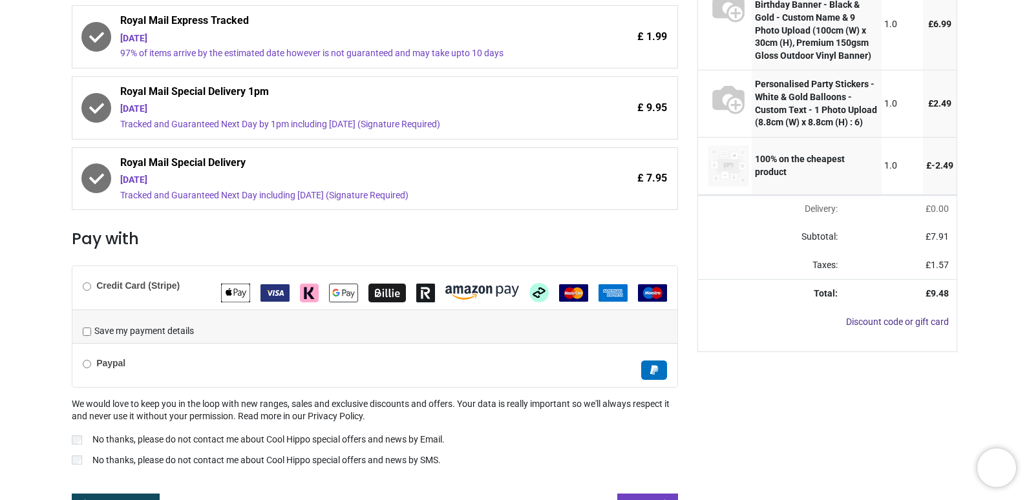
scroll to position [303, 0]
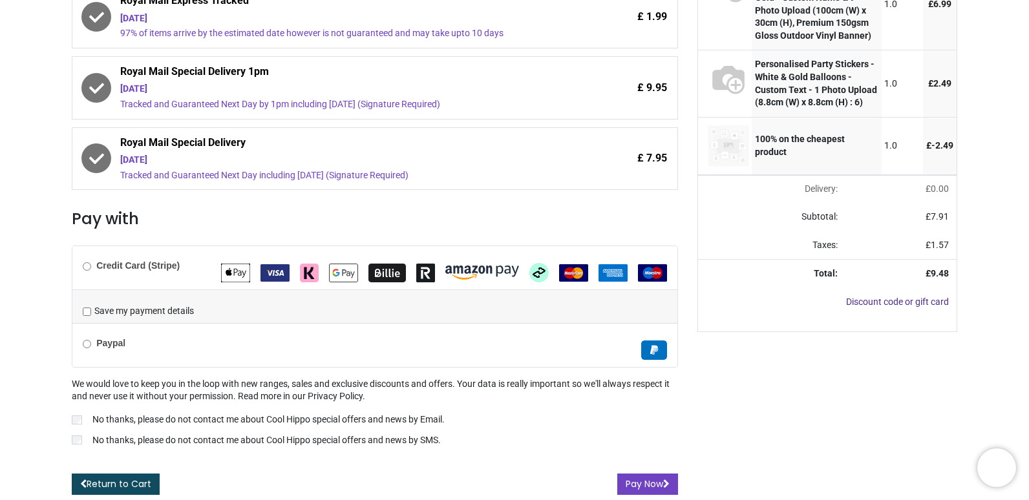
click at [269, 274] on img "VISA" at bounding box center [275, 272] width 29 height 17
click at [637, 488] on button "Pay Now" at bounding box center [647, 485] width 61 height 22
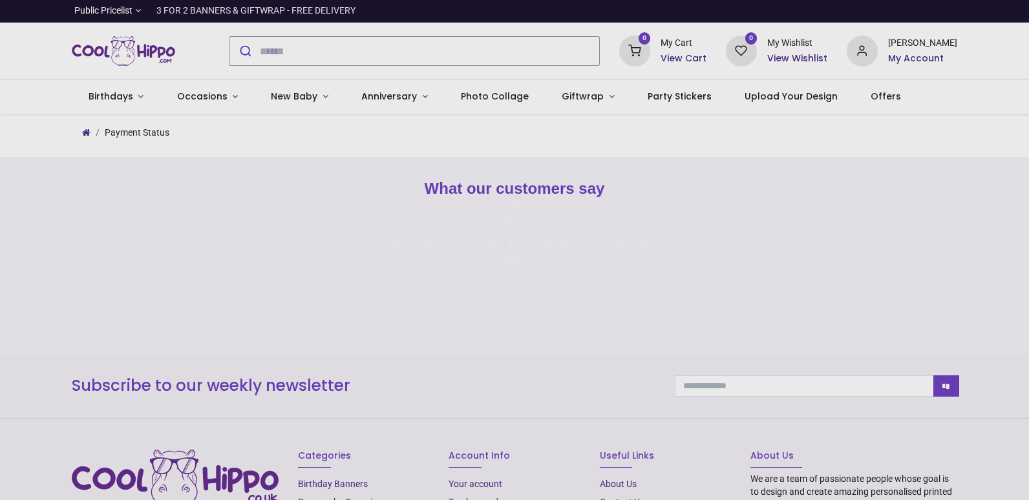
type input "**********"
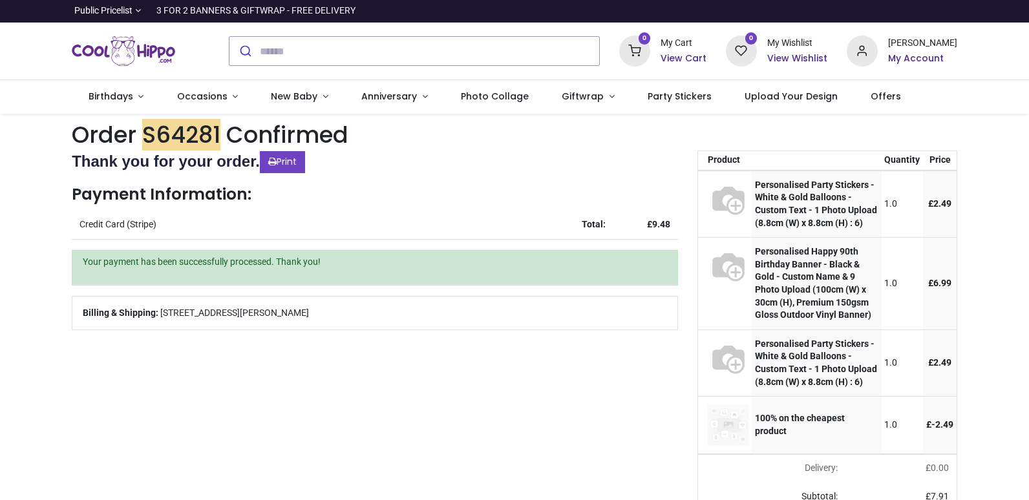
type input "**********"
click at [899, 55] on h6 "My Account" at bounding box center [922, 58] width 69 height 13
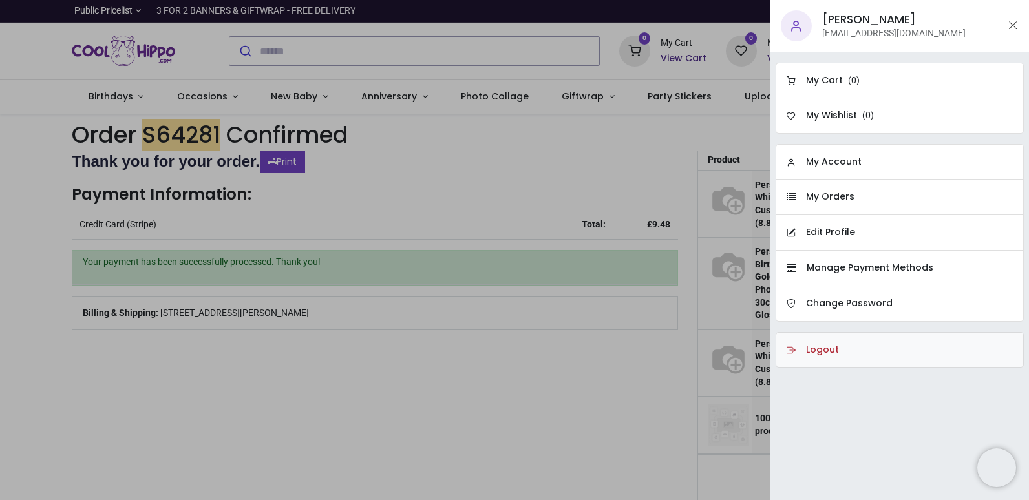
click at [842, 347] on link "Logout" at bounding box center [900, 350] width 248 height 36
